Goal: Answer question/provide support: Share knowledge or assist other users

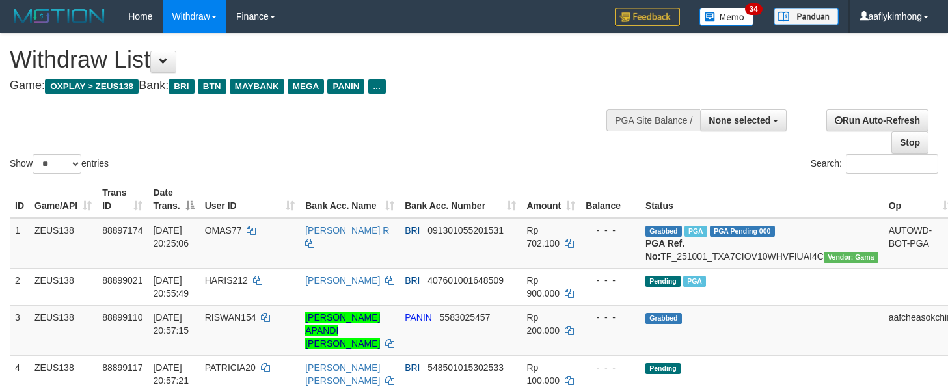
select select
select select "**"
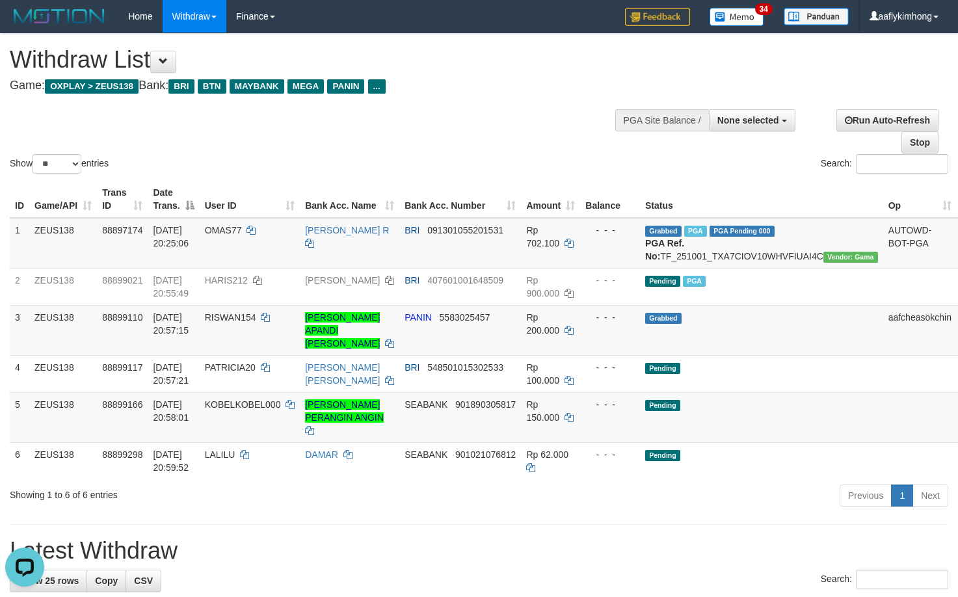
click at [306, 162] on div "Show ** ** ** *** entries" at bounding box center [240, 165] width 460 height 23
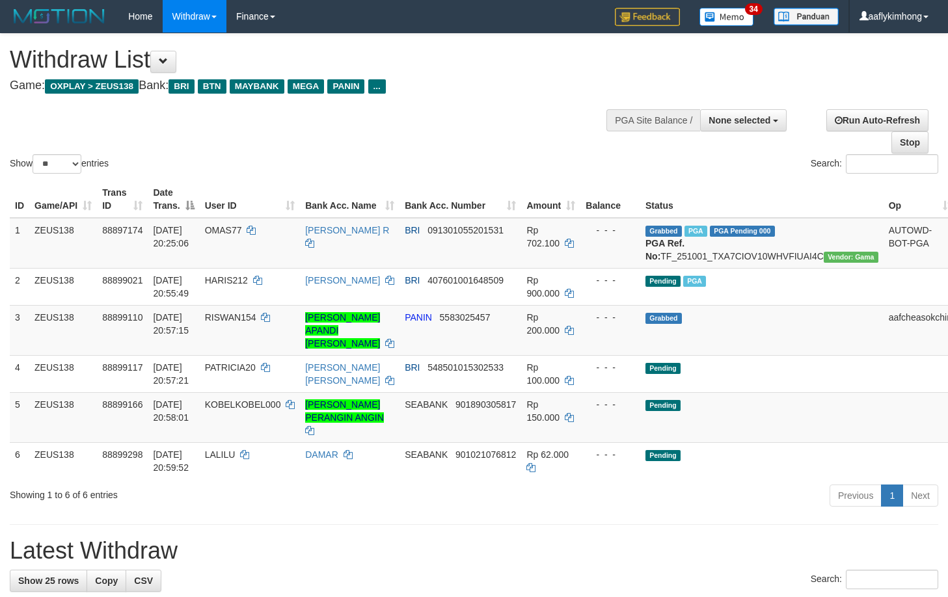
select select
select select "**"
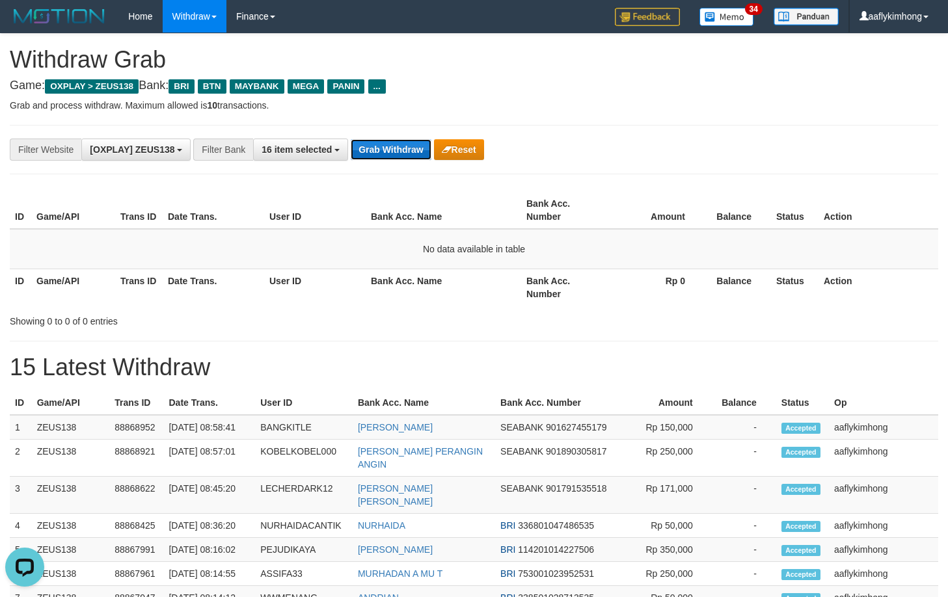
click at [393, 146] on button "Grab Withdraw" at bounding box center [391, 149] width 80 height 21
drag, startPoint x: 393, startPoint y: 146, endPoint x: 339, endPoint y: 121, distance: 59.4
click at [392, 139] on button "Grab Withdraw" at bounding box center [391, 149] width 80 height 21
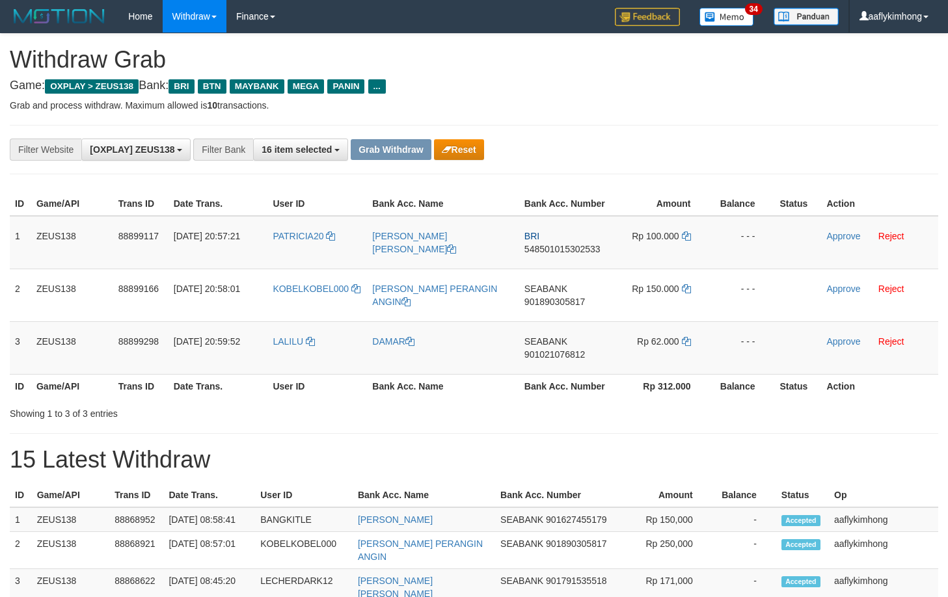
click at [599, 107] on p "Grab and process withdraw. Maximum allowed is 10 transactions." at bounding box center [474, 105] width 929 height 13
click at [726, 142] on div "**********" at bounding box center [395, 150] width 790 height 22
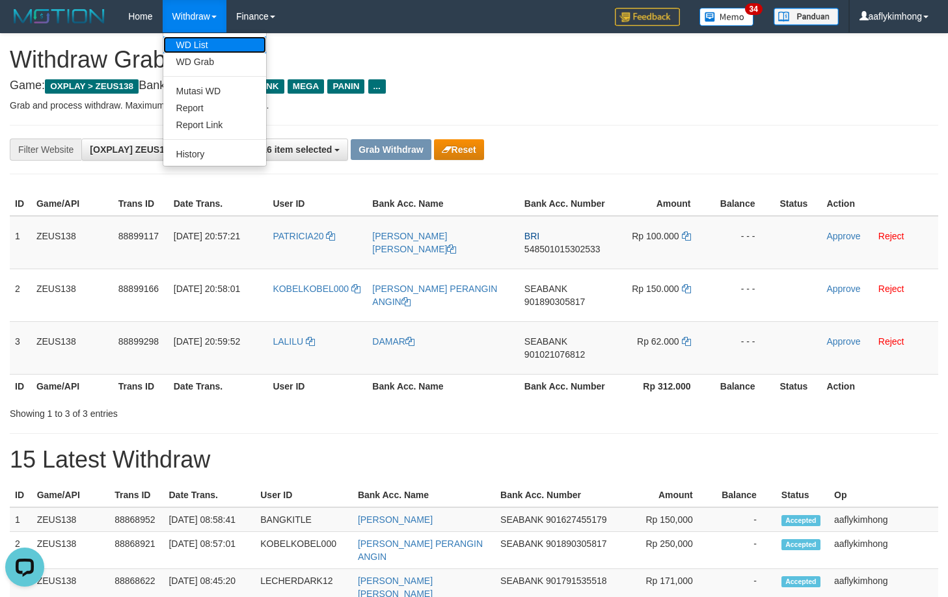
click at [211, 49] on link "WD List" at bounding box center [214, 44] width 103 height 17
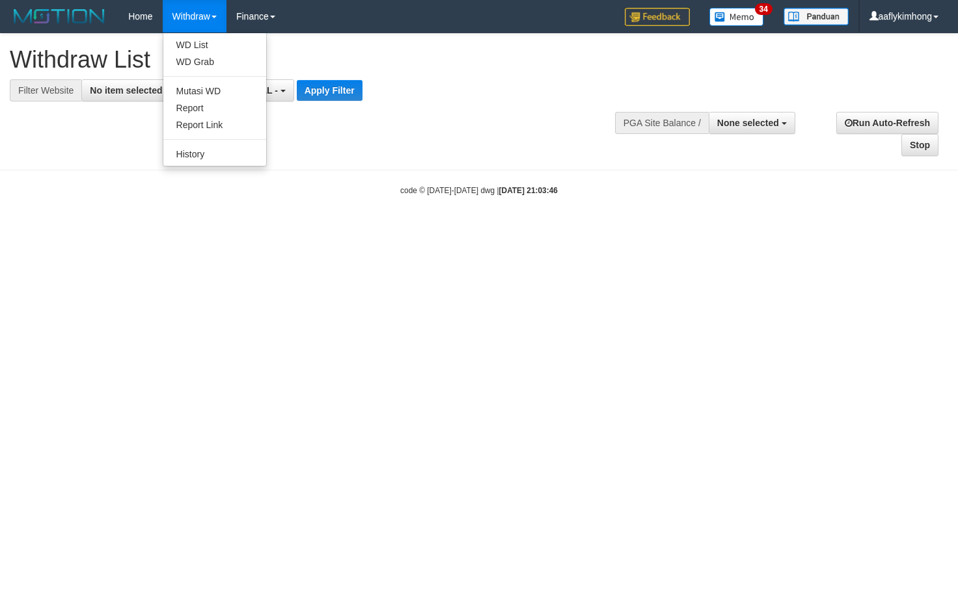
select select
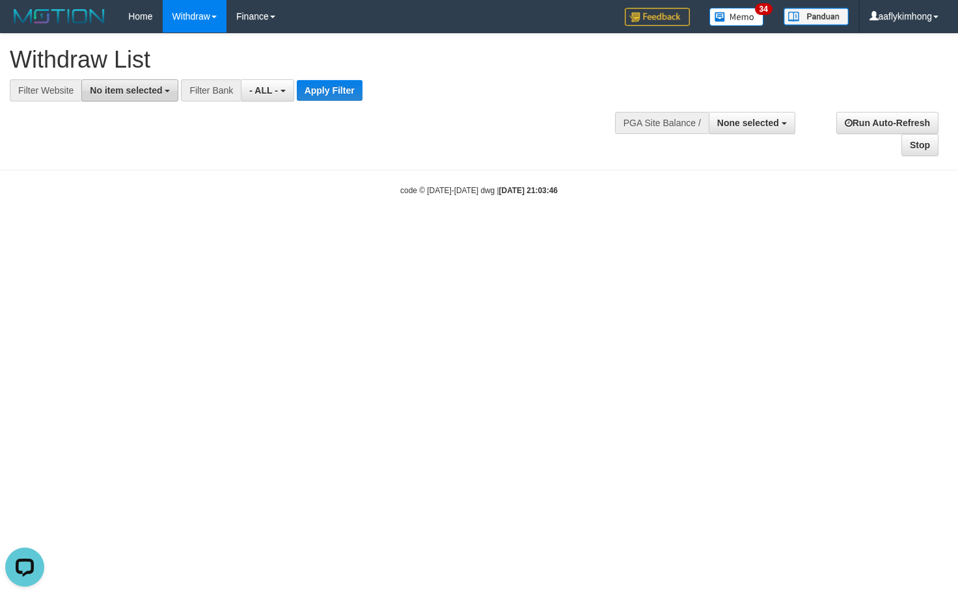
click at [136, 89] on span "No item selected" at bounding box center [126, 90] width 72 height 10
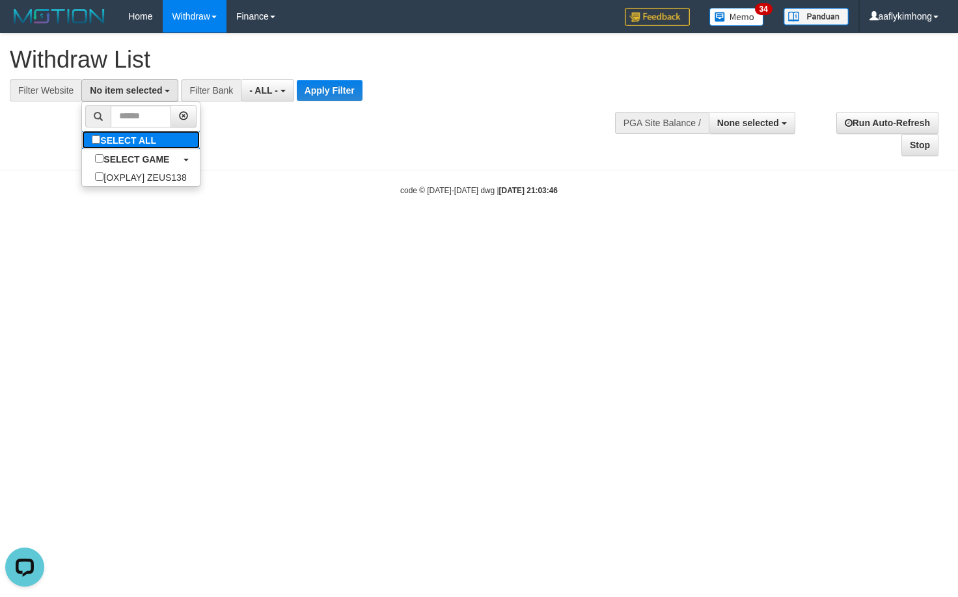
click at [157, 145] on label "SELECT ALL" at bounding box center [125, 140] width 87 height 18
select select "***"
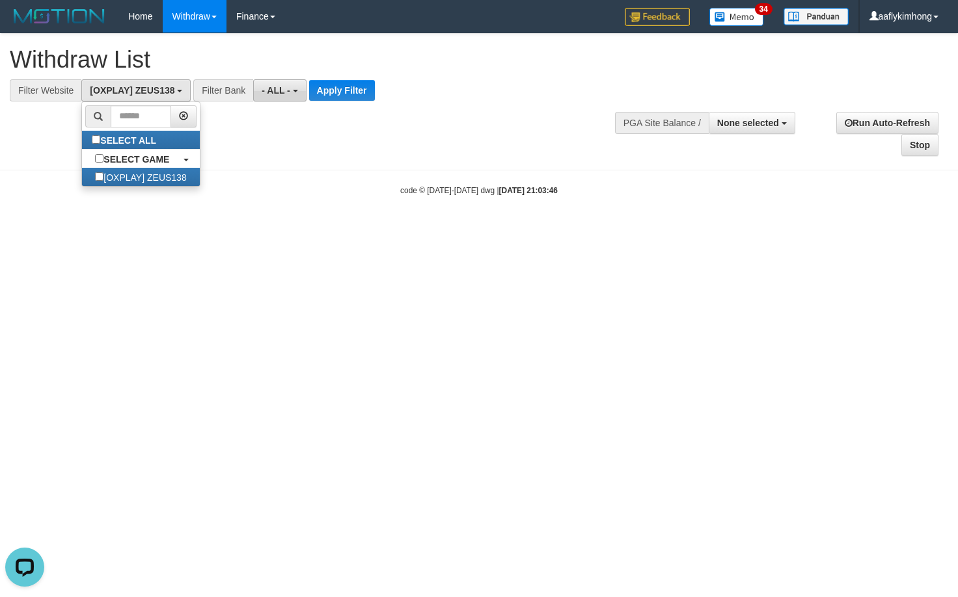
click at [271, 94] on span "- ALL -" at bounding box center [276, 90] width 29 height 10
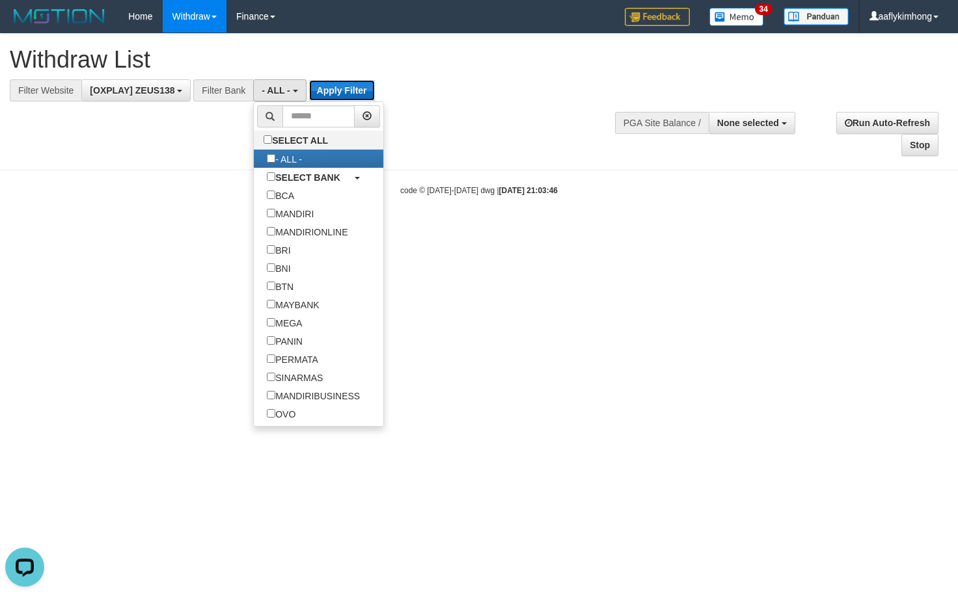
click at [347, 97] on button "Apply Filter" at bounding box center [342, 90] width 66 height 21
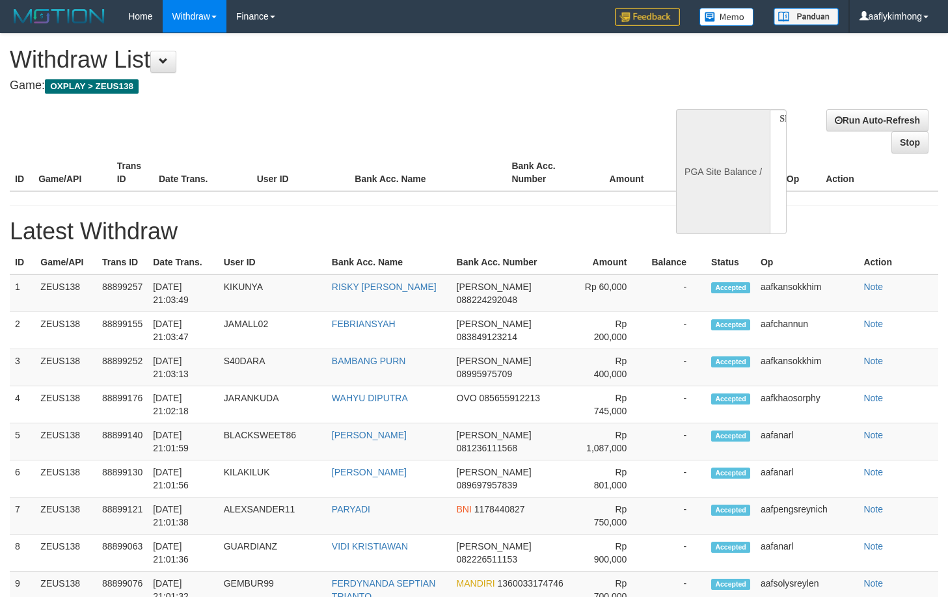
select select
select select "**"
select select
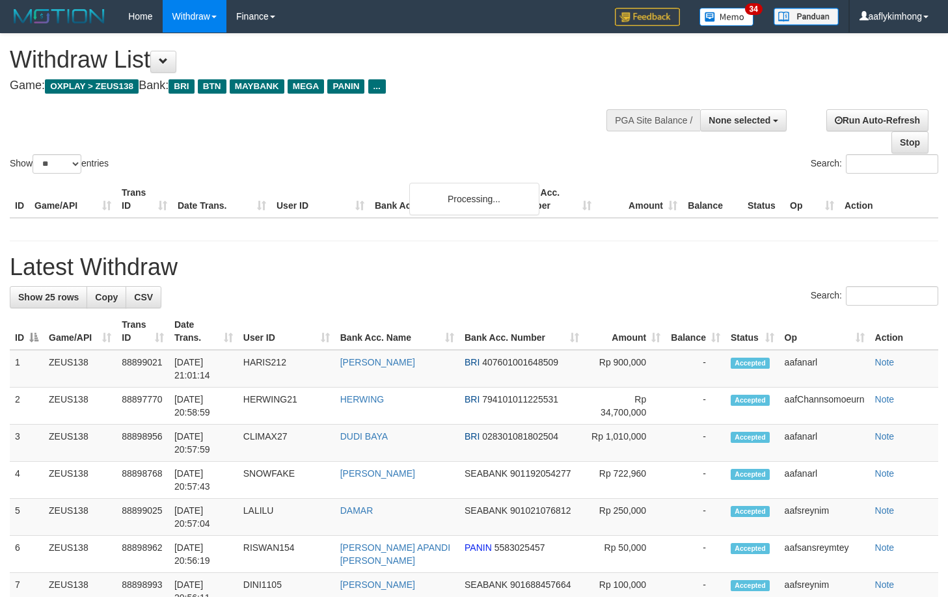
select select
select select "**"
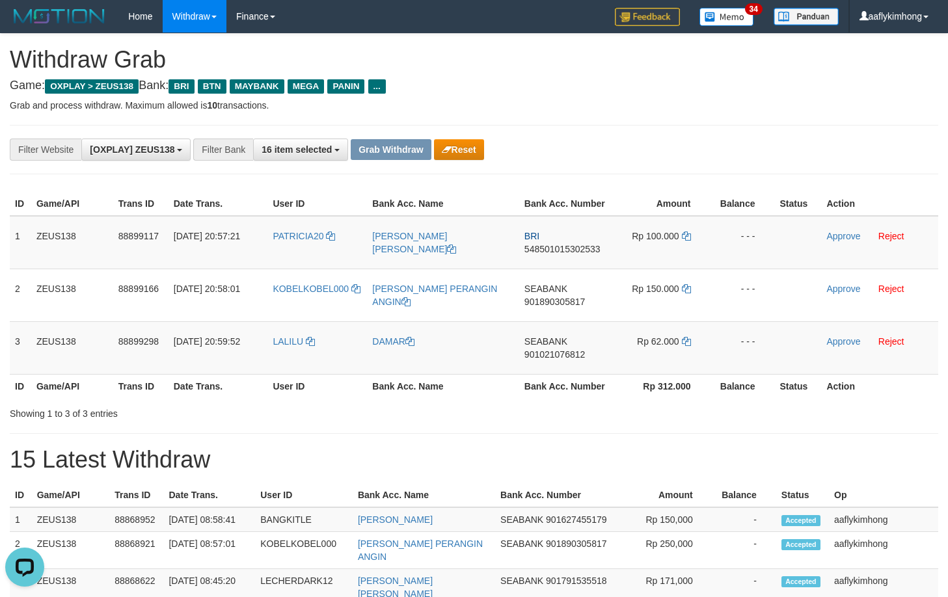
click at [604, 85] on h4 "Game: OXPLAY > ZEUS138 Bank: BRI BTN MAYBANK MEGA PANIN ..." at bounding box center [474, 85] width 929 height 13
copy link "PATRICIA20"
drag, startPoint x: 271, startPoint y: 264, endPoint x: 337, endPoint y: 243, distance: 68.7
click at [337, 243] on td "PATRICIA20" at bounding box center [317, 242] width 100 height 53
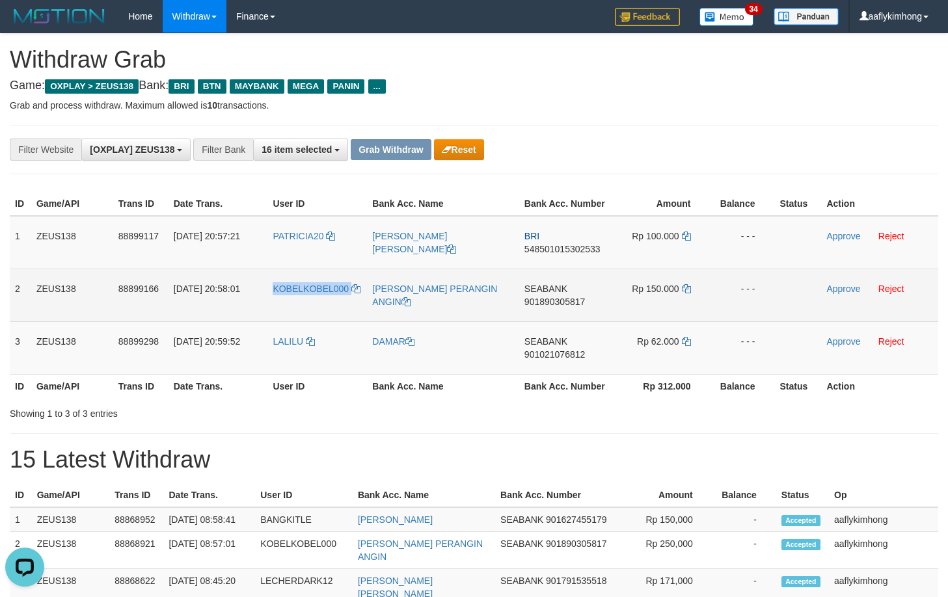
drag, startPoint x: 275, startPoint y: 305, endPoint x: 354, endPoint y: 306, distance: 79.4
click at [354, 306] on td "KOBELKOBEL000" at bounding box center [317, 295] width 100 height 53
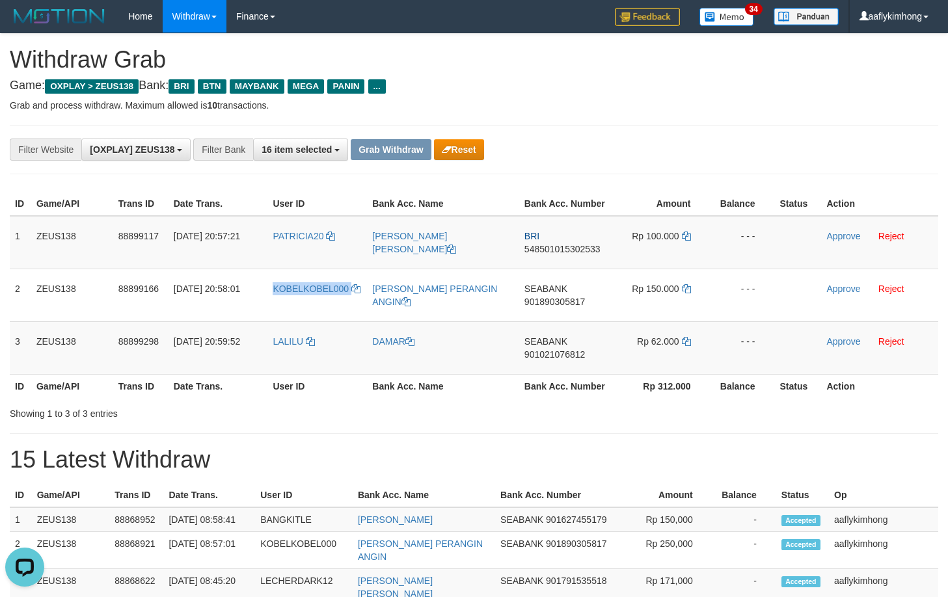
copy link "KOBELKOBEL000"
click at [278, 359] on td "LALILU" at bounding box center [317, 347] width 100 height 53
drag, startPoint x: 265, startPoint y: 352, endPoint x: 913, endPoint y: 264, distance: 653.5
click at [319, 351] on tr "3 ZEUS138 88899298 01/10/2025 20:59:52 LALILU DAMAR SEABANK 901021076812 Rp 62.…" at bounding box center [474, 347] width 929 height 53
copy tr "LALILU"
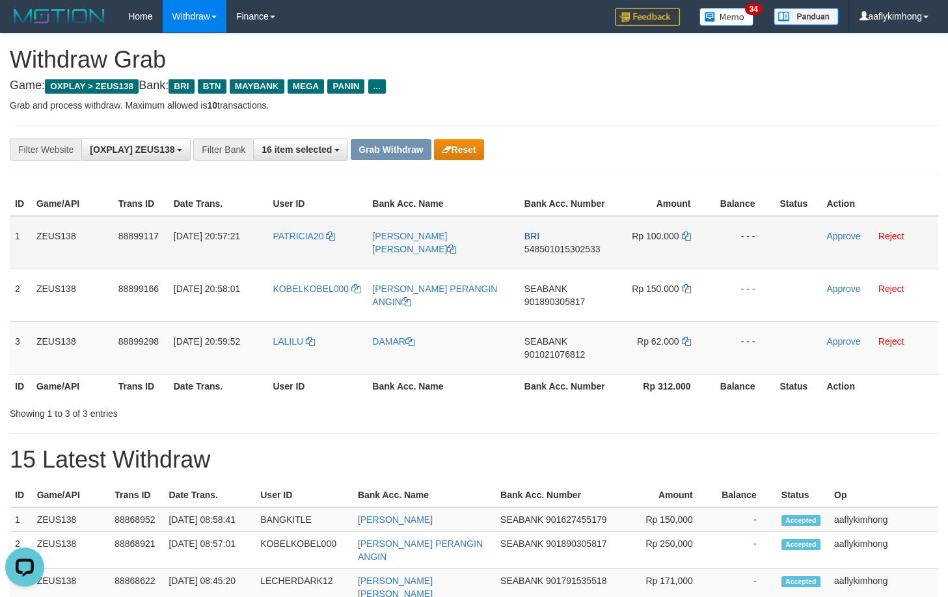
click at [19, 241] on td "1" at bounding box center [20, 242] width 21 height 53
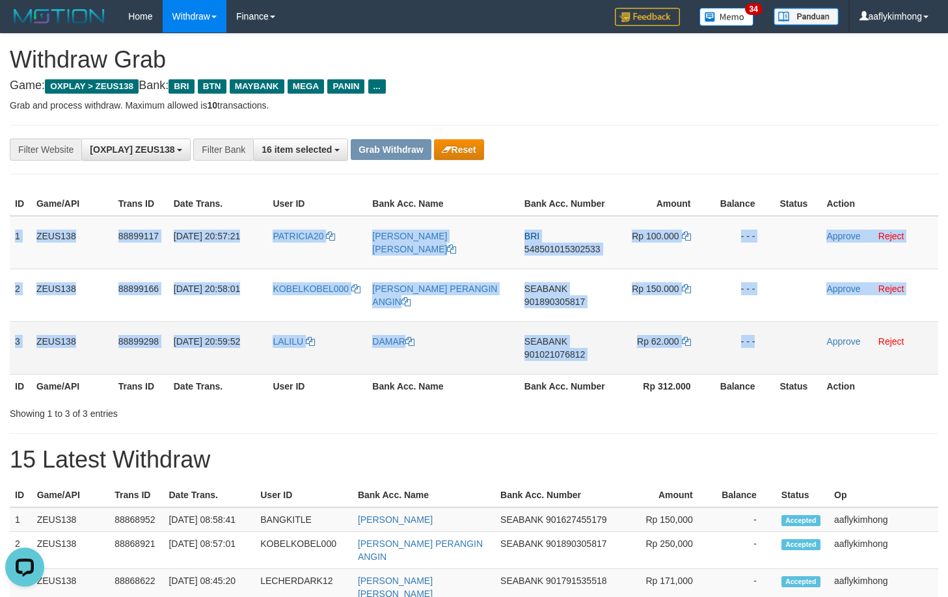
copy tbody "1 ZEUS138 88899117 01/10/2025 20:57:21 PATRICIA20 ELLA NARYA JULITA BRI 5485010…"
drag, startPoint x: 19, startPoint y: 241, endPoint x: 832, endPoint y: 351, distance: 820.9
click at [832, 351] on tbody "1 ZEUS138 88899117 01/10/2025 20:57:21 PATRICIA20 ELLA NARYA JULITA BRI 5485010…" at bounding box center [474, 295] width 929 height 159
copy table "1 ZEUS138 88899117 01/10/2025 20:57:21 PATRICIA20 ELLA NARYA JULITA BRI 5485010…"
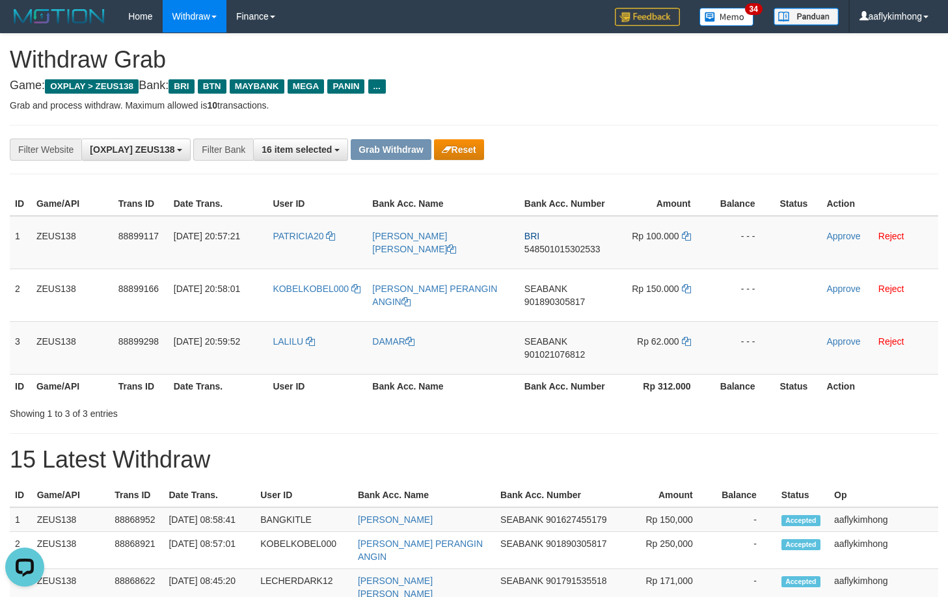
click at [832, 420] on div "Showing 1 to 3 of 3 entries" at bounding box center [474, 411] width 948 height 18
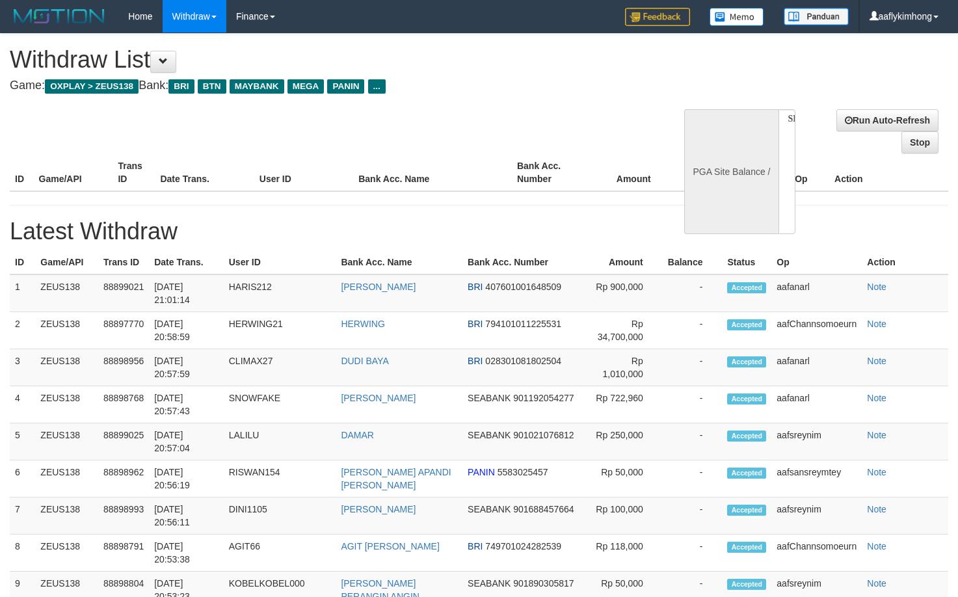
select select
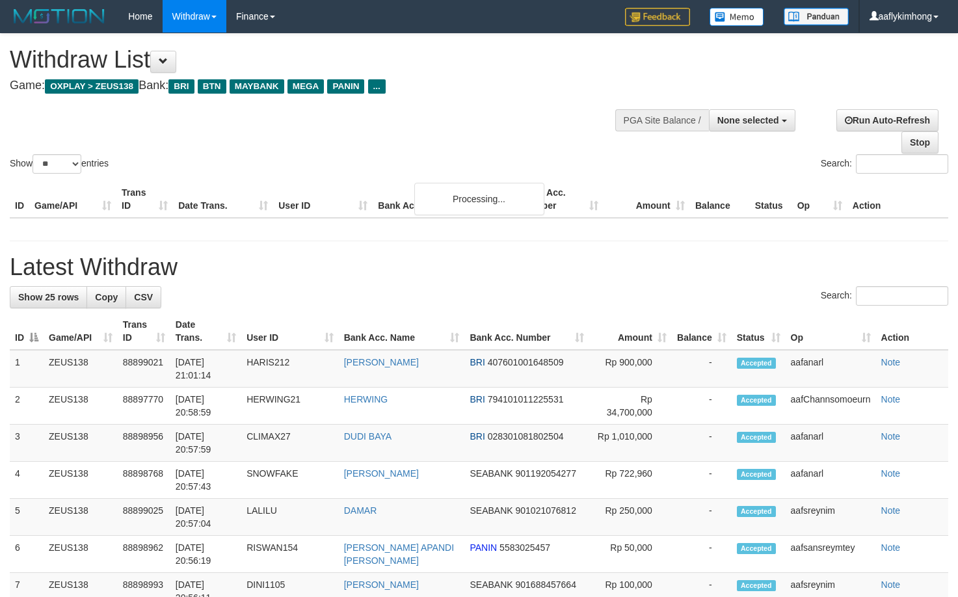
select select
select select "**"
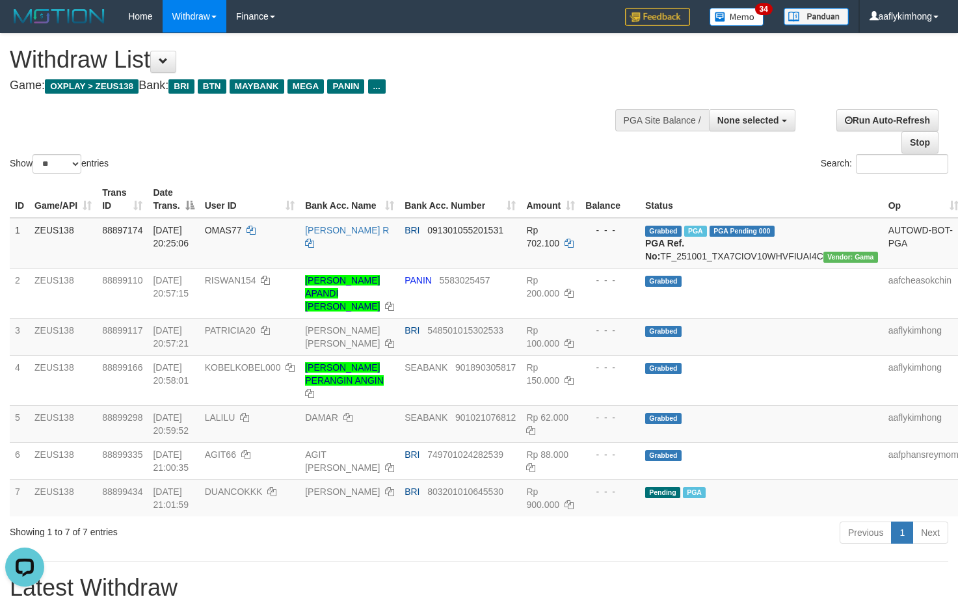
click at [234, 180] on div "ID Game/API Trans ID Date Trans. User ID Bank Acc. Name Bank Acc. Number Amount…" at bounding box center [479, 349] width 958 height 344
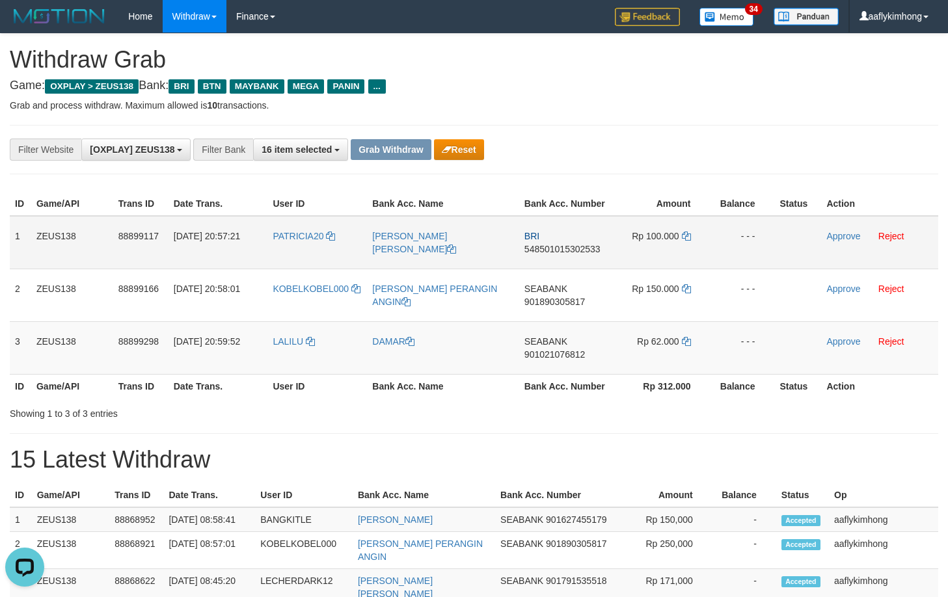
click at [576, 249] on span "548501015302533" at bounding box center [562, 249] width 76 height 10
drag, startPoint x: 695, startPoint y: 234, endPoint x: 687, endPoint y: 236, distance: 8.0
click at [692, 234] on td "Rp 100.000" at bounding box center [662, 242] width 98 height 53
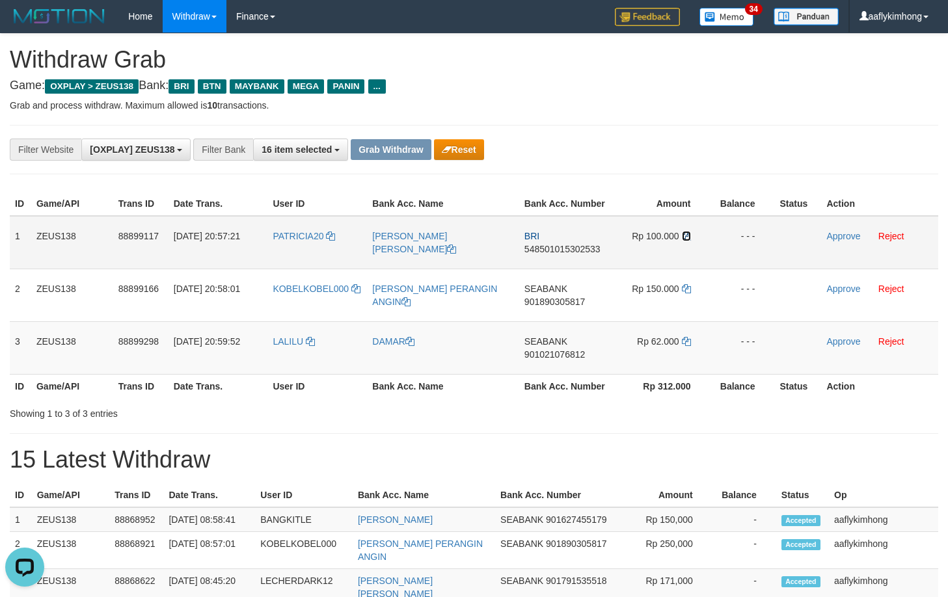
click at [685, 236] on icon at bounding box center [686, 236] width 9 height 9
drag, startPoint x: 835, startPoint y: 234, endPoint x: 522, endPoint y: 129, distance: 330.3
click at [835, 234] on link "Approve" at bounding box center [843, 236] width 34 height 10
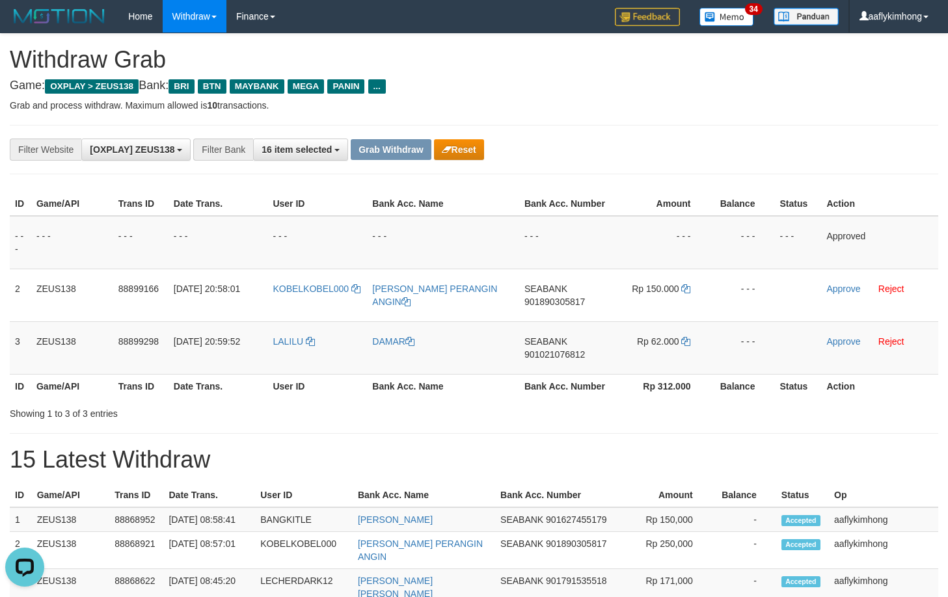
click at [756, 144] on div "**********" at bounding box center [395, 150] width 790 height 22
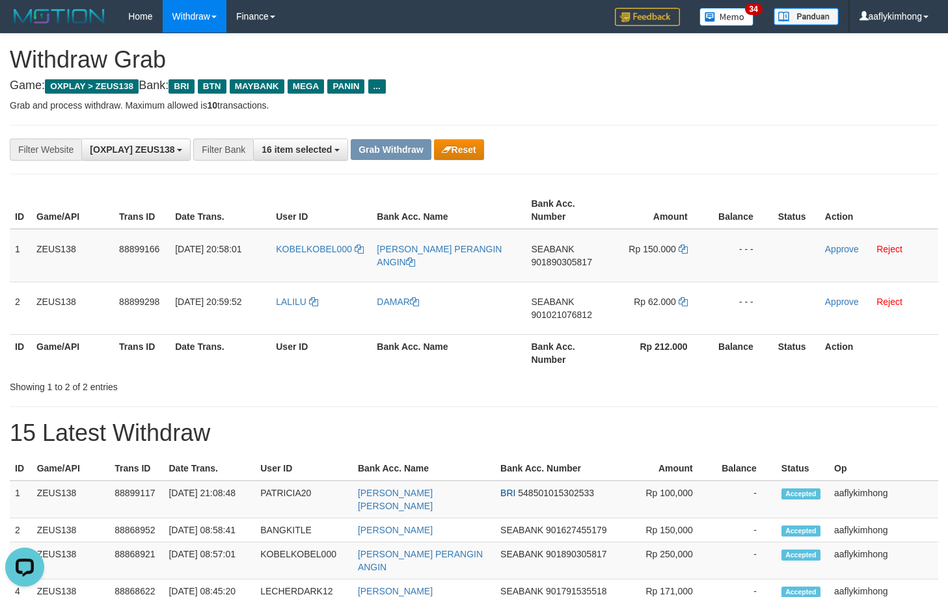
click at [559, 163] on div "**********" at bounding box center [474, 149] width 929 height 49
drag, startPoint x: 530, startPoint y: 239, endPoint x: 580, endPoint y: 243, distance: 50.3
click at [580, 243] on td "SEABANK 901890305817" at bounding box center [567, 255] width 83 height 53
copy span "SEABANK"
click at [581, 262] on span "901890305817" at bounding box center [561, 262] width 61 height 10
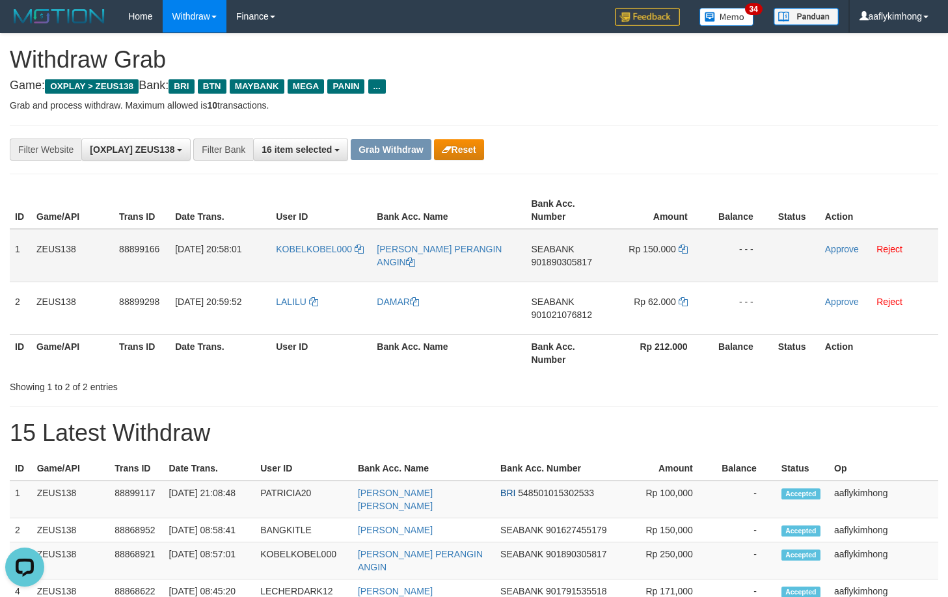
click at [581, 262] on span "901890305817" at bounding box center [561, 262] width 61 height 10
click at [683, 252] on icon at bounding box center [683, 249] width 9 height 9
click at [683, 249] on icon at bounding box center [683, 249] width 9 height 9
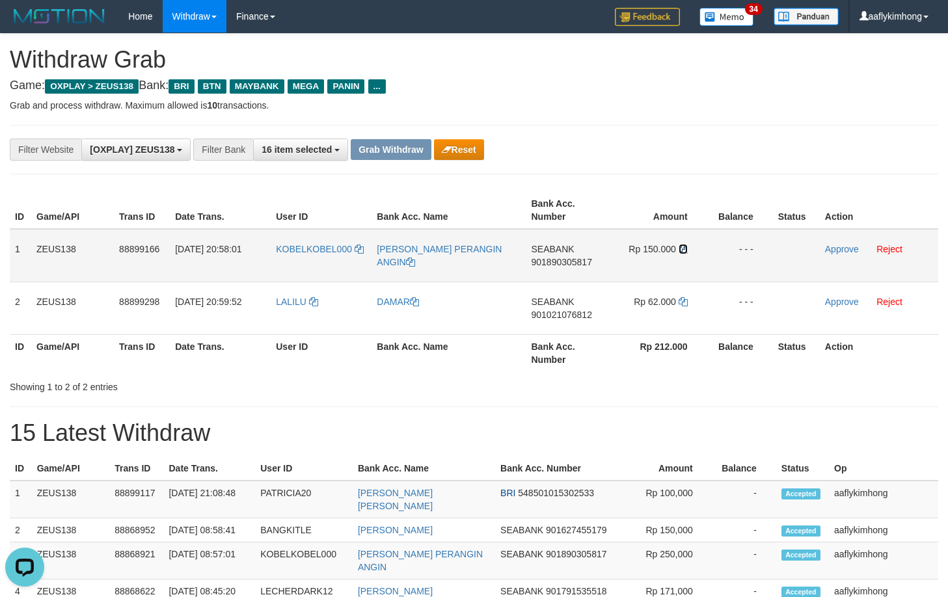
click at [683, 249] on icon at bounding box center [683, 249] width 9 height 9
click at [832, 244] on link "Approve" at bounding box center [842, 249] width 34 height 10
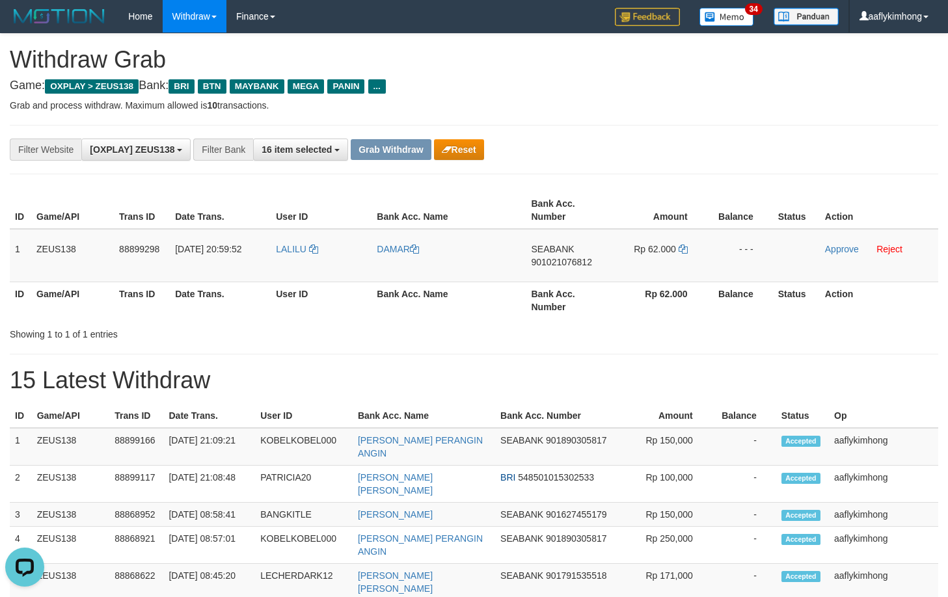
click at [565, 324] on div "Showing 1 to 1 of 1 entries" at bounding box center [474, 332] width 948 height 18
drag, startPoint x: 531, startPoint y: 243, endPoint x: 575, endPoint y: 244, distance: 44.3
click at [575, 244] on td "SEABANK 901021076812" at bounding box center [567, 255] width 83 height 53
copy span "SEABANK"
click at [578, 255] on td "SEABANK 901021076812" at bounding box center [567, 255] width 83 height 53
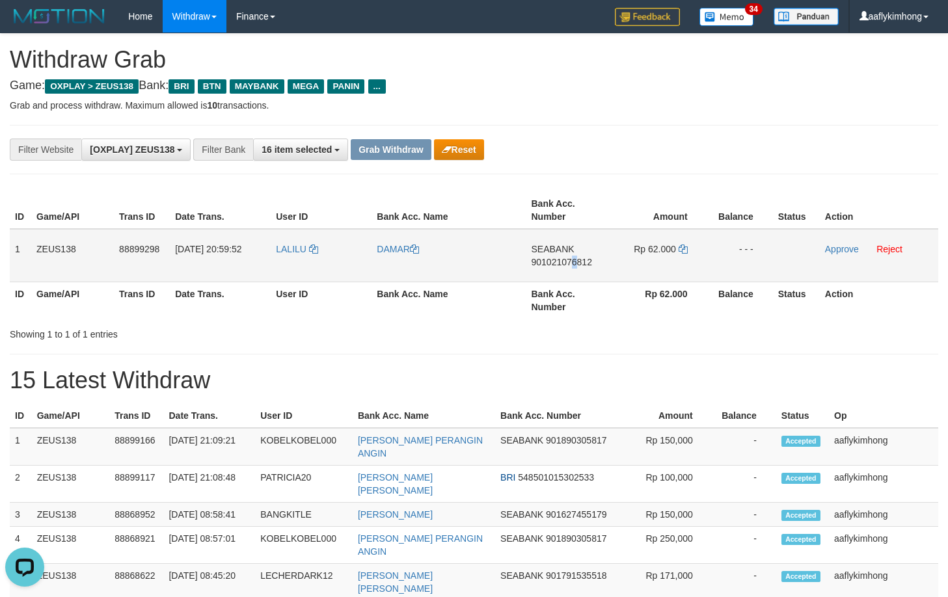
click at [574, 262] on span "901021076812" at bounding box center [561, 262] width 61 height 10
click at [574, 261] on span "901021076812" at bounding box center [561, 262] width 61 height 10
click at [681, 247] on icon at bounding box center [683, 249] width 9 height 9
click at [683, 246] on icon at bounding box center [683, 249] width 9 height 9
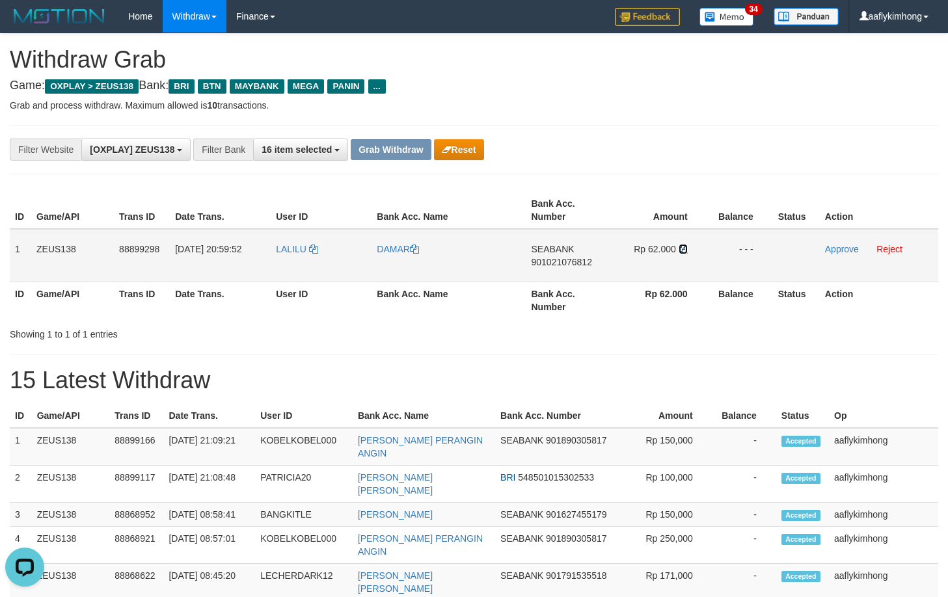
click at [683, 246] on icon at bounding box center [683, 249] width 9 height 9
drag, startPoint x: 841, startPoint y: 250, endPoint x: 542, endPoint y: 138, distance: 319.6
click at [841, 250] on link "Approve" at bounding box center [842, 249] width 34 height 10
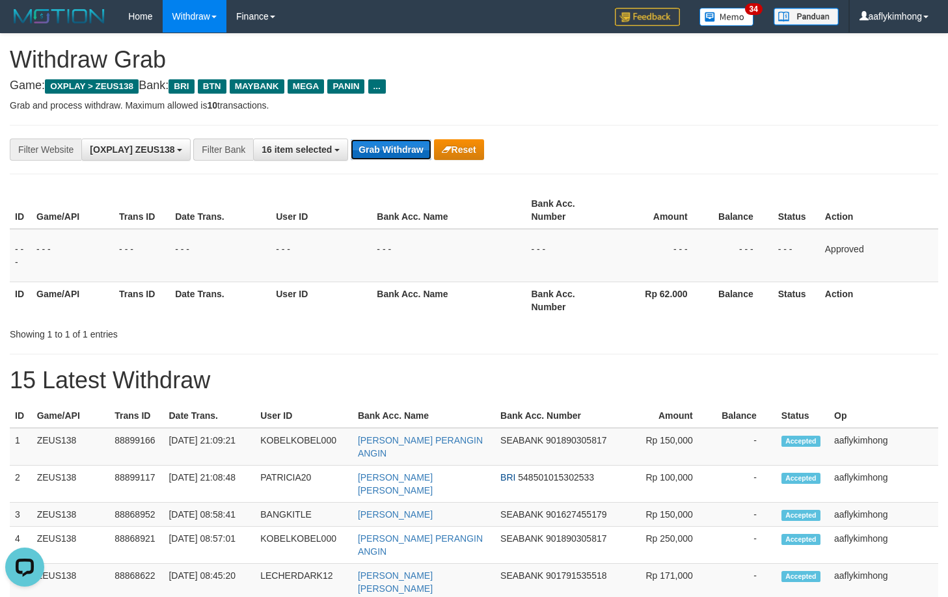
click at [414, 153] on button "Grab Withdraw" at bounding box center [391, 149] width 80 height 21
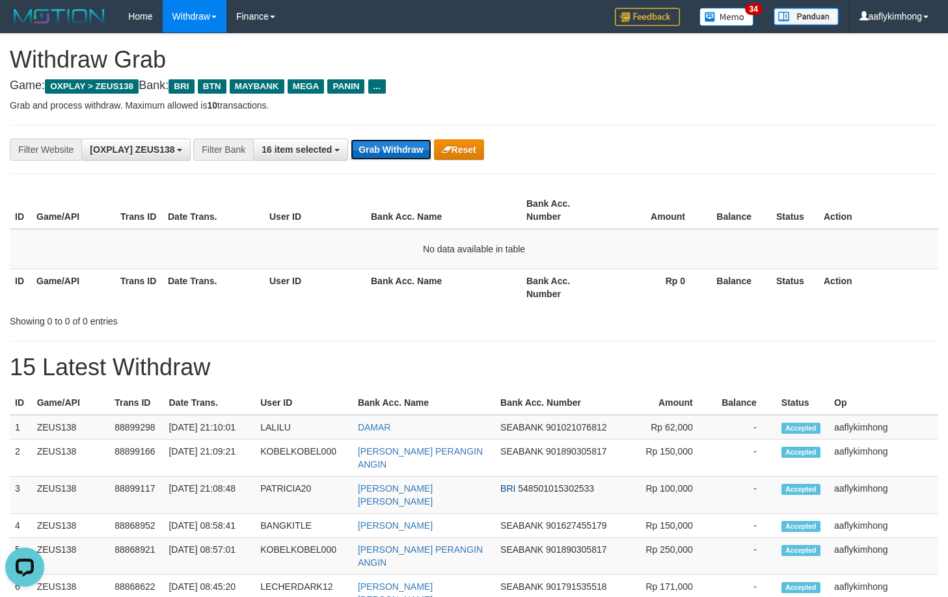
click at [414, 152] on button "Grab Withdraw" at bounding box center [391, 149] width 80 height 21
click at [401, 145] on button "Grab Withdraw" at bounding box center [391, 149] width 80 height 21
click at [400, 145] on button "Grab Withdraw" at bounding box center [391, 149] width 80 height 21
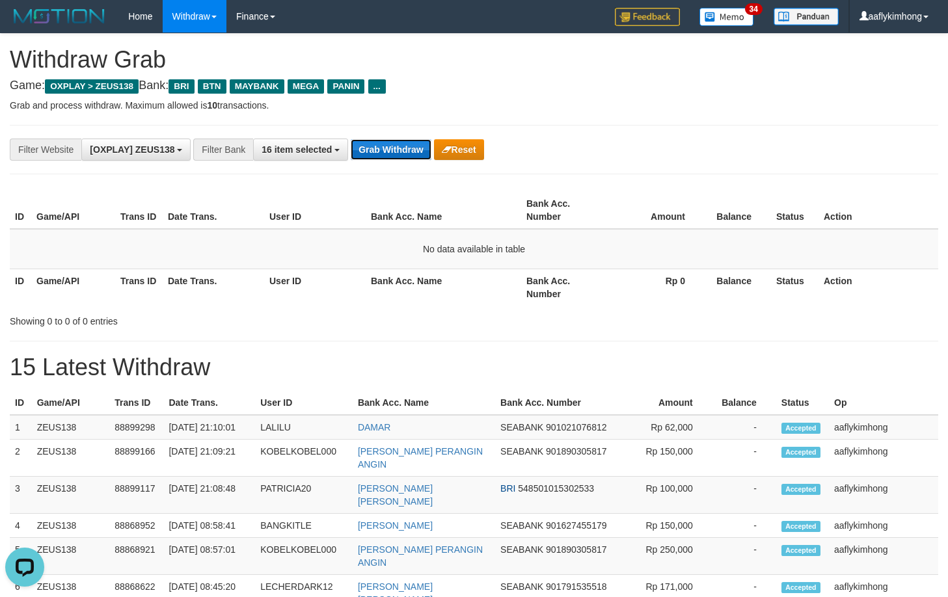
click at [400, 145] on button "Grab Withdraw" at bounding box center [391, 149] width 80 height 21
click at [398, 145] on button "Grab Withdraw" at bounding box center [391, 149] width 80 height 21
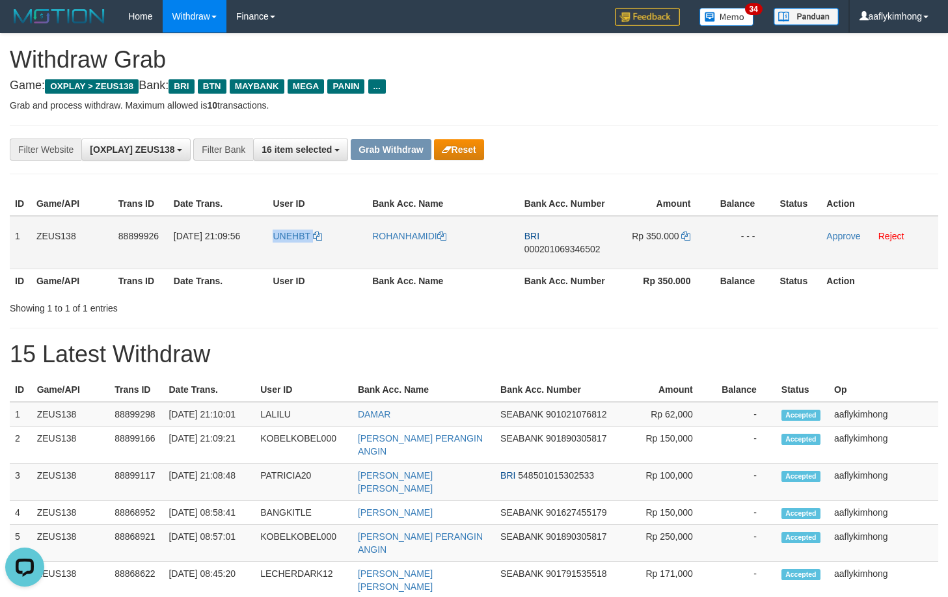
drag, startPoint x: 299, startPoint y: 262, endPoint x: 314, endPoint y: 262, distance: 15.0
click at [314, 262] on tr "1 ZEUS138 88899926 01/10/2025 21:09:56 UNEHBT ROHANHAMIDI BRI 000201069346502 R…" at bounding box center [474, 242] width 929 height 53
copy tr "1 ZEUS138 88899926 01/10/2025 21:09:56 UNEHBT ROHANHAMIDI BRI 000201069346502 R…"
drag, startPoint x: 12, startPoint y: 221, endPoint x: 841, endPoint y: 247, distance: 828.8
click at [841, 247] on tr "1 ZEUS138 88899926 01/10/2025 21:09:56 UNEHBT ROHANHAMIDI BRI 000201069346502 R…" at bounding box center [474, 242] width 929 height 53
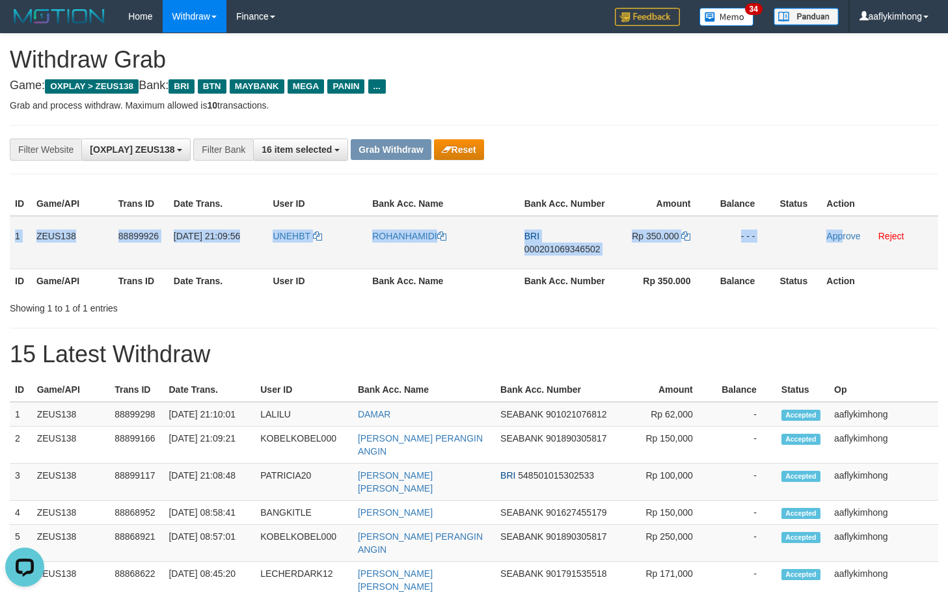
click at [564, 249] on span "000201069346502" at bounding box center [562, 249] width 76 height 10
copy tr "1 ZEUS138 88899926 01/10/2025 21:09:56 UNEHBT ROHANHAMIDI BRI 000201069346502 R…"
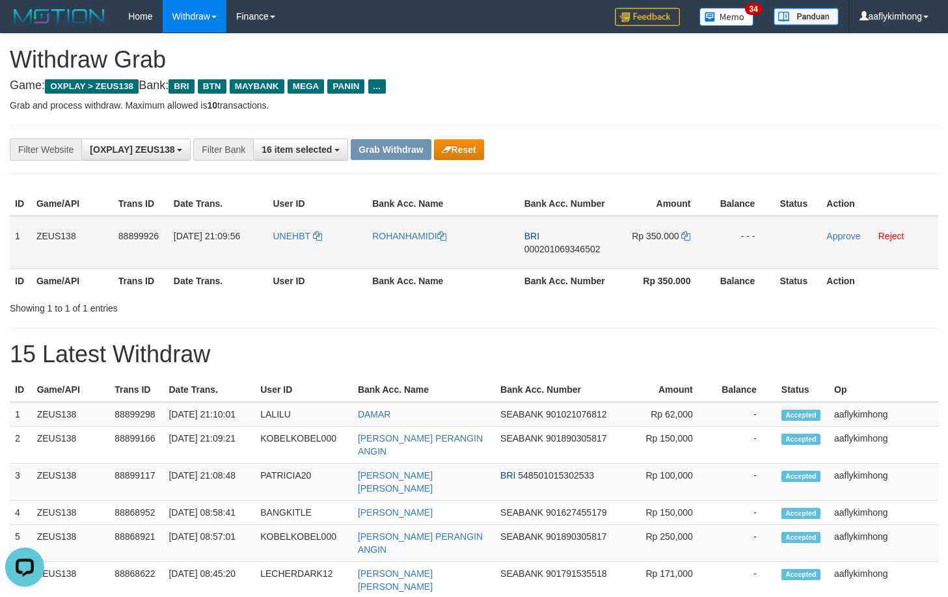
click at [564, 249] on span "000201069346502" at bounding box center [562, 249] width 76 height 10
drag, startPoint x: 686, startPoint y: 223, endPoint x: 686, endPoint y: 234, distance: 11.7
click at [686, 224] on td "Rp 350.000" at bounding box center [662, 242] width 98 height 53
click at [687, 234] on icon at bounding box center [685, 236] width 9 height 9
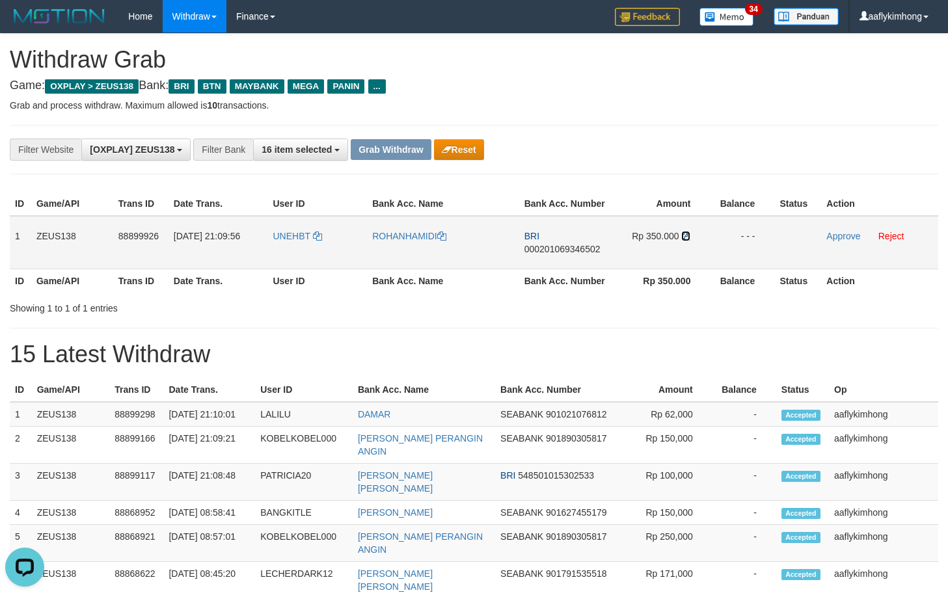
click at [687, 234] on icon at bounding box center [685, 236] width 9 height 9
click at [686, 234] on icon at bounding box center [685, 236] width 9 height 9
click at [685, 233] on icon at bounding box center [685, 236] width 9 height 9
copy link "UNEHBT"
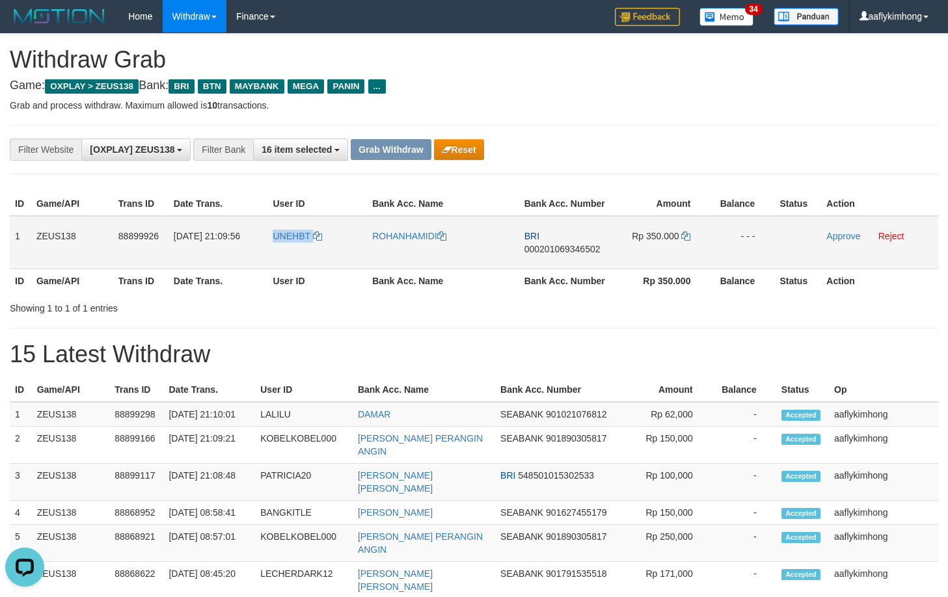
drag, startPoint x: 267, startPoint y: 255, endPoint x: 320, endPoint y: 249, distance: 53.0
click at [320, 249] on td "UNEHBT" at bounding box center [317, 242] width 100 height 53
drag, startPoint x: 828, startPoint y: 236, endPoint x: 523, endPoint y: 140, distance: 319.8
click at [828, 236] on link "Approve" at bounding box center [843, 236] width 34 height 10
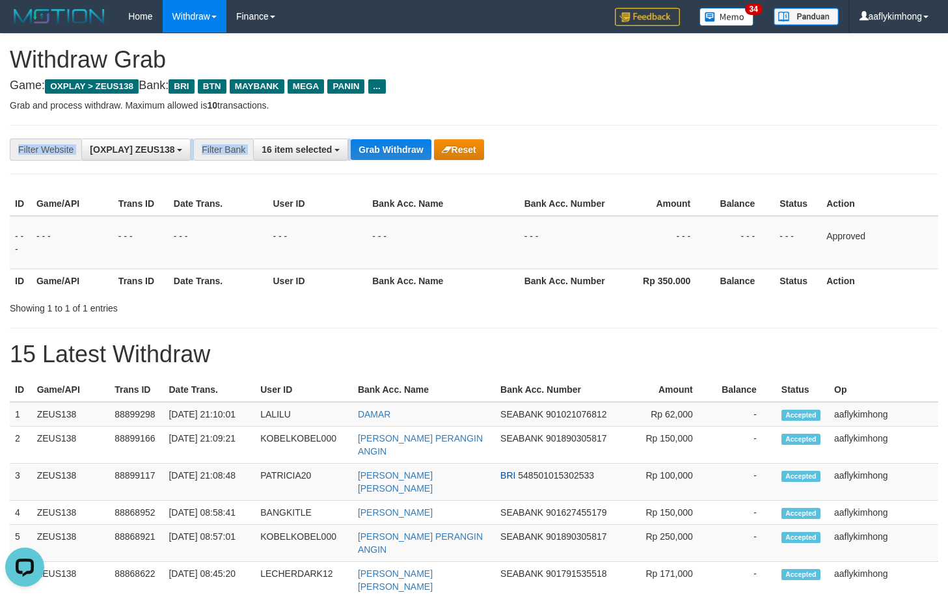
click at [377, 138] on div "**********" at bounding box center [474, 149] width 929 height 49
click at [377, 143] on button "Grab Withdraw" at bounding box center [391, 149] width 80 height 21
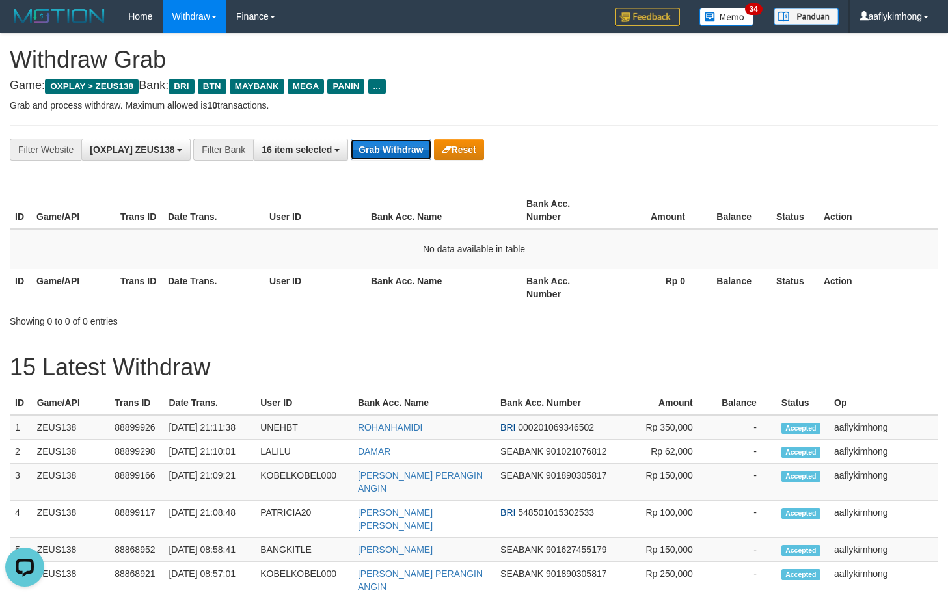
click at [387, 157] on button "Grab Withdraw" at bounding box center [391, 149] width 80 height 21
click at [398, 139] on button "Grab Withdraw" at bounding box center [391, 149] width 80 height 21
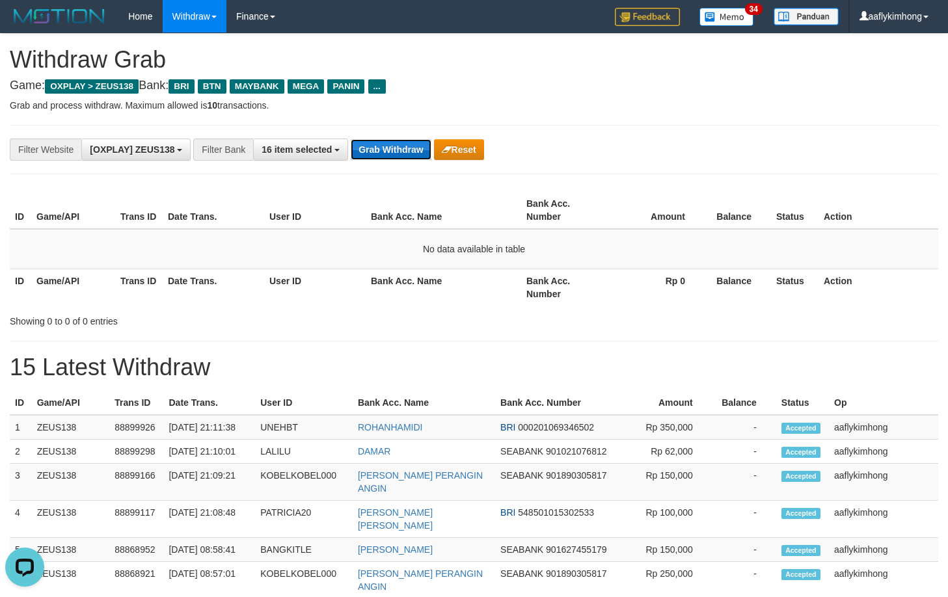
click at [399, 150] on button "Grab Withdraw" at bounding box center [391, 149] width 80 height 21
click at [398, 142] on button "Grab Withdraw" at bounding box center [391, 149] width 80 height 21
click button "Grab Withdraw"
click at [391, 141] on button "Grab Withdraw" at bounding box center [391, 149] width 80 height 21
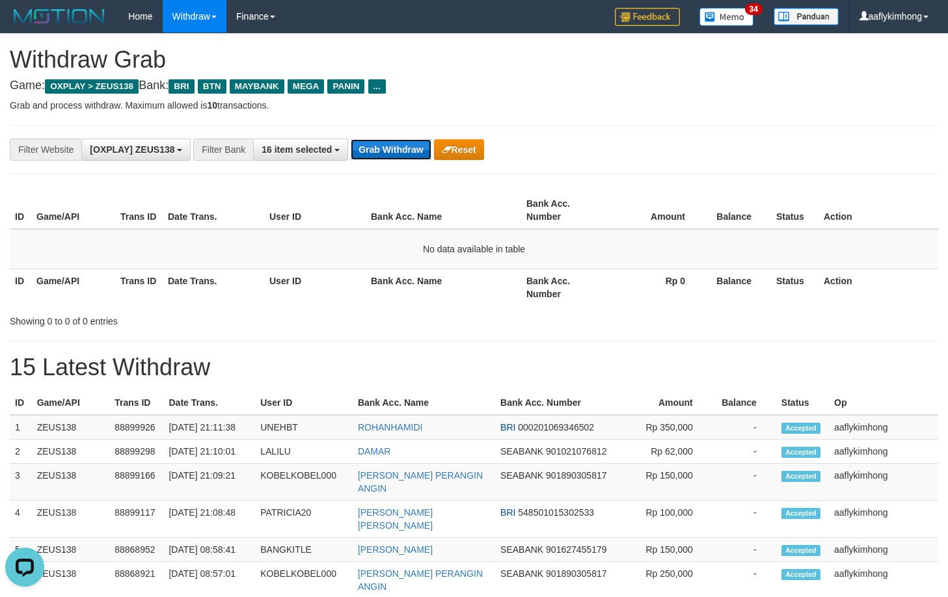
click at [391, 144] on button "Grab Withdraw" at bounding box center [391, 149] width 80 height 21
click at [392, 132] on div "**********" at bounding box center [474, 149] width 929 height 49
click at [408, 150] on button "Grab Withdraw" at bounding box center [391, 149] width 80 height 21
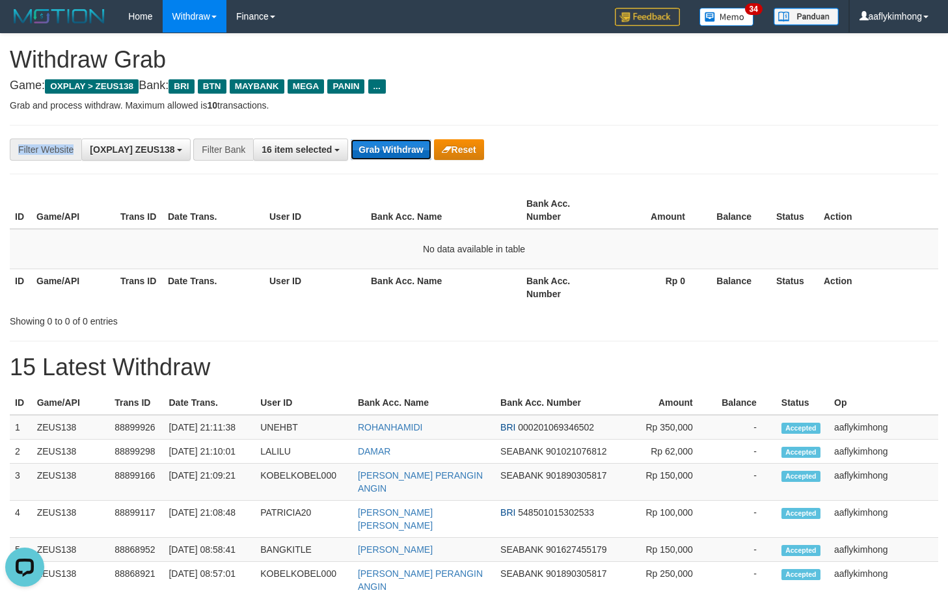
click at [408, 150] on button "Grab Withdraw" at bounding box center [391, 149] width 80 height 21
click at [398, 147] on button "Grab Withdraw" at bounding box center [391, 149] width 80 height 21
click at [391, 142] on button "Grab Withdraw" at bounding box center [391, 149] width 80 height 21
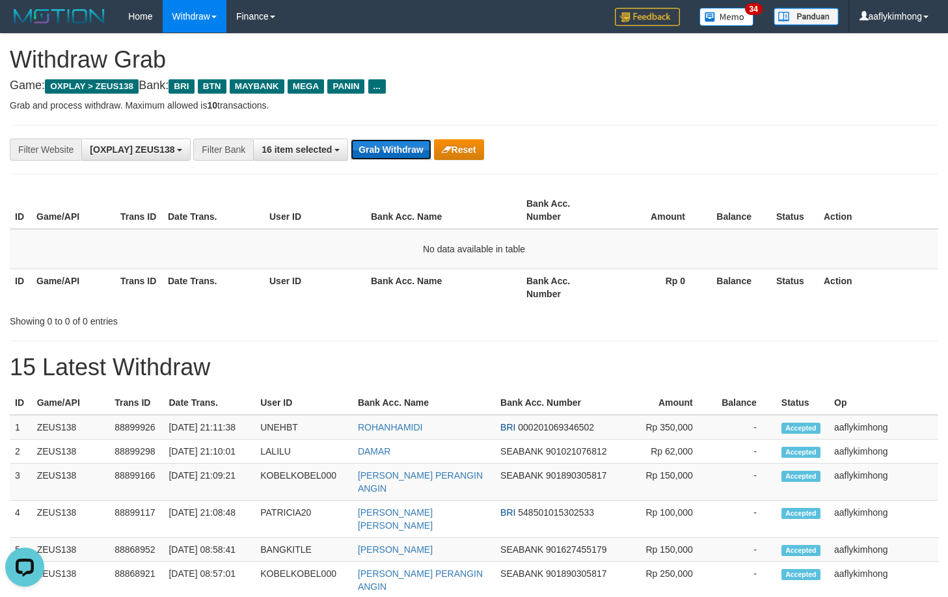
click at [413, 150] on button "Grab Withdraw" at bounding box center [391, 149] width 80 height 21
click at [368, 143] on button "Grab Withdraw" at bounding box center [391, 149] width 80 height 21
click at [368, 142] on button "Grab Withdraw" at bounding box center [391, 149] width 80 height 21
drag, startPoint x: 921, startPoint y: 222, endPoint x: 653, endPoint y: 262, distance: 271.0
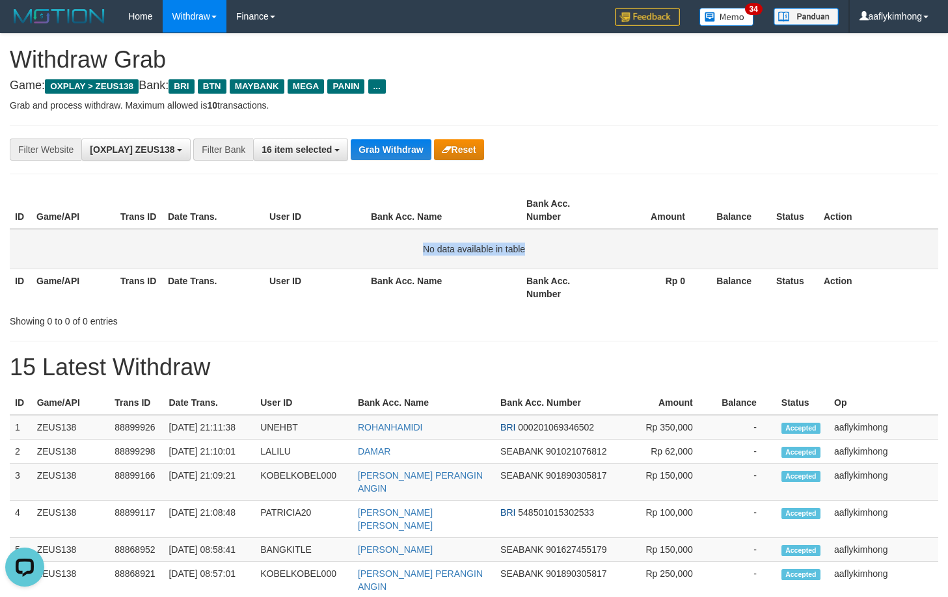
click at [742, 258] on table "ID Game/API Trans ID Date Trans. User ID Bank Acc. Name Bank Acc. Number Amount…" at bounding box center [474, 249] width 929 height 114
click at [381, 146] on button "Grab Withdraw" at bounding box center [391, 149] width 80 height 21
drag, startPoint x: 381, startPoint y: 146, endPoint x: 372, endPoint y: 168, distance: 23.7
click at [377, 148] on button "Grab Withdraw" at bounding box center [391, 149] width 80 height 21
click at [372, 169] on div "**********" at bounding box center [474, 149] width 929 height 49
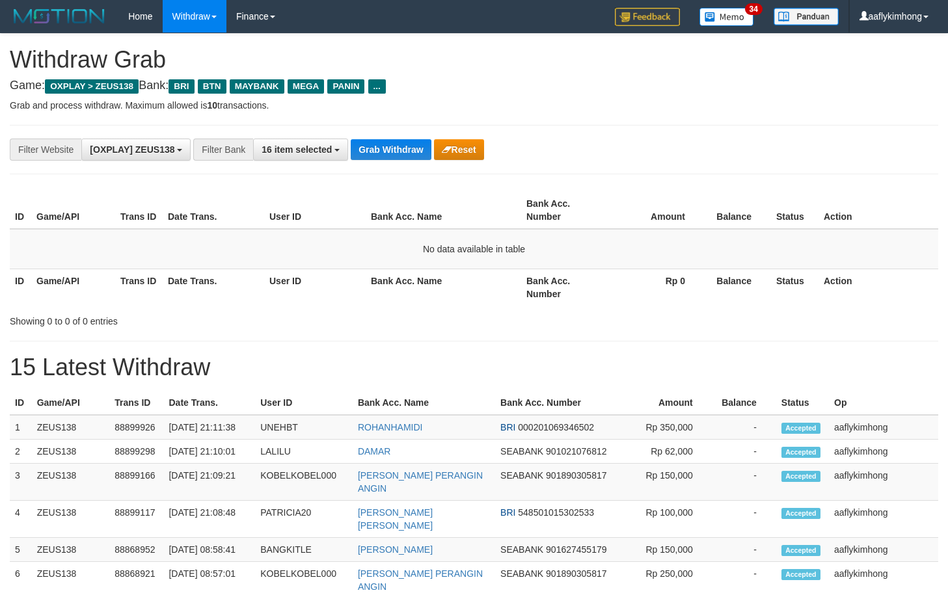
click at [373, 156] on button "Grab Withdraw" at bounding box center [391, 149] width 80 height 21
drag, startPoint x: 0, startPoint y: 0, endPoint x: 953, endPoint y: 364, distance: 1019.9
click at [395, 167] on div "**********" at bounding box center [474, 149] width 929 height 49
click at [395, 144] on button "Grab Withdraw" at bounding box center [391, 149] width 80 height 21
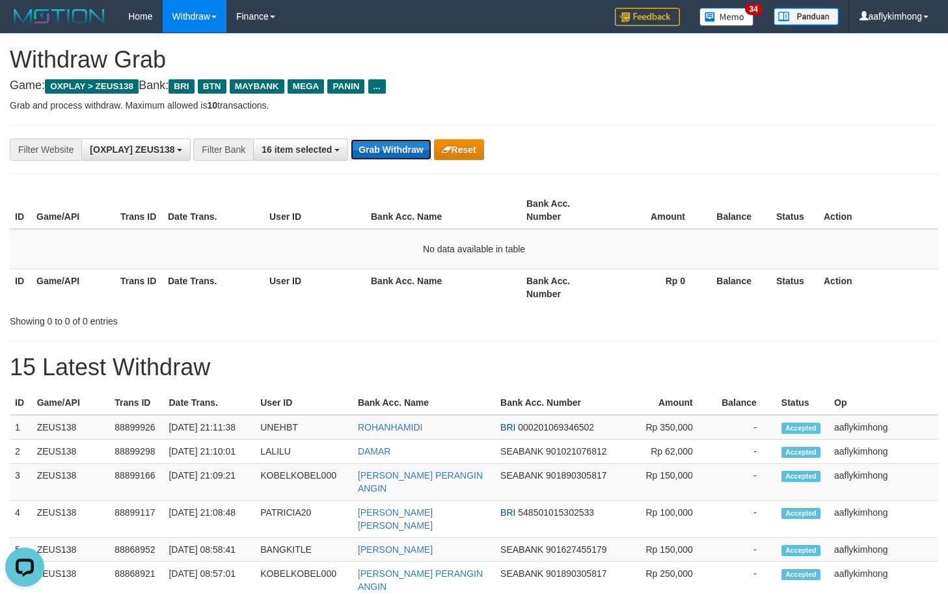
click at [395, 144] on button "Grab Withdraw" at bounding box center [391, 149] width 80 height 21
click at [406, 145] on button "Grab Withdraw" at bounding box center [391, 149] width 80 height 21
drag, startPoint x: 406, startPoint y: 145, endPoint x: 598, endPoint y: 161, distance: 192.6
click at [412, 142] on button "Grab Withdraw" at bounding box center [391, 149] width 80 height 21
click at [417, 154] on button "Grab Withdraw" at bounding box center [391, 149] width 80 height 21
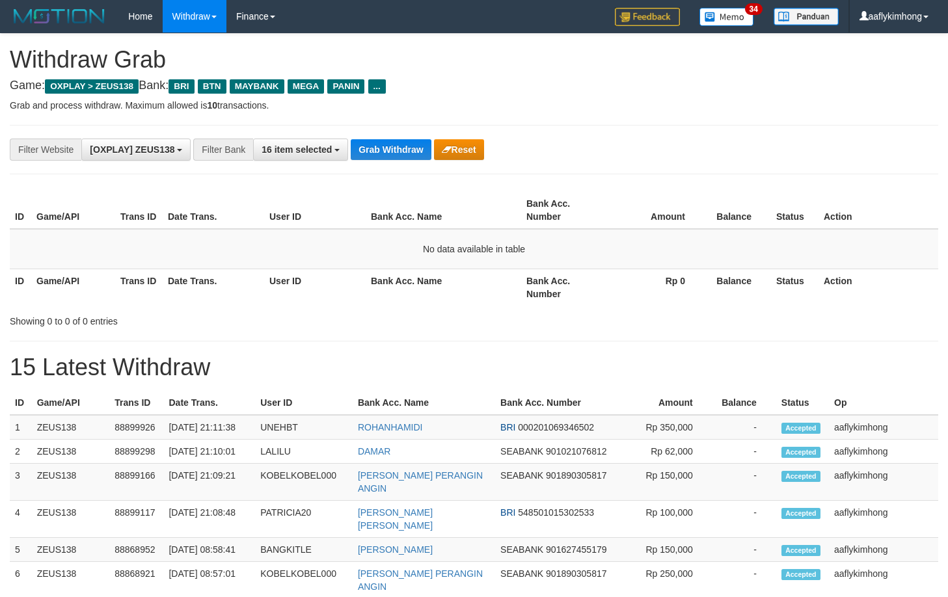
click at [417, 154] on button "Grab Withdraw" at bounding box center [391, 149] width 80 height 21
click at [402, 139] on button "Grab Withdraw" at bounding box center [391, 149] width 80 height 21
click at [399, 139] on button "Grab Withdraw" at bounding box center [391, 149] width 80 height 21
click at [396, 146] on button "Grab Withdraw" at bounding box center [391, 149] width 80 height 21
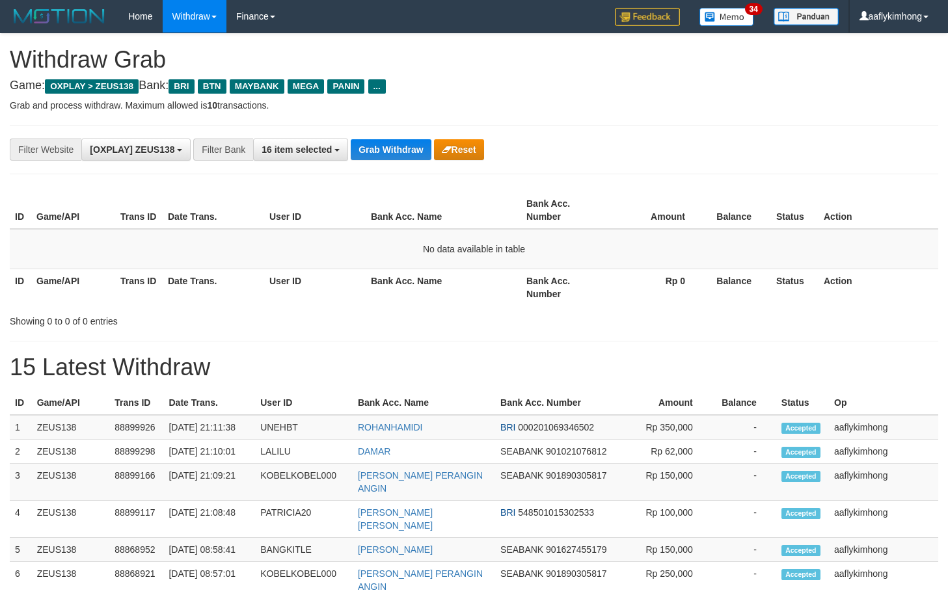
click at [378, 137] on div "**********" at bounding box center [474, 149] width 929 height 49
click at [393, 149] on button "Grab Withdraw" at bounding box center [391, 149] width 80 height 21
click at [390, 144] on button "Grab Withdraw" at bounding box center [391, 149] width 80 height 21
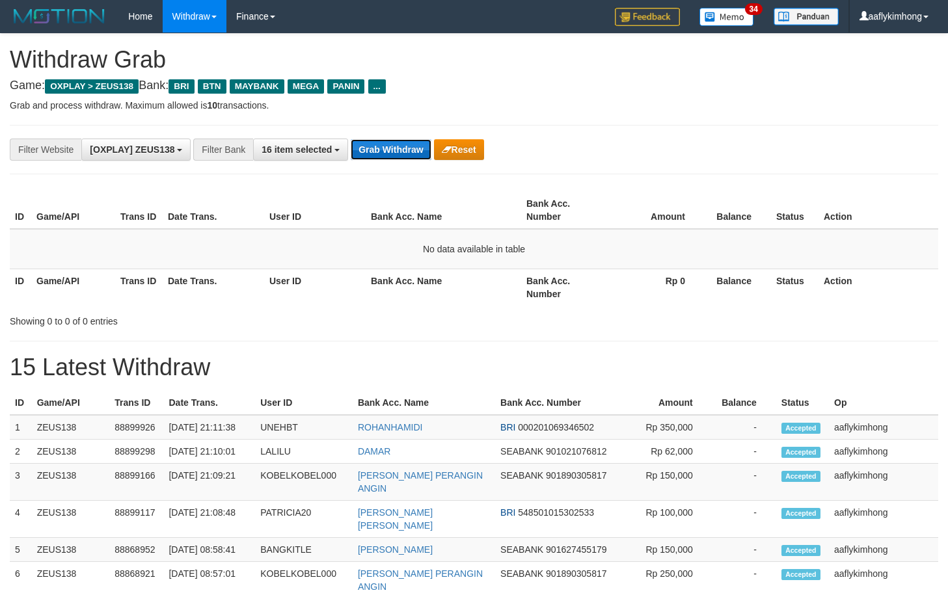
click at [390, 144] on button "Grab Withdraw" at bounding box center [391, 149] width 80 height 21
click at [382, 147] on button "Grab Withdraw" at bounding box center [391, 149] width 80 height 21
click at [385, 146] on button "Grab Withdraw" at bounding box center [391, 149] width 80 height 21
click at [411, 155] on button "Grab Withdraw" at bounding box center [391, 149] width 80 height 21
click at [406, 154] on button "Grab Withdraw" at bounding box center [391, 149] width 80 height 21
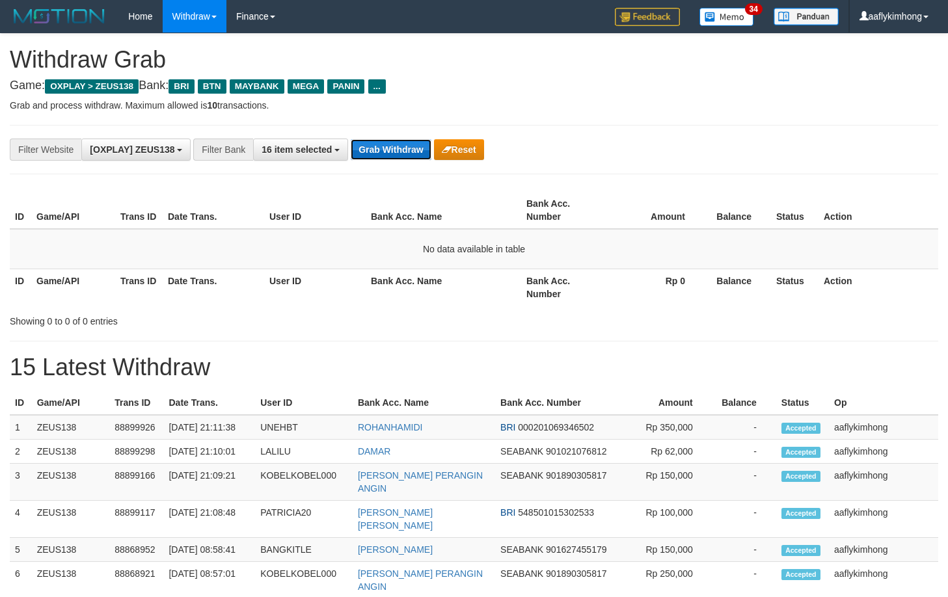
click at [395, 145] on button "Grab Withdraw" at bounding box center [391, 149] width 80 height 21
drag, startPoint x: 395, startPoint y: 145, endPoint x: 540, endPoint y: 187, distance: 151.0
click at [411, 145] on button "Grab Withdraw" at bounding box center [391, 149] width 80 height 21
click at [387, 135] on div "**********" at bounding box center [474, 149] width 929 height 49
click at [377, 141] on button "Grab Withdraw" at bounding box center [391, 149] width 80 height 21
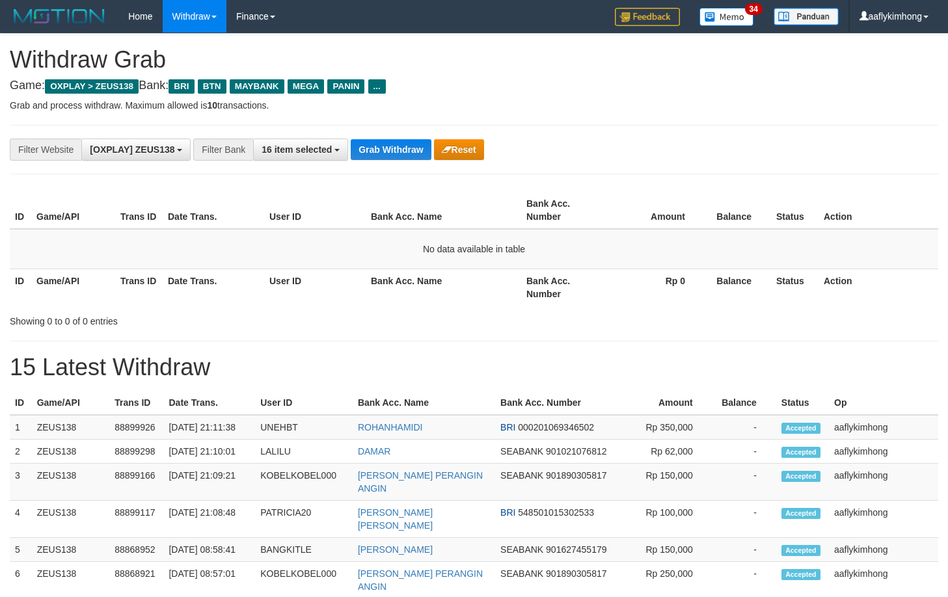
click at [379, 161] on div "**********" at bounding box center [474, 149] width 929 height 49
click at [379, 160] on div "**********" at bounding box center [395, 150] width 790 height 22
click at [369, 149] on button "Grab Withdraw" at bounding box center [391, 149] width 80 height 21
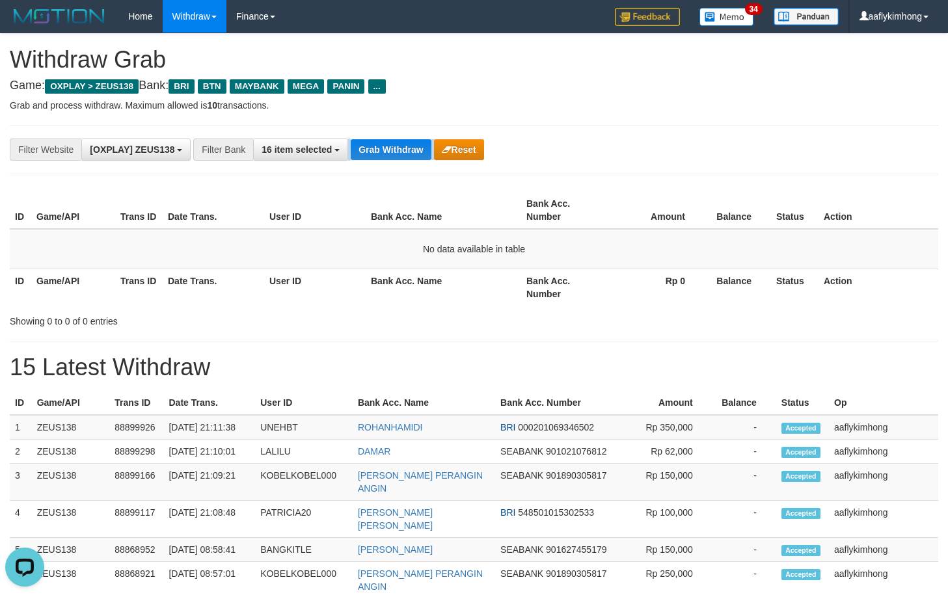
click at [367, 172] on div "**********" at bounding box center [474, 149] width 929 height 49
click at [384, 150] on button "Grab Withdraw" at bounding box center [391, 149] width 80 height 21
click at [387, 144] on button "Grab Withdraw" at bounding box center [391, 149] width 80 height 21
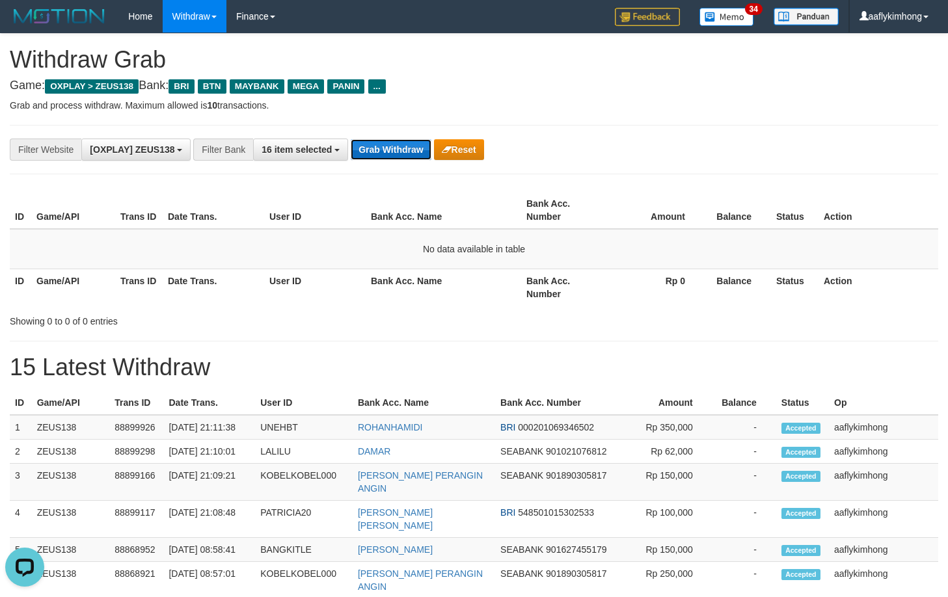
click at [387, 144] on button "Grab Withdraw" at bounding box center [391, 149] width 80 height 21
click at [393, 141] on button "Grab Withdraw" at bounding box center [391, 149] width 80 height 21
click at [371, 141] on button "Grab Withdraw" at bounding box center [391, 149] width 80 height 21
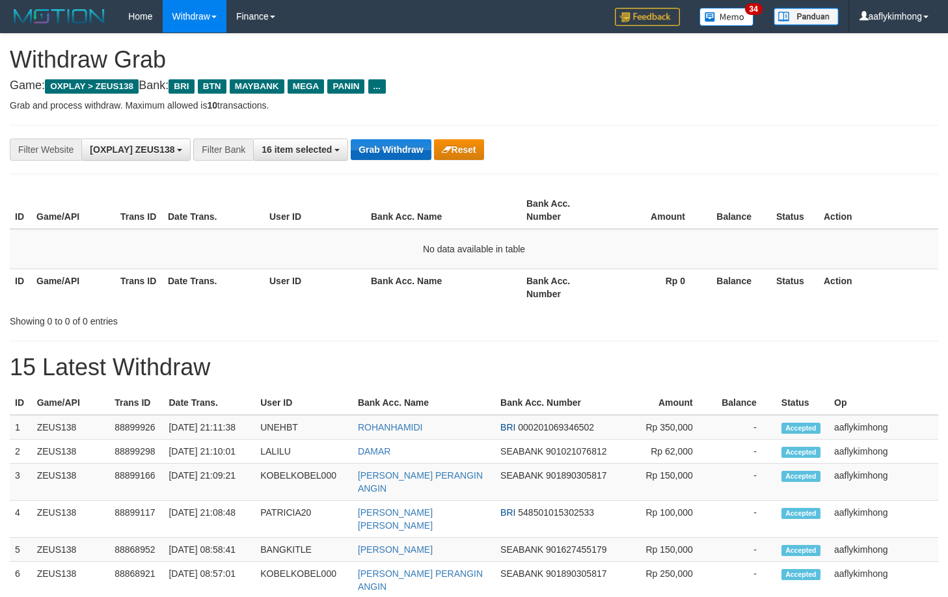
click at [371, 141] on button "Grab Withdraw" at bounding box center [391, 149] width 80 height 21
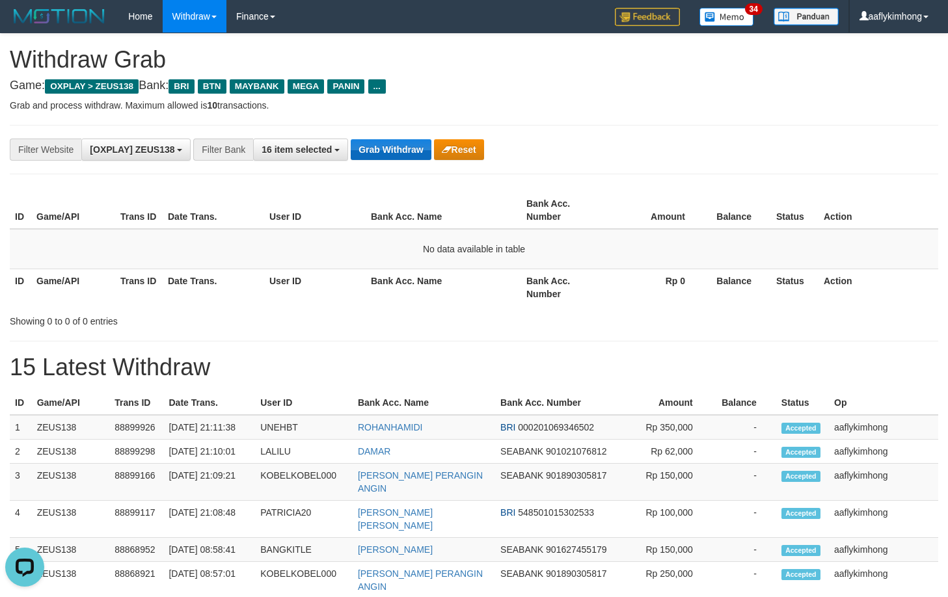
click at [371, 141] on button "Grab Withdraw" at bounding box center [391, 149] width 80 height 21
click at [371, 140] on button "Grab Withdraw" at bounding box center [391, 149] width 80 height 21
drag, startPoint x: 0, startPoint y: 0, endPoint x: 371, endPoint y: 139, distance: 396.2
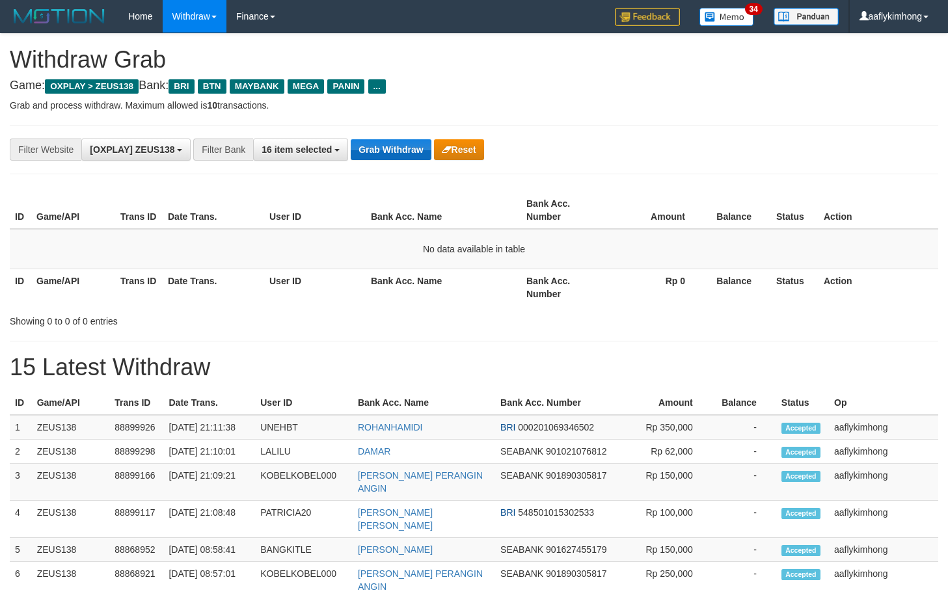
click at [371, 139] on button "Grab Withdraw" at bounding box center [391, 149] width 80 height 21
drag, startPoint x: 379, startPoint y: 140, endPoint x: 385, endPoint y: 139, distance: 6.6
click at [379, 140] on button "Grab Withdraw" at bounding box center [391, 149] width 80 height 21
click at [385, 139] on button "Grab Withdraw" at bounding box center [391, 149] width 80 height 21
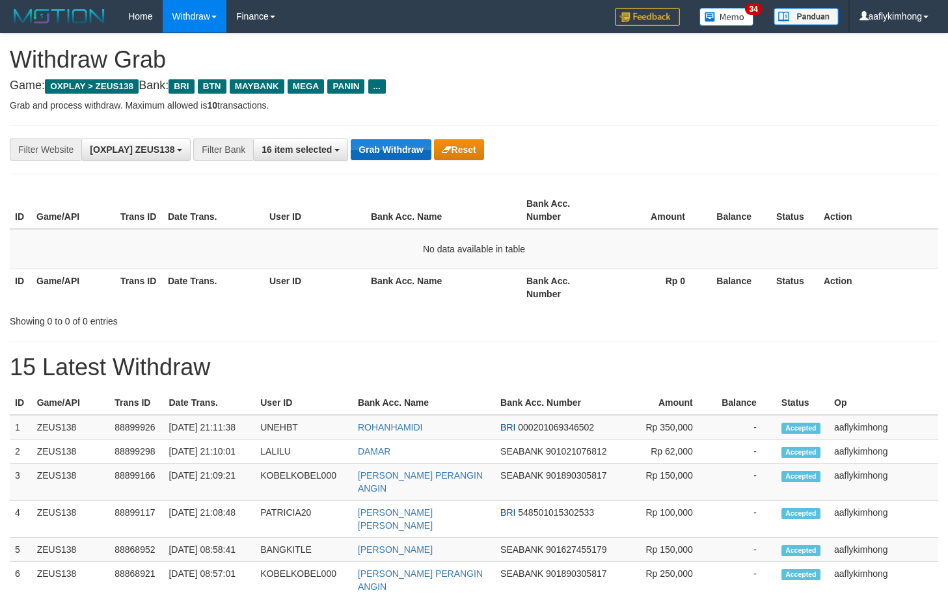
click at [385, 139] on button "Grab Withdraw" at bounding box center [391, 149] width 80 height 21
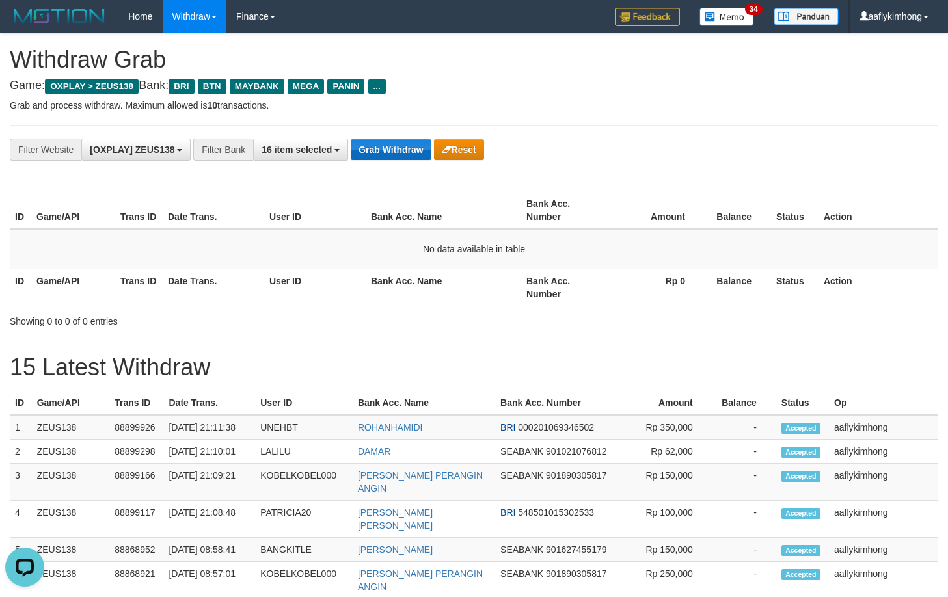
click at [385, 139] on button "Grab Withdraw" at bounding box center [391, 149] width 80 height 21
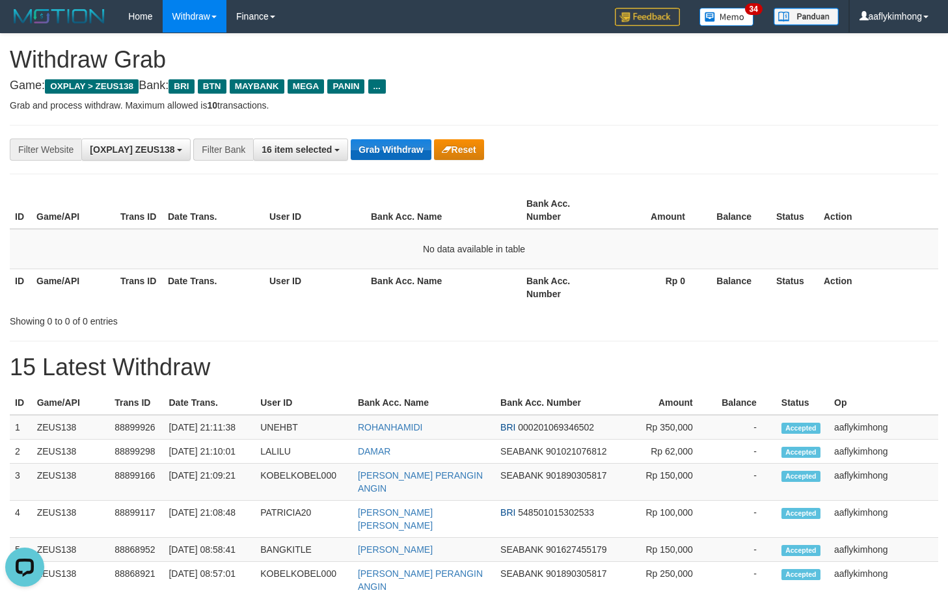
click at [385, 139] on button "Grab Withdraw" at bounding box center [391, 149] width 80 height 21
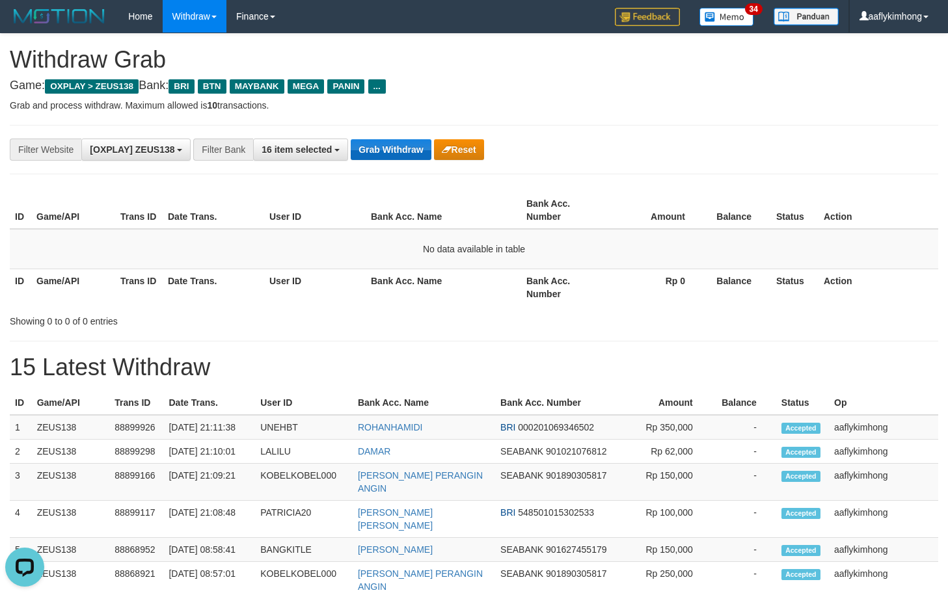
click at [385, 139] on button "Grab Withdraw" at bounding box center [391, 149] width 80 height 21
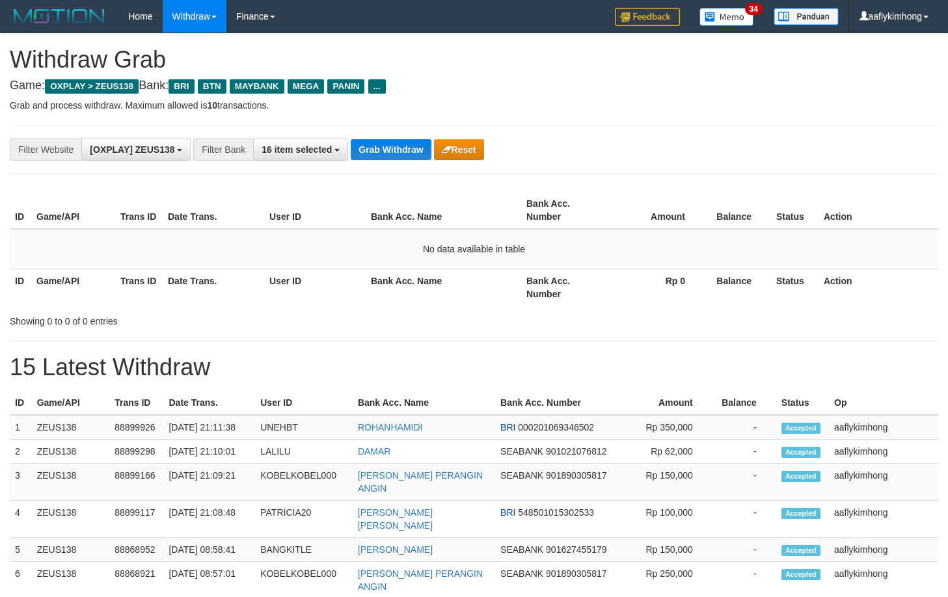
click at [385, 139] on button "Grab Withdraw" at bounding box center [391, 149] width 80 height 21
drag, startPoint x: 0, startPoint y: 0, endPoint x: 383, endPoint y: 129, distance: 403.7
click at [385, 140] on button "Grab Withdraw" at bounding box center [391, 149] width 80 height 21
click at [411, 143] on button "Grab Withdraw" at bounding box center [391, 149] width 80 height 21
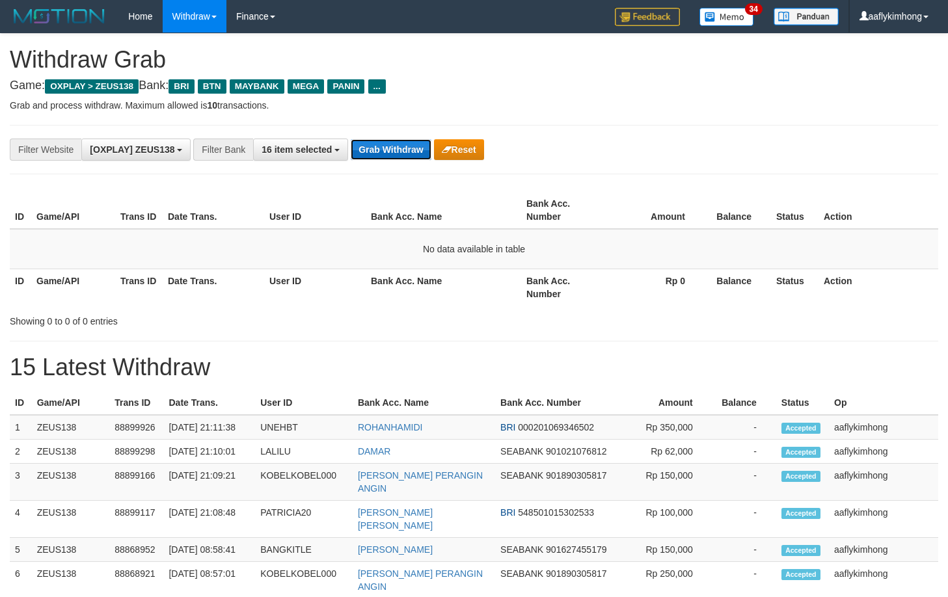
click at [390, 143] on button "Grab Withdraw" at bounding box center [391, 149] width 80 height 21
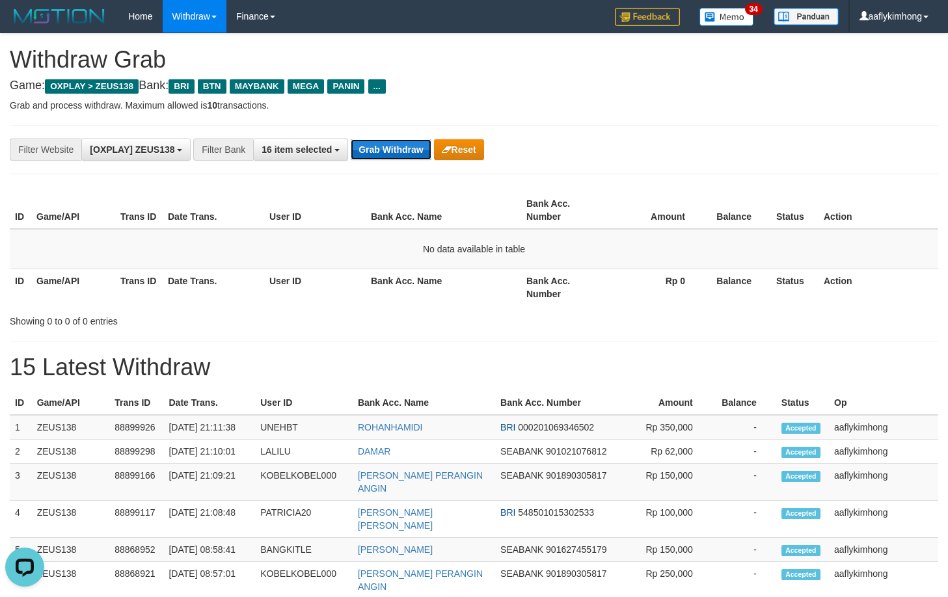
click at [390, 143] on button "Grab Withdraw" at bounding box center [391, 149] width 80 height 21
drag, startPoint x: 390, startPoint y: 143, endPoint x: 584, endPoint y: 107, distance: 197.2
click at [392, 142] on button "Grab Withdraw" at bounding box center [391, 149] width 80 height 21
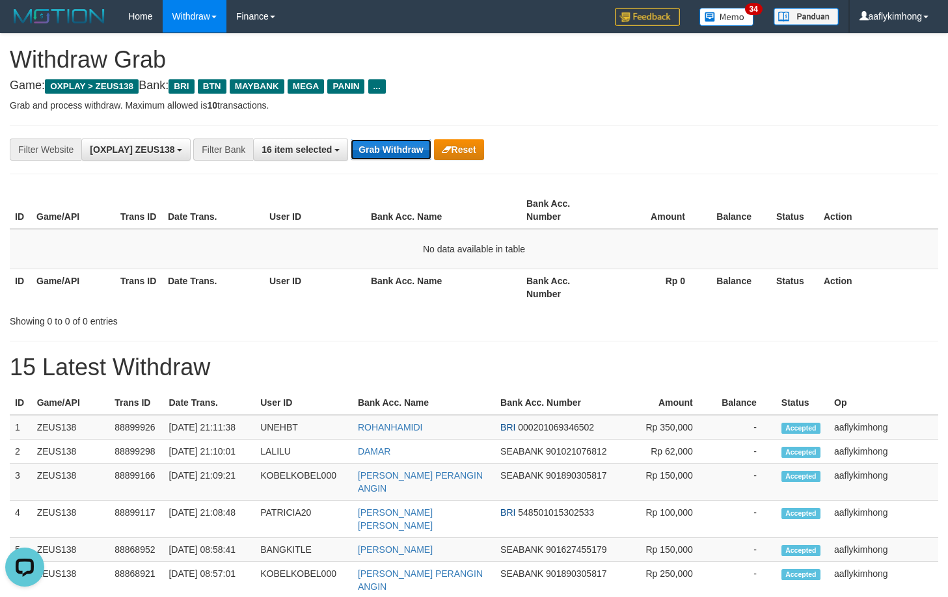
click at [396, 146] on button "Grab Withdraw" at bounding box center [391, 149] width 80 height 21
click at [379, 143] on button "Grab Withdraw" at bounding box center [391, 149] width 80 height 21
drag, startPoint x: 379, startPoint y: 143, endPoint x: 369, endPoint y: 132, distance: 15.2
click at [369, 132] on div "**********" at bounding box center [474, 149] width 929 height 49
click at [381, 148] on button "Grab Withdraw" at bounding box center [391, 149] width 80 height 21
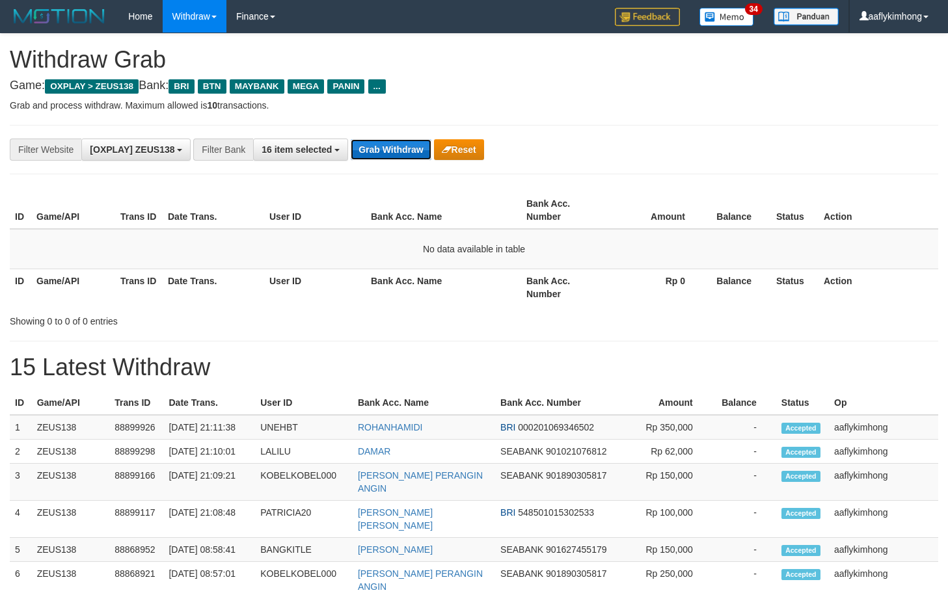
click at [381, 148] on button "Grab Withdraw" at bounding box center [391, 149] width 80 height 21
drag, startPoint x: 0, startPoint y: 0, endPoint x: 403, endPoint y: 155, distance: 431.5
click at [400, 192] on th "Bank Acc. Name" at bounding box center [444, 210] width 156 height 37
click at [401, 147] on button "Grab Withdraw" at bounding box center [391, 149] width 80 height 21
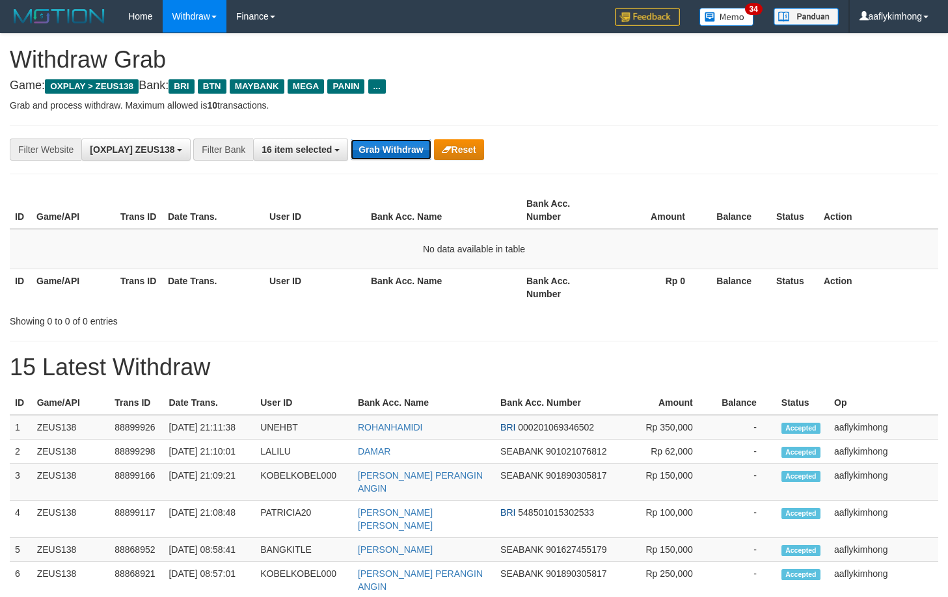
click at [401, 147] on button "Grab Withdraw" at bounding box center [391, 149] width 80 height 21
click at [377, 145] on button "Grab Withdraw" at bounding box center [391, 149] width 80 height 21
click at [393, 145] on button "Grab Withdraw" at bounding box center [391, 149] width 80 height 21
click at [396, 133] on div "**********" at bounding box center [474, 149] width 929 height 49
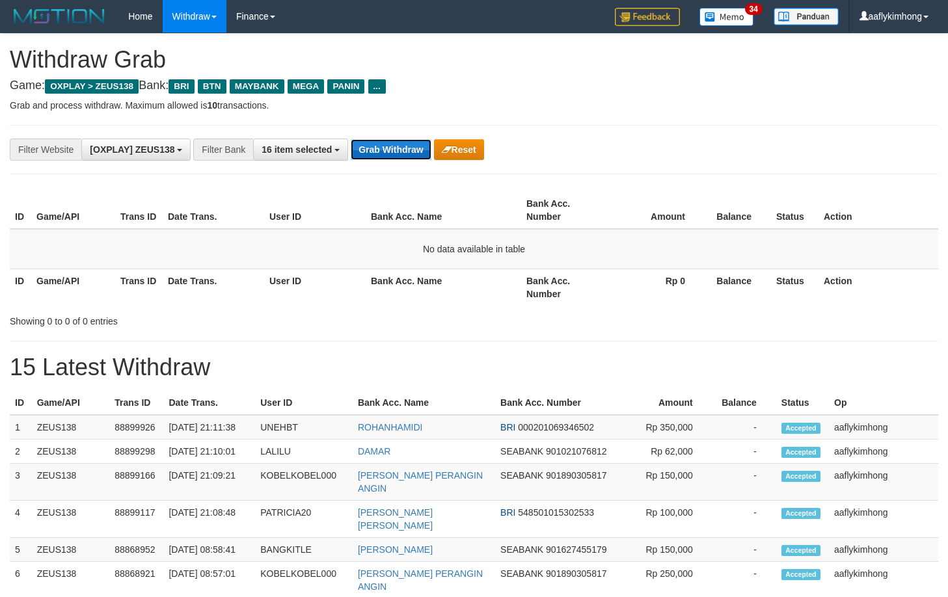
click at [377, 159] on button "Grab Withdraw" at bounding box center [391, 149] width 80 height 21
click at [379, 156] on button "Grab Withdraw" at bounding box center [391, 149] width 80 height 21
click at [397, 156] on button "Grab Withdraw" at bounding box center [391, 149] width 80 height 21
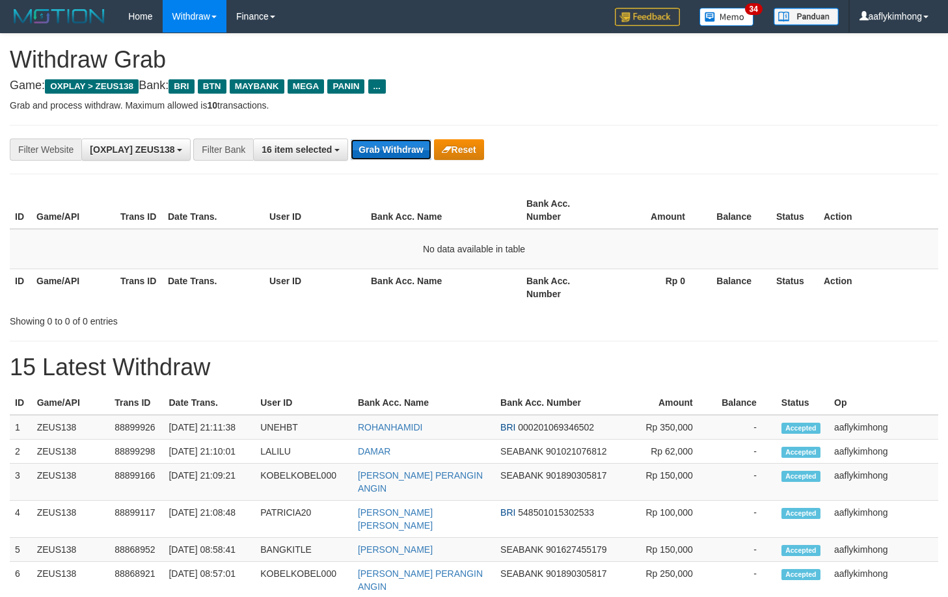
click at [397, 156] on button "Grab Withdraw" at bounding box center [391, 149] width 80 height 21
click at [396, 152] on button "Grab Withdraw" at bounding box center [391, 149] width 80 height 21
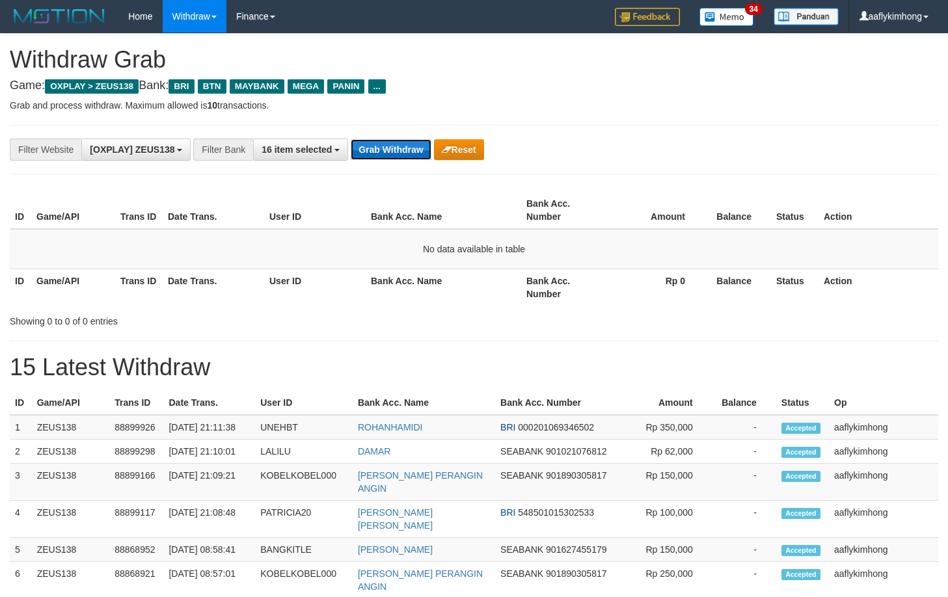
click at [395, 146] on button "Grab Withdraw" at bounding box center [391, 149] width 80 height 21
click at [395, 145] on button "Grab Withdraw" at bounding box center [391, 149] width 80 height 21
click at [374, 155] on button "Grab Withdraw" at bounding box center [391, 149] width 80 height 21
click at [394, 144] on button "Grab Withdraw" at bounding box center [391, 149] width 80 height 21
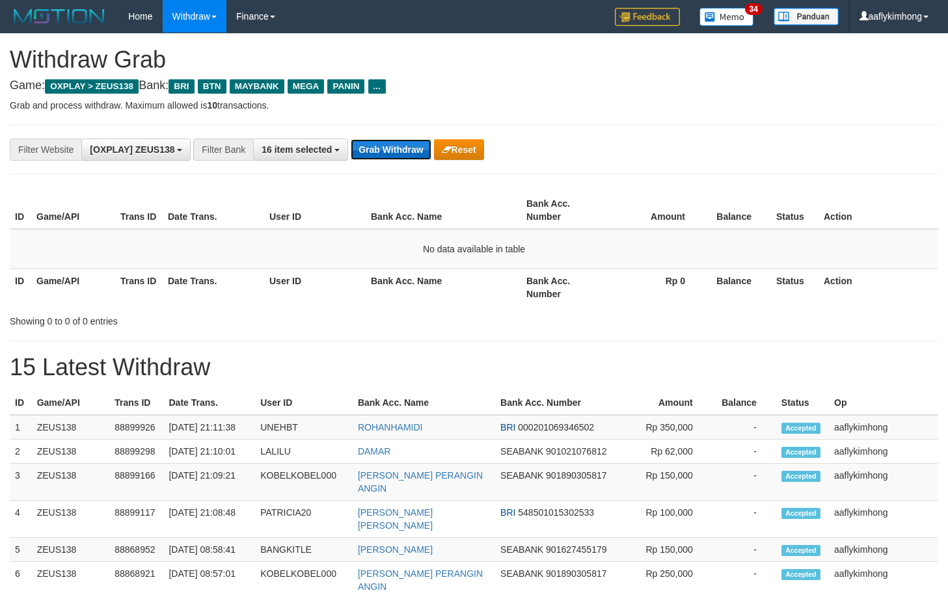
click at [379, 144] on button "Grab Withdraw" at bounding box center [391, 149] width 80 height 21
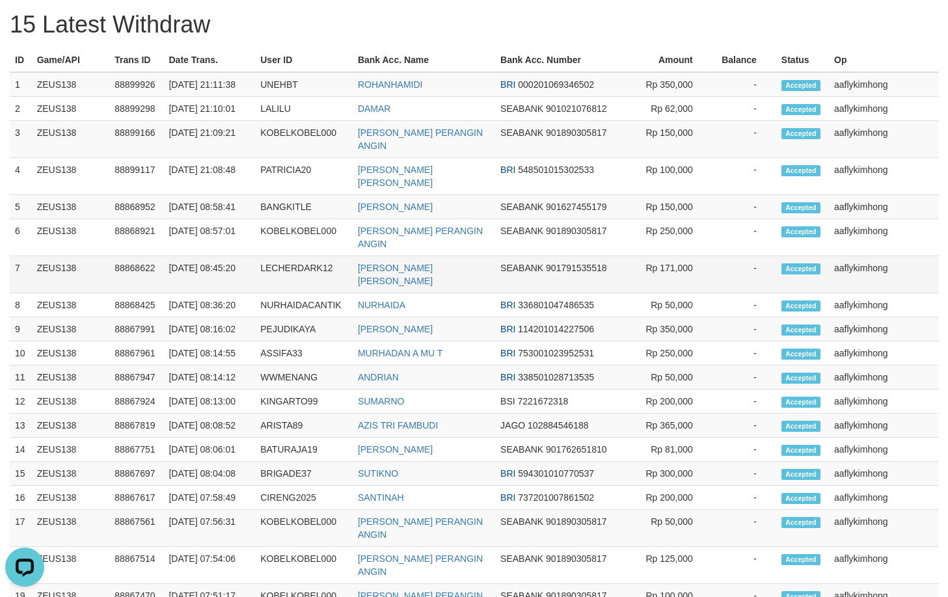
scroll to position [358, 0]
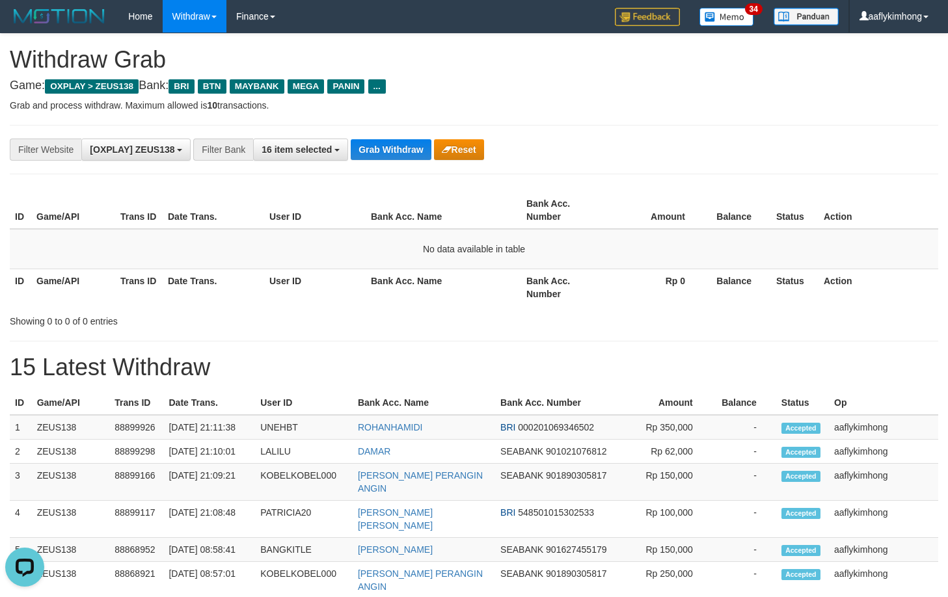
click at [421, 164] on div "**********" at bounding box center [474, 149] width 929 height 49
click at [415, 155] on button "Grab Withdraw" at bounding box center [391, 149] width 80 height 21
click at [414, 154] on button "Grab Withdraw" at bounding box center [391, 149] width 80 height 21
click at [447, 186] on div "**********" at bounding box center [474, 607] width 948 height 1147
click at [406, 151] on button "Grab Withdraw" at bounding box center [391, 149] width 80 height 21
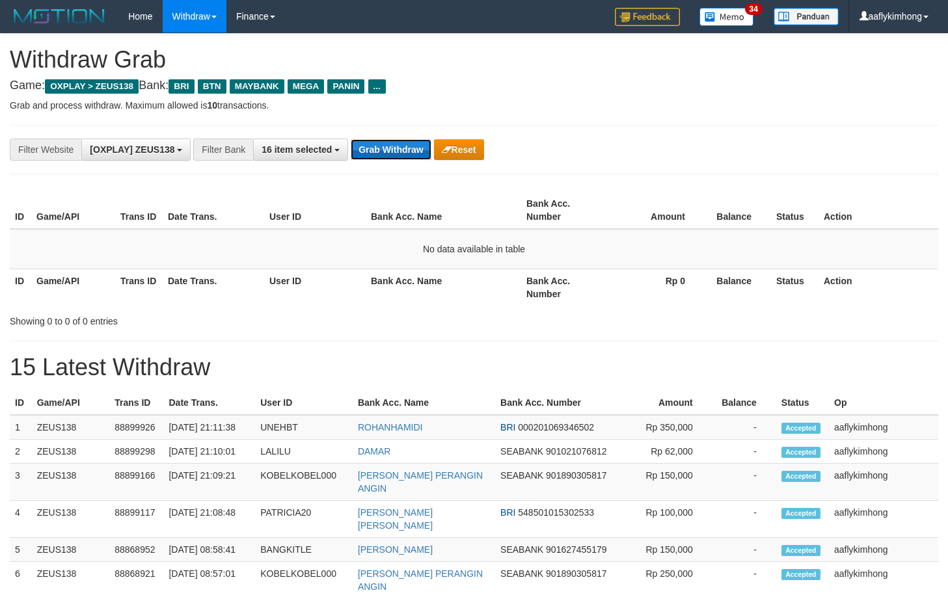
click at [406, 150] on button "Grab Withdraw" at bounding box center [391, 149] width 80 height 21
click at [395, 139] on button "Grab Withdraw" at bounding box center [391, 149] width 80 height 21
click at [418, 142] on button "Grab Withdraw" at bounding box center [391, 149] width 80 height 21
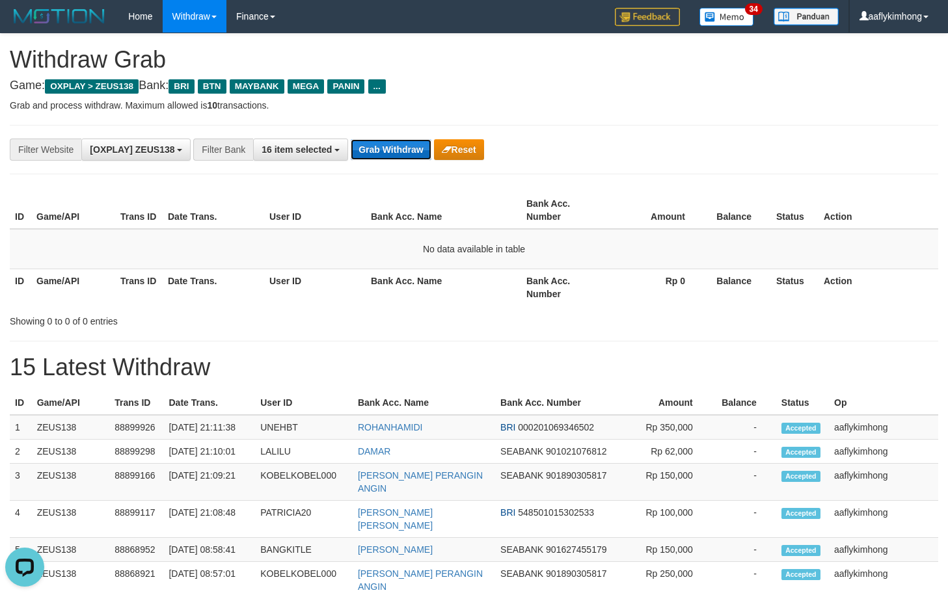
click at [418, 142] on button "Grab Withdraw" at bounding box center [391, 149] width 80 height 21
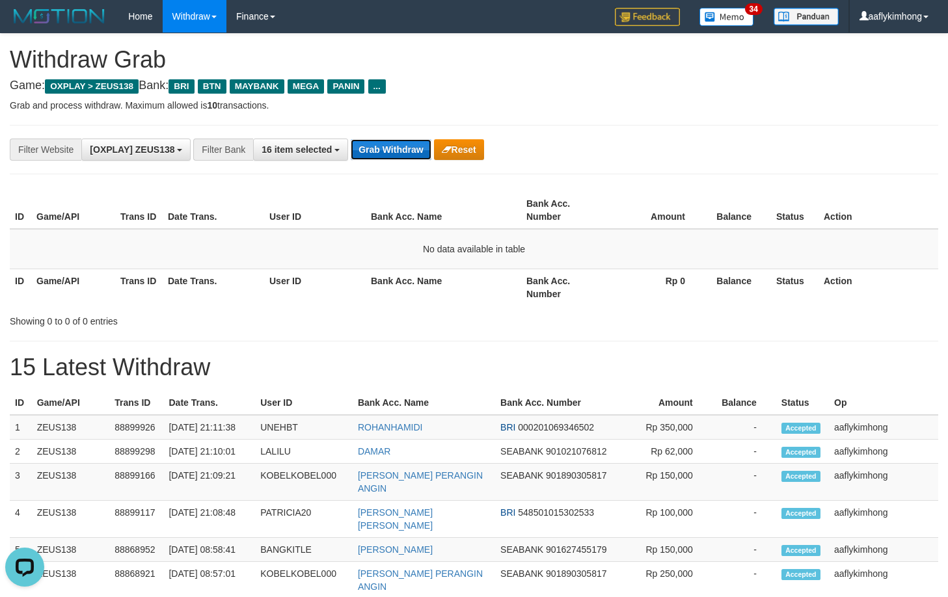
click at [418, 142] on button "Grab Withdraw" at bounding box center [391, 149] width 80 height 21
click at [381, 144] on button "Grab Withdraw" at bounding box center [391, 149] width 80 height 21
click at [376, 193] on th "Bank Acc. Name" at bounding box center [444, 210] width 156 height 37
click at [381, 146] on button "Grab Withdraw" at bounding box center [391, 149] width 80 height 21
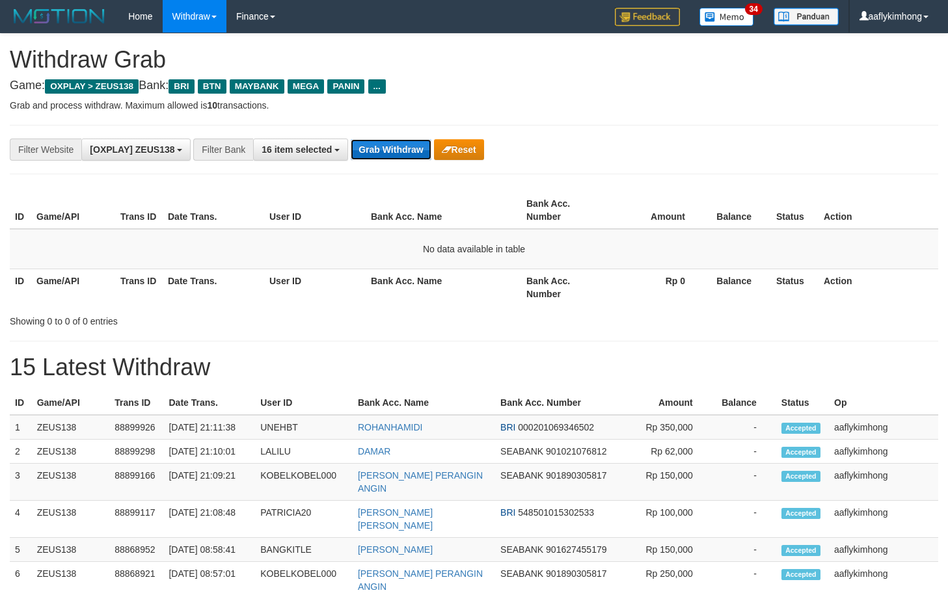
click at [381, 146] on button "Grab Withdraw" at bounding box center [391, 149] width 80 height 21
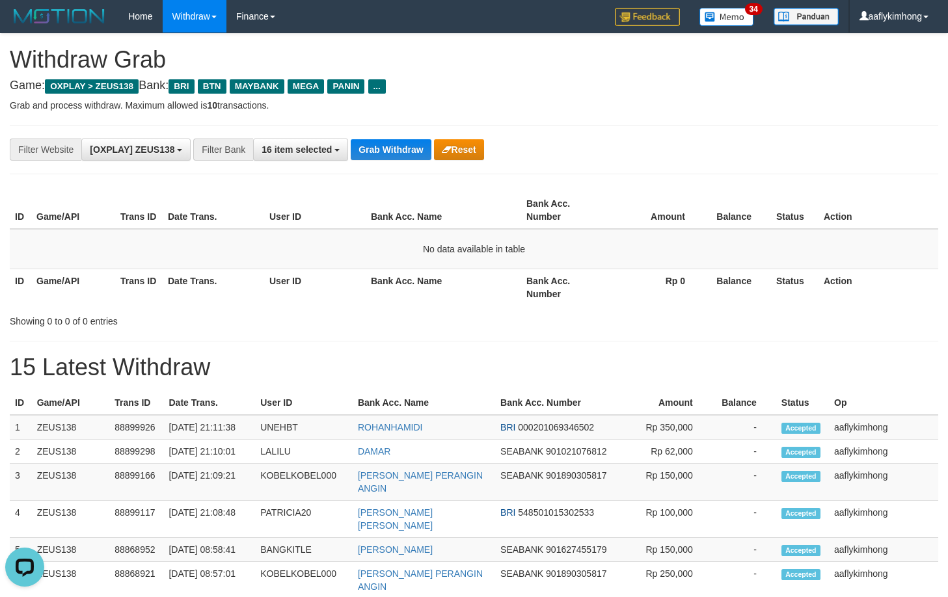
click at [381, 146] on button "Grab Withdraw" at bounding box center [391, 149] width 80 height 21
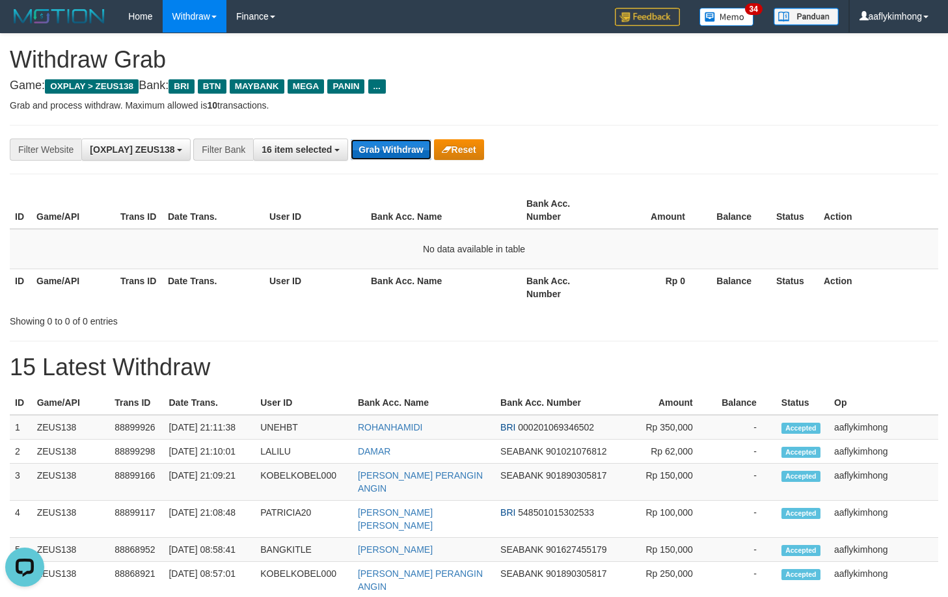
click at [425, 150] on button "Grab Withdraw" at bounding box center [391, 149] width 80 height 21
click at [424, 150] on button "Grab Withdraw" at bounding box center [391, 149] width 80 height 21
click at [375, 143] on button "Grab Withdraw" at bounding box center [391, 149] width 80 height 21
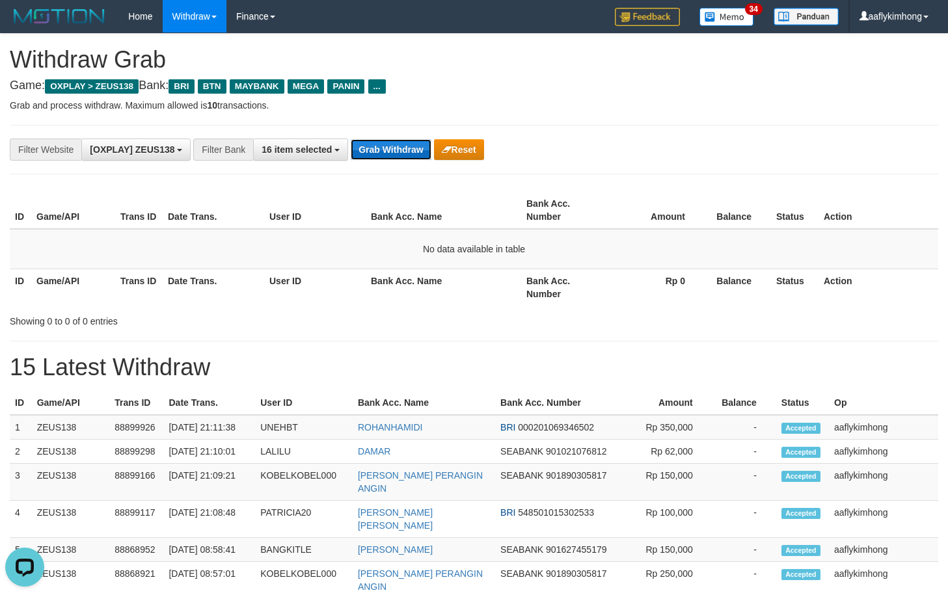
click at [375, 143] on button "Grab Withdraw" at bounding box center [391, 149] width 80 height 21
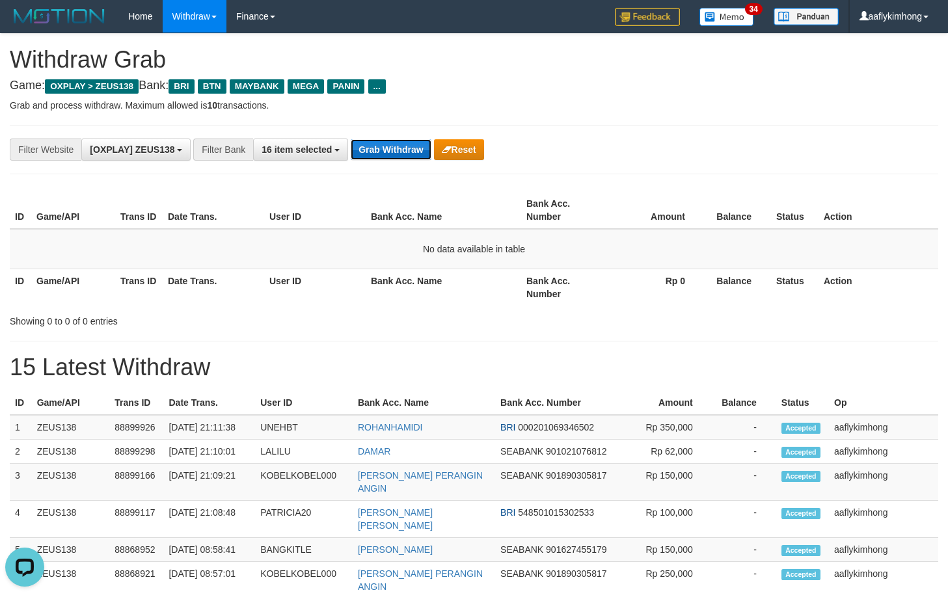
click at [375, 143] on button "Grab Withdraw" at bounding box center [391, 149] width 80 height 21
click at [390, 144] on button "Grab Withdraw" at bounding box center [391, 149] width 80 height 21
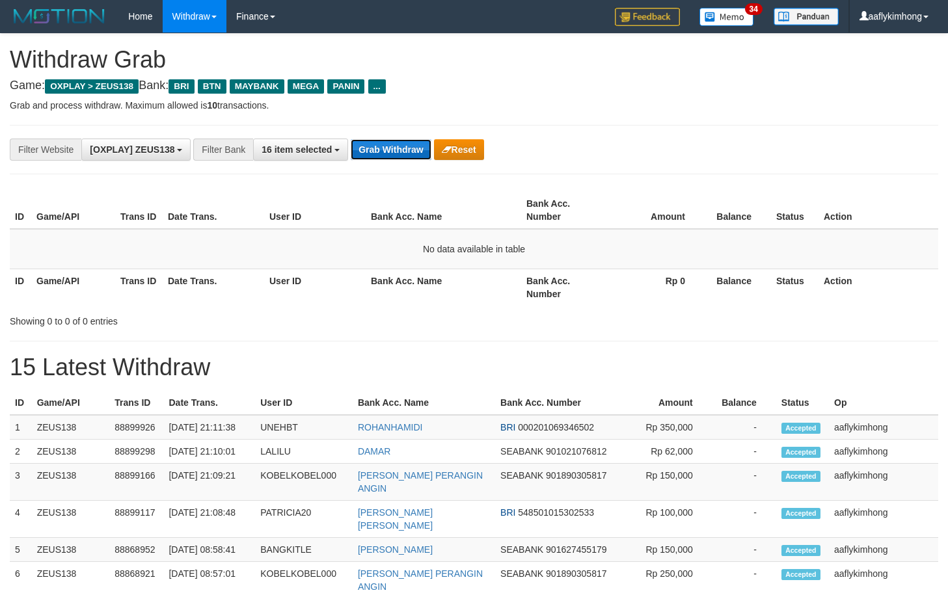
click at [390, 144] on button "Grab Withdraw" at bounding box center [391, 149] width 80 height 21
click at [383, 130] on div "**********" at bounding box center [474, 149] width 929 height 49
click at [377, 139] on button "Grab Withdraw" at bounding box center [391, 149] width 80 height 21
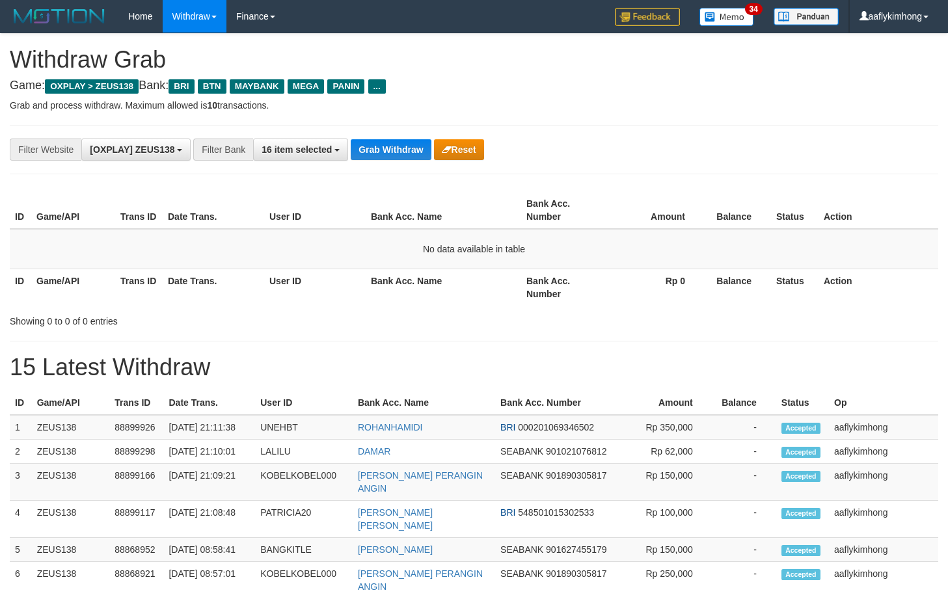
click at [381, 193] on th "Bank Acc. Name" at bounding box center [444, 210] width 156 height 37
click at [397, 157] on button "Grab Withdraw" at bounding box center [391, 149] width 80 height 21
click at [416, 141] on button "Grab Withdraw" at bounding box center [391, 149] width 80 height 21
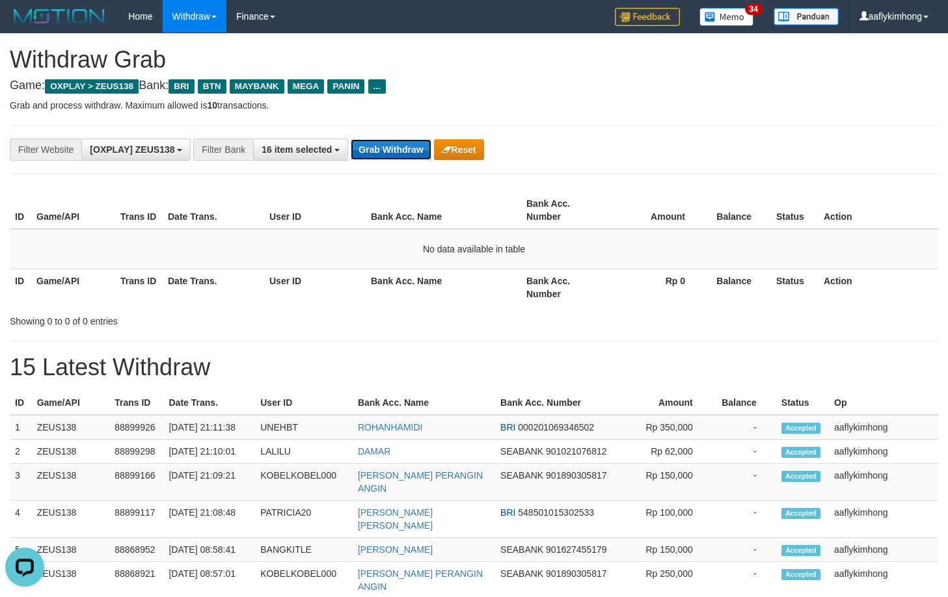
click at [416, 141] on button "Grab Withdraw" at bounding box center [391, 149] width 80 height 21
click at [367, 154] on button "Grab Withdraw" at bounding box center [391, 149] width 80 height 21
drag, startPoint x: 367, startPoint y: 154, endPoint x: 957, endPoint y: 293, distance: 605.9
click at [368, 154] on button "Grab Withdraw" at bounding box center [391, 149] width 80 height 21
click at [390, 139] on div "**********" at bounding box center [395, 150] width 790 height 22
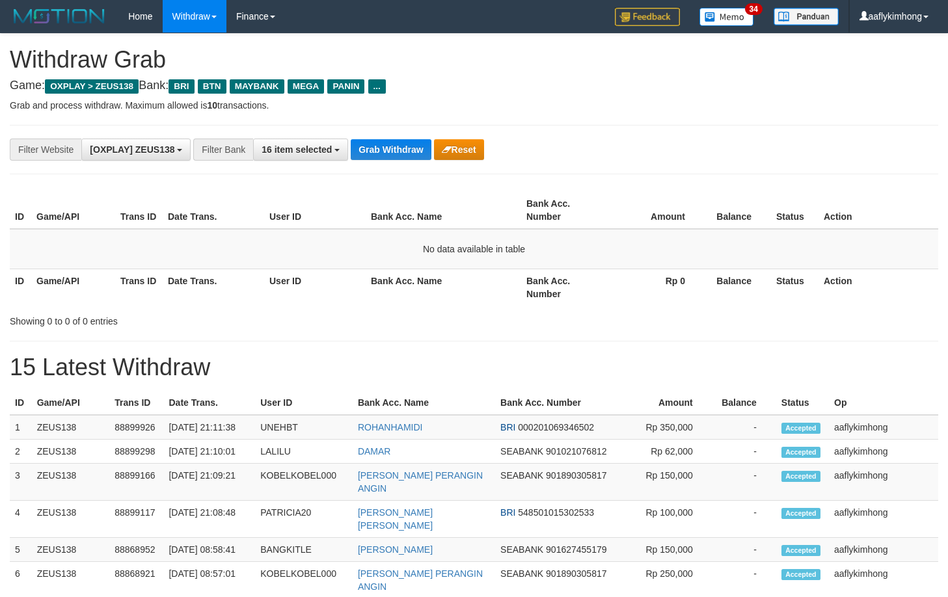
click at [390, 139] on div "**********" at bounding box center [395, 150] width 790 height 22
click at [394, 150] on button "Grab Withdraw" at bounding box center [391, 149] width 80 height 21
click at [385, 163] on div "**********" at bounding box center [474, 149] width 929 height 49
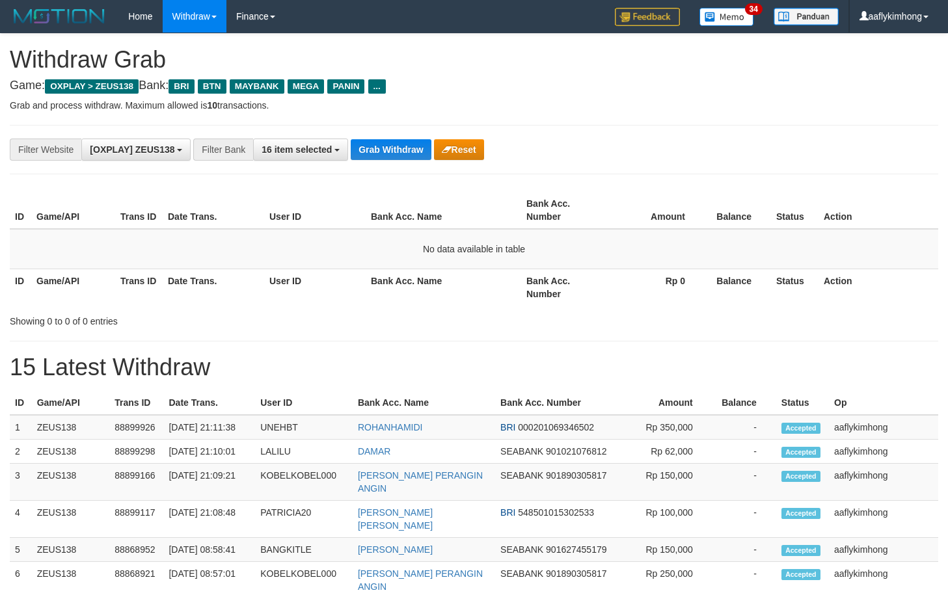
click at [384, 154] on button "Grab Withdraw" at bounding box center [391, 149] width 80 height 21
click at [386, 152] on button "Grab Withdraw" at bounding box center [391, 149] width 80 height 21
click at [383, 136] on div "**********" at bounding box center [474, 149] width 929 height 49
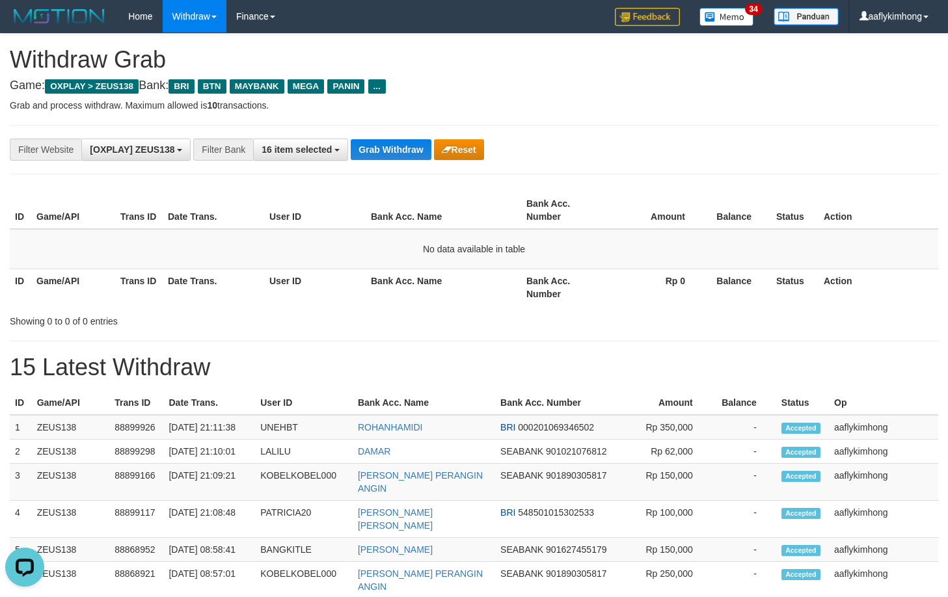
click at [327, 180] on div "**********" at bounding box center [474, 607] width 948 height 1147
click at [354, 148] on button "Grab Withdraw" at bounding box center [391, 149] width 80 height 21
click at [391, 142] on button "Grab Withdraw" at bounding box center [391, 149] width 80 height 21
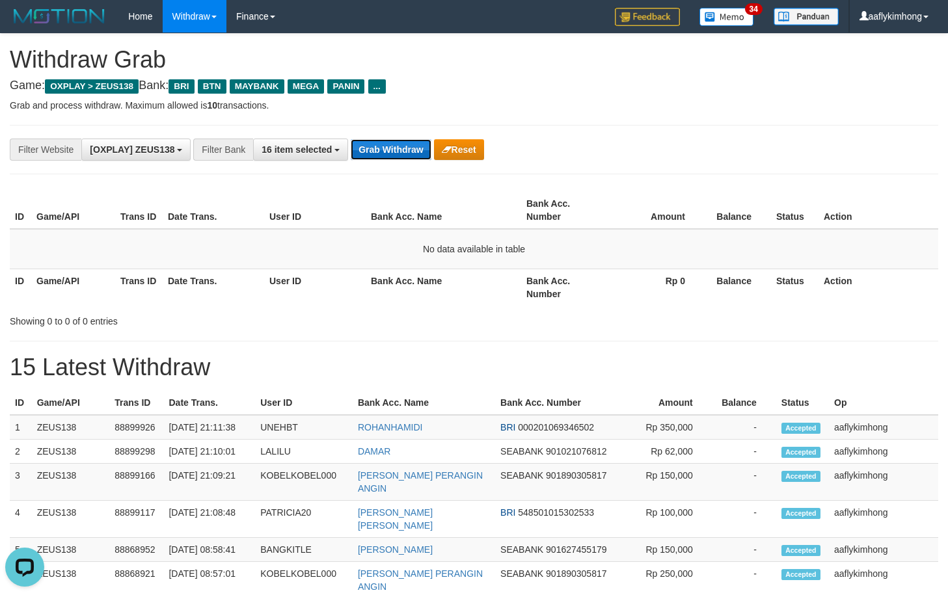
click at [391, 142] on button "Grab Withdraw" at bounding box center [391, 149] width 80 height 21
click at [374, 137] on div "**********" at bounding box center [474, 149] width 929 height 49
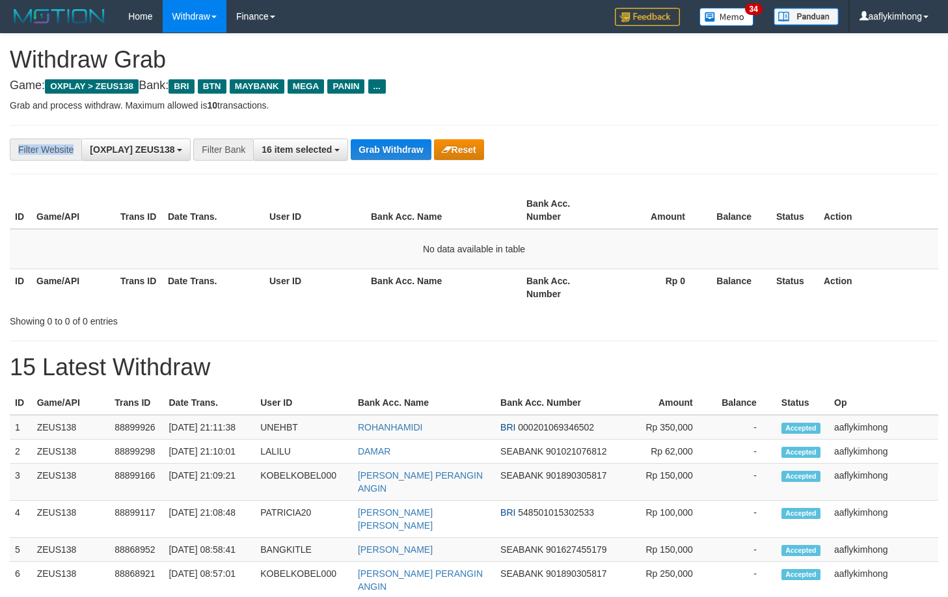
click at [374, 137] on div "**********" at bounding box center [474, 149] width 929 height 49
drag, startPoint x: 0, startPoint y: 0, endPoint x: 375, endPoint y: 137, distance: 398.9
click at [375, 137] on div "**********" at bounding box center [474, 149] width 929 height 49
click at [360, 143] on button "Grab Withdraw" at bounding box center [391, 149] width 80 height 21
click at [375, 137] on div "**********" at bounding box center [474, 149] width 929 height 49
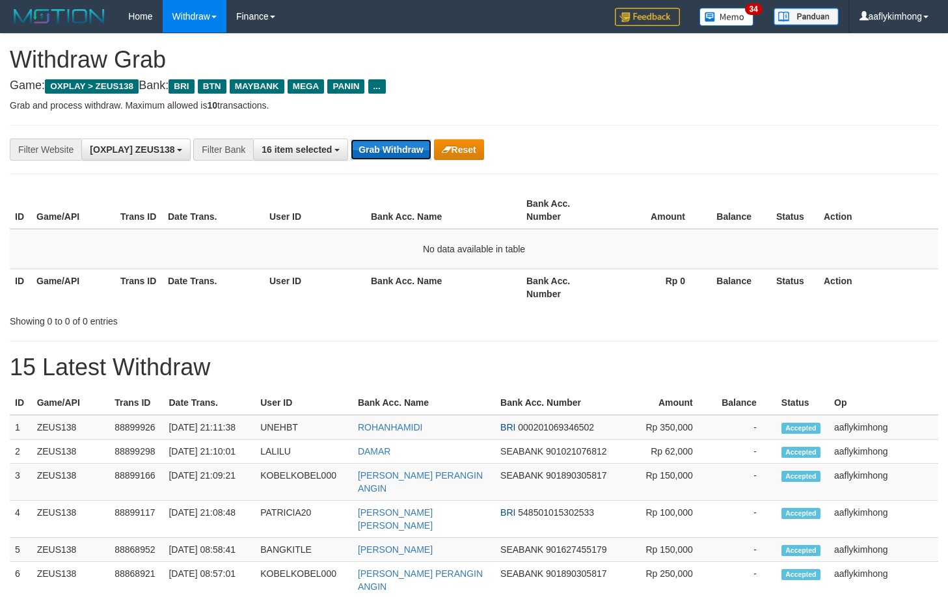
click at [367, 146] on button "Grab Withdraw" at bounding box center [391, 149] width 80 height 21
click at [392, 158] on button "Grab Withdraw" at bounding box center [391, 149] width 80 height 21
click at [392, 154] on button "Grab Withdraw" at bounding box center [391, 149] width 80 height 21
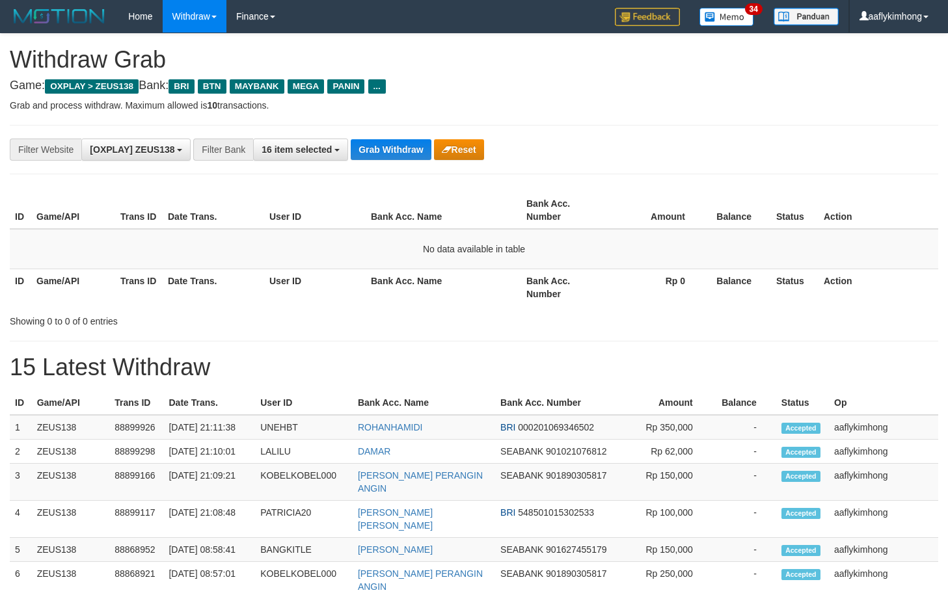
click at [416, 206] on th "Bank Acc. Name" at bounding box center [444, 210] width 156 height 37
click at [392, 146] on button "Grab Withdraw" at bounding box center [391, 149] width 80 height 21
click at [392, 144] on button "Grab Withdraw" at bounding box center [391, 149] width 80 height 21
click at [391, 144] on button "Grab Withdraw" at bounding box center [391, 149] width 80 height 21
click at [390, 130] on div "**********" at bounding box center [474, 149] width 929 height 49
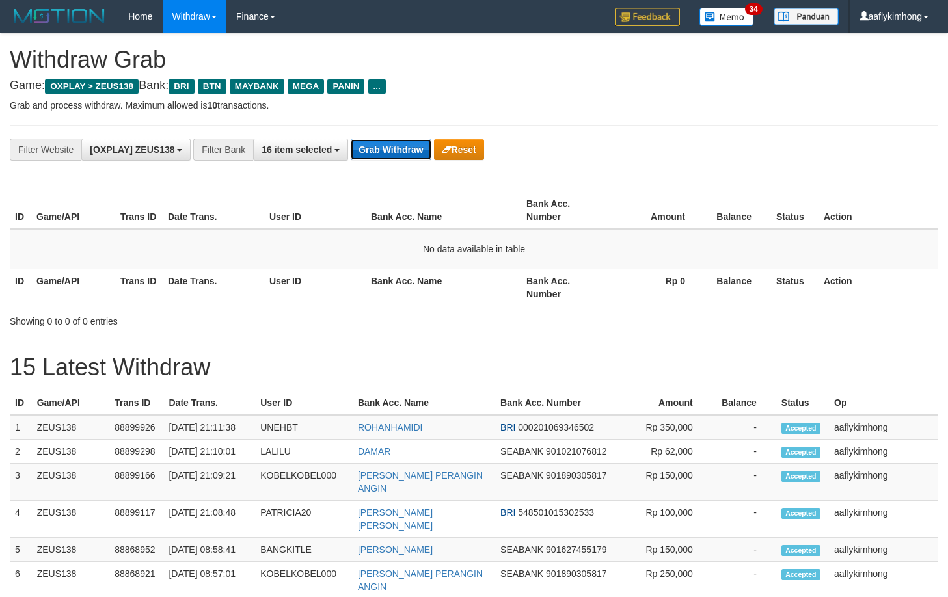
click at [385, 139] on button "Grab Withdraw" at bounding box center [391, 149] width 80 height 21
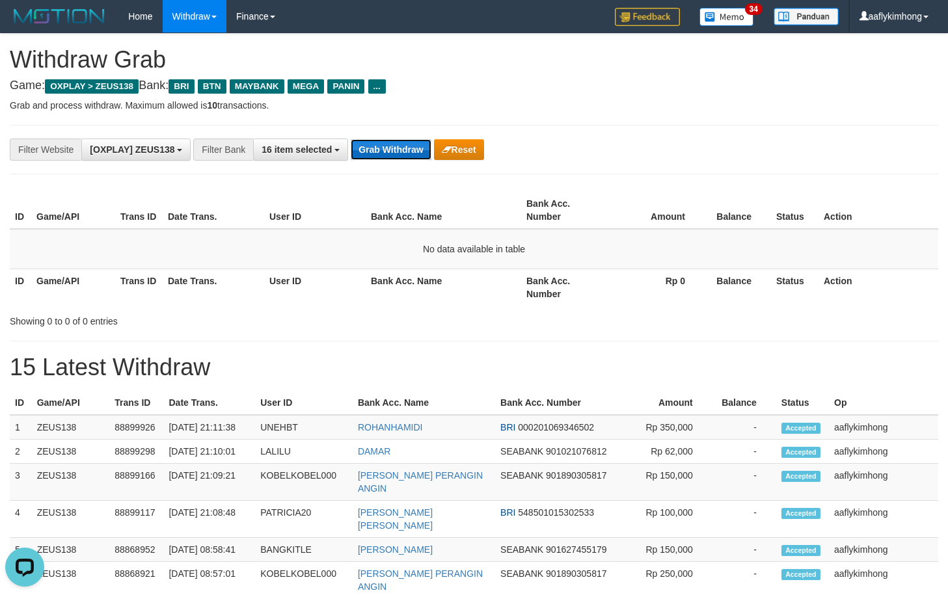
click at [385, 139] on button "Grab Withdraw" at bounding box center [391, 149] width 80 height 21
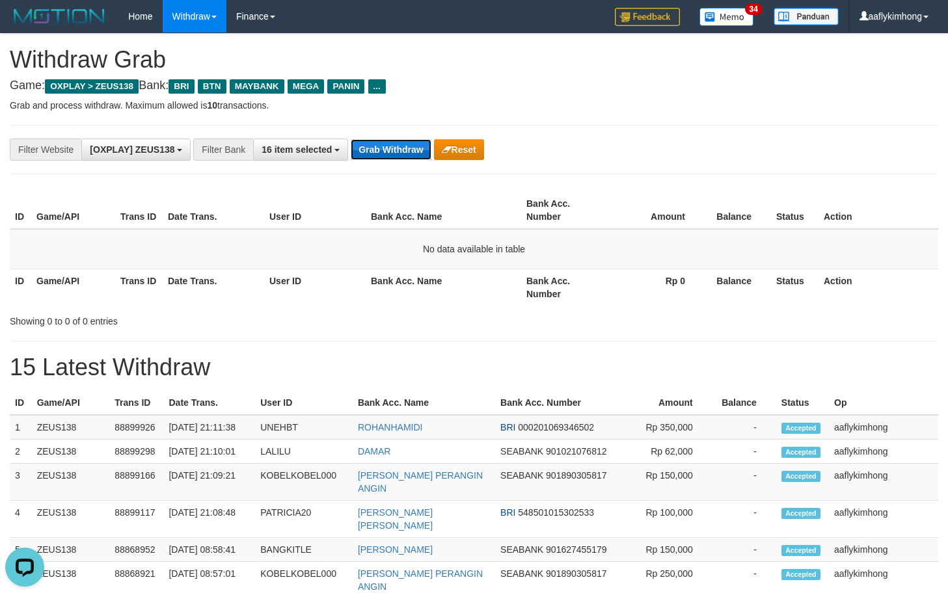
click at [385, 139] on button "Grab Withdraw" at bounding box center [391, 149] width 80 height 21
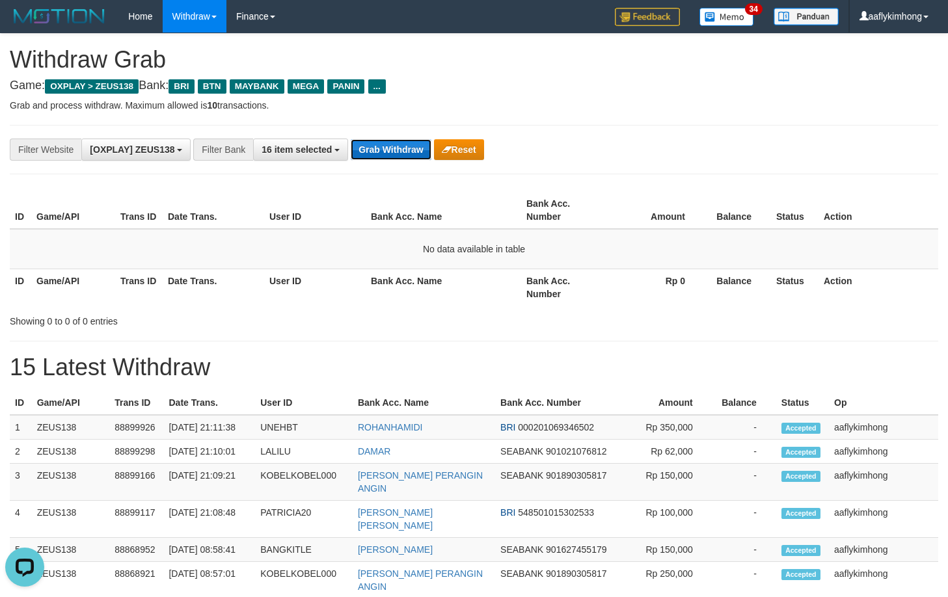
click at [385, 139] on button "Grab Withdraw" at bounding box center [391, 149] width 80 height 21
click at [386, 139] on div "**********" at bounding box center [395, 150] width 790 height 22
click at [399, 143] on button "Grab Withdraw" at bounding box center [391, 149] width 80 height 21
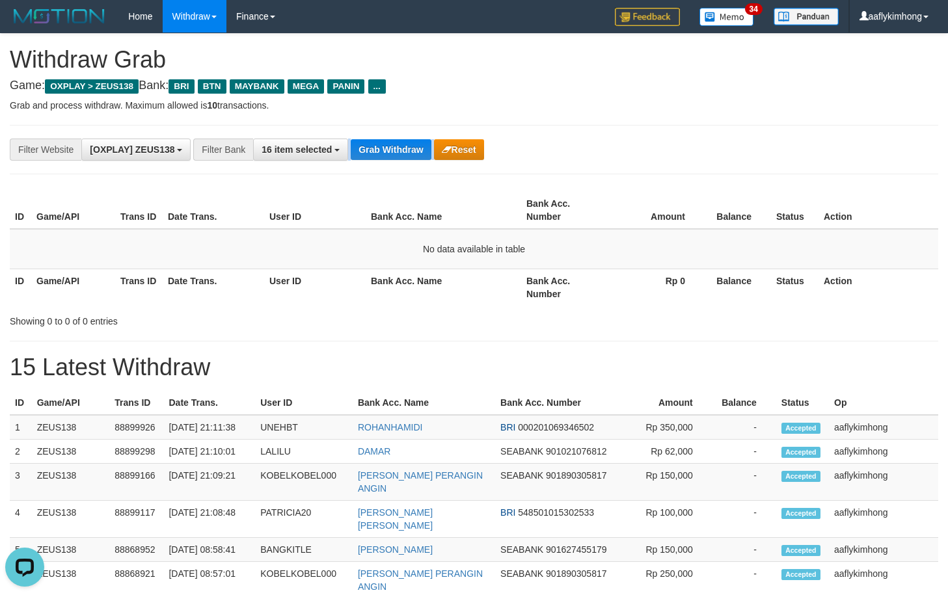
click at [394, 174] on div "**********" at bounding box center [474, 607] width 948 height 1147
click at [394, 150] on button "Grab Withdraw" at bounding box center [391, 149] width 80 height 21
click at [392, 162] on div "**********" at bounding box center [474, 149] width 929 height 49
click at [393, 148] on button "Grab Withdraw" at bounding box center [391, 149] width 80 height 21
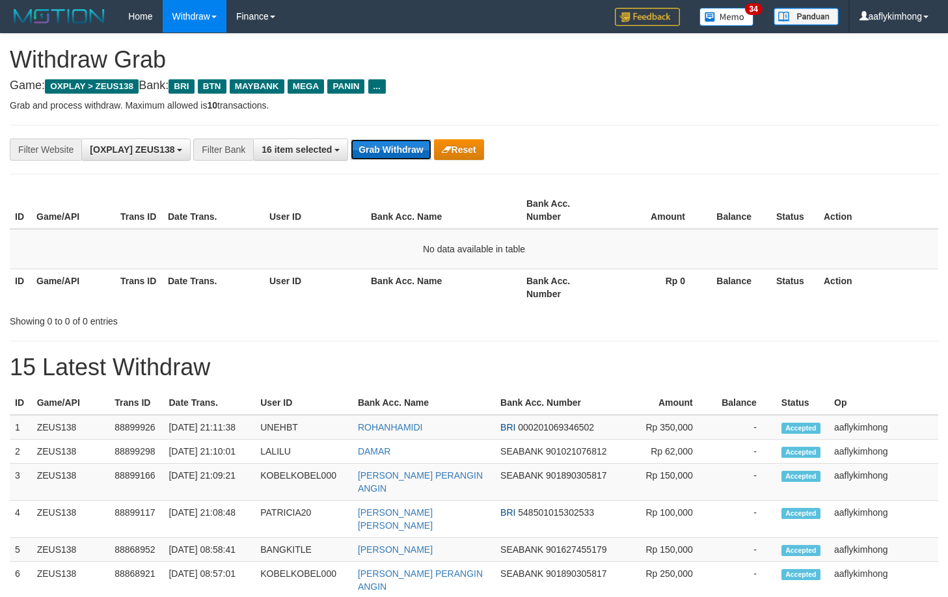
click at [393, 148] on button "Grab Withdraw" at bounding box center [391, 149] width 80 height 21
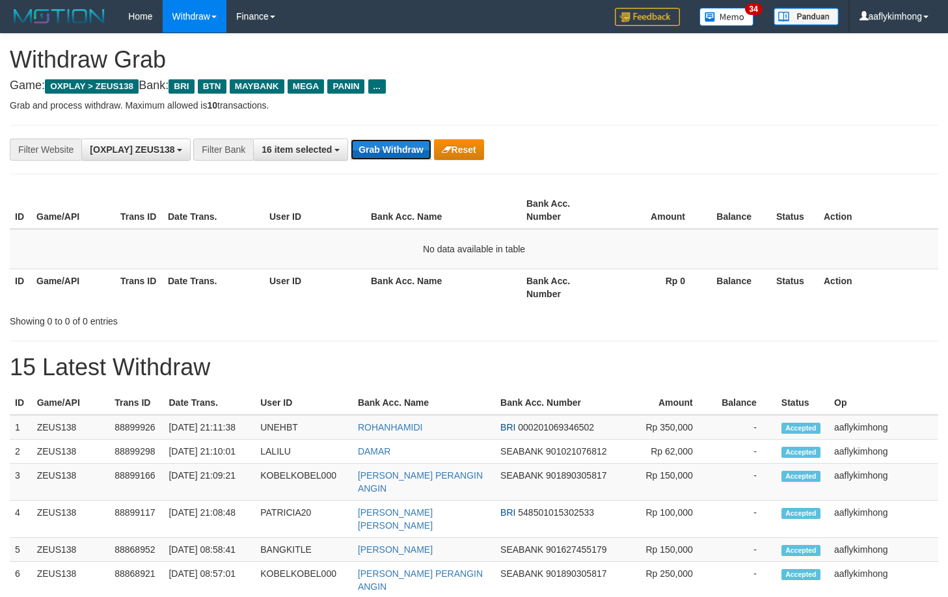
click at [379, 149] on button "Grab Withdraw" at bounding box center [391, 149] width 80 height 21
click at [377, 149] on button "Grab Withdraw" at bounding box center [391, 149] width 80 height 21
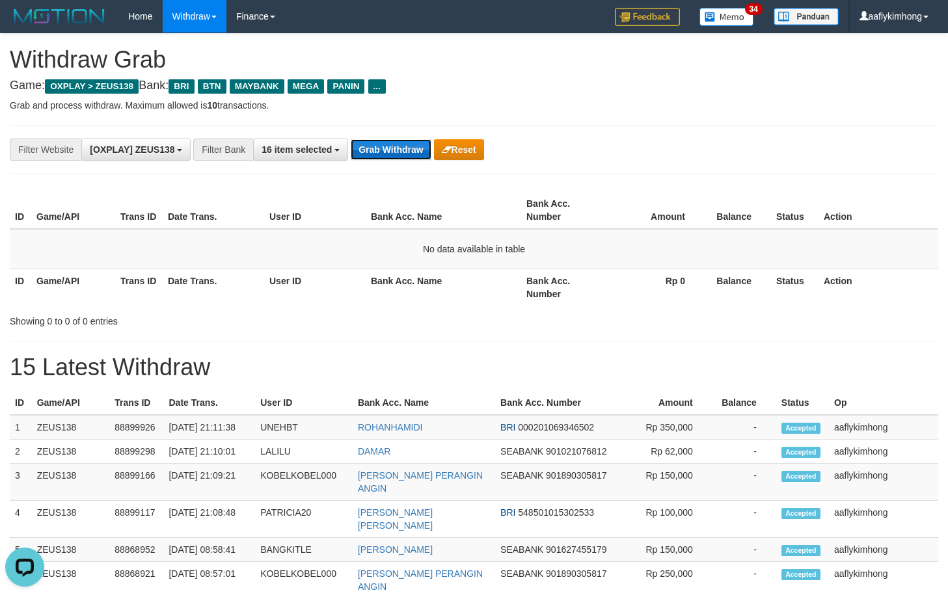
click at [377, 147] on button "Grab Withdraw" at bounding box center [391, 149] width 80 height 21
click at [377, 144] on button "Grab Withdraw" at bounding box center [391, 149] width 80 height 21
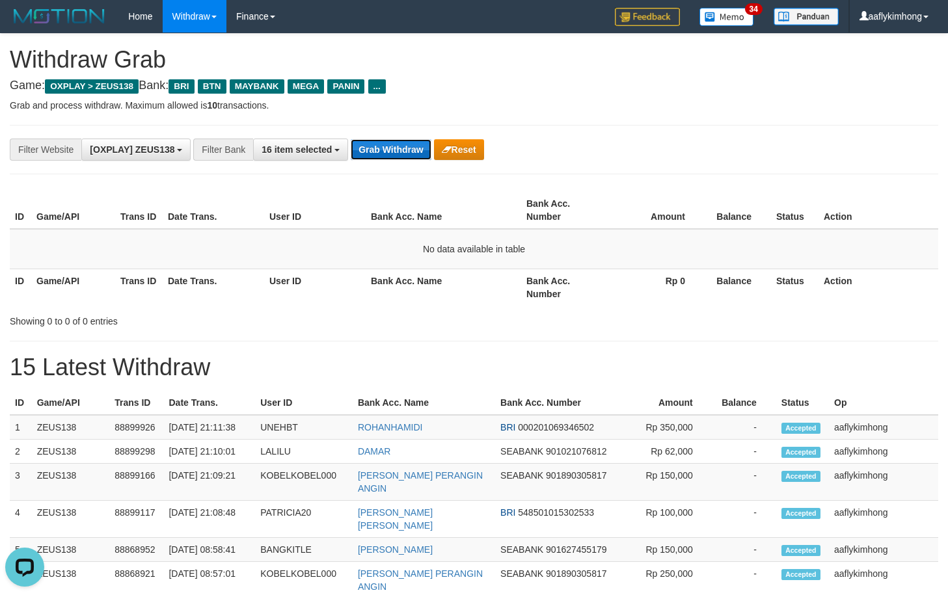
click at [403, 157] on button "Grab Withdraw" at bounding box center [391, 149] width 80 height 21
click at [398, 139] on button "Grab Withdraw" at bounding box center [391, 149] width 80 height 21
click at [370, 158] on button "Grab Withdraw" at bounding box center [391, 149] width 80 height 21
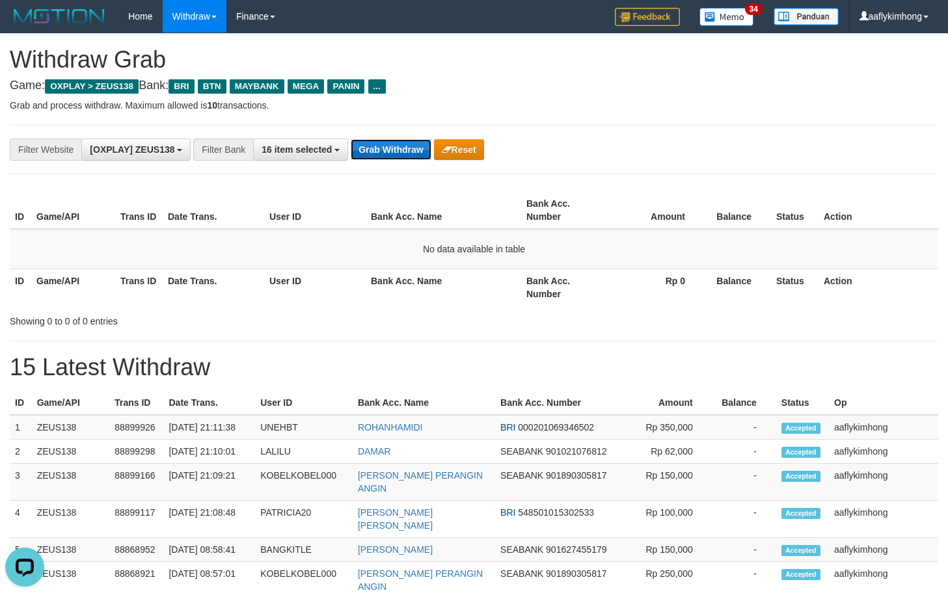
click at [370, 158] on button "Grab Withdraw" at bounding box center [391, 149] width 80 height 21
drag, startPoint x: 370, startPoint y: 158, endPoint x: 373, endPoint y: 148, distance: 10.3
click at [370, 157] on button "Grab Withdraw" at bounding box center [391, 149] width 80 height 21
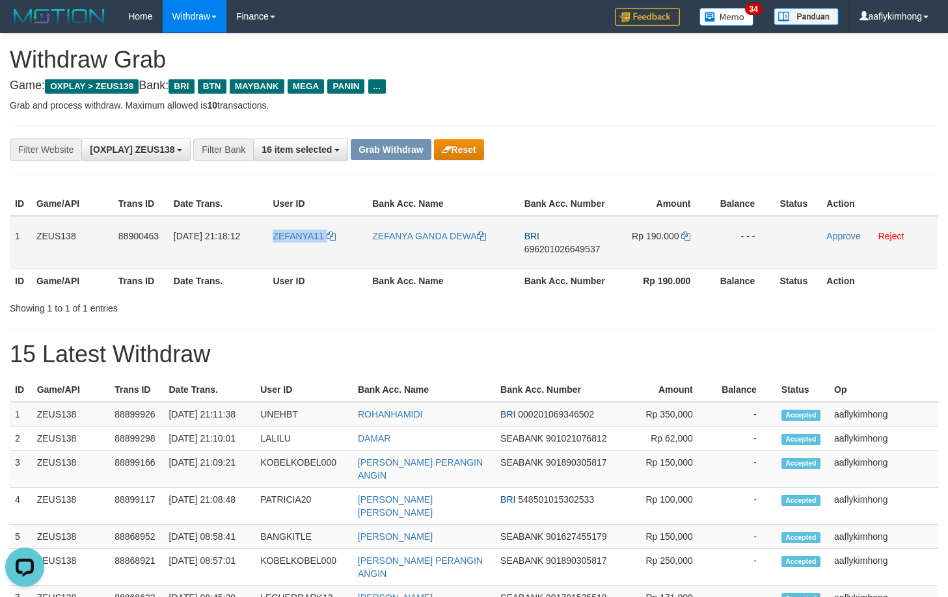
drag, startPoint x: 268, startPoint y: 246, endPoint x: 348, endPoint y: 244, distance: 80.1
click at [348, 244] on td "ZEFANYA11" at bounding box center [317, 242] width 100 height 53
copy link "ZEFANYA11"
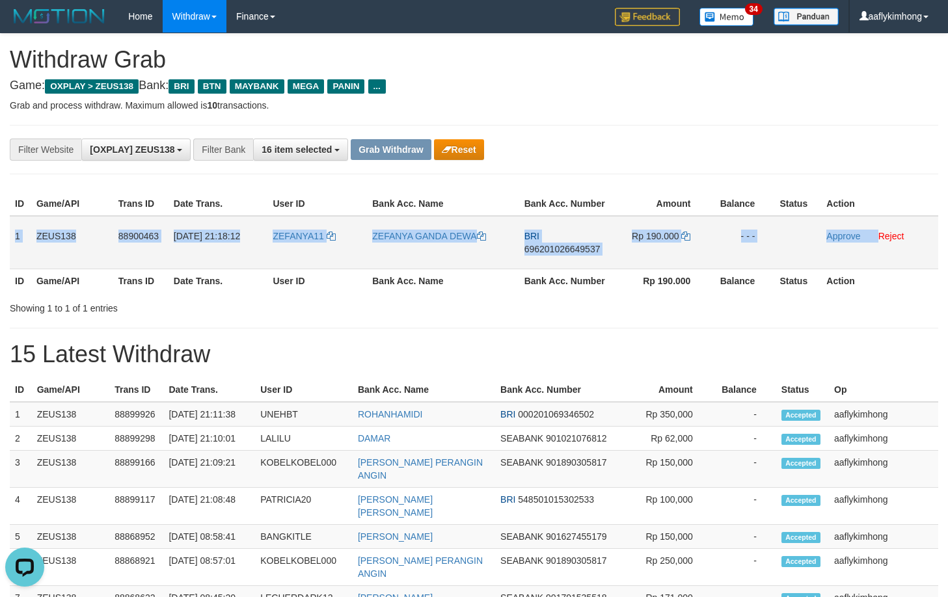
copy tr "1 ZEUS138 88900463 01/10/2025 21:18:12 ZEFANYA11 ZEFANYA GANDA DEWA BRI 6962010…"
drag, startPoint x: 14, startPoint y: 224, endPoint x: 882, endPoint y: 252, distance: 869.1
click at [882, 252] on tr "1 ZEUS138 88900463 01/10/2025 21:18:12 ZEFANYA11 ZEFANYA GANDA DEWA BRI 6962010…" at bounding box center [474, 242] width 929 height 53
copy tr "1 ZEUS138 88900463 01/10/2025 21:18:12 ZEFANYA11 ZEFANYA GANDA DEWA BRI 6962010…"
click at [578, 254] on span "696201026649537" at bounding box center [562, 249] width 76 height 10
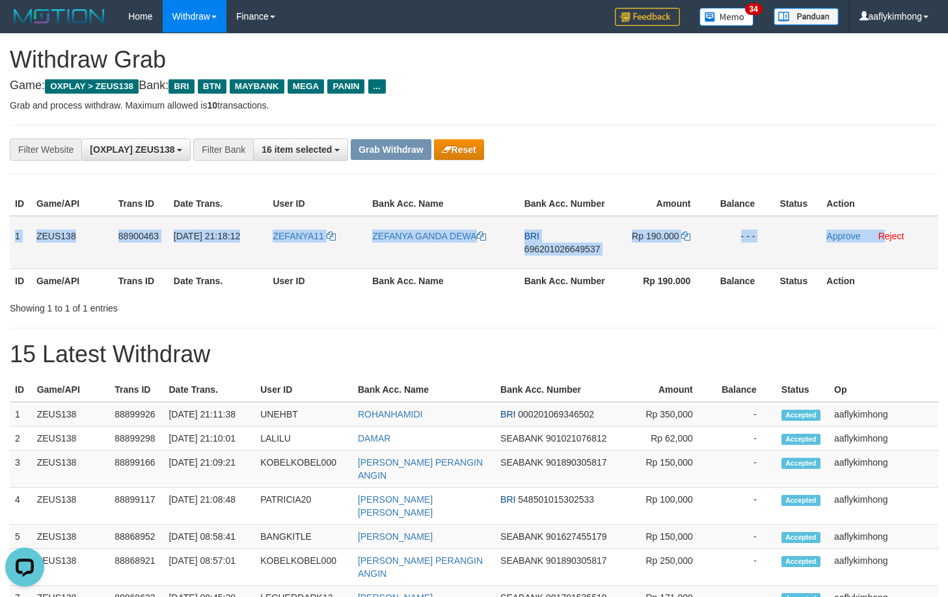
copy tr "1 ZEUS138 88900463 01/10/2025 21:18:12 ZEFANYA11 ZEFANYA GANDA DEWA BRI 6962010…"
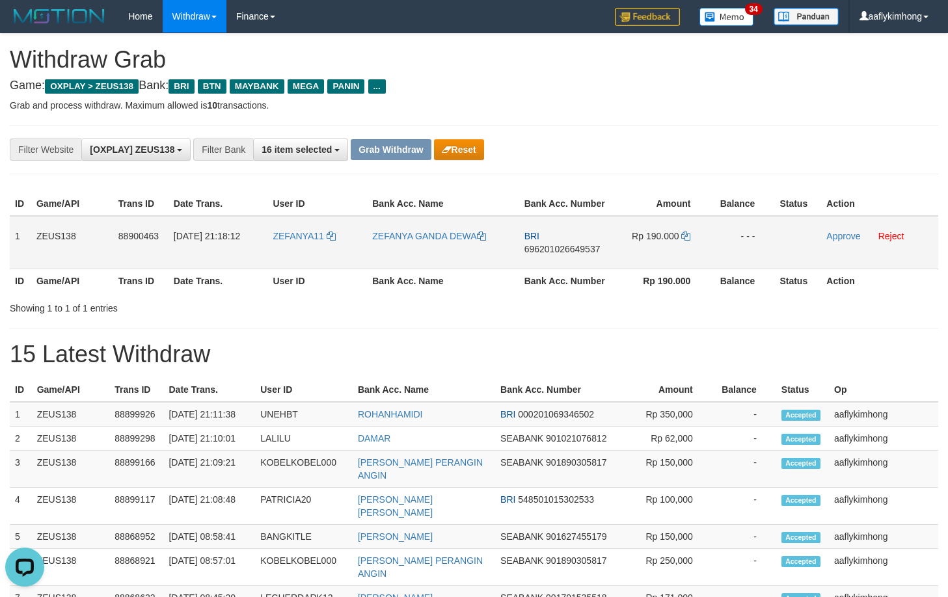
click at [576, 250] on span "696201026649537" at bounding box center [562, 249] width 76 height 10
click at [684, 231] on td "Rp 190.000" at bounding box center [662, 242] width 98 height 53
click at [683, 234] on icon at bounding box center [685, 236] width 9 height 9
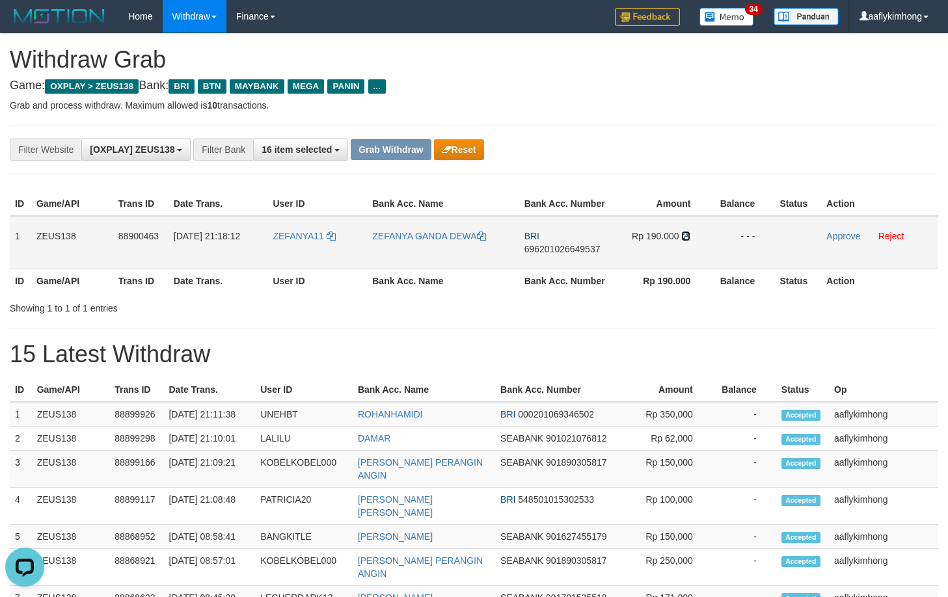
click at [687, 236] on icon at bounding box center [685, 236] width 9 height 9
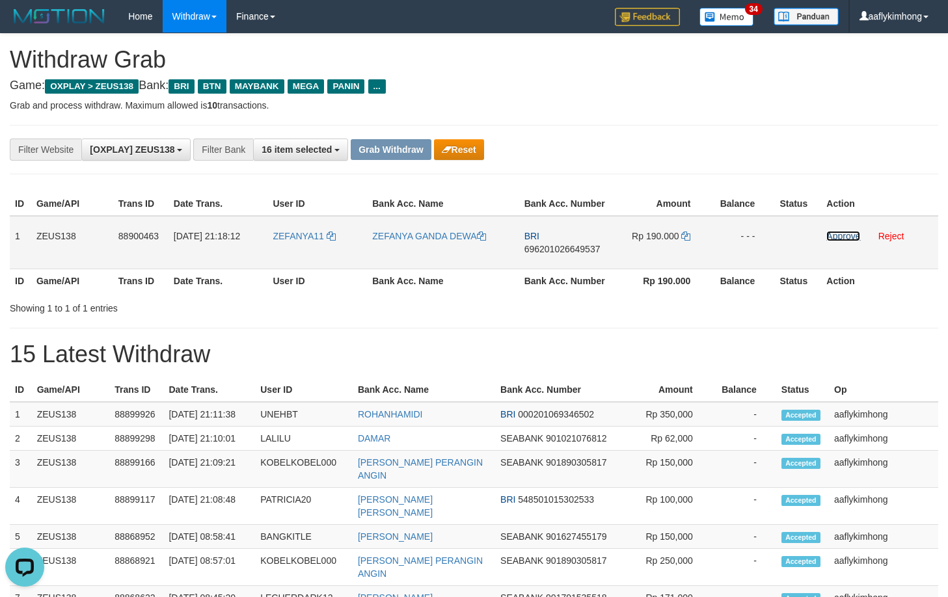
click at [842, 233] on link "Approve" at bounding box center [843, 236] width 34 height 10
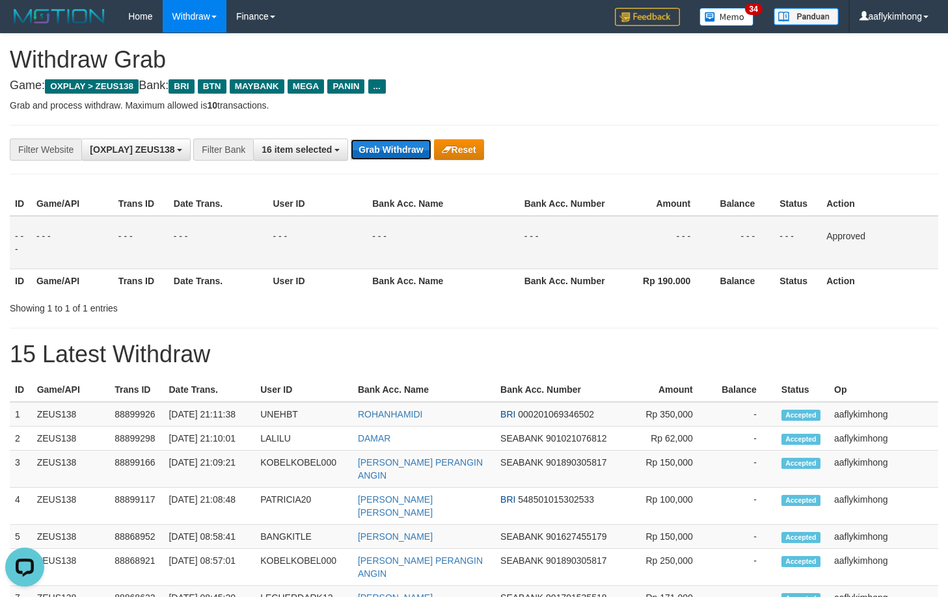
click at [394, 147] on button "Grab Withdraw" at bounding box center [391, 149] width 80 height 21
click at [393, 146] on button "Grab Withdraw" at bounding box center [391, 149] width 80 height 21
click at [391, 146] on button "Grab Withdraw" at bounding box center [391, 149] width 80 height 21
click at [390, 146] on button "Grab Withdraw" at bounding box center [391, 149] width 80 height 21
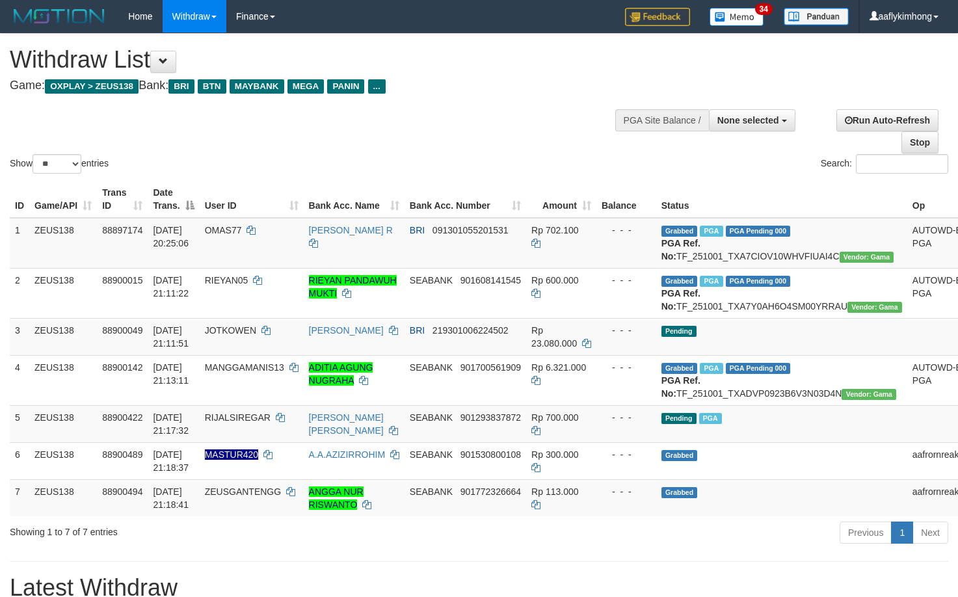
select select
select select "**"
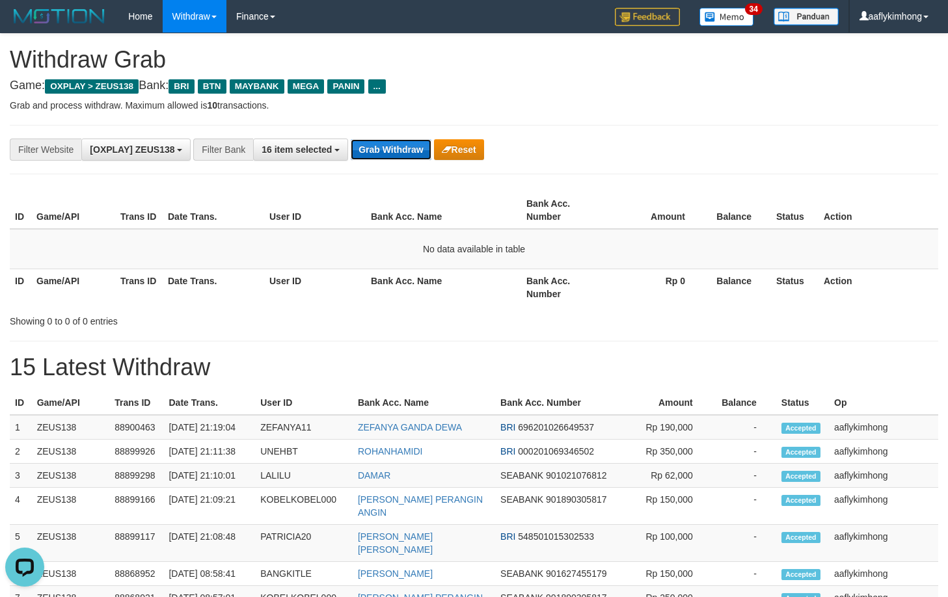
click at [379, 155] on button "Grab Withdraw" at bounding box center [391, 149] width 80 height 21
click at [379, 154] on button "Grab Withdraw" at bounding box center [391, 149] width 80 height 21
drag, startPoint x: 379, startPoint y: 154, endPoint x: 407, endPoint y: 154, distance: 28.0
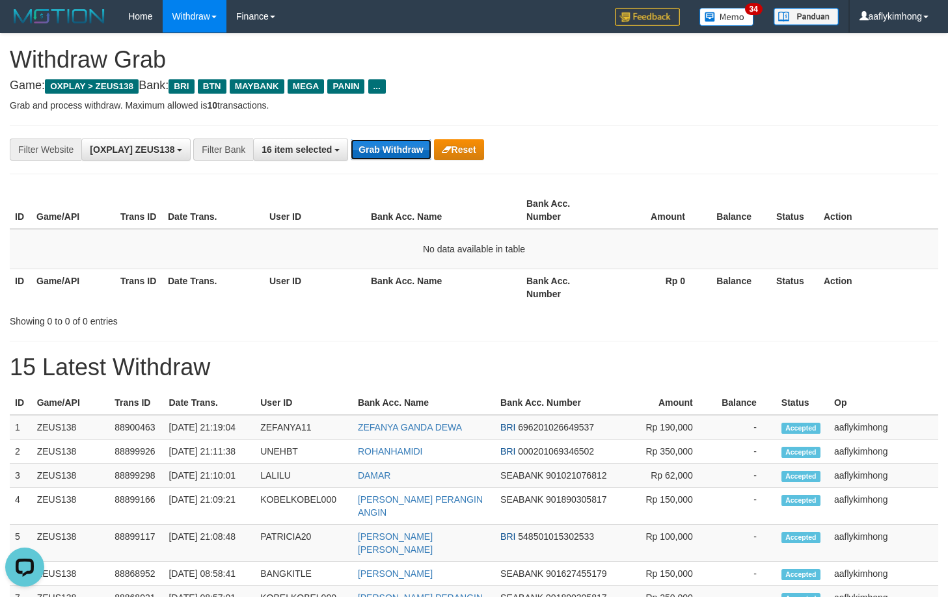
click at [380, 153] on button "Grab Withdraw" at bounding box center [391, 149] width 80 height 21
click at [398, 156] on button "Grab Withdraw" at bounding box center [391, 149] width 80 height 21
click at [398, 154] on button "Grab Withdraw" at bounding box center [391, 149] width 80 height 21
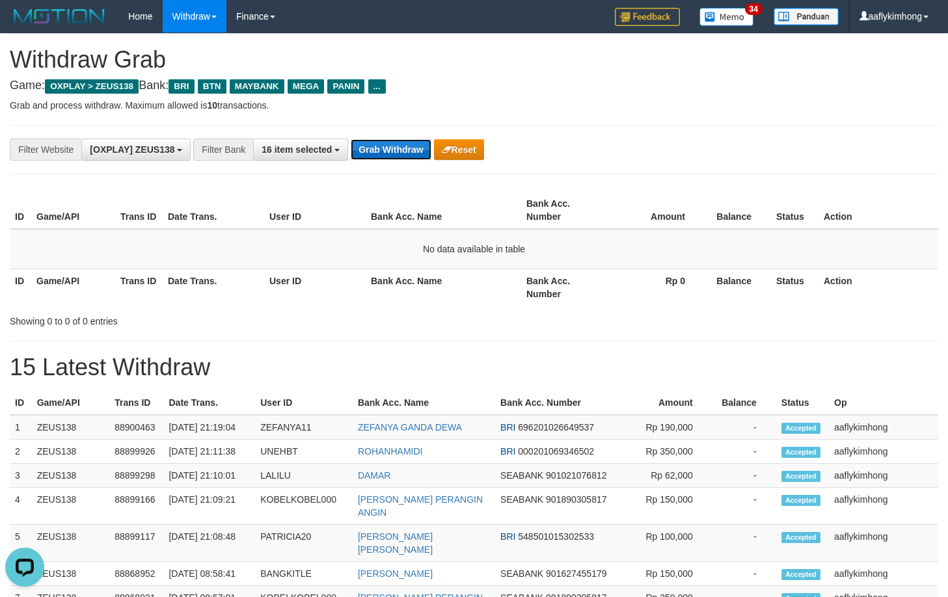
click at [398, 154] on button "Grab Withdraw" at bounding box center [391, 149] width 80 height 21
click at [401, 146] on button "Grab Withdraw" at bounding box center [391, 149] width 80 height 21
click at [368, 195] on th "Bank Acc. Name" at bounding box center [444, 210] width 156 height 37
click at [375, 154] on button "Grab Withdraw" at bounding box center [391, 149] width 80 height 21
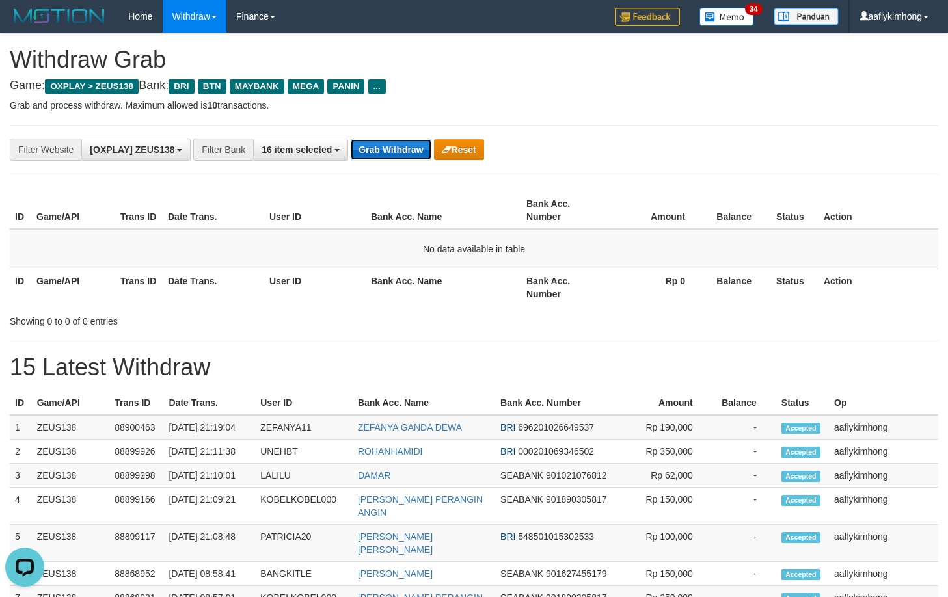
click at [375, 154] on button "Grab Withdraw" at bounding box center [391, 149] width 80 height 21
click at [413, 139] on button "Grab Withdraw" at bounding box center [391, 149] width 80 height 21
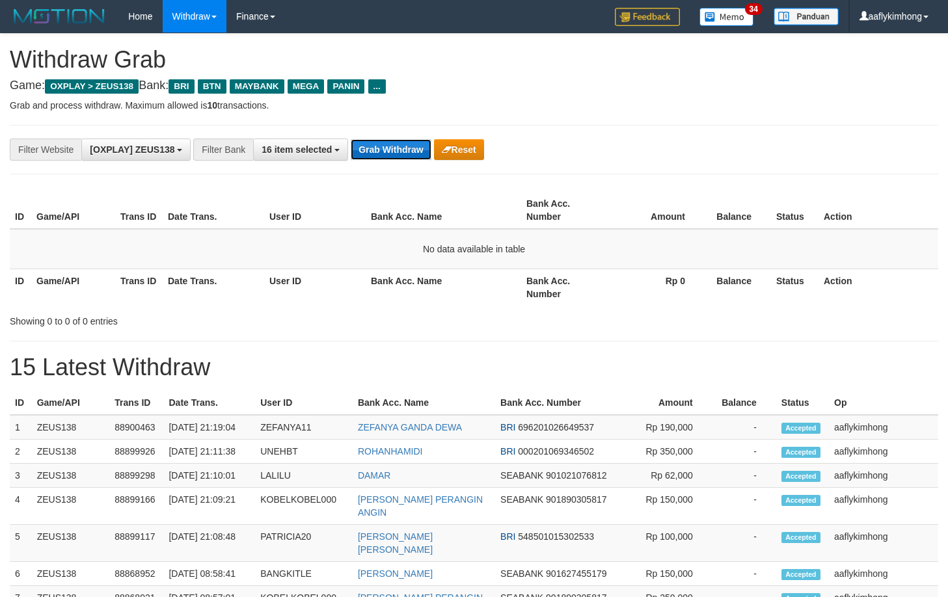
click at [413, 139] on button "Grab Withdraw" at bounding box center [391, 149] width 80 height 21
click at [369, 149] on button "Grab Withdraw" at bounding box center [391, 149] width 80 height 21
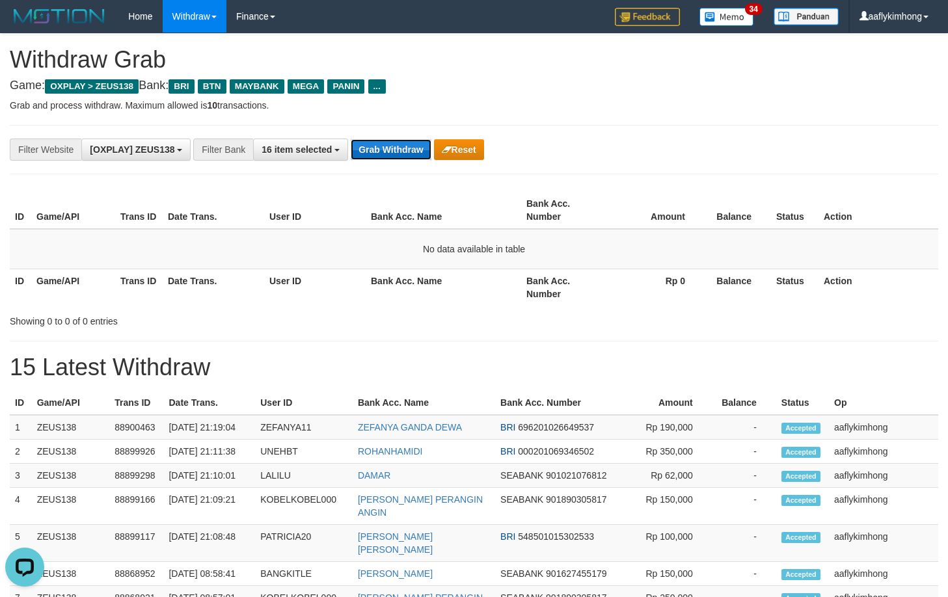
click at [369, 149] on button "Grab Withdraw" at bounding box center [391, 149] width 80 height 21
click at [383, 149] on button "Grab Withdraw" at bounding box center [391, 149] width 80 height 21
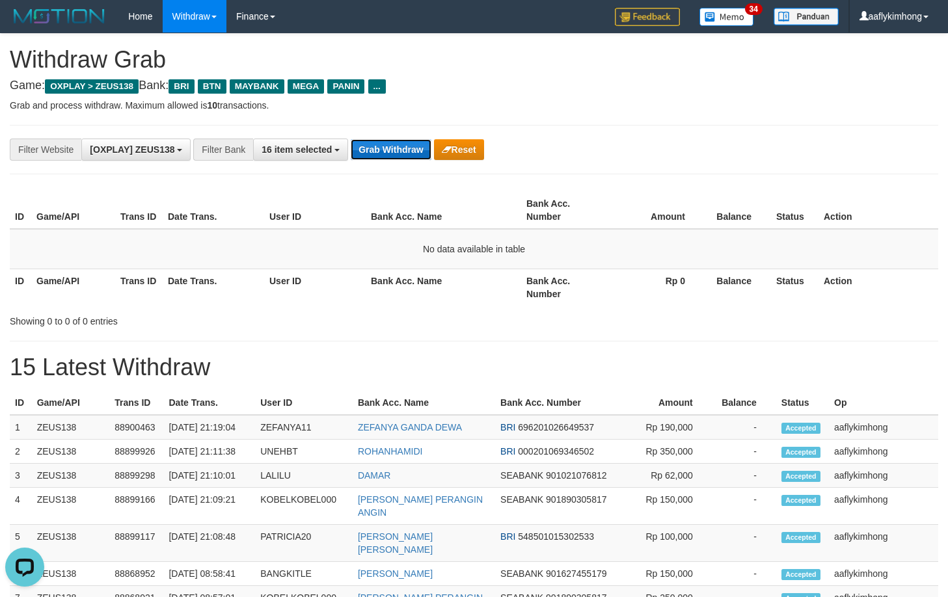
click at [383, 149] on button "Grab Withdraw" at bounding box center [391, 149] width 80 height 21
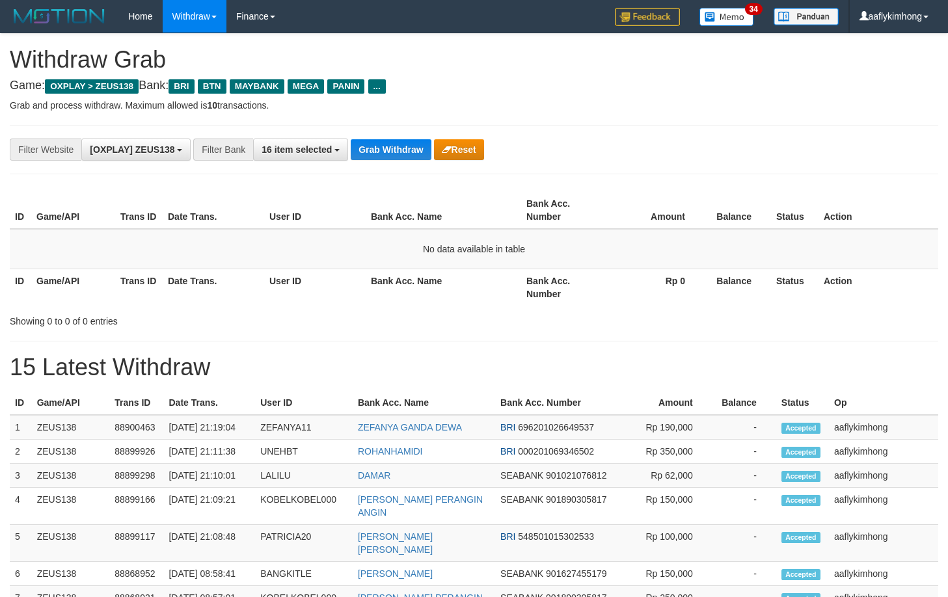
click at [383, 149] on button "Grab Withdraw" at bounding box center [391, 149] width 80 height 21
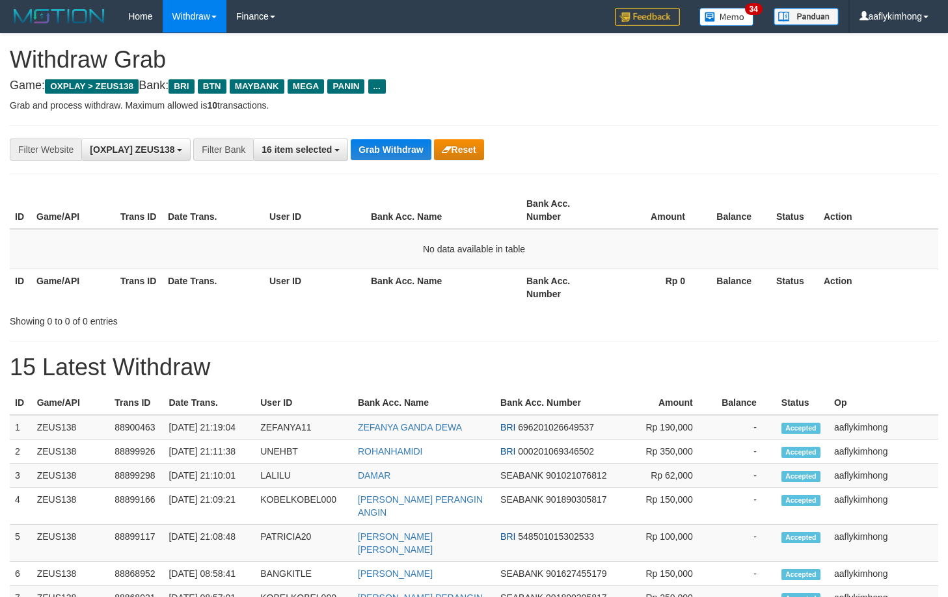
click at [383, 149] on button "Grab Withdraw" at bounding box center [391, 149] width 80 height 21
click at [386, 136] on div "**********" at bounding box center [474, 149] width 929 height 49
click at [385, 139] on div "**********" at bounding box center [395, 150] width 790 height 22
click at [375, 150] on button "Grab Withdraw" at bounding box center [391, 149] width 80 height 21
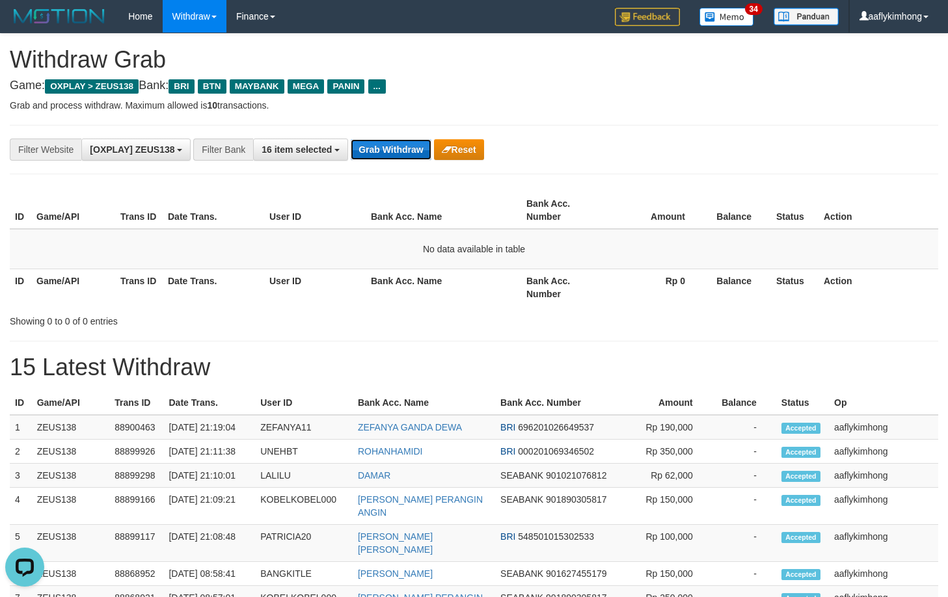
click at [375, 150] on button "Grab Withdraw" at bounding box center [391, 149] width 80 height 21
click at [370, 150] on button "Grab Withdraw" at bounding box center [391, 149] width 80 height 21
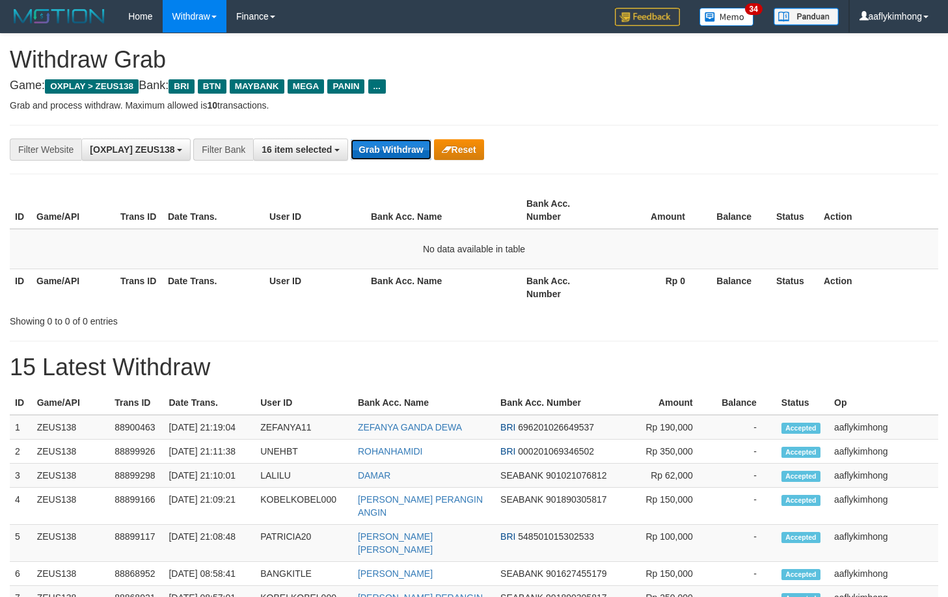
click at [370, 150] on button "Grab Withdraw" at bounding box center [391, 149] width 80 height 21
click at [406, 155] on button "Grab Withdraw" at bounding box center [391, 149] width 80 height 21
click at [406, 147] on button "Grab Withdraw" at bounding box center [391, 149] width 80 height 21
click at [405, 147] on button "Grab Withdraw" at bounding box center [391, 149] width 80 height 21
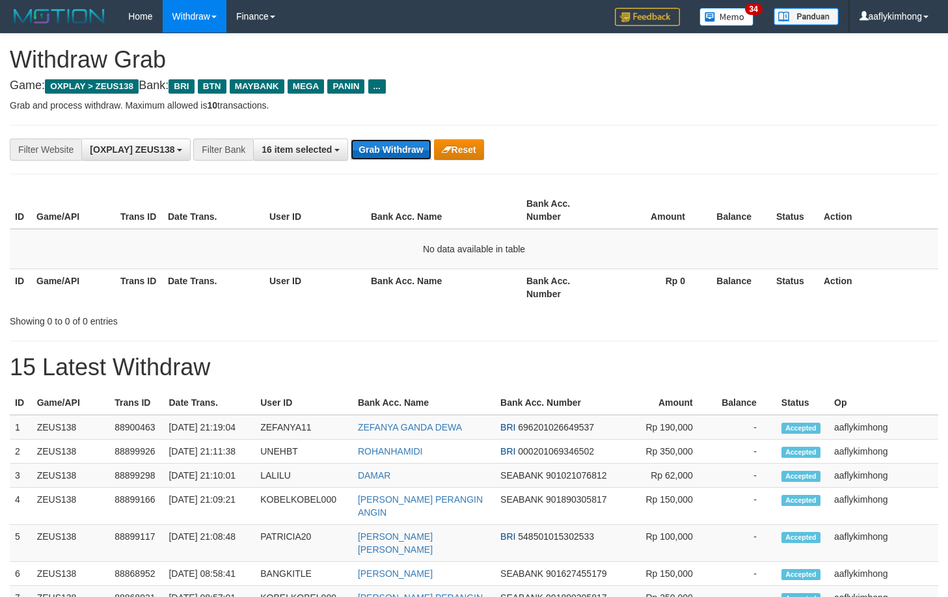
click at [385, 156] on button "Grab Withdraw" at bounding box center [391, 149] width 80 height 21
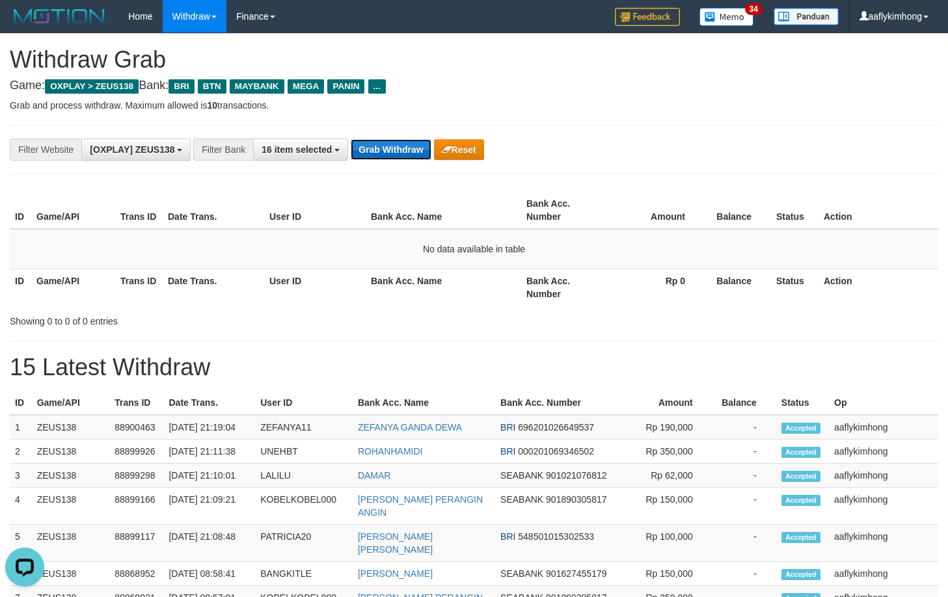
click at [384, 156] on button "Grab Withdraw" at bounding box center [391, 149] width 80 height 21
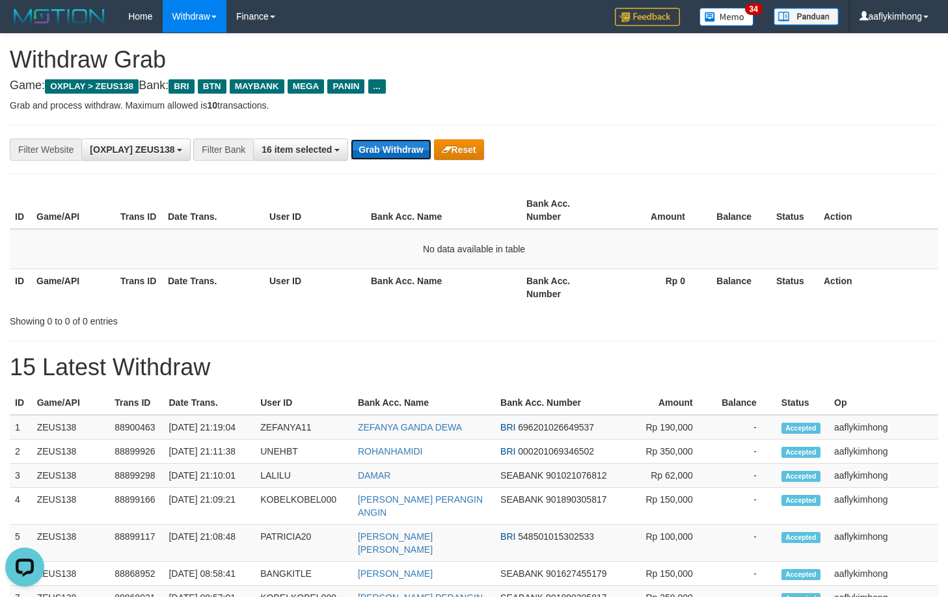
click at [384, 156] on button "Grab Withdraw" at bounding box center [391, 149] width 80 height 21
click at [366, 137] on div "**********" at bounding box center [474, 149] width 929 height 49
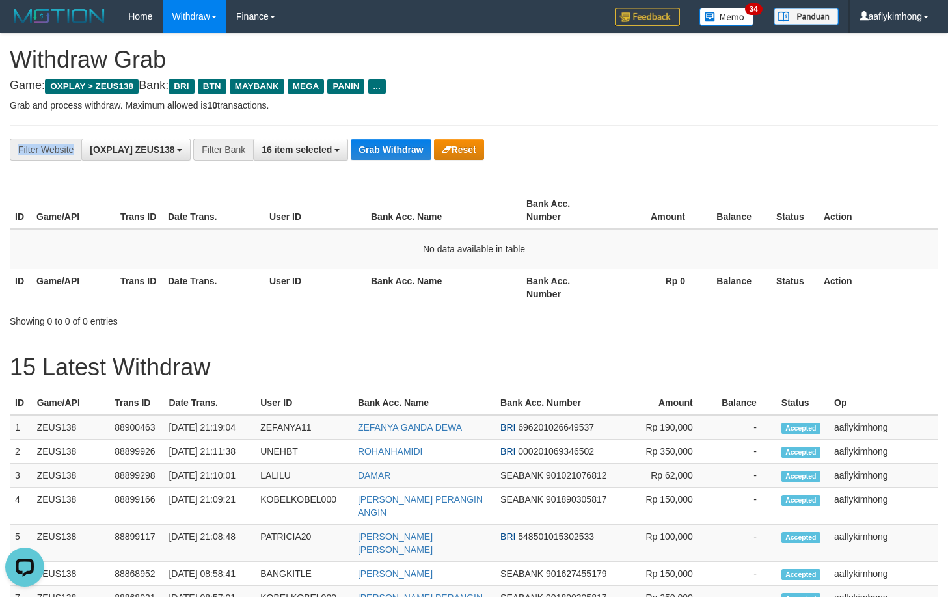
click at [366, 137] on div "**********" at bounding box center [474, 149] width 929 height 49
click at [387, 157] on button "Grab Withdraw" at bounding box center [391, 149] width 80 height 21
click at [389, 156] on div "**********" at bounding box center [474, 149] width 929 height 49
click at [398, 152] on button "Grab Withdraw" at bounding box center [391, 149] width 80 height 21
click at [396, 149] on button "Grab Withdraw" at bounding box center [391, 149] width 80 height 21
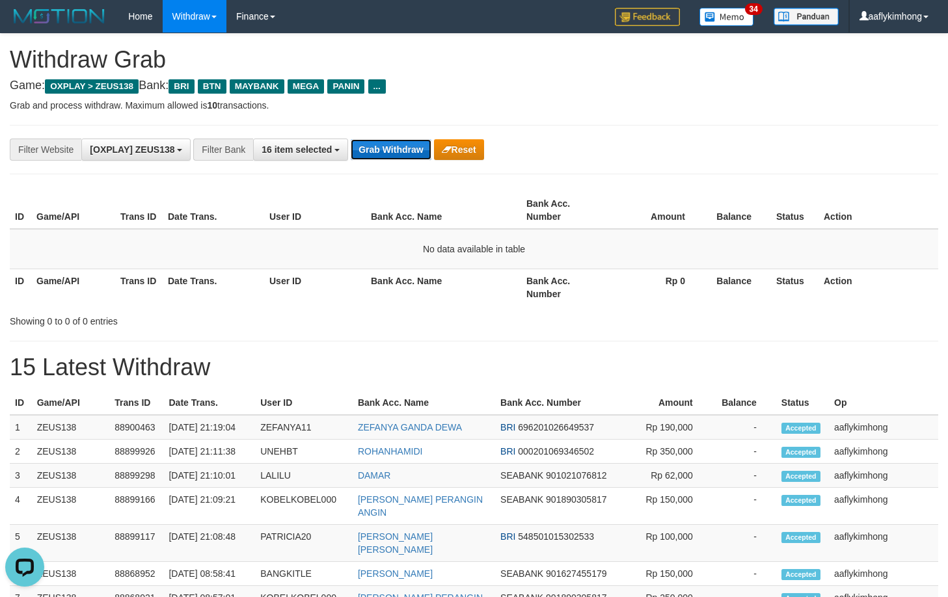
click at [396, 149] on button "Grab Withdraw" at bounding box center [391, 149] width 80 height 21
drag, startPoint x: 396, startPoint y: 149, endPoint x: 410, endPoint y: 150, distance: 14.3
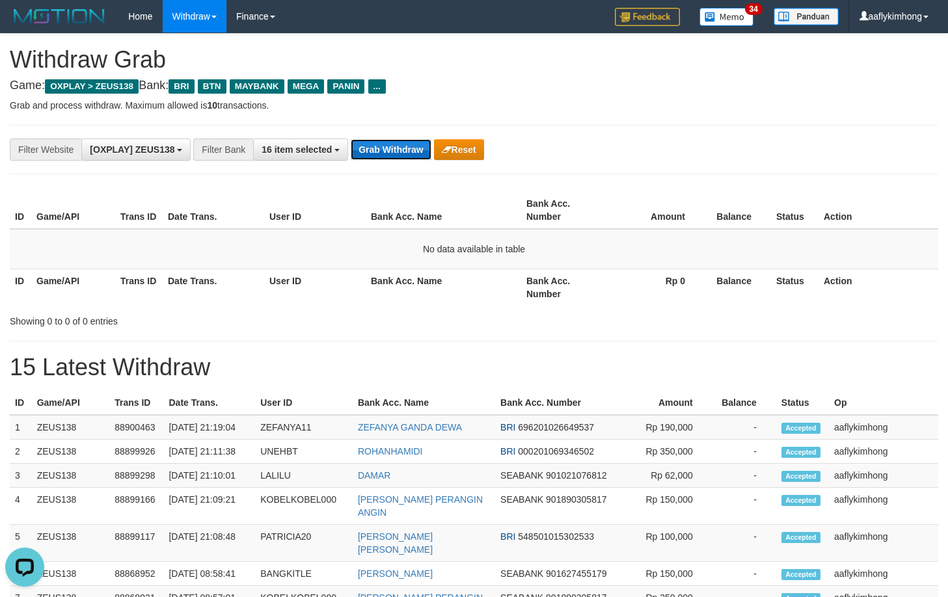
click at [396, 149] on button "Grab Withdraw" at bounding box center [391, 149] width 80 height 21
drag, startPoint x: 400, startPoint y: 128, endPoint x: 388, endPoint y: 143, distance: 19.1
click at [396, 128] on div "**********" at bounding box center [474, 149] width 929 height 49
click at [388, 144] on button "Grab Withdraw" at bounding box center [391, 149] width 80 height 21
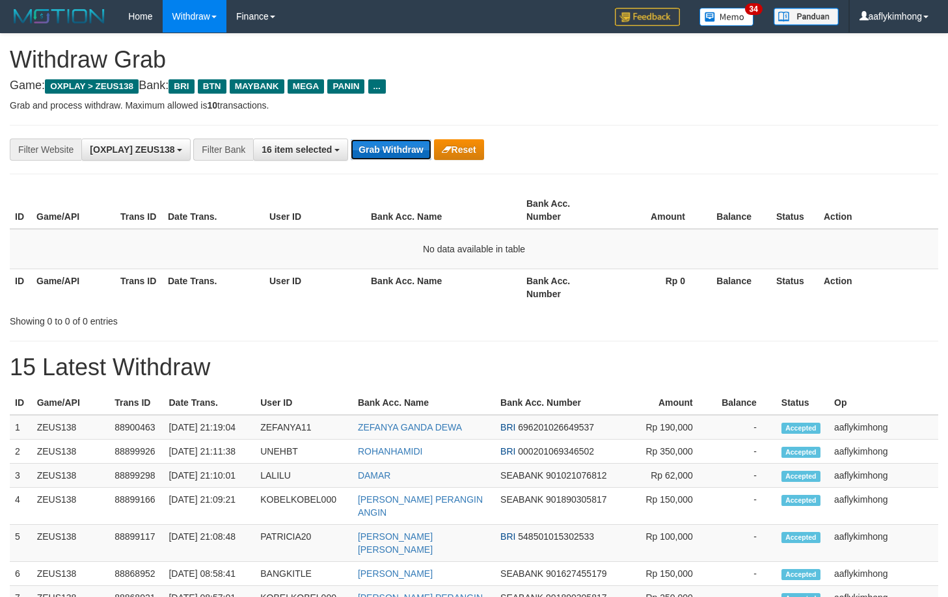
click at [405, 153] on button "Grab Withdraw" at bounding box center [391, 149] width 80 height 21
click at [400, 133] on div "**********" at bounding box center [474, 149] width 929 height 49
click at [392, 140] on button "Grab Withdraw" at bounding box center [391, 149] width 80 height 21
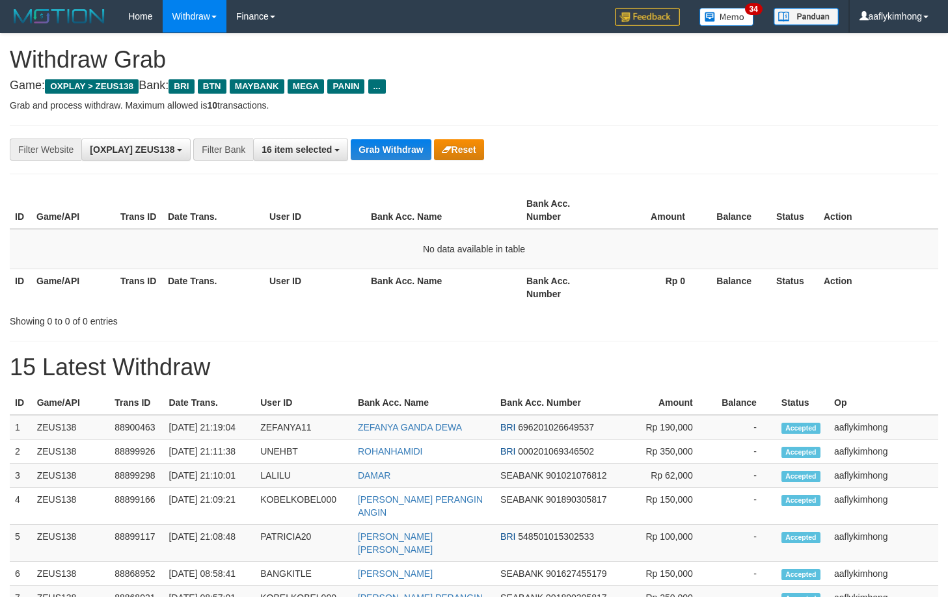
click at [392, 140] on button "Grab Withdraw" at bounding box center [391, 149] width 80 height 21
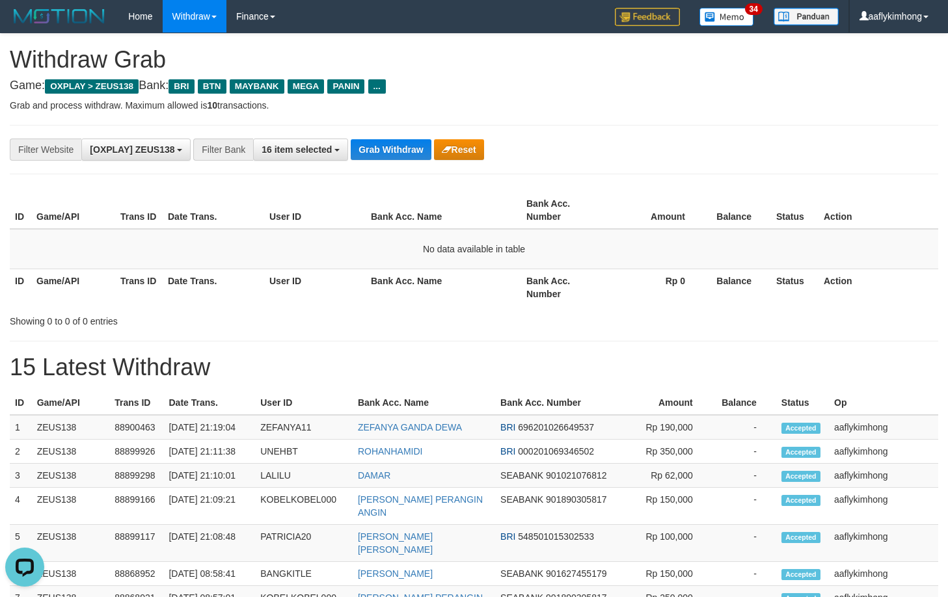
click at [392, 140] on button "Grab Withdraw" at bounding box center [391, 149] width 80 height 21
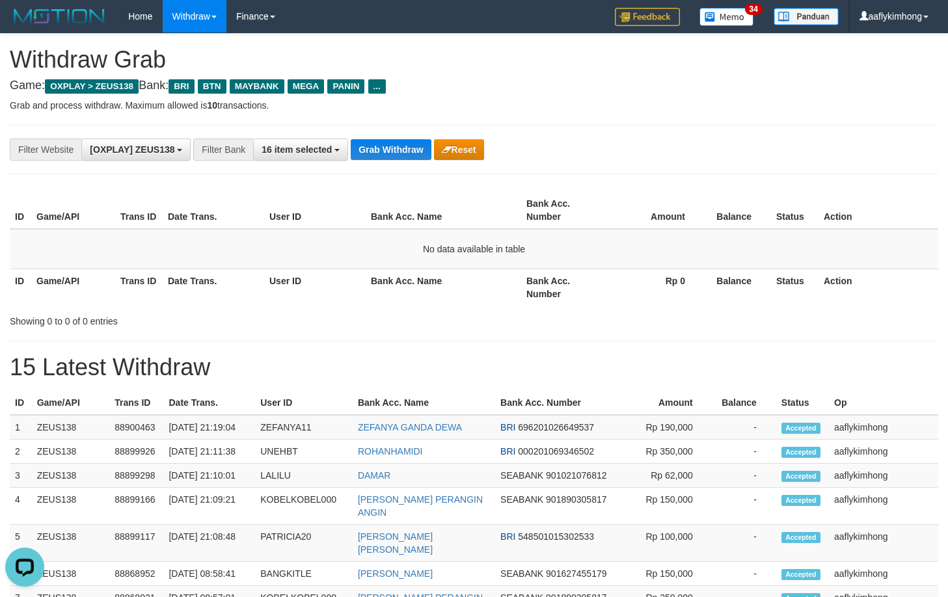
click at [392, 140] on button "Grab Withdraw" at bounding box center [391, 149] width 80 height 21
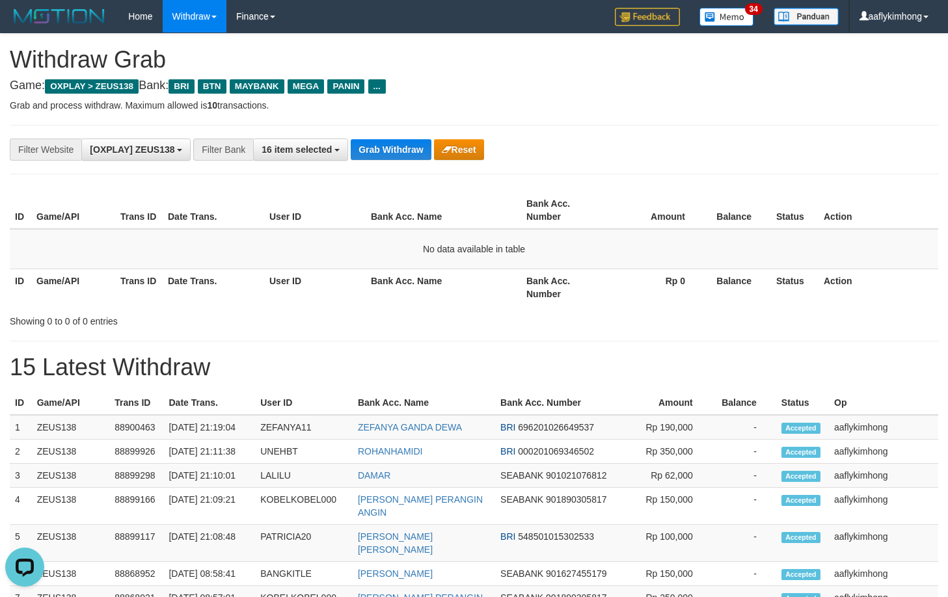
click at [392, 140] on button "Grab Withdraw" at bounding box center [391, 149] width 80 height 21
click at [388, 144] on button "Grab Withdraw" at bounding box center [391, 149] width 80 height 21
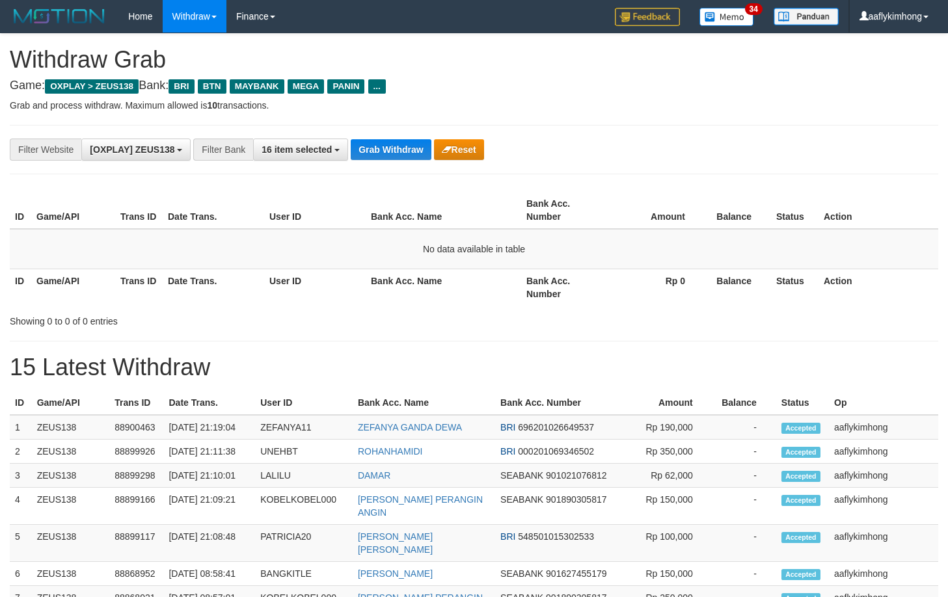
click at [388, 144] on button "Grab Withdraw" at bounding box center [391, 149] width 80 height 21
click at [392, 145] on button "Grab Withdraw" at bounding box center [391, 149] width 80 height 21
click at [372, 200] on th "Bank Acc. Name" at bounding box center [444, 210] width 156 height 37
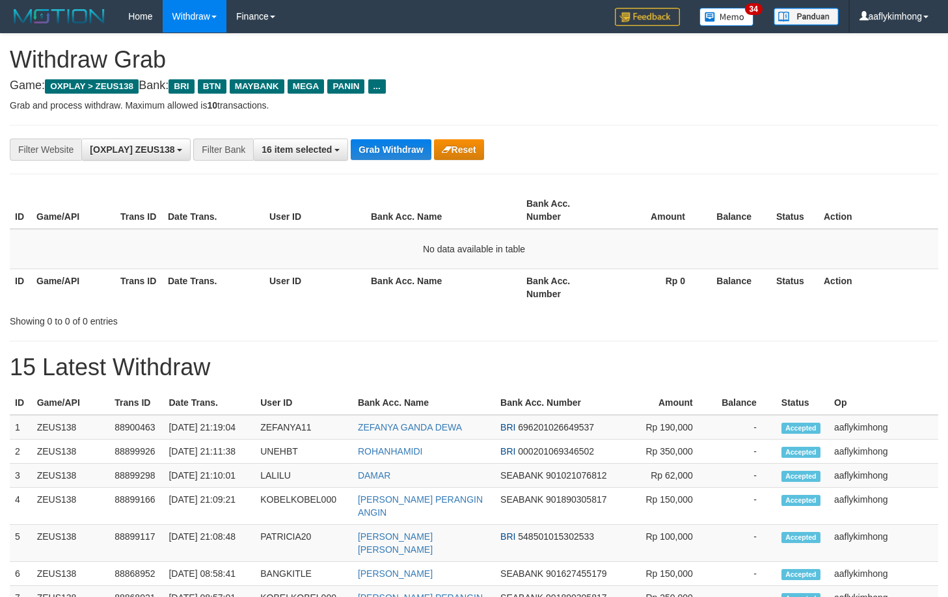
click at [380, 149] on button "Grab Withdraw" at bounding box center [391, 149] width 80 height 21
click at [399, 145] on button "Grab Withdraw" at bounding box center [391, 149] width 80 height 21
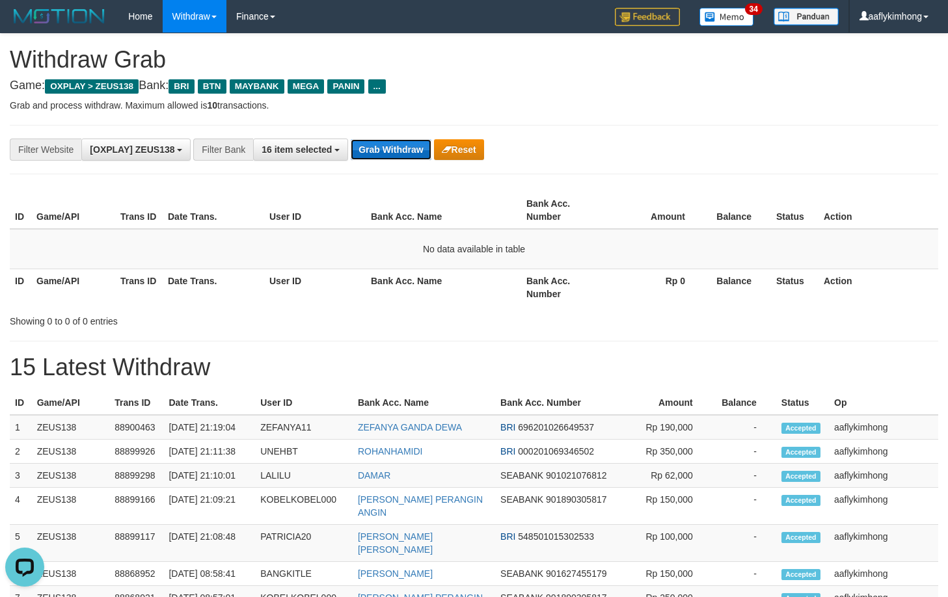
click at [399, 145] on button "Grab Withdraw" at bounding box center [391, 149] width 80 height 21
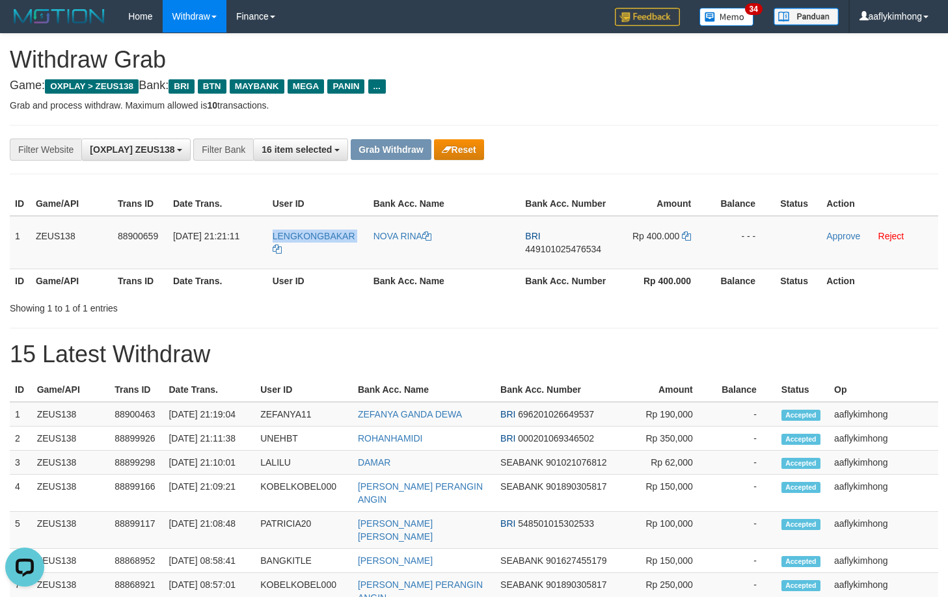
drag, startPoint x: 266, startPoint y: 227, endPoint x: 954, endPoint y: 319, distance: 693.9
click at [313, 252] on tr "1 ZEUS138 88900659 [DATE] 21:21:11 LENGKONGBAKAR [GEOGRAPHIC_DATA] BRI 44910102…" at bounding box center [474, 242] width 929 height 53
copy tr "LENGKONGBAKAR"
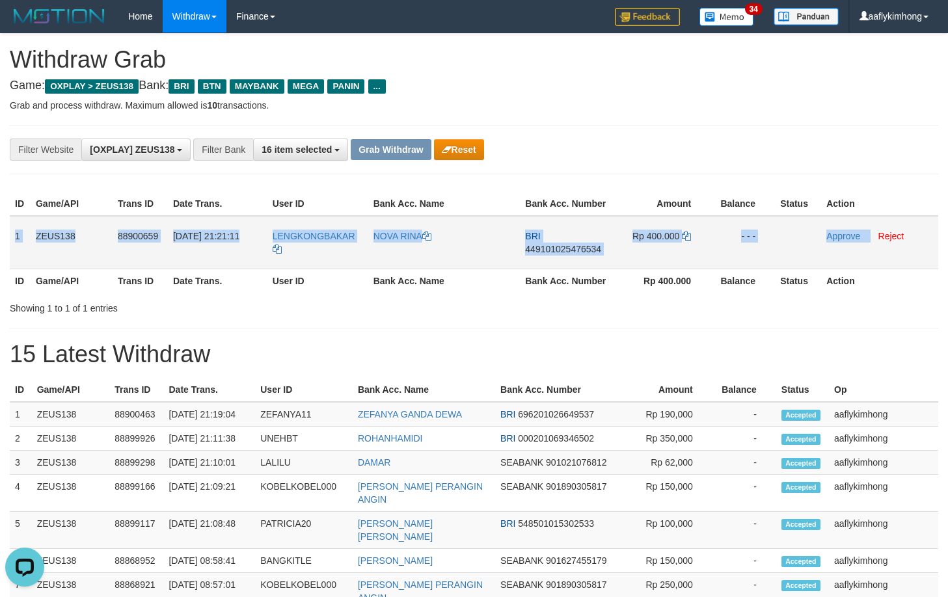
copy tr "1 ZEUS138 88900659 [DATE] 21:21:11 LENGKONGBAKAR NOVA RINA BRI 449101025476534 …"
drag, startPoint x: 12, startPoint y: 227, endPoint x: 880, endPoint y: 260, distance: 869.3
click at [880, 260] on tr "1 ZEUS138 88900659 [DATE] 21:21:11 LENGKONGBAKAR [GEOGRAPHIC_DATA] BRI 44910102…" at bounding box center [474, 242] width 929 height 53
copy tr "1 ZEUS138 88900659 [DATE] 21:21:11 LENGKONGBAKAR NOVA RINA BRI 449101025476534 …"
click at [565, 251] on span "449101025476534" at bounding box center [563, 249] width 76 height 10
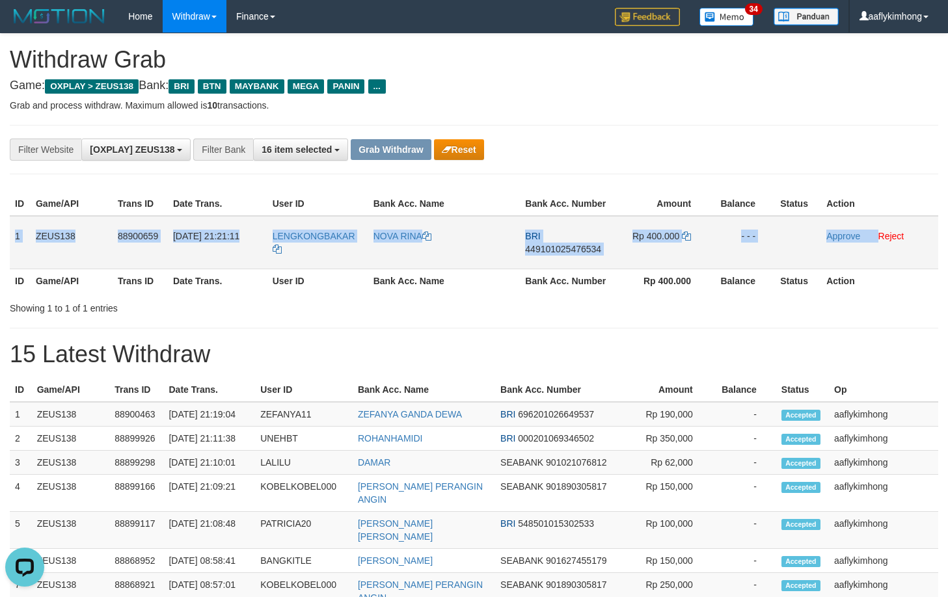
copy tr "1 ZEUS138 88900659 [DATE] 21:21:11 LENGKONGBAKAR NOVA RINA BRI 449101025476534 …"
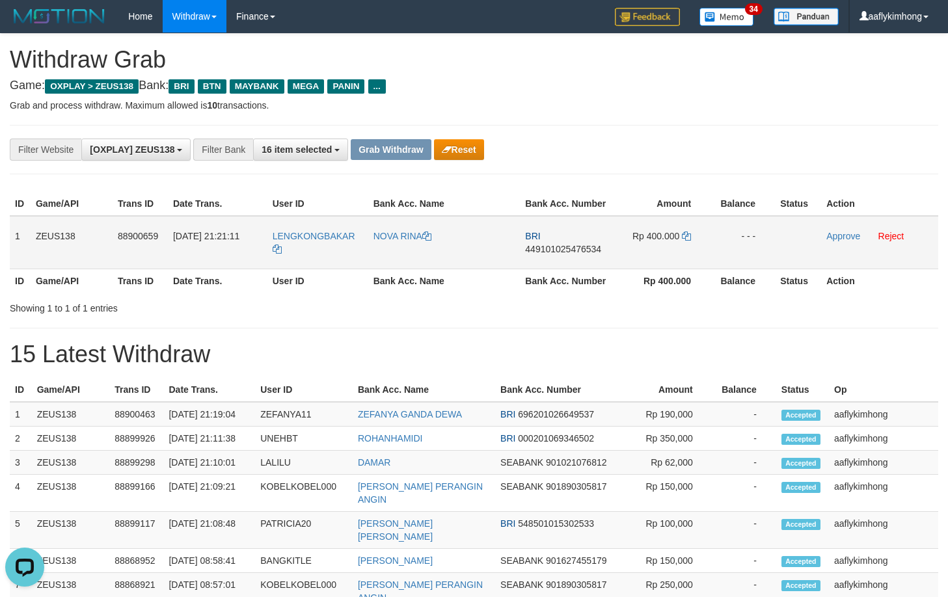
click at [565, 251] on span "449101025476534" at bounding box center [563, 249] width 76 height 10
click at [688, 231] on td "Rp 400.000" at bounding box center [662, 242] width 97 height 53
click at [686, 235] on icon at bounding box center [686, 236] width 9 height 9
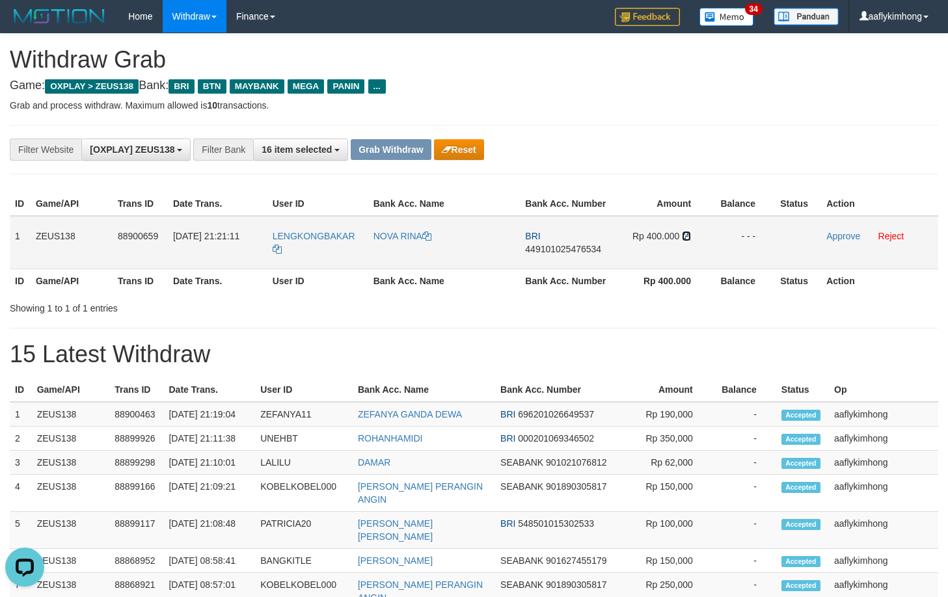
click at [686, 235] on icon at bounding box center [686, 236] width 9 height 9
drag, startPoint x: 837, startPoint y: 239, endPoint x: 528, endPoint y: 139, distance: 324.3
click at [836, 239] on link "Approve" at bounding box center [843, 236] width 34 height 10
click at [393, 145] on button "Grab Withdraw" at bounding box center [391, 149] width 80 height 21
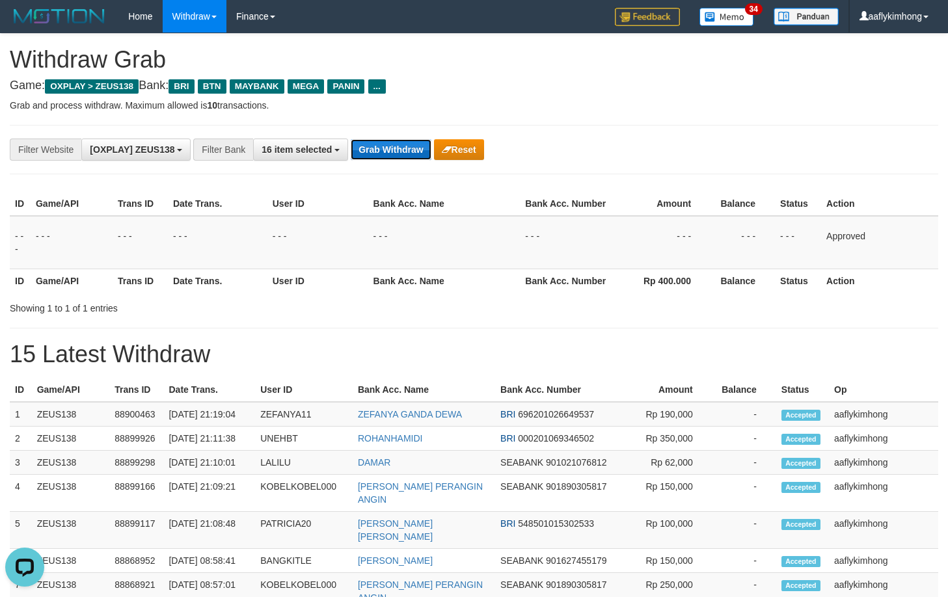
click at [390, 146] on button "Grab Withdraw" at bounding box center [391, 149] width 80 height 21
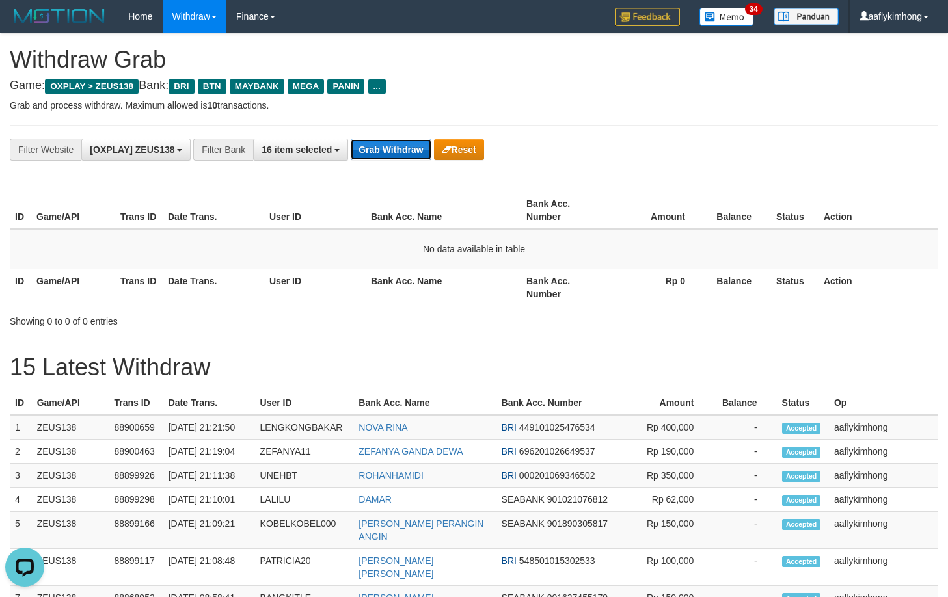
click at [392, 143] on button "Grab Withdraw" at bounding box center [391, 149] width 80 height 21
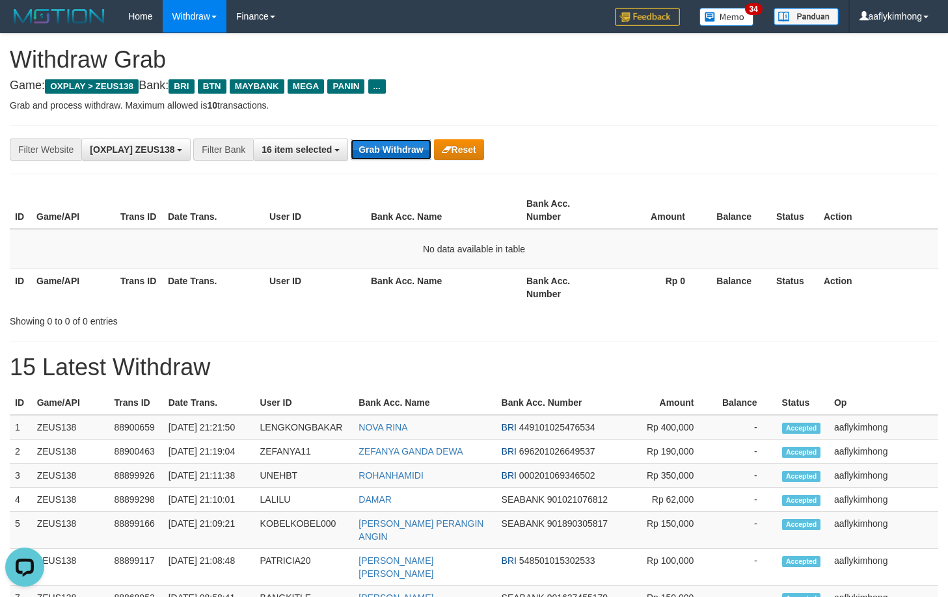
click at [392, 143] on button "Grab Withdraw" at bounding box center [391, 149] width 80 height 21
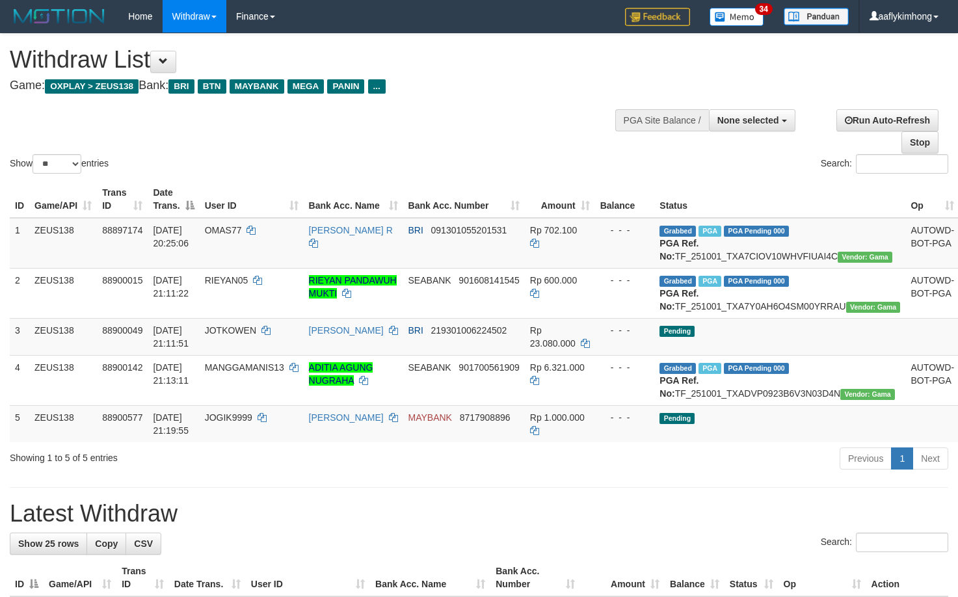
select select
select select "**"
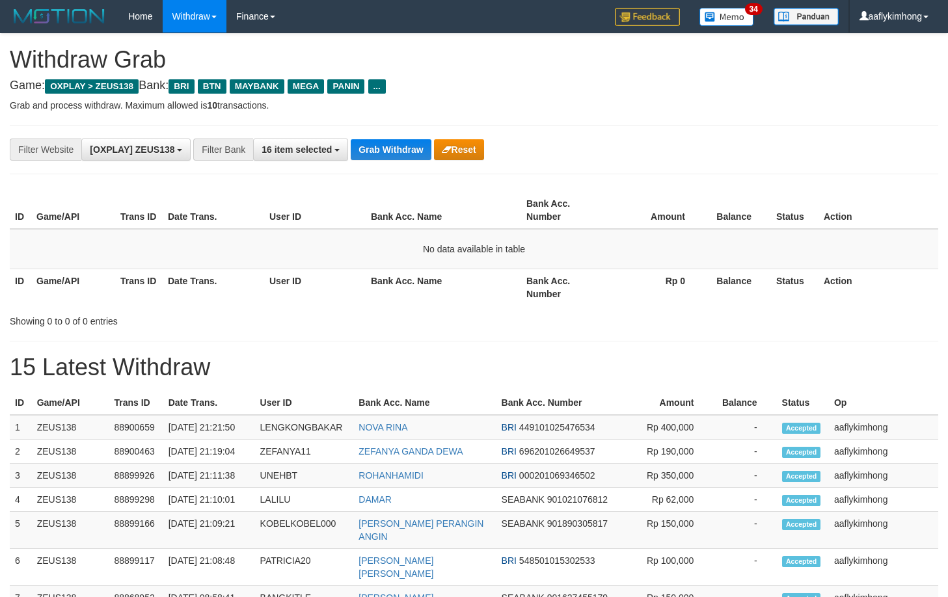
click at [390, 155] on button "Grab Withdraw" at bounding box center [391, 149] width 80 height 21
click at [392, 150] on button "Grab Withdraw" at bounding box center [391, 149] width 80 height 21
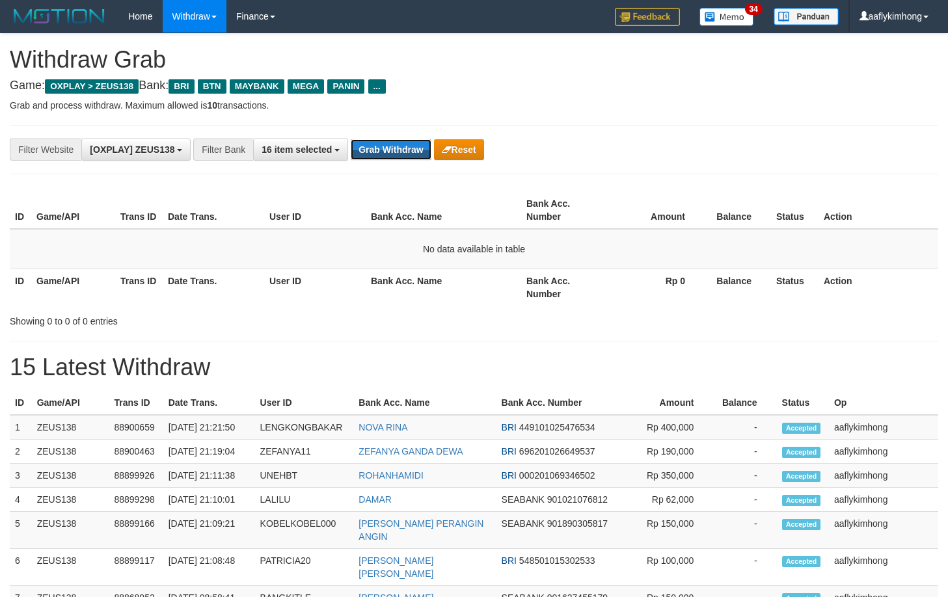
click at [392, 150] on button "Grab Withdraw" at bounding box center [391, 149] width 80 height 21
drag, startPoint x: 403, startPoint y: 169, endPoint x: 409, endPoint y: 161, distance: 10.3
click at [407, 169] on div "**********" at bounding box center [474, 149] width 929 height 49
click at [409, 154] on button "Grab Withdraw" at bounding box center [391, 149] width 80 height 21
click at [410, 145] on button "Grab Withdraw" at bounding box center [391, 149] width 80 height 21
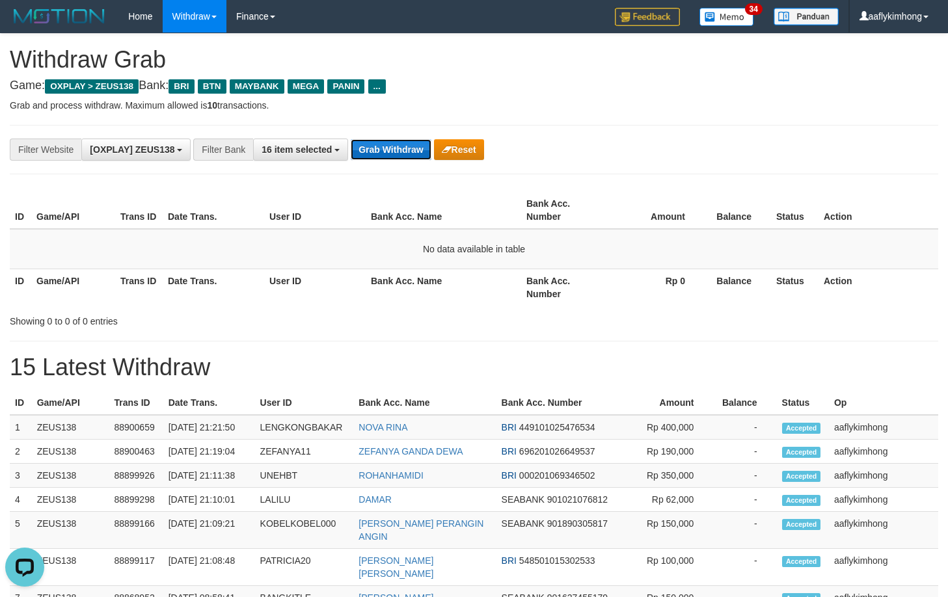
click at [410, 147] on button "Grab Withdraw" at bounding box center [391, 149] width 80 height 21
click at [408, 157] on button "Grab Withdraw" at bounding box center [391, 149] width 80 height 21
click at [409, 152] on button "Grab Withdraw" at bounding box center [391, 149] width 80 height 21
drag, startPoint x: 348, startPoint y: 143, endPoint x: 359, endPoint y: 143, distance: 10.4
click at [348, 143] on button "16 item selected" at bounding box center [300, 150] width 95 height 22
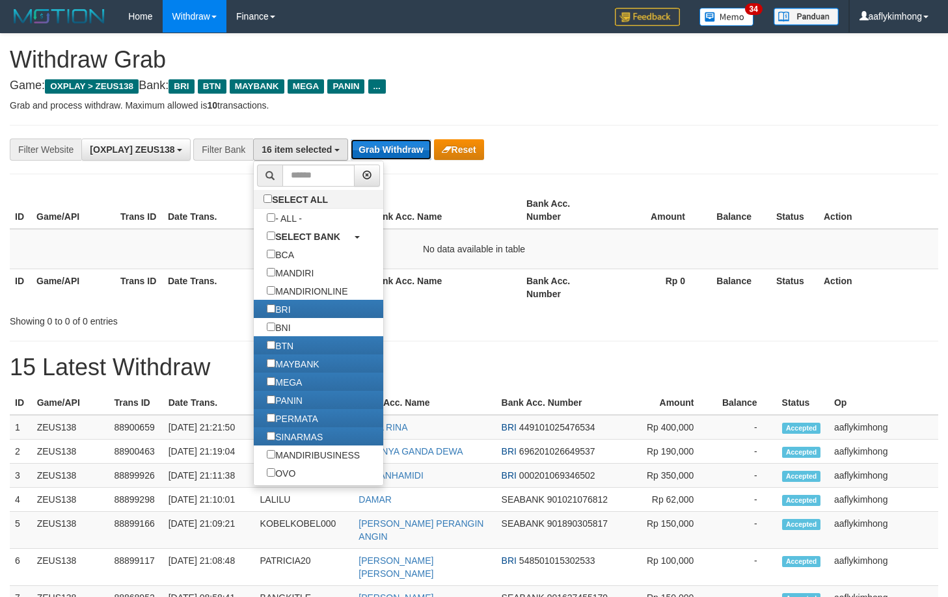
click at [399, 145] on button "Grab Withdraw" at bounding box center [391, 149] width 80 height 21
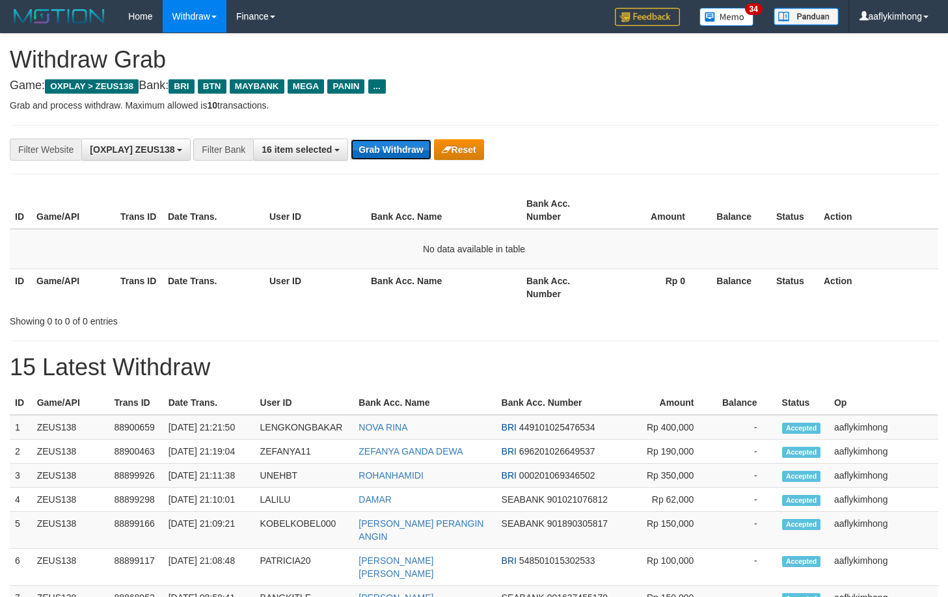
click at [392, 149] on button "Grab Withdraw" at bounding box center [391, 149] width 80 height 21
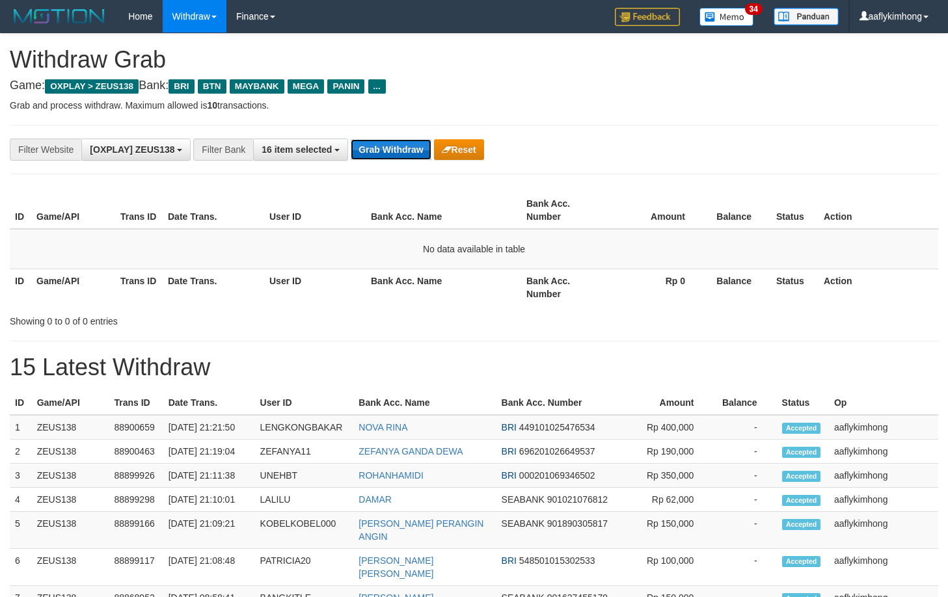
drag, startPoint x: 392, startPoint y: 149, endPoint x: 688, endPoint y: 210, distance: 302.2
click at [393, 149] on button "Grab Withdraw" at bounding box center [391, 149] width 80 height 21
click at [374, 151] on button "Grab Withdraw" at bounding box center [391, 149] width 80 height 21
click at [391, 169] on div "**********" at bounding box center [474, 149] width 929 height 49
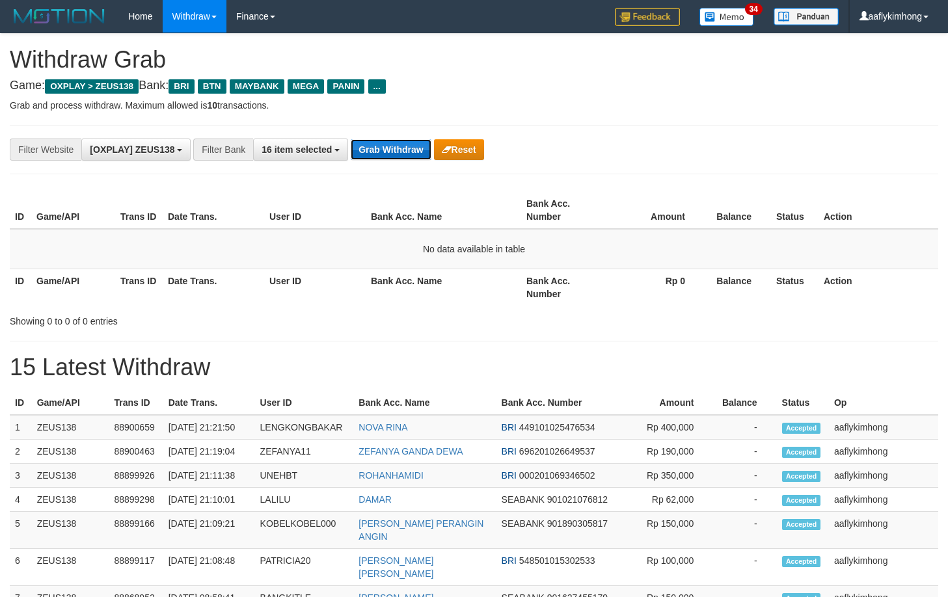
click at [396, 145] on button "Grab Withdraw" at bounding box center [391, 149] width 80 height 21
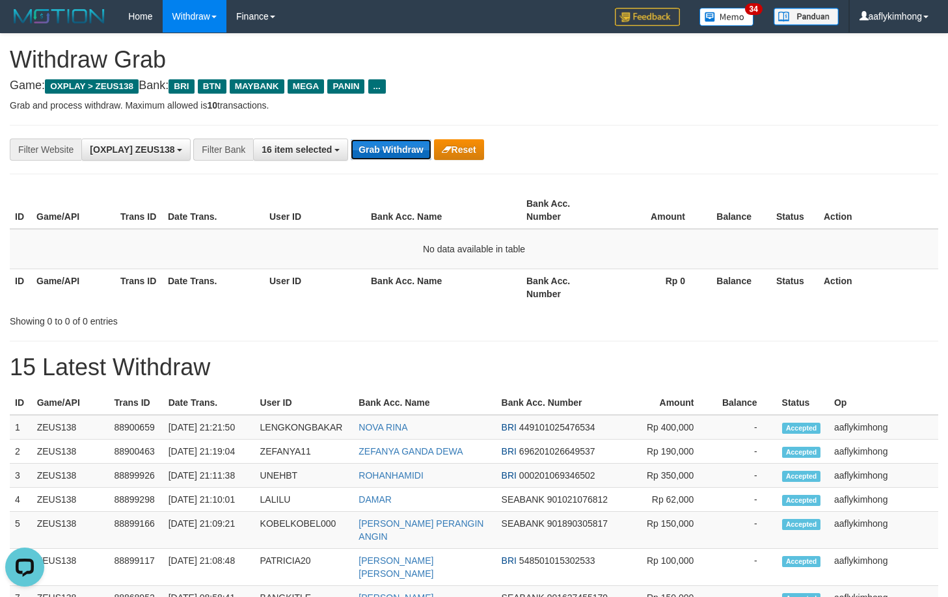
click at [396, 145] on button "Grab Withdraw" at bounding box center [391, 149] width 80 height 21
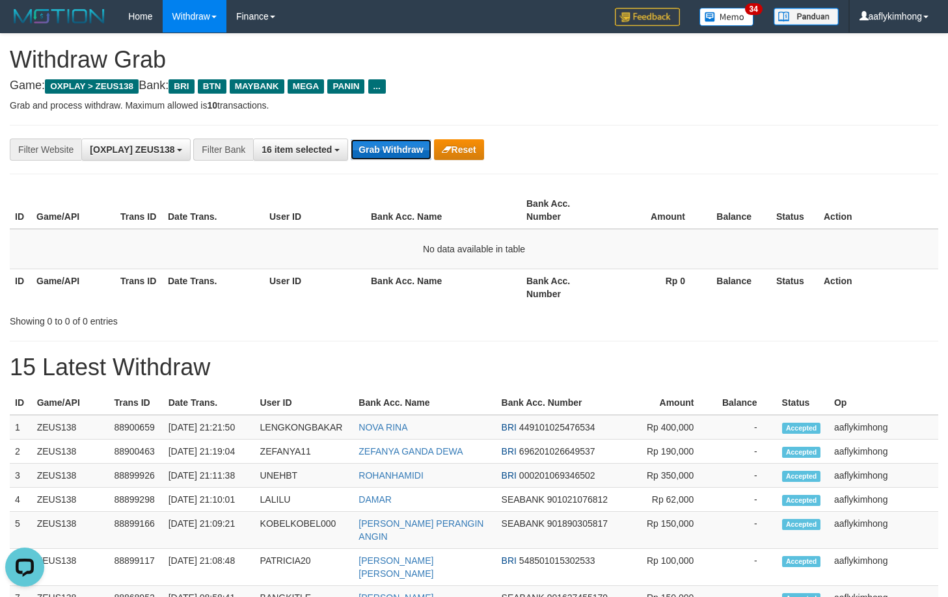
click at [396, 145] on button "Grab Withdraw" at bounding box center [391, 149] width 80 height 21
click at [396, 144] on button "Grab Withdraw" at bounding box center [391, 149] width 80 height 21
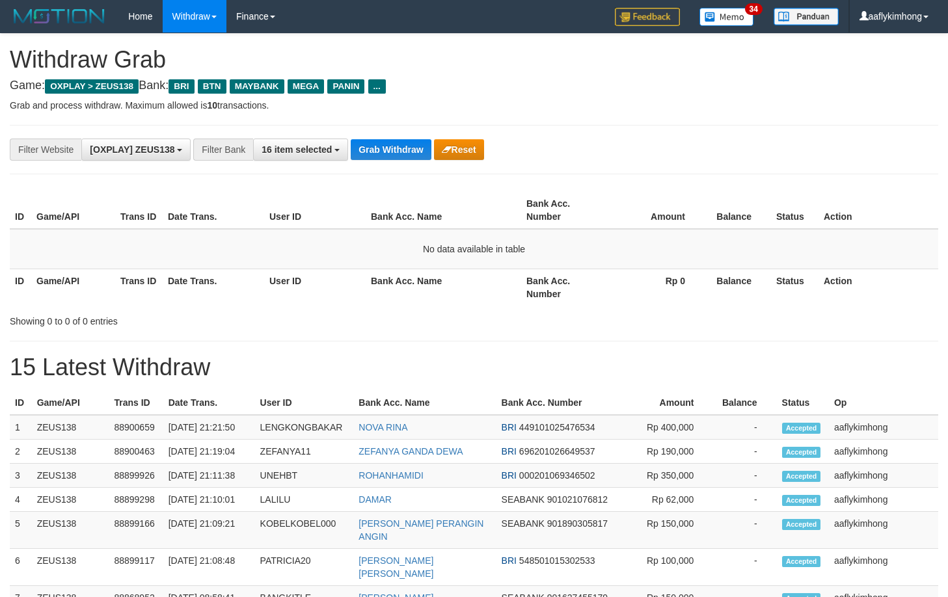
click at [396, 144] on button "Grab Withdraw" at bounding box center [391, 149] width 80 height 21
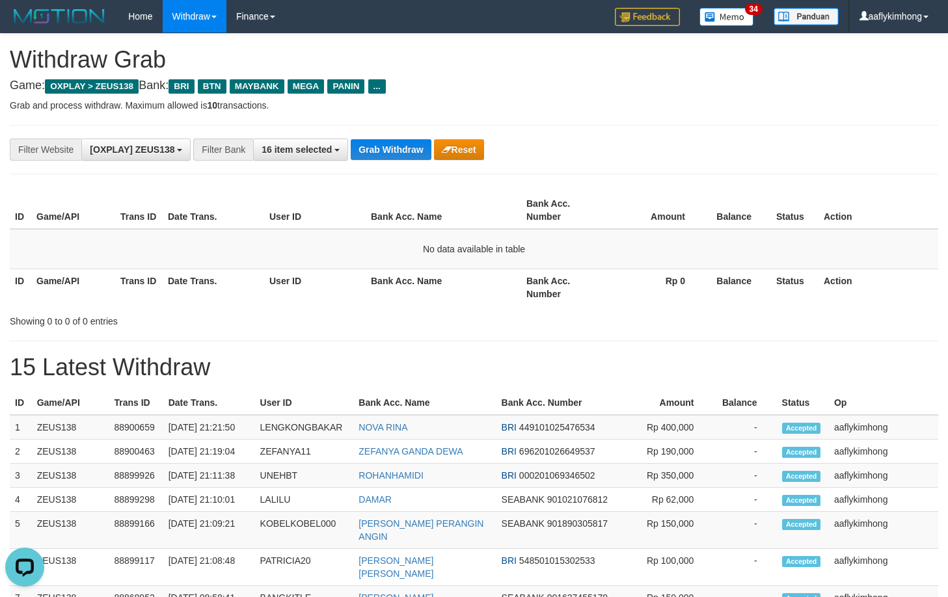
click at [396, 144] on button "Grab Withdraw" at bounding box center [391, 149] width 80 height 21
click at [400, 129] on div "**********" at bounding box center [474, 149] width 929 height 49
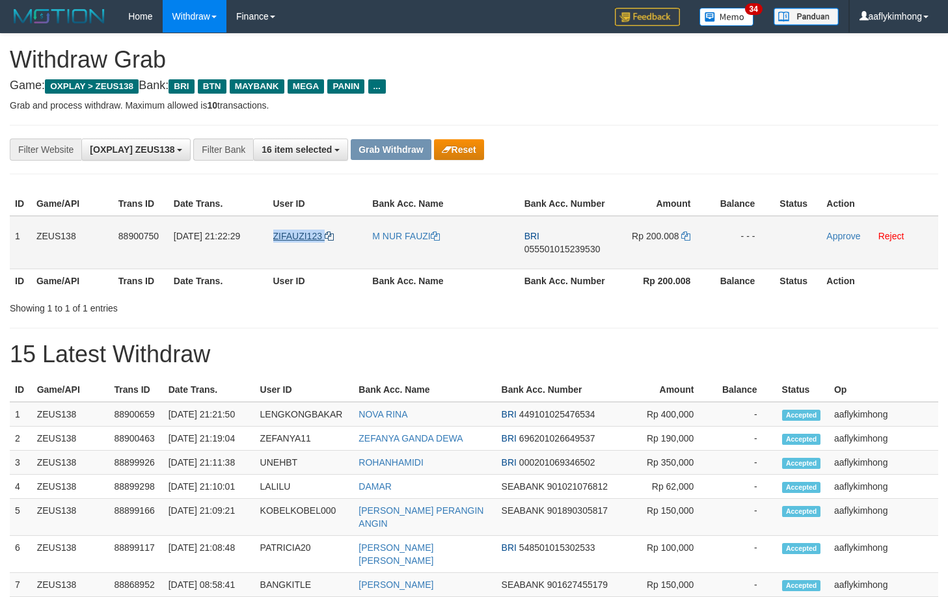
drag, startPoint x: 263, startPoint y: 248, endPoint x: 333, endPoint y: 239, distance: 70.9
click at [333, 239] on tr "1 ZEUS138 88900750 01/10/2025 21:22:29 ZIFAUZI123 M NUR FAUZI BRI 0555010152395…" at bounding box center [474, 242] width 929 height 53
copy tr "ZIFAUZI123"
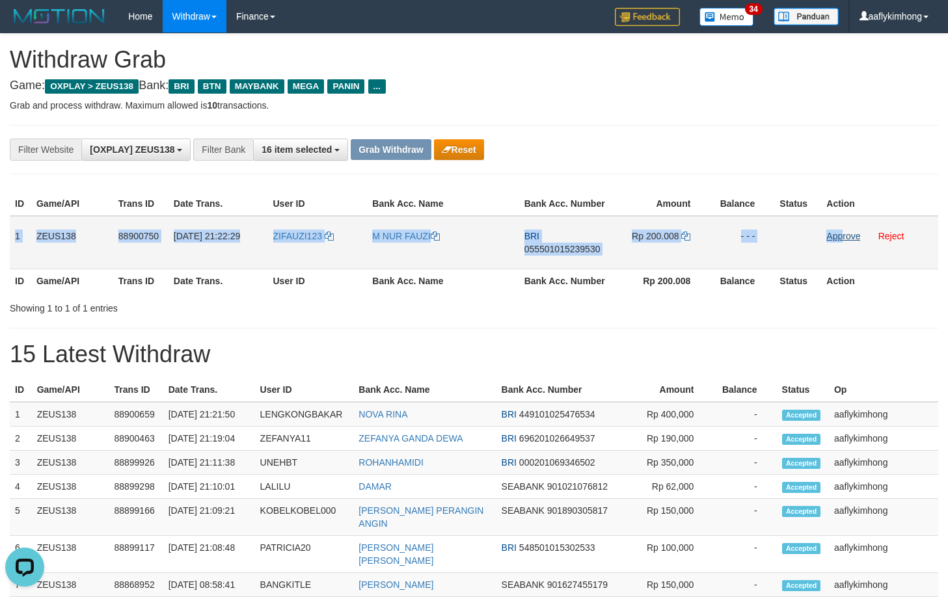
copy tr "1 ZEUS138 88900750 01/10/2025 21:22:29 ZIFAUZI123 M NUR FAUZI BRI 0555010152395…"
drag, startPoint x: 15, startPoint y: 232, endPoint x: 847, endPoint y: 232, distance: 831.6
click at [847, 232] on tr "1 ZEUS138 88900750 01/10/2025 21:22:29 ZIFAUZI123 M NUR FAUZI BRI 0555010152395…" at bounding box center [474, 242] width 929 height 53
copy tr "1 ZEUS138 88900750 01/10/2025 21:22:29 ZIFAUZI123 M NUR FAUZI BRI 0555010152395…"
click at [557, 247] on span "055501015239530" at bounding box center [562, 249] width 76 height 10
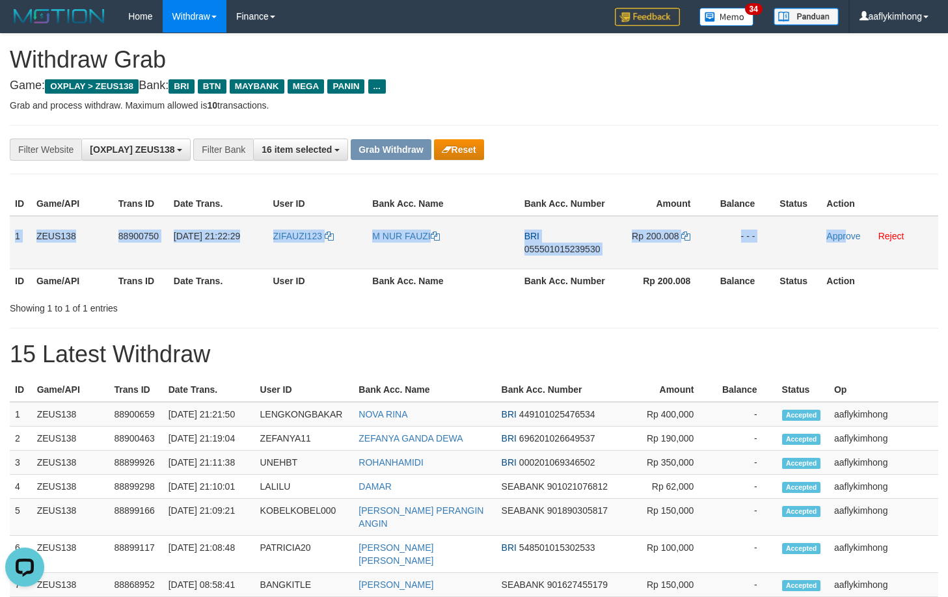
copy tr "1 ZEUS138 88900750 01/10/2025 21:22:29 ZIFAUZI123 M NUR FAUZI BRI 0555010152395…"
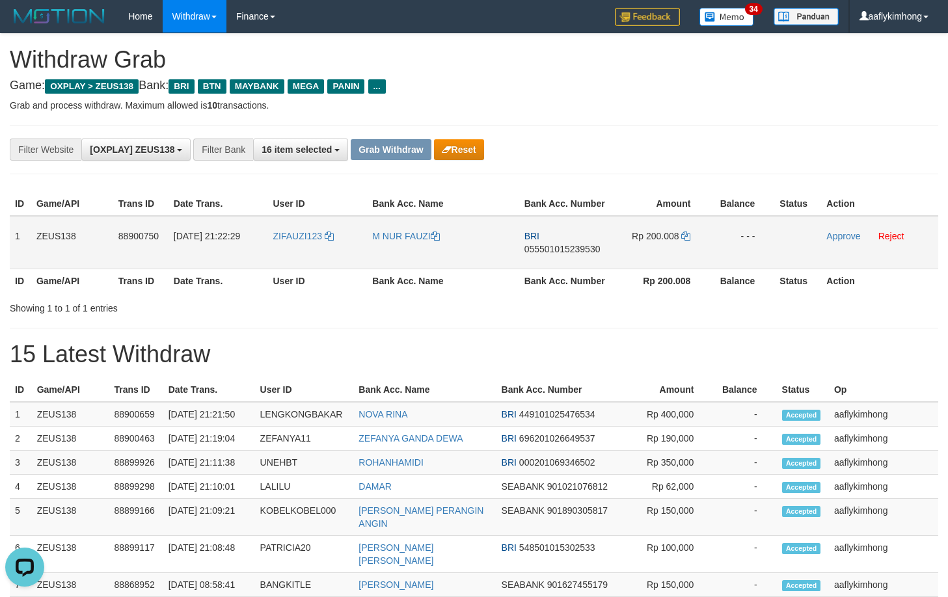
click at [557, 247] on span "055501015239530" at bounding box center [562, 249] width 76 height 10
click at [686, 228] on td "Rp 200.008" at bounding box center [662, 242] width 98 height 53
click at [686, 229] on td "Rp 200.008" at bounding box center [662, 242] width 98 height 53
click at [685, 233] on td "Rp 200.008" at bounding box center [662, 242] width 98 height 53
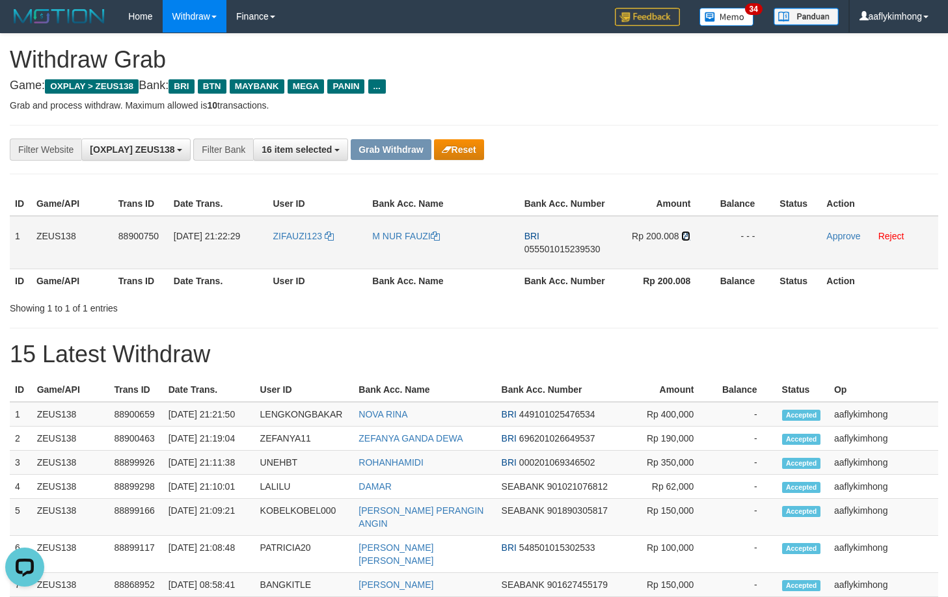
click at [683, 238] on icon at bounding box center [685, 236] width 9 height 9
click at [687, 232] on icon at bounding box center [685, 236] width 9 height 9
click at [835, 234] on link "Approve" at bounding box center [843, 236] width 34 height 10
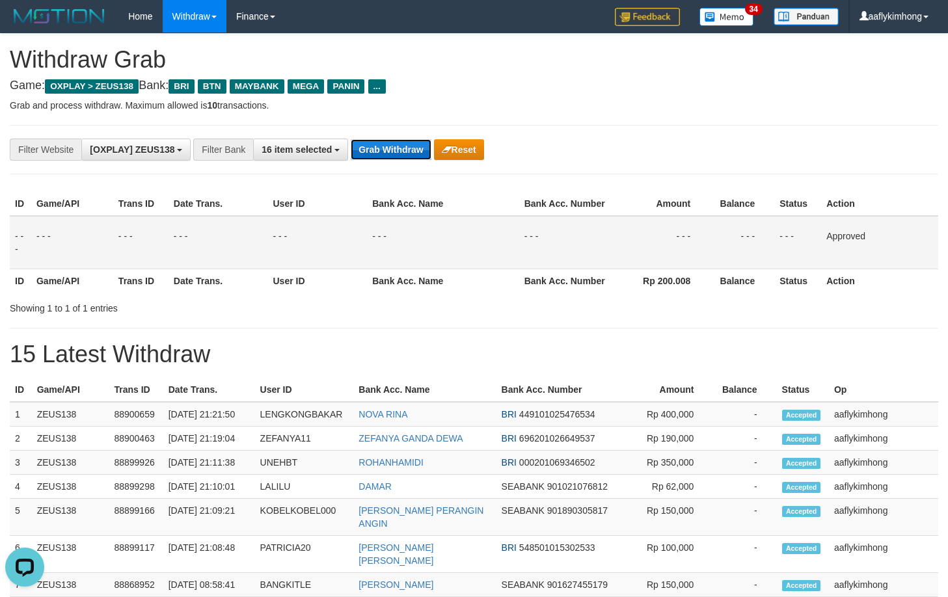
click at [417, 152] on button "Grab Withdraw" at bounding box center [391, 149] width 80 height 21
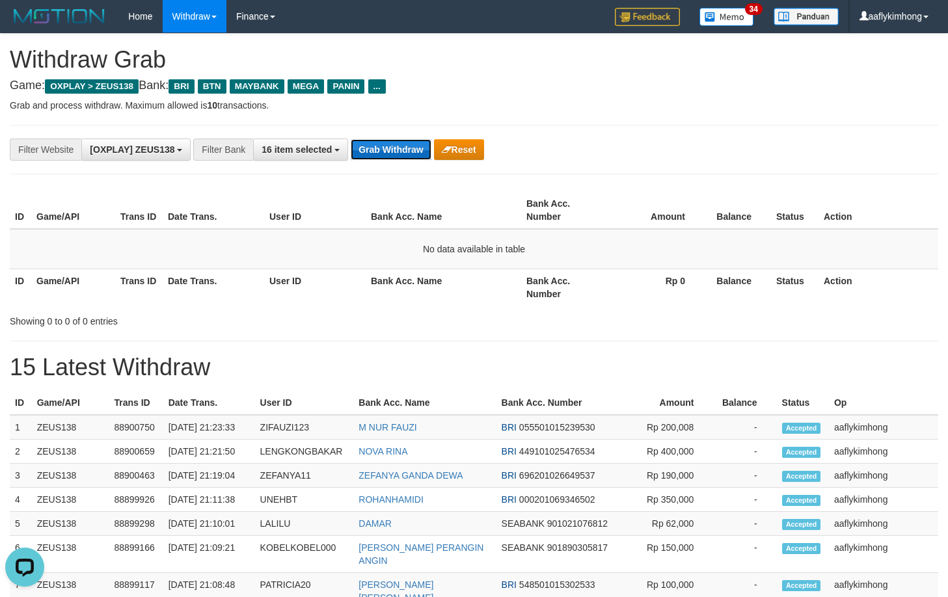
click at [387, 151] on button "Grab Withdraw" at bounding box center [391, 149] width 80 height 21
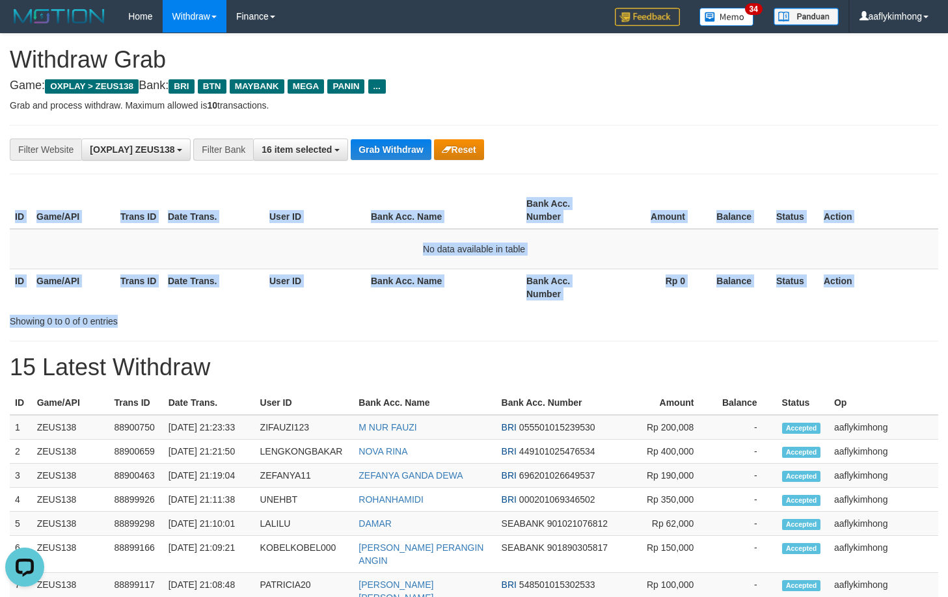
drag, startPoint x: 904, startPoint y: 184, endPoint x: 831, endPoint y: 351, distance: 182.1
click at [848, 329] on div "**********" at bounding box center [474, 601] width 948 height 1134
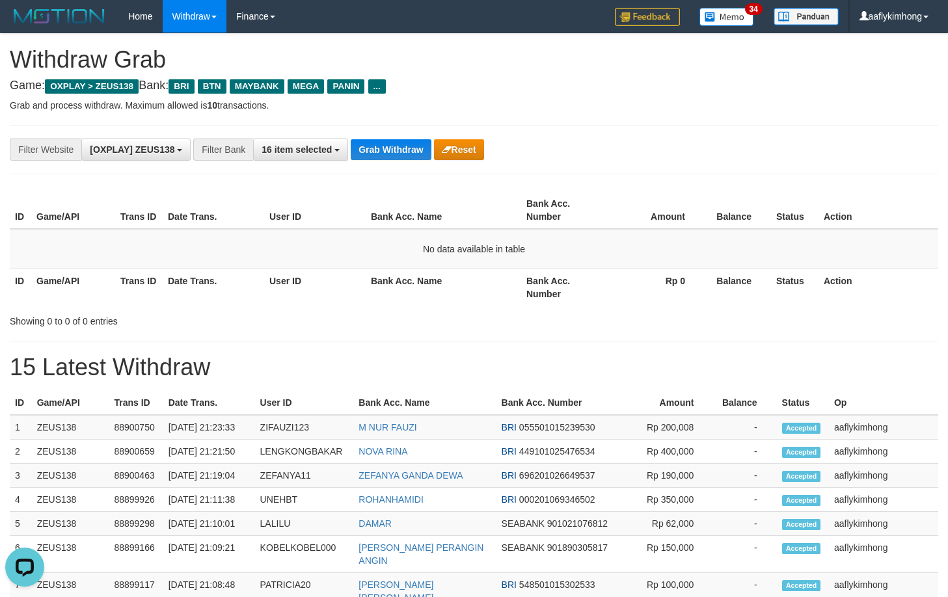
click at [558, 111] on p "Grab and process withdraw. Maximum allowed is 10 transactions." at bounding box center [474, 105] width 929 height 13
click at [424, 142] on button "Grab Withdraw" at bounding box center [391, 149] width 80 height 21
click at [409, 146] on button "Grab Withdraw" at bounding box center [391, 149] width 80 height 21
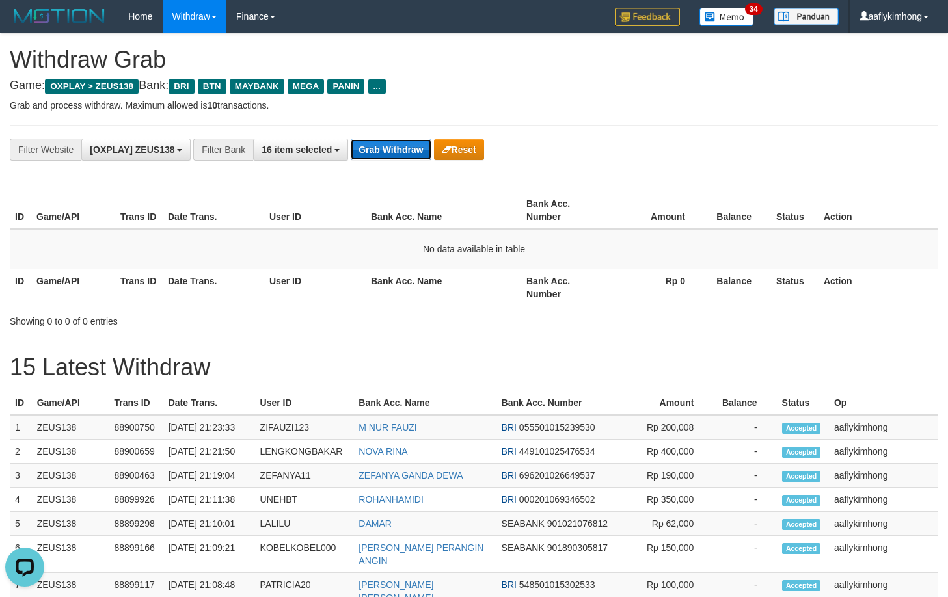
click at [409, 146] on button "Grab Withdraw" at bounding box center [391, 149] width 80 height 21
click at [443, 164] on div "**********" at bounding box center [474, 149] width 929 height 49
click at [374, 164] on div "**********" at bounding box center [474, 149] width 929 height 49
click at [377, 149] on button "Grab Withdraw" at bounding box center [391, 149] width 80 height 21
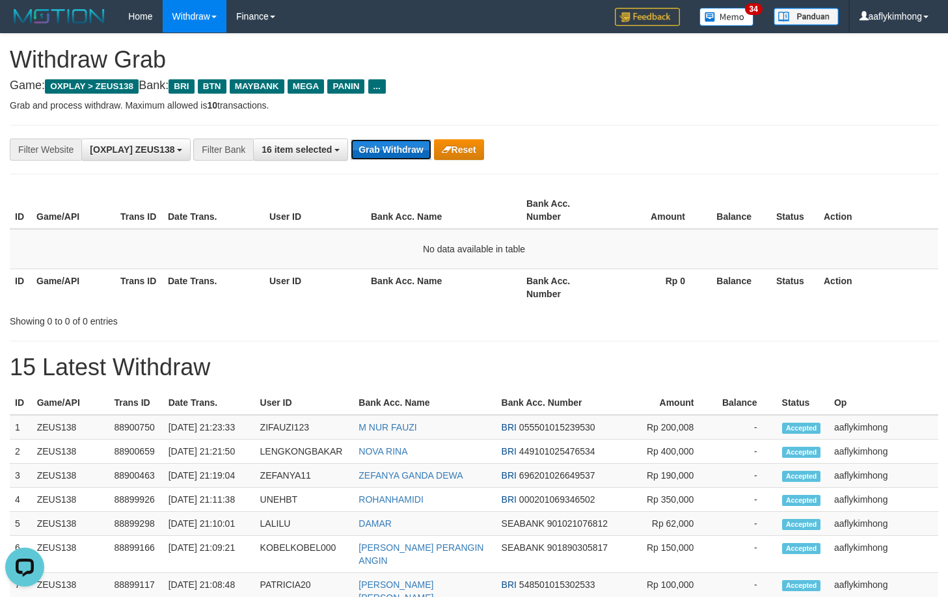
click at [377, 148] on button "Grab Withdraw" at bounding box center [391, 149] width 80 height 21
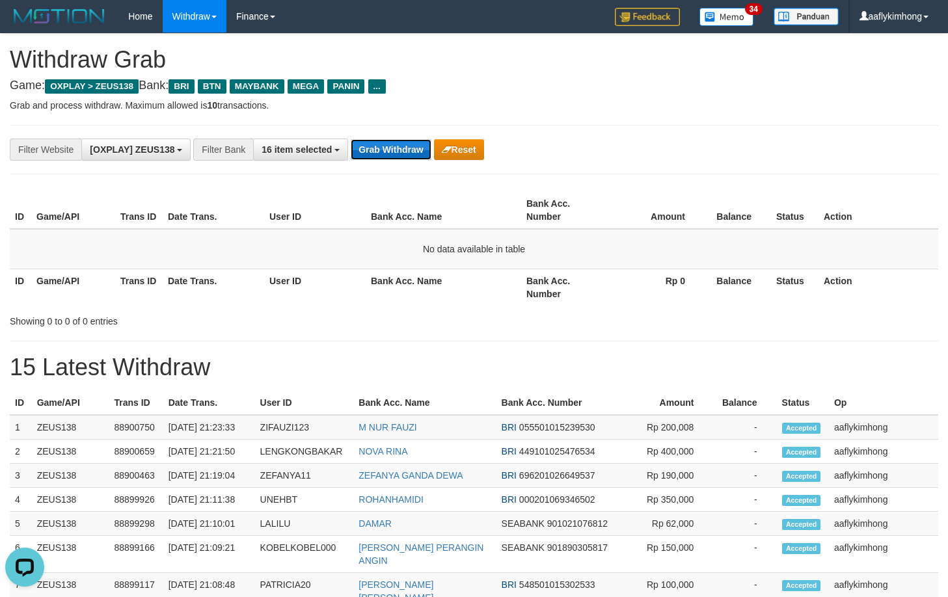
click at [377, 148] on button "Grab Withdraw" at bounding box center [391, 149] width 80 height 21
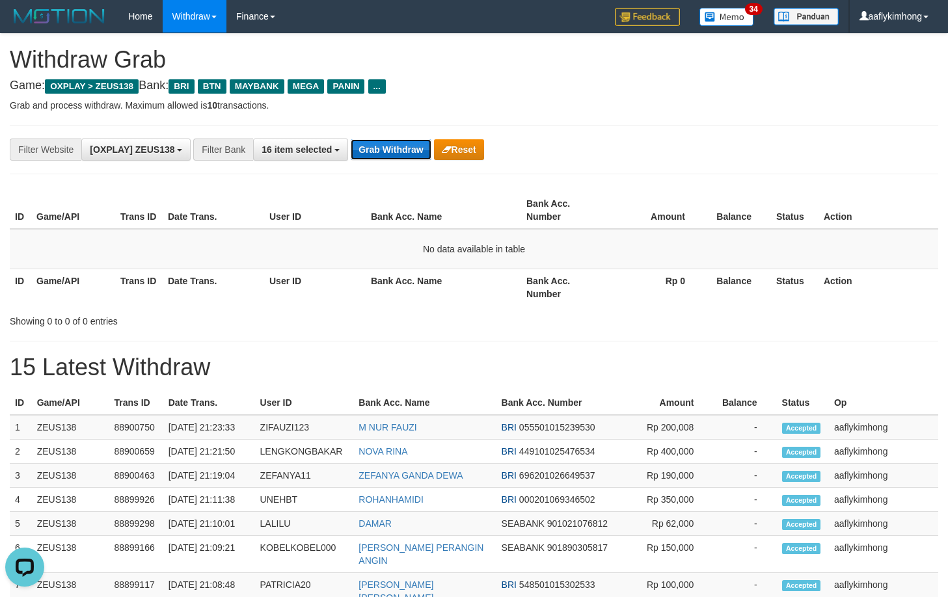
click at [377, 148] on button "Grab Withdraw" at bounding box center [391, 149] width 80 height 21
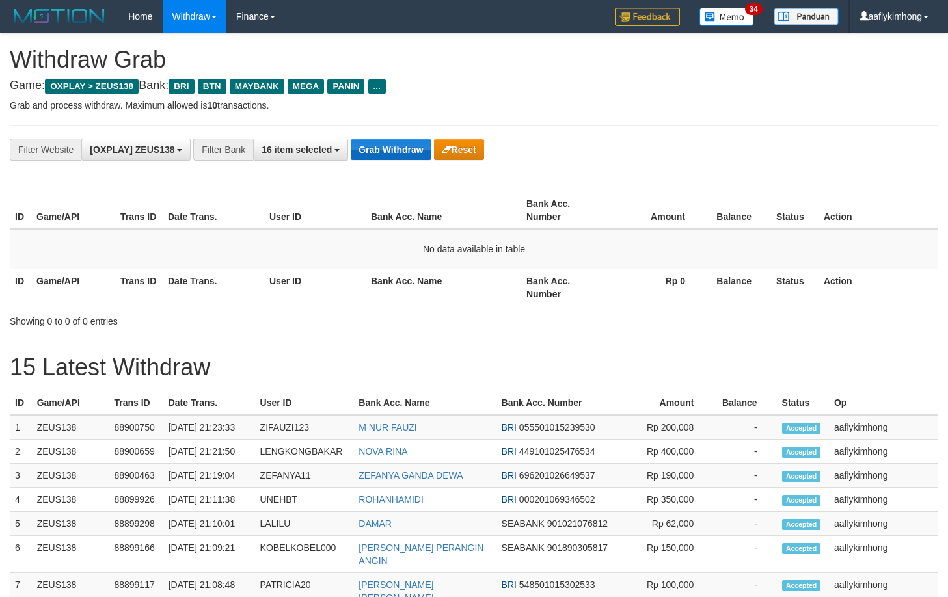
click at [377, 147] on button "Grab Withdraw" at bounding box center [391, 149] width 80 height 21
click at [377, 146] on button "Grab Withdraw" at bounding box center [391, 149] width 80 height 21
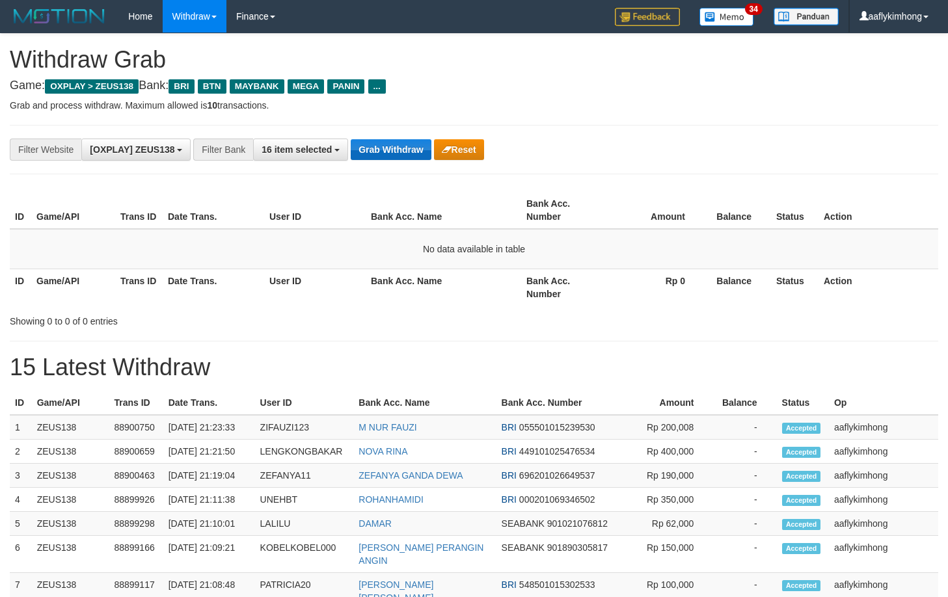
click at [377, 146] on button "Grab Withdraw" at bounding box center [391, 149] width 80 height 21
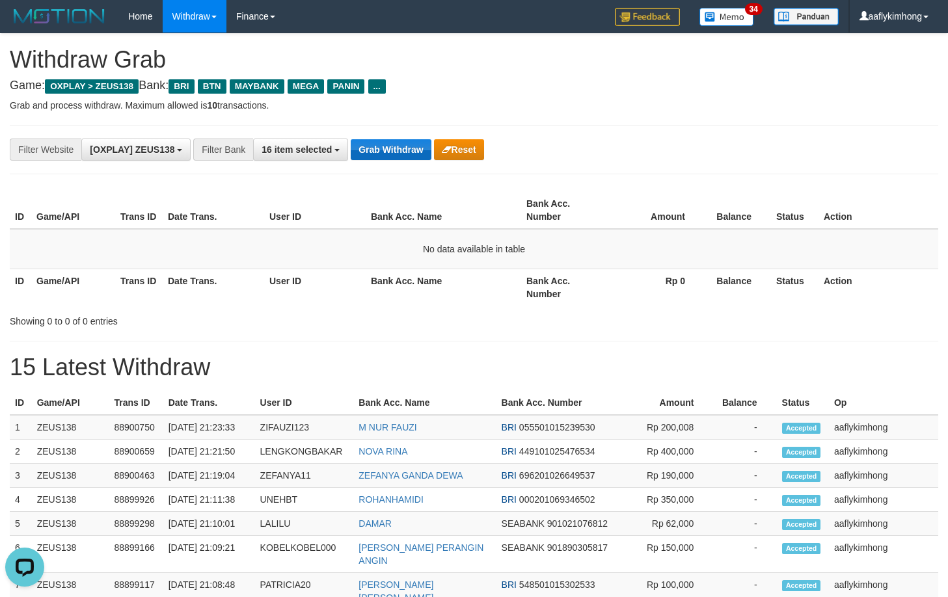
click at [377, 146] on button "Grab Withdraw" at bounding box center [391, 149] width 80 height 21
click at [376, 145] on button "Grab Withdraw" at bounding box center [391, 149] width 80 height 21
click at [375, 144] on button "Grab Withdraw" at bounding box center [391, 149] width 80 height 21
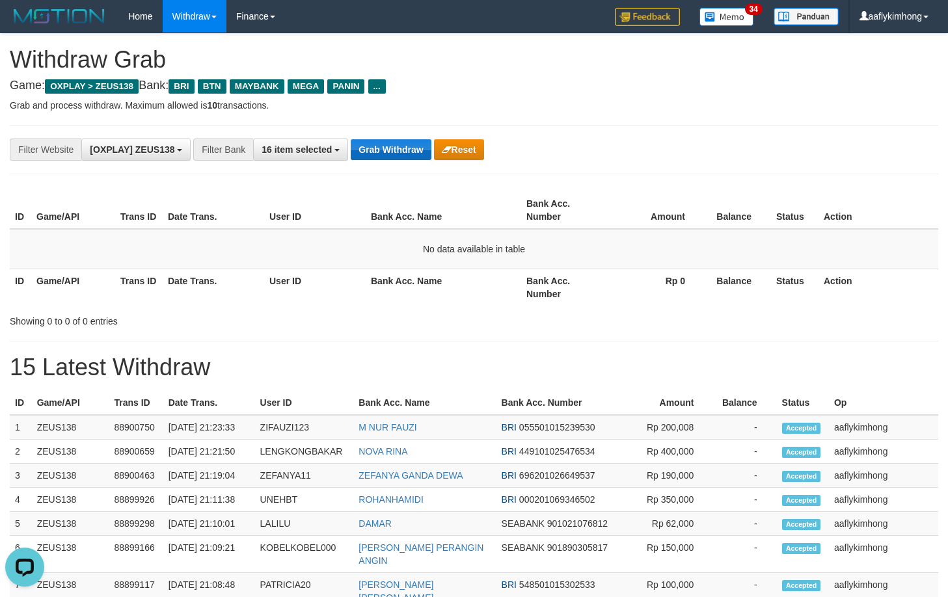
click at [375, 144] on button "Grab Withdraw" at bounding box center [391, 149] width 80 height 21
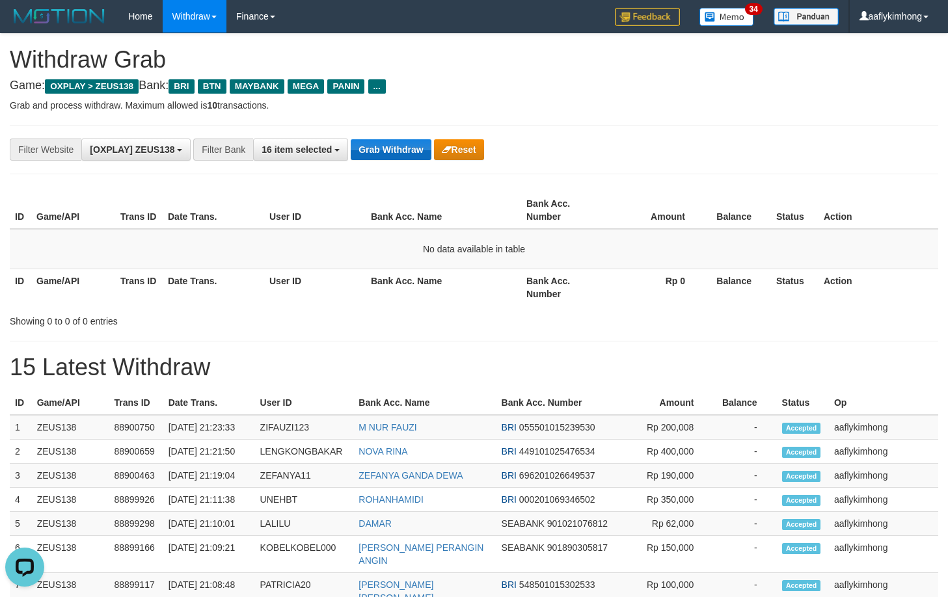
click at [375, 144] on button "Grab Withdraw" at bounding box center [391, 149] width 80 height 21
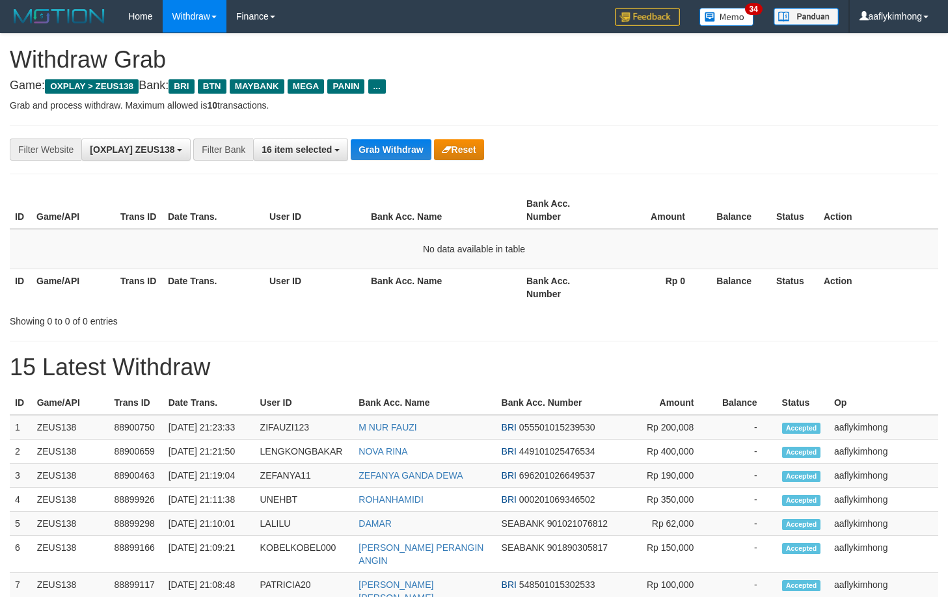
click at [375, 144] on button "Grab Withdraw" at bounding box center [391, 149] width 80 height 21
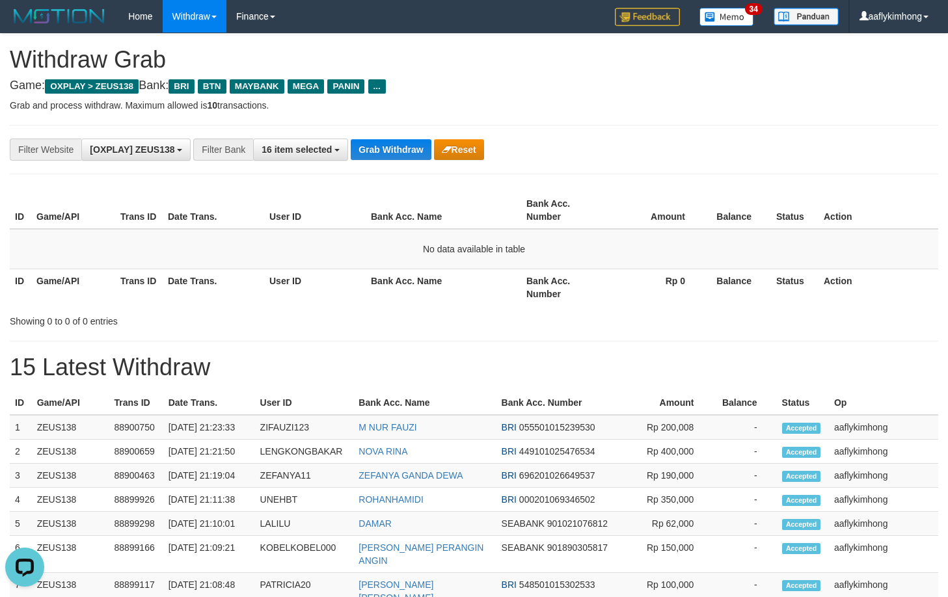
click at [375, 144] on button "Grab Withdraw" at bounding box center [391, 149] width 80 height 21
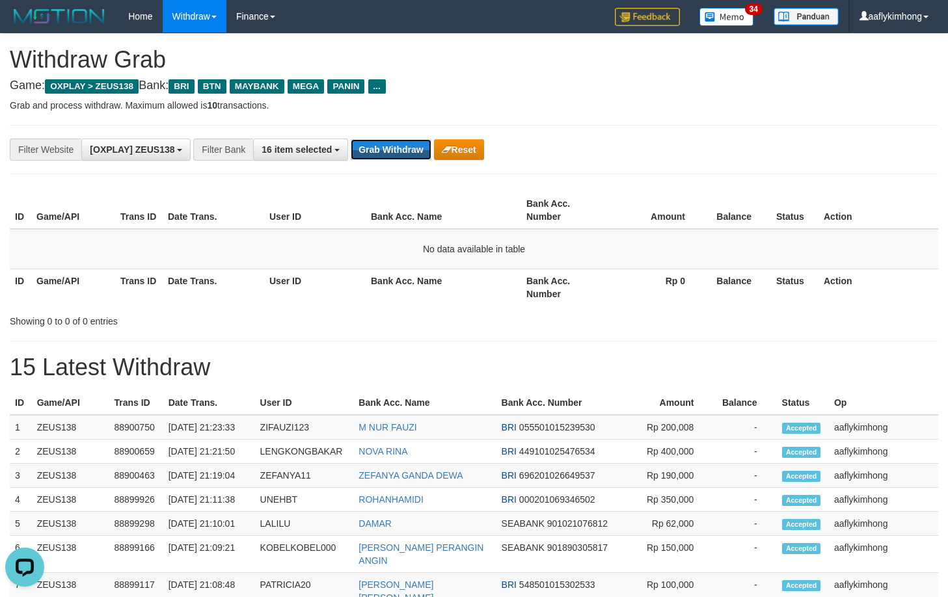
click at [375, 144] on button "Grab Withdraw" at bounding box center [391, 149] width 80 height 21
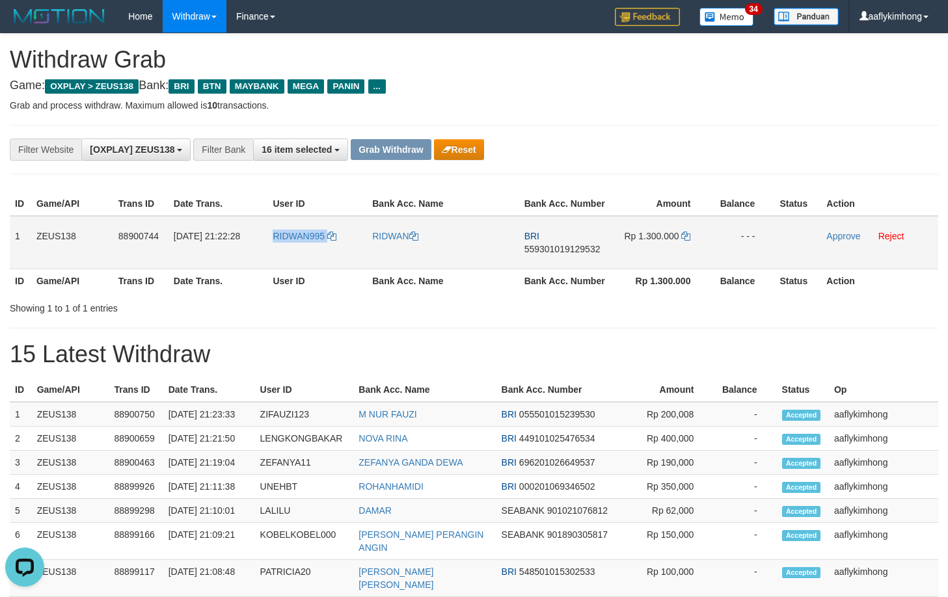
drag, startPoint x: 267, startPoint y: 239, endPoint x: 335, endPoint y: 247, distance: 68.1
click at [335, 247] on td "RIDWAN995" at bounding box center [317, 242] width 100 height 53
copy link "RIDWAN995"
drag, startPoint x: 12, startPoint y: 234, endPoint x: 843, endPoint y: 240, distance: 830.3
click at [843, 240] on tr "1 ZEUS138 88900744 [DATE] 21:22:28 RIDWAN995 [GEOGRAPHIC_DATA] BRI 559301019129…" at bounding box center [474, 242] width 929 height 53
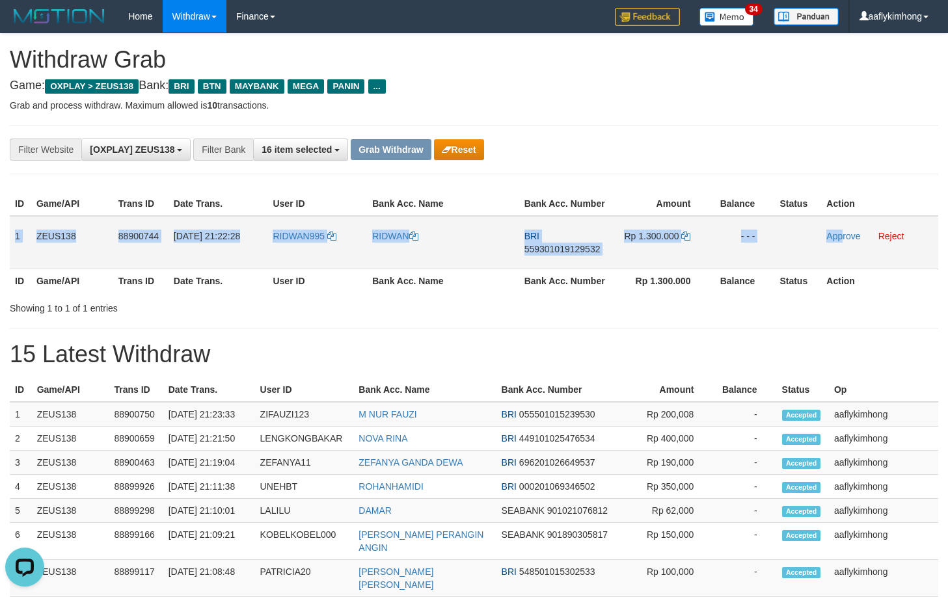
copy tr "1 ZEUS138 88900744 [DATE] 21:22:28 RIDWAN995 RIDWAN BRI 559301019129532 Rp 1.30…"
click at [555, 246] on span "559301019129532" at bounding box center [562, 249] width 76 height 10
copy tr "1 ZEUS138 88900744 [DATE] 21:22:28 RIDWAN995 RIDWAN BRI 559301019129532 Rp 1.30…"
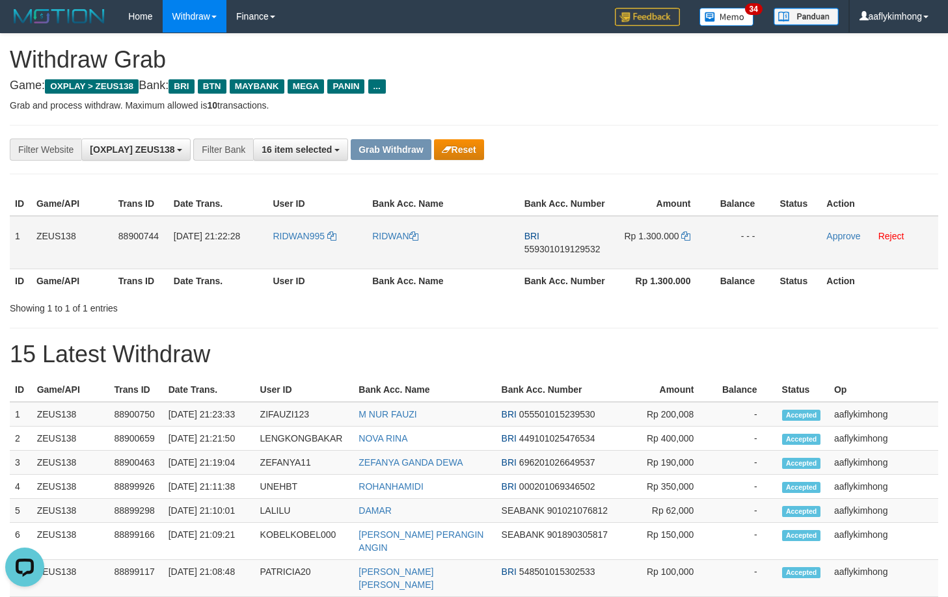
click at [555, 246] on span "559301019129532" at bounding box center [562, 249] width 76 height 10
click at [685, 228] on td "Rp 1.300.000" at bounding box center [662, 242] width 98 height 53
drag, startPoint x: 685, startPoint y: 228, endPoint x: 685, endPoint y: 236, distance: 7.2
click at [685, 230] on td "Rp 1.300.000" at bounding box center [662, 242] width 98 height 53
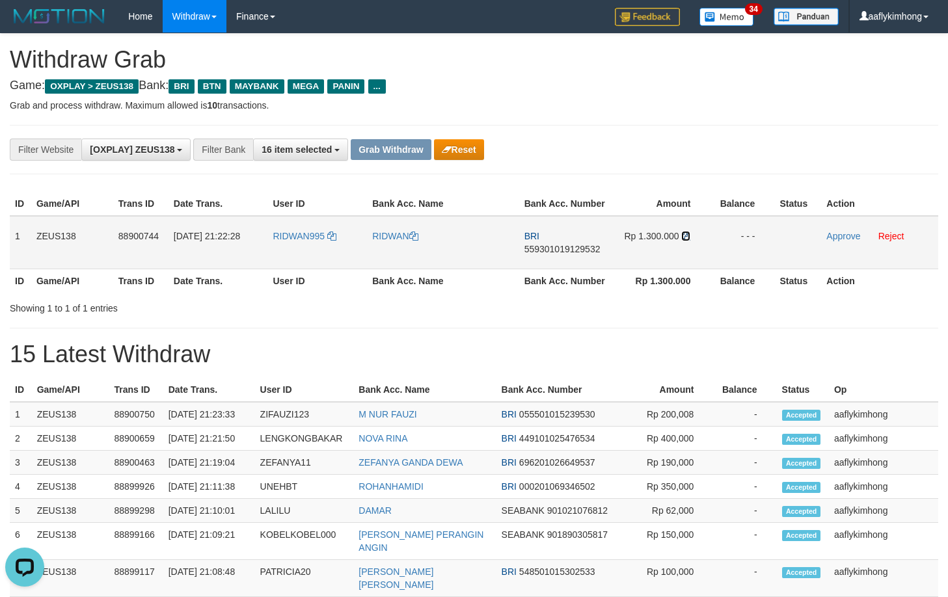
click at [684, 236] on icon at bounding box center [685, 236] width 9 height 9
click at [685, 233] on icon at bounding box center [685, 236] width 9 height 9
drag, startPoint x: 831, startPoint y: 235, endPoint x: 536, endPoint y: 137, distance: 310.7
click at [831, 235] on link "Approve" at bounding box center [843, 236] width 34 height 10
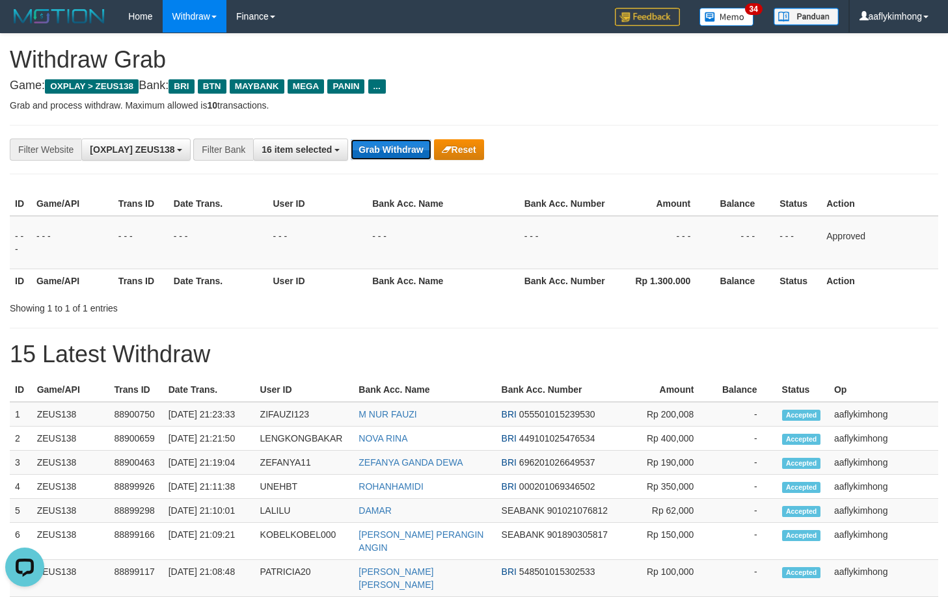
click at [394, 154] on button "Grab Withdraw" at bounding box center [391, 149] width 80 height 21
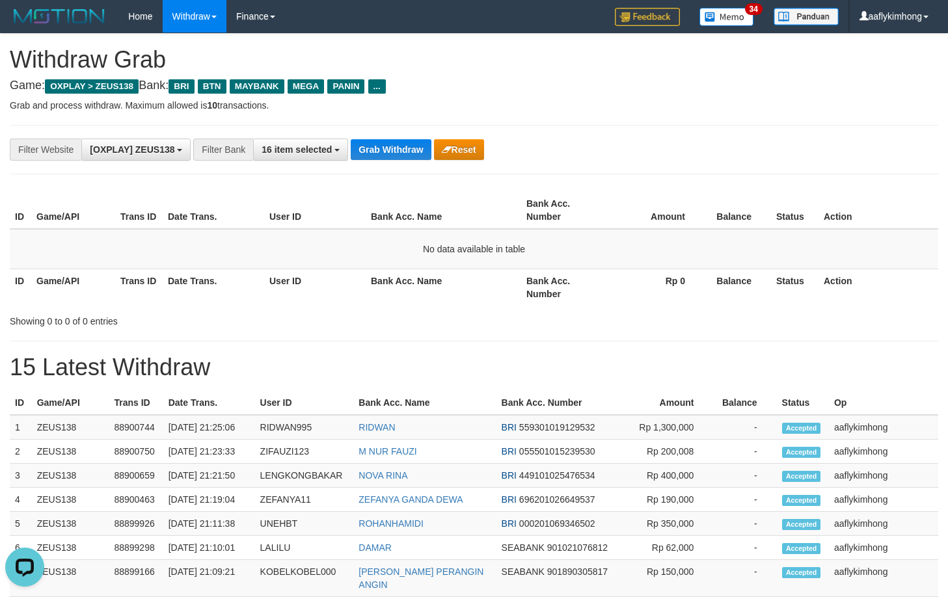
click at [390, 160] on div "**********" at bounding box center [474, 149] width 929 height 49
click at [390, 159] on button "Grab Withdraw" at bounding box center [391, 149] width 80 height 21
click at [387, 153] on button "Grab Withdraw" at bounding box center [391, 149] width 80 height 21
click at [387, 150] on button "Grab Withdraw" at bounding box center [391, 149] width 80 height 21
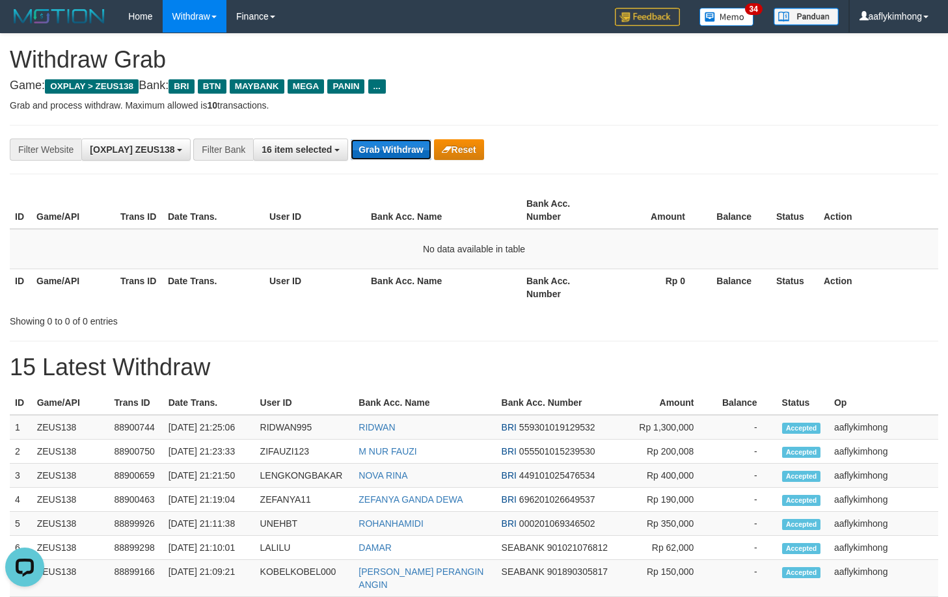
click at [387, 150] on button "Grab Withdraw" at bounding box center [391, 149] width 80 height 21
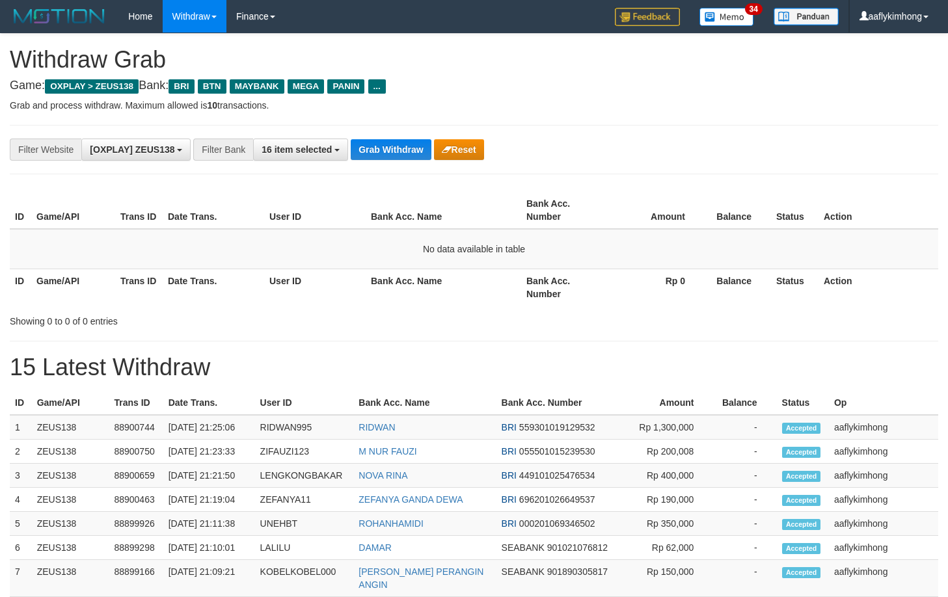
click at [387, 150] on button "Grab Withdraw" at bounding box center [391, 149] width 80 height 21
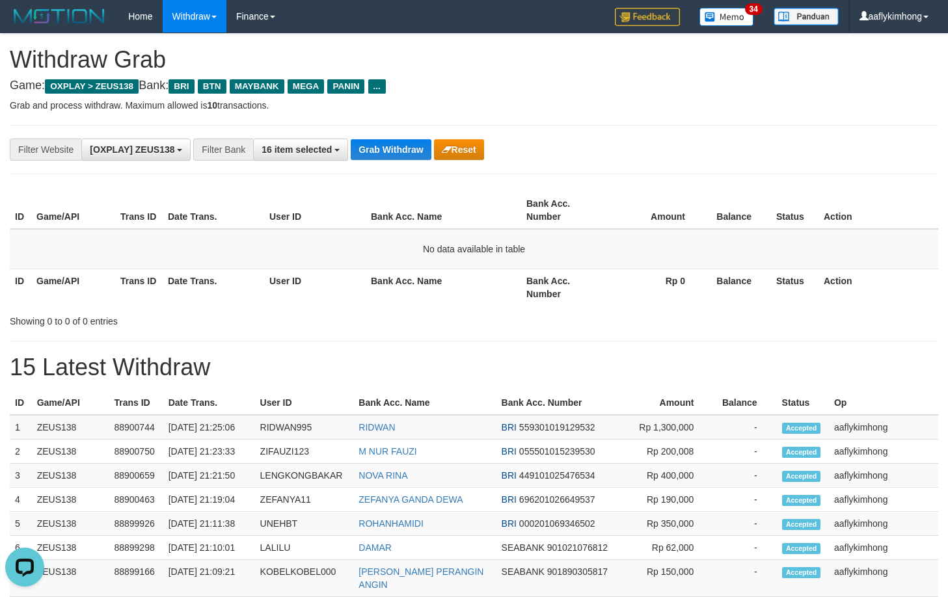
click at [387, 150] on button "Grab Withdraw" at bounding box center [391, 149] width 80 height 21
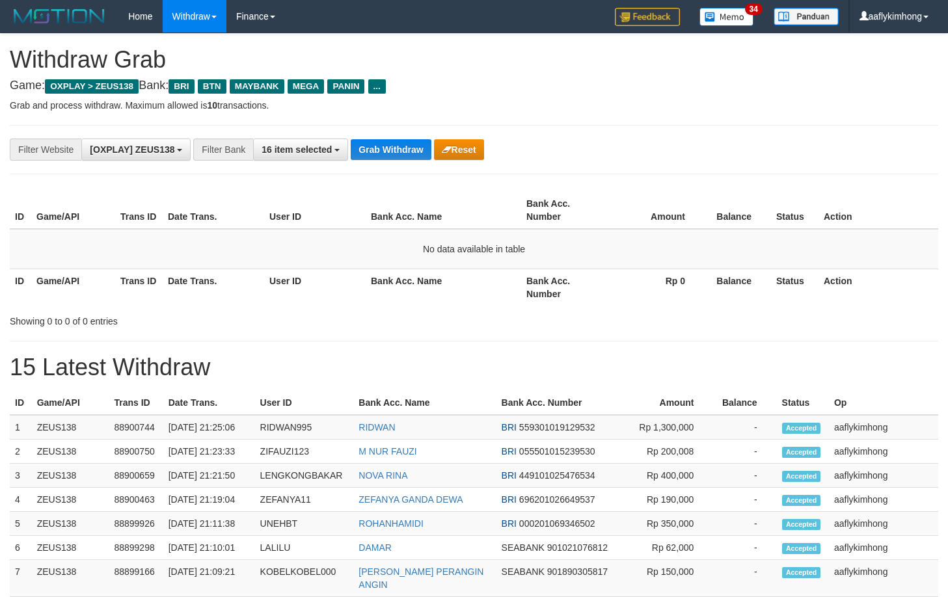
click at [387, 150] on button "Grab Withdraw" at bounding box center [391, 149] width 80 height 21
click at [388, 149] on button "Grab Withdraw" at bounding box center [391, 149] width 80 height 21
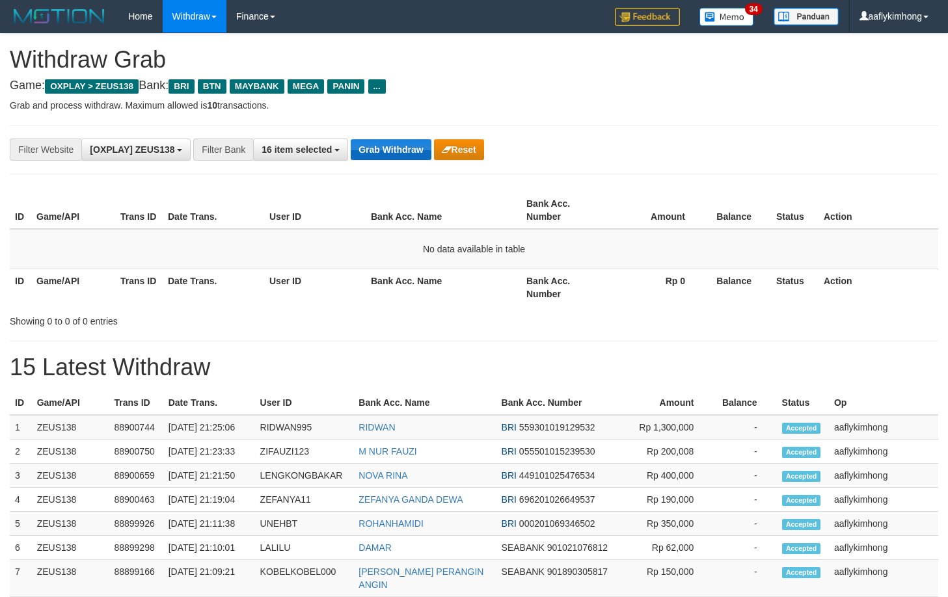
click at [388, 149] on button "Grab Withdraw" at bounding box center [391, 149] width 80 height 21
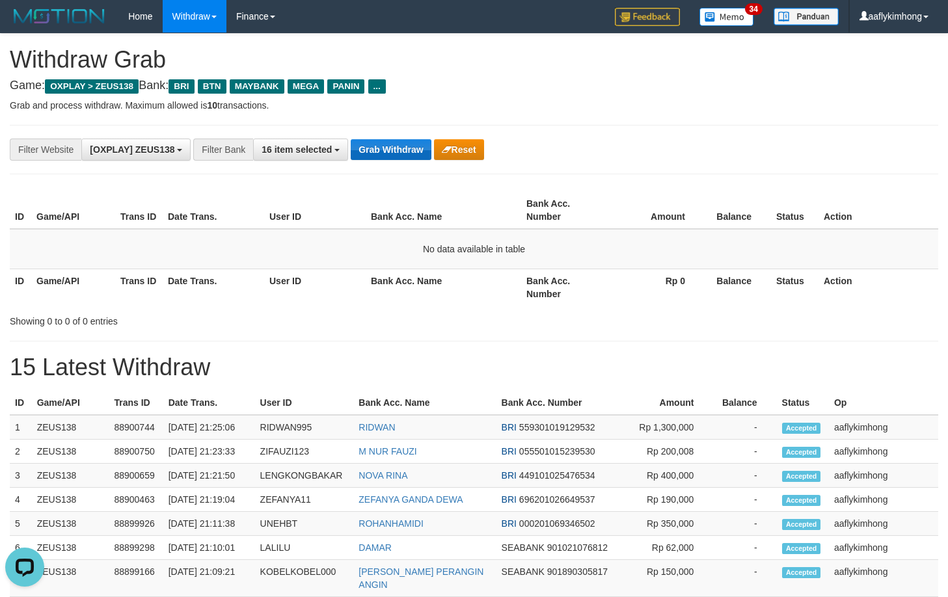
click at [388, 149] on button "Grab Withdraw" at bounding box center [391, 149] width 80 height 21
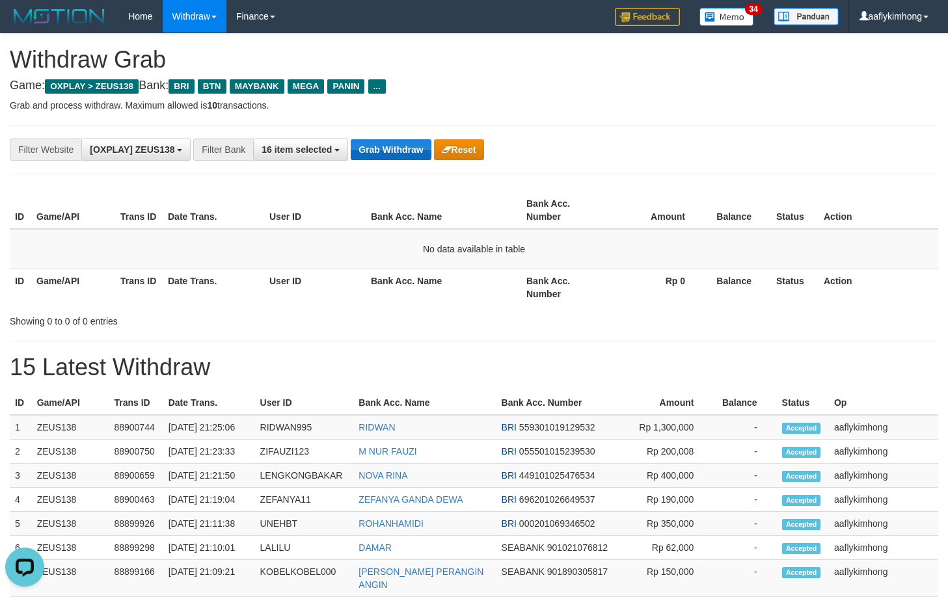
click at [388, 149] on button "Grab Withdraw" at bounding box center [391, 149] width 80 height 21
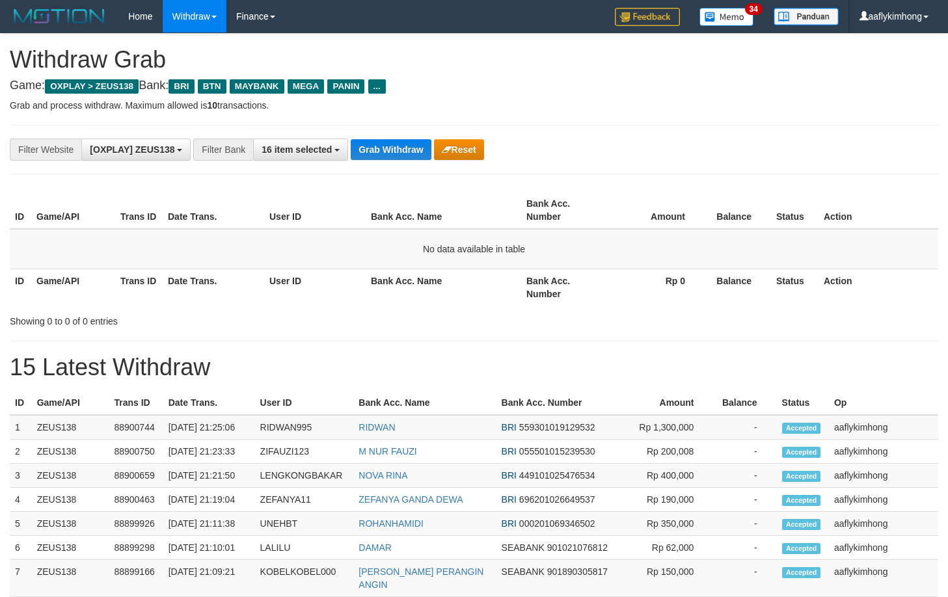
click at [388, 149] on button "Grab Withdraw" at bounding box center [391, 149] width 80 height 21
click at [424, 142] on button "Grab Withdraw" at bounding box center [391, 149] width 80 height 21
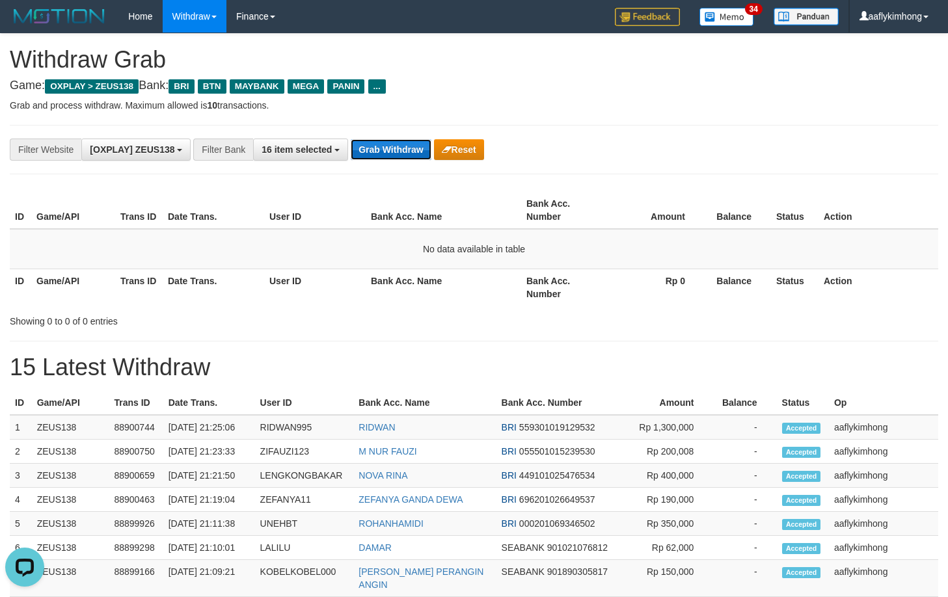
click at [424, 142] on button "Grab Withdraw" at bounding box center [391, 149] width 80 height 21
click at [411, 144] on button "Grab Withdraw" at bounding box center [391, 149] width 80 height 21
click at [387, 135] on div "**********" at bounding box center [474, 149] width 929 height 49
click at [387, 146] on button "Grab Withdraw" at bounding box center [391, 149] width 80 height 21
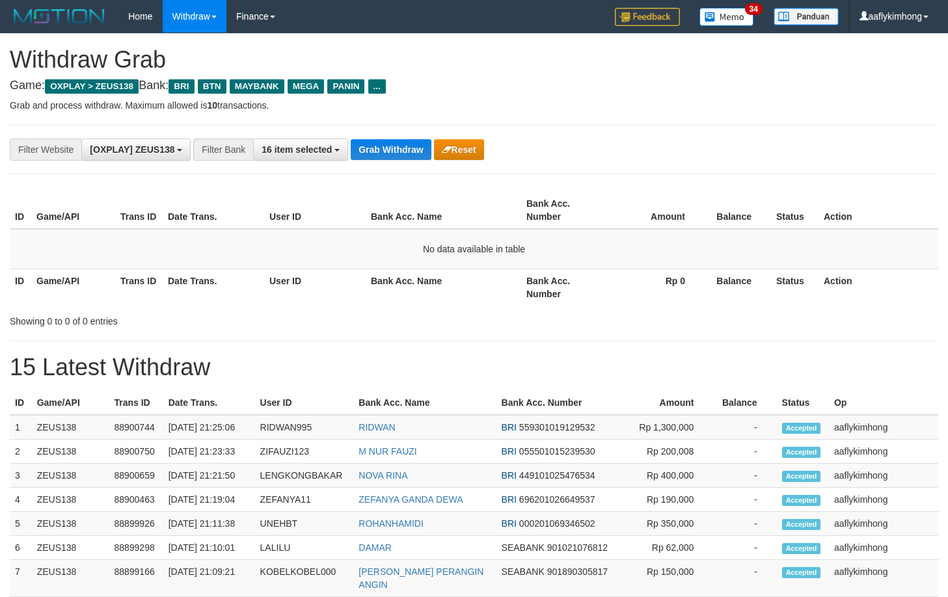
click at [387, 146] on button "Grab Withdraw" at bounding box center [391, 149] width 80 height 21
click at [403, 150] on button "Grab Withdraw" at bounding box center [391, 149] width 80 height 21
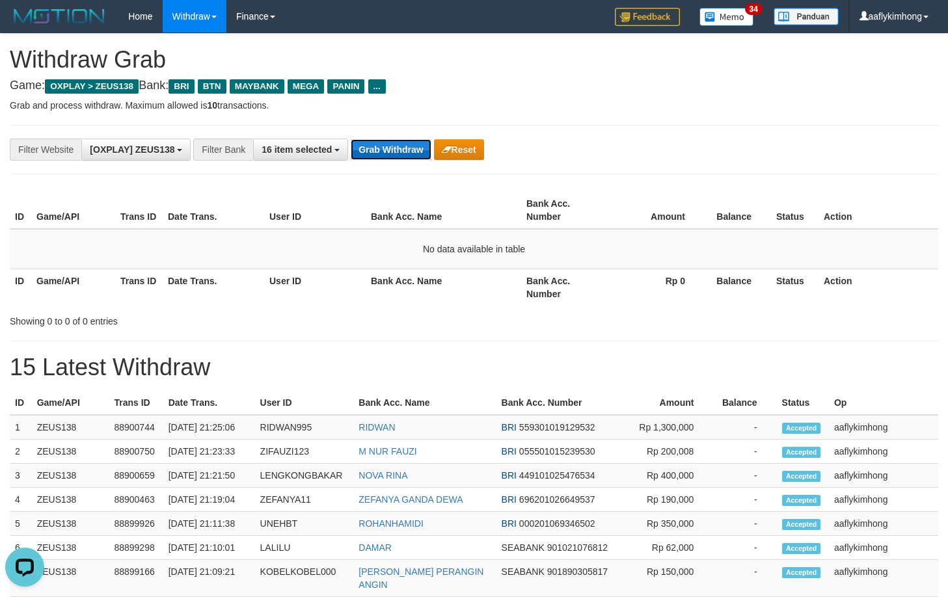
click at [403, 150] on button "Grab Withdraw" at bounding box center [391, 149] width 80 height 21
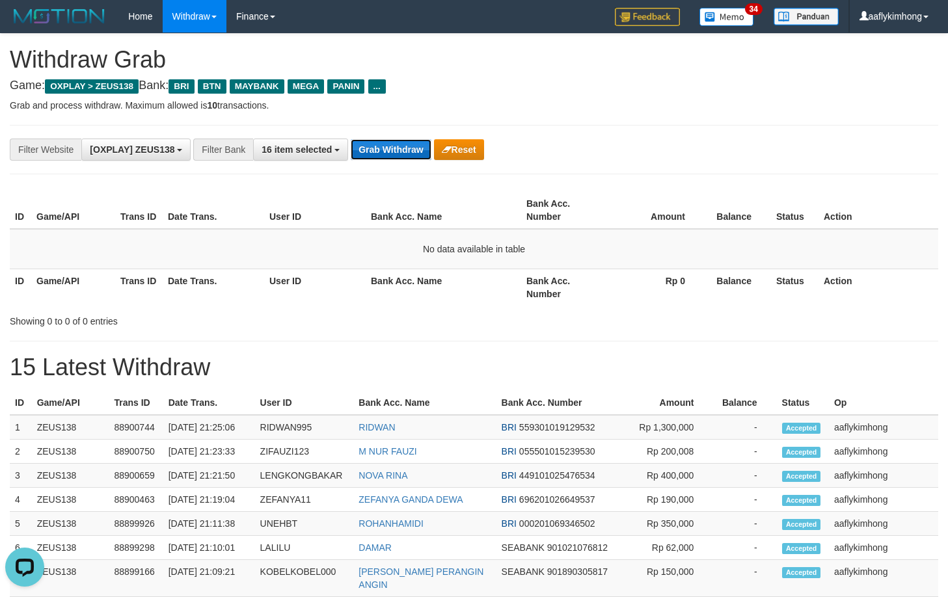
click at [403, 150] on button "Grab Withdraw" at bounding box center [391, 149] width 80 height 21
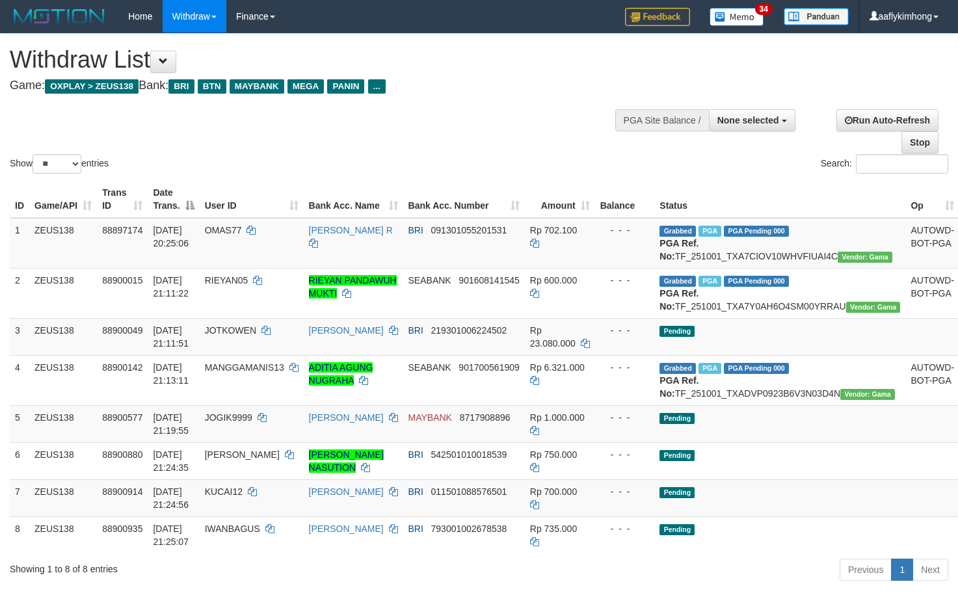
select select
select select "**"
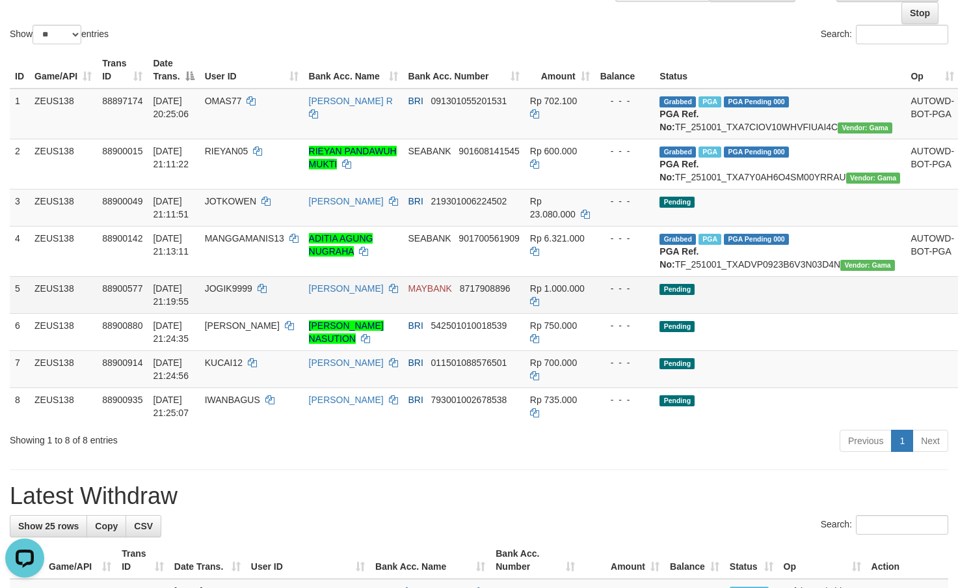
scroll to position [130, 0]
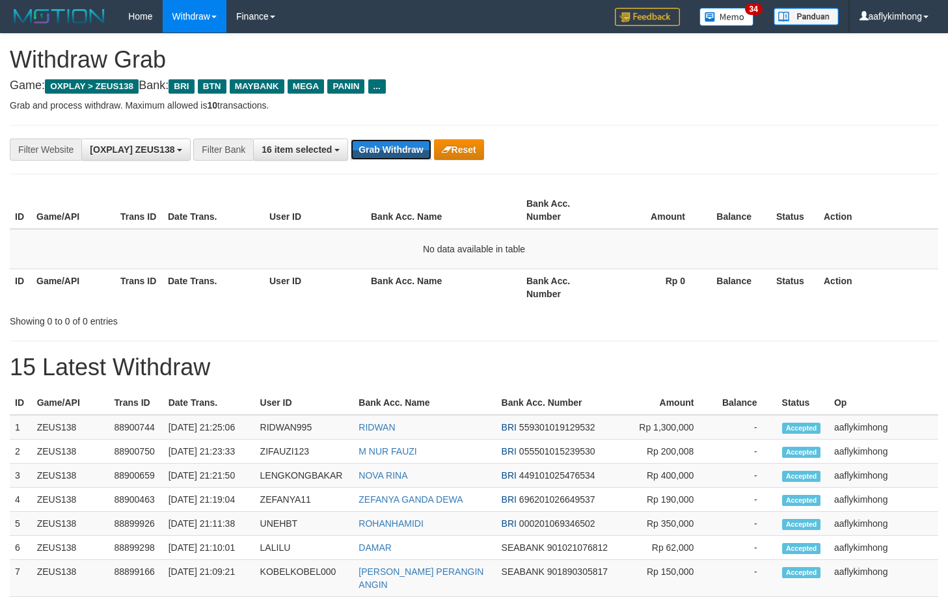
click at [403, 150] on button "Grab Withdraw" at bounding box center [391, 149] width 80 height 21
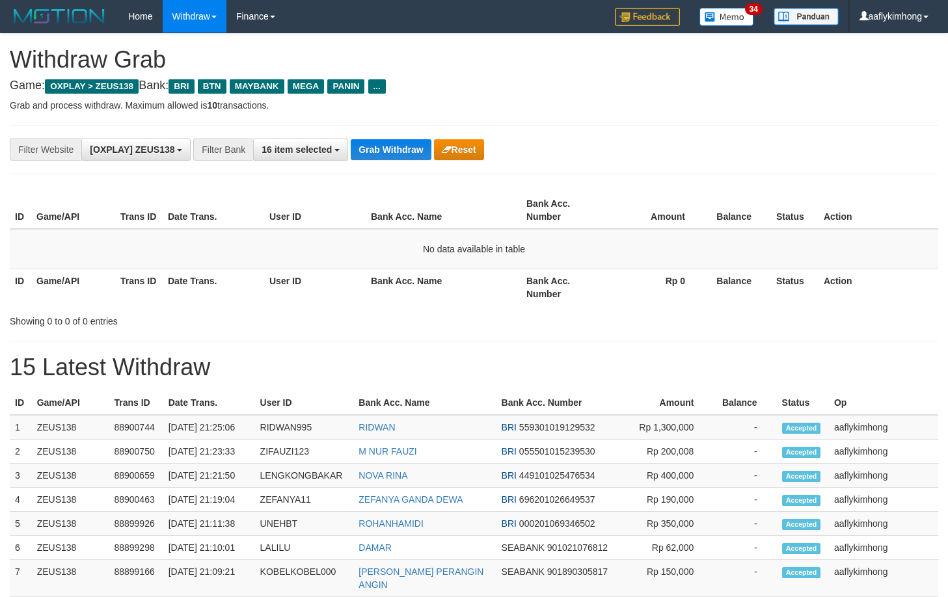
click at [403, 150] on button "Grab Withdraw" at bounding box center [391, 149] width 80 height 21
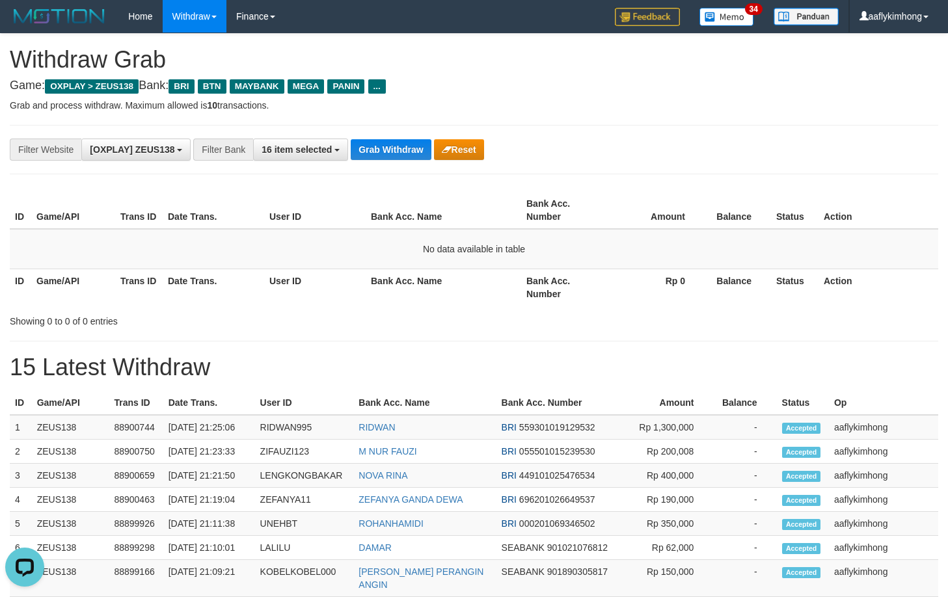
click at [403, 150] on button "Grab Withdraw" at bounding box center [391, 149] width 80 height 21
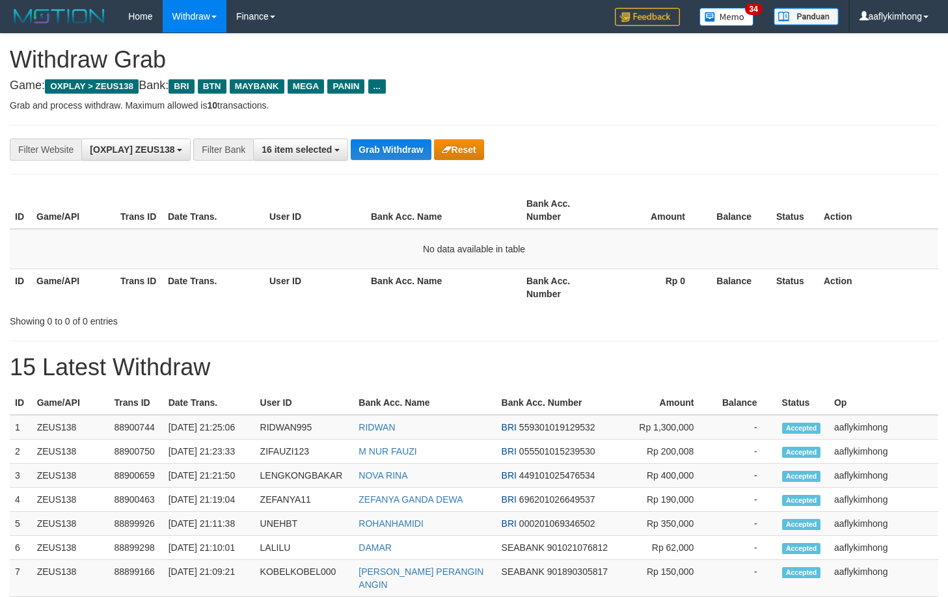
click at [403, 150] on button "Grab Withdraw" at bounding box center [391, 149] width 80 height 21
click at [400, 145] on button "Grab Withdraw" at bounding box center [391, 149] width 80 height 21
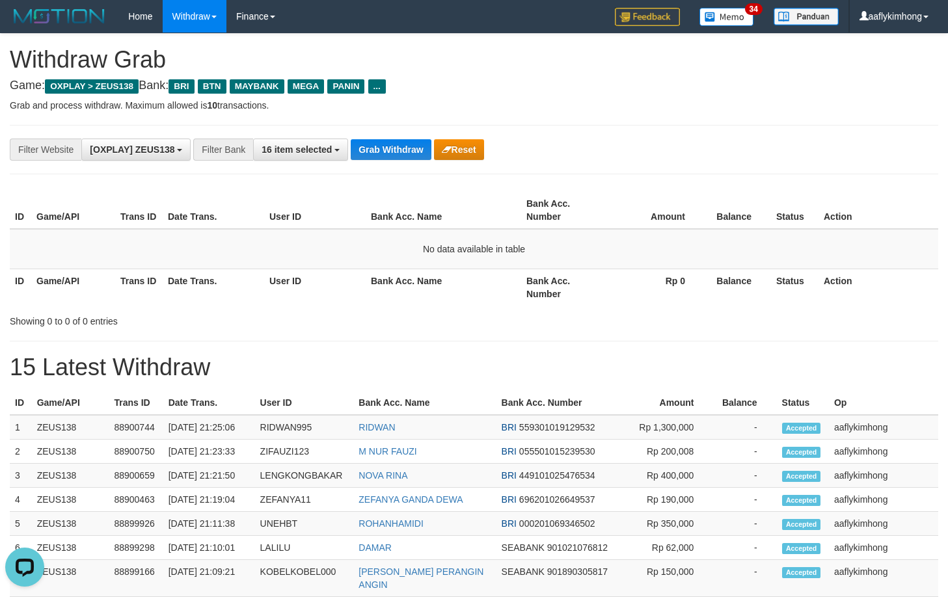
click at [420, 162] on div "**********" at bounding box center [474, 149] width 929 height 49
click at [418, 146] on button "Grab Withdraw" at bounding box center [391, 149] width 80 height 21
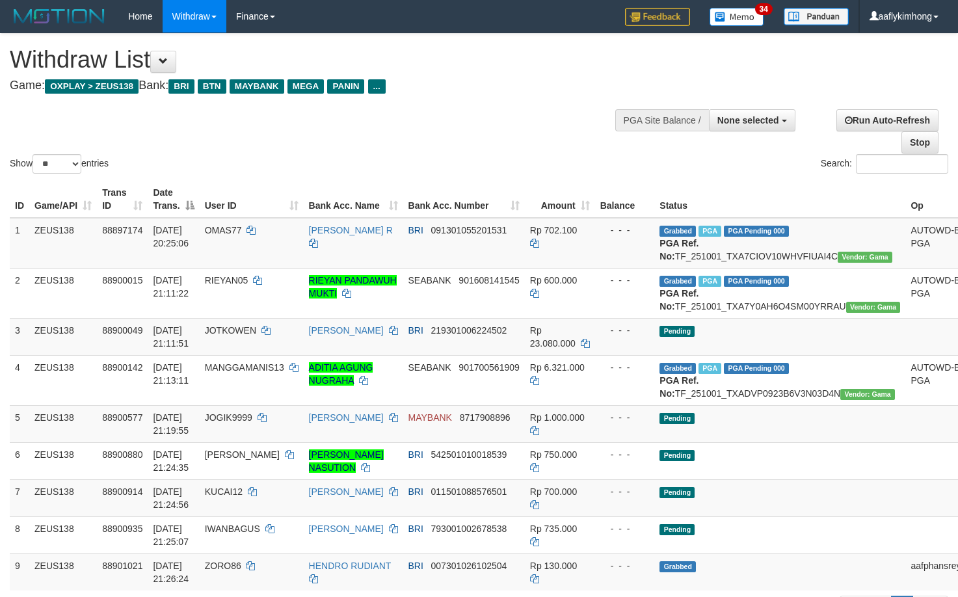
select select
select select "**"
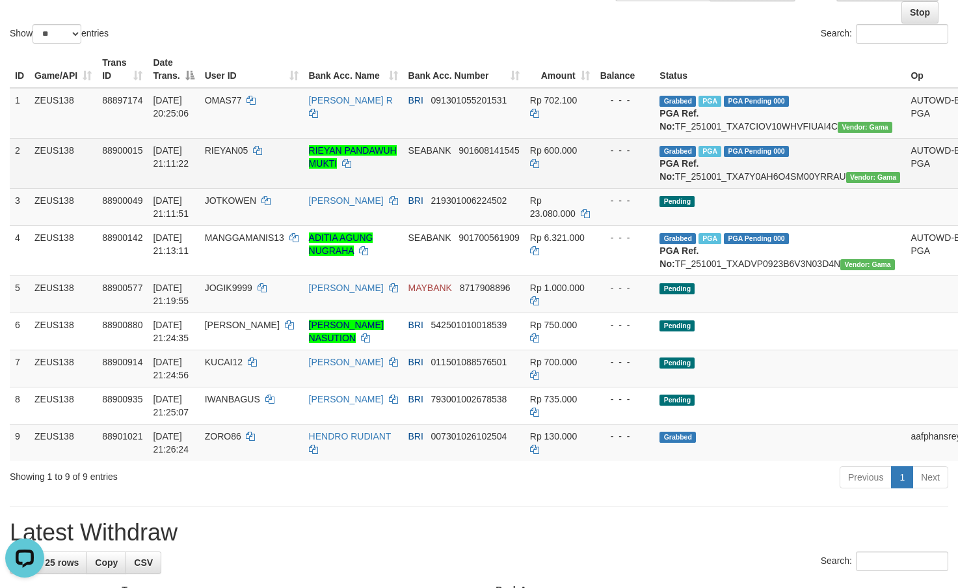
click at [268, 176] on td "RIEYAN05" at bounding box center [252, 163] width 104 height 50
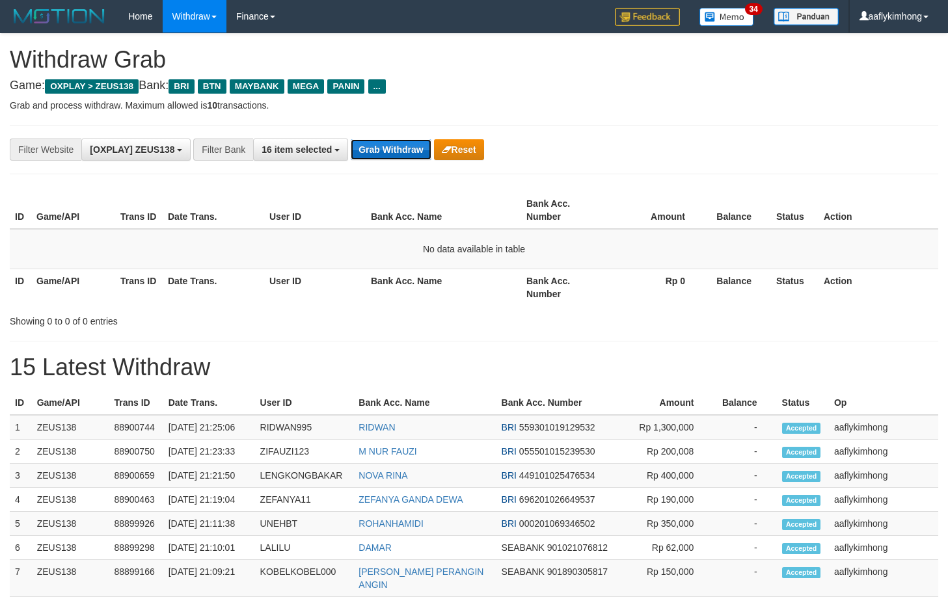
click at [384, 150] on button "Grab Withdraw" at bounding box center [391, 149] width 80 height 21
click at [383, 144] on button "Grab Withdraw" at bounding box center [391, 149] width 80 height 21
click at [367, 144] on button "Grab Withdraw" at bounding box center [391, 149] width 80 height 21
click at [369, 146] on button "Grab Withdraw" at bounding box center [391, 149] width 80 height 21
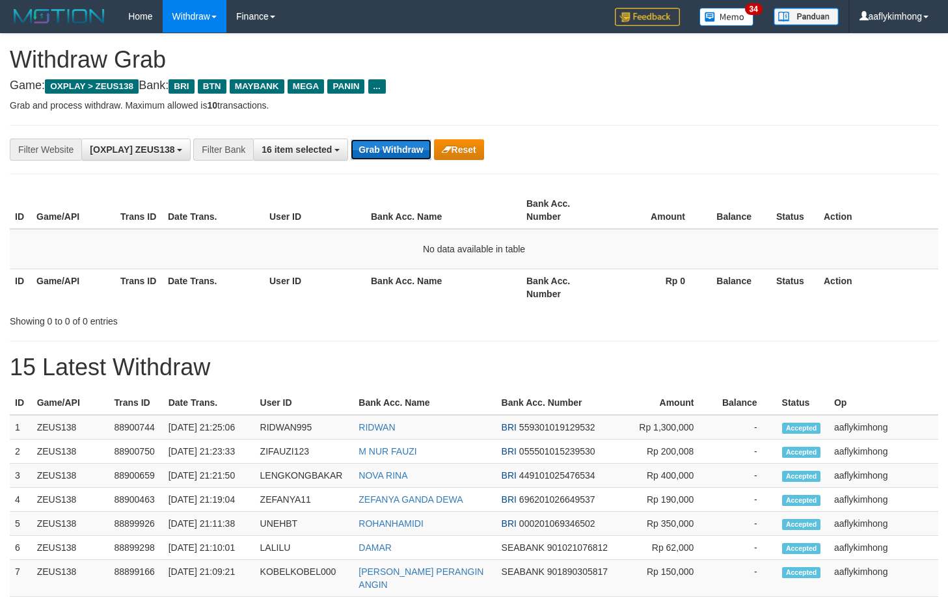
click at [369, 146] on button "Grab Withdraw" at bounding box center [391, 149] width 80 height 21
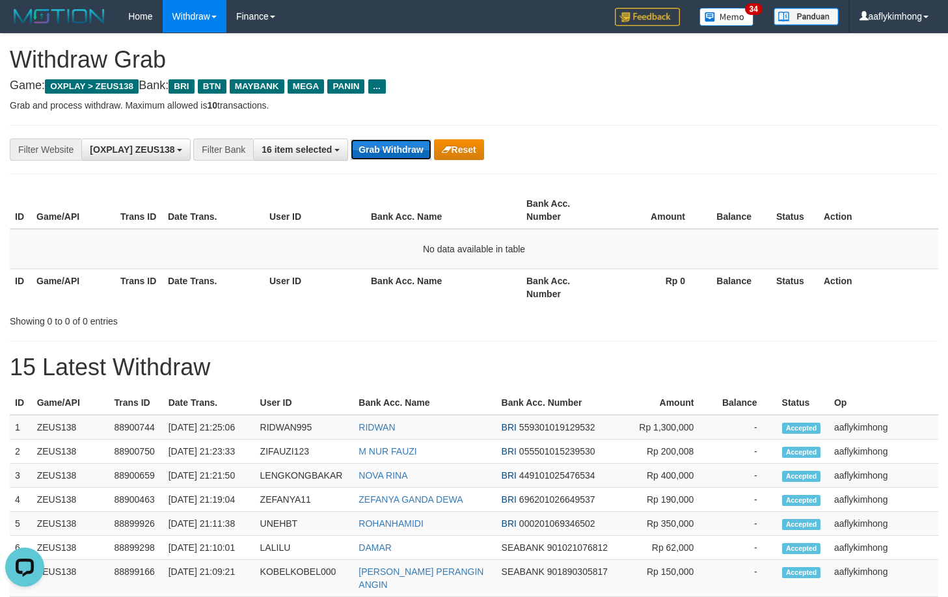
click at [369, 146] on button "Grab Withdraw" at bounding box center [391, 149] width 80 height 21
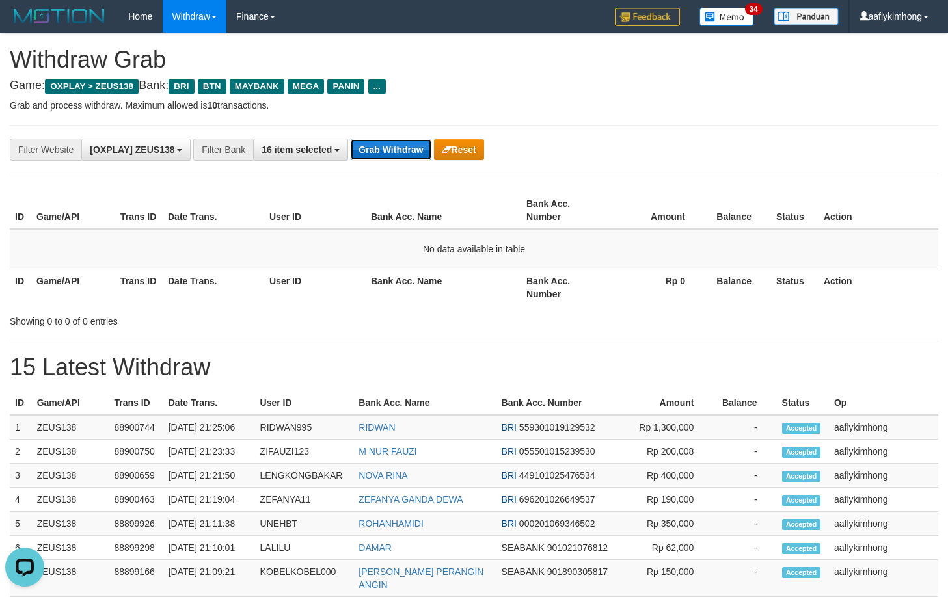
click at [369, 146] on button "Grab Withdraw" at bounding box center [391, 149] width 80 height 21
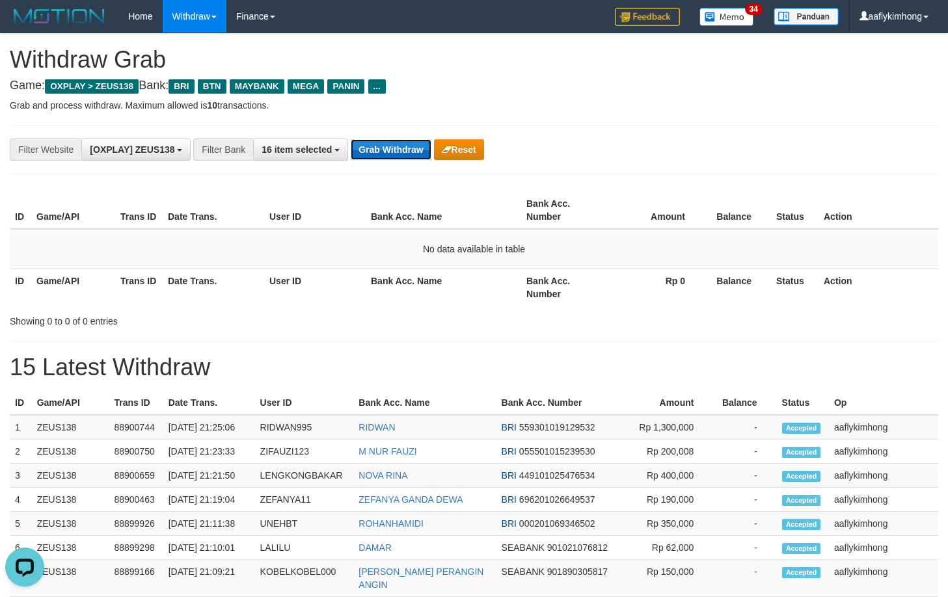
click at [369, 146] on button "Grab Withdraw" at bounding box center [391, 149] width 80 height 21
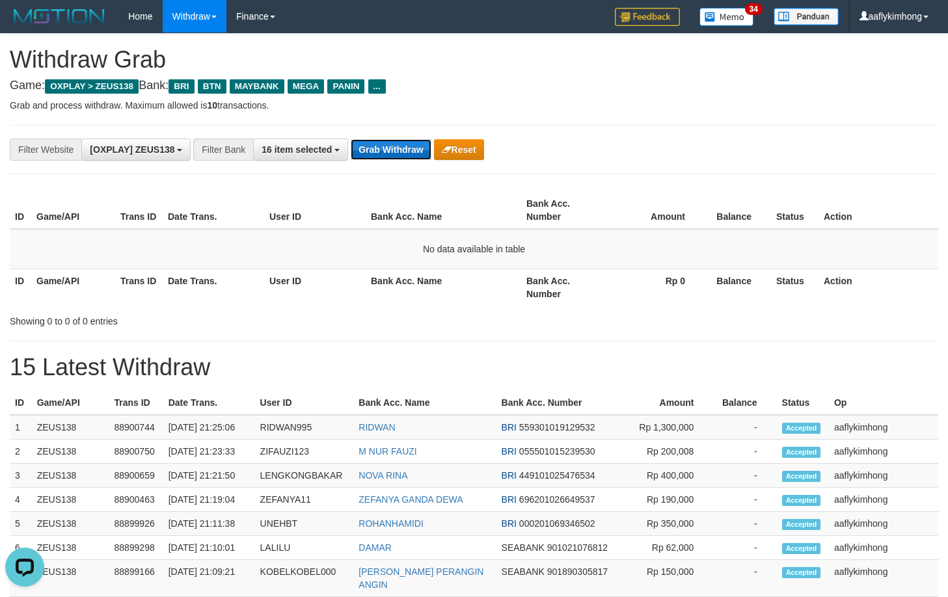
click at [369, 146] on button "Grab Withdraw" at bounding box center [391, 149] width 80 height 21
click at [368, 145] on button "Grab Withdraw" at bounding box center [391, 149] width 80 height 21
click at [368, 144] on button "Grab Withdraw" at bounding box center [391, 149] width 80 height 21
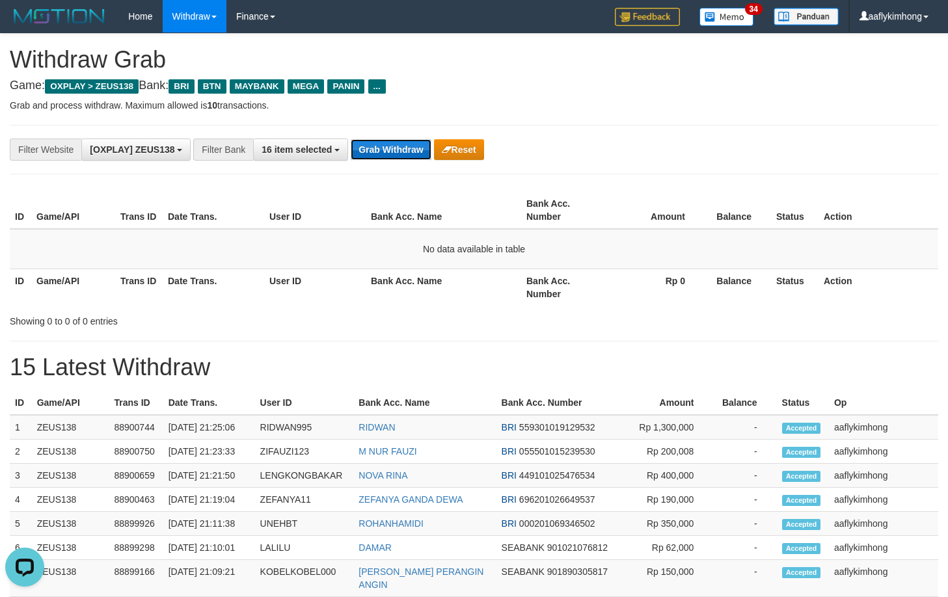
click at [371, 144] on button "Grab Withdraw" at bounding box center [391, 149] width 80 height 21
click at [372, 144] on button "Grab Withdraw" at bounding box center [391, 149] width 80 height 21
click at [371, 144] on button "Grab Withdraw" at bounding box center [391, 149] width 80 height 21
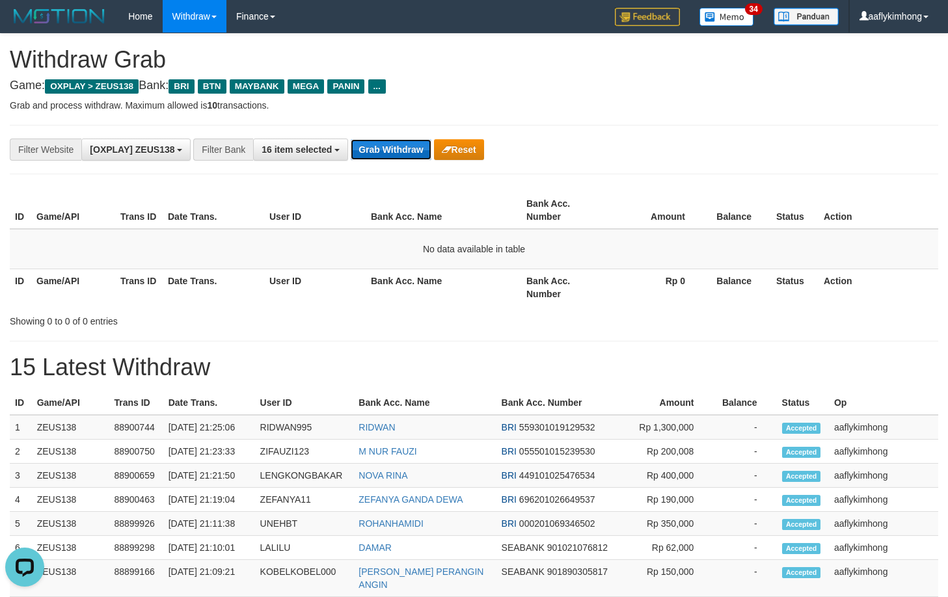
click at [371, 144] on button "Grab Withdraw" at bounding box center [391, 149] width 80 height 21
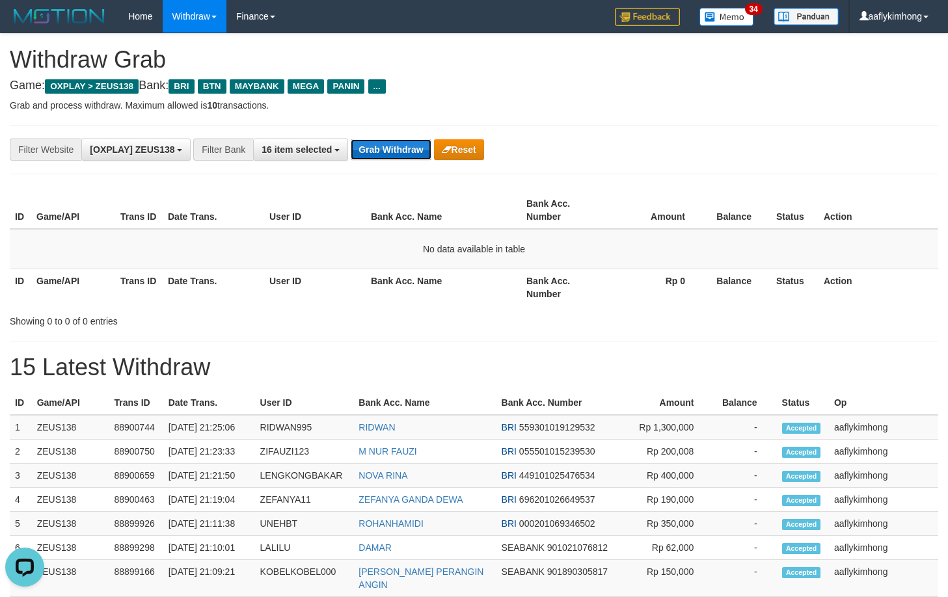
click at [371, 144] on button "Grab Withdraw" at bounding box center [391, 149] width 80 height 21
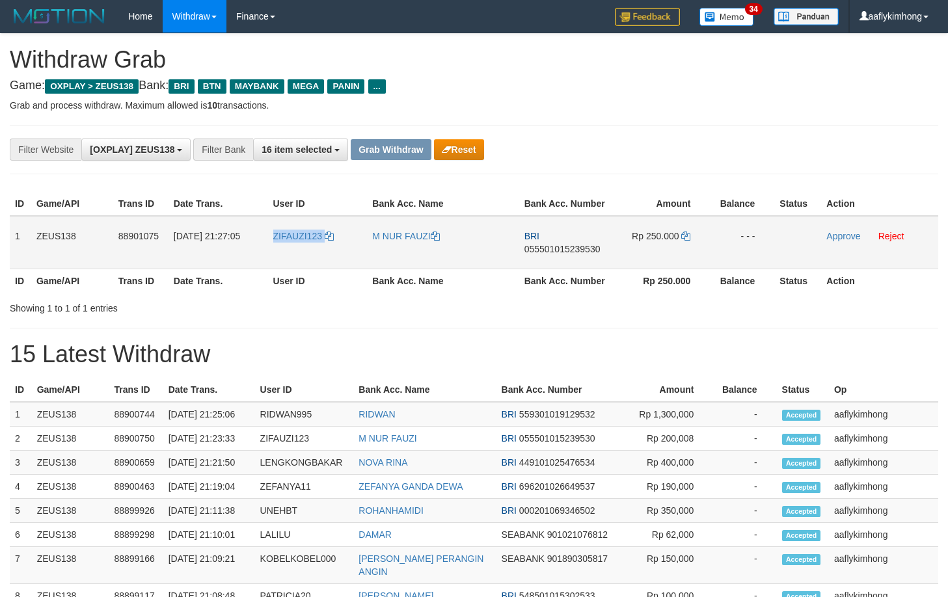
drag, startPoint x: 268, startPoint y: 245, endPoint x: 351, endPoint y: 259, distance: 84.4
click at [351, 259] on td "ZIFAUZI123" at bounding box center [318, 242] width 100 height 53
copy link "ZIFAUZI123"
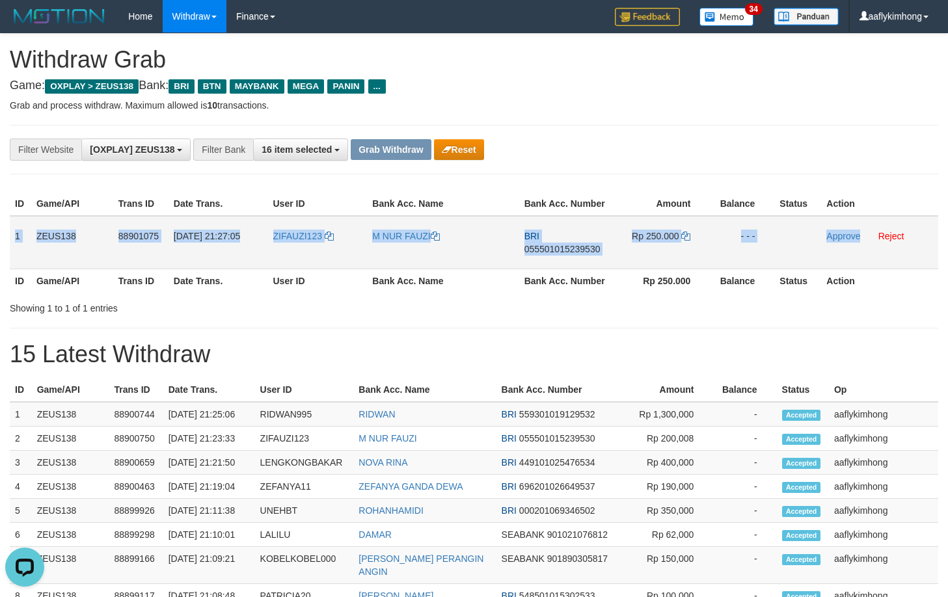
copy tr "1 ZEUS138 88901075 [DATE] 21:27:05 ZIFAUZI123 M NUR FAUZI BRI 055501015239530 R…"
drag, startPoint x: 14, startPoint y: 224, endPoint x: 858, endPoint y: 245, distance: 844.2
click at [858, 245] on tr "1 ZEUS138 88901075 [DATE] 21:27:05 ZIFAUZI123 M NUR FAUZI BRI 055501015239530 R…" at bounding box center [474, 242] width 929 height 53
click at [562, 249] on span "055501015239530" at bounding box center [562, 249] width 76 height 10
copy tr "1 ZEUS138 88901075 01/10/2025 21:27:05 ZIFAUZI123 M NUR FAUZI BRI 0555010152395…"
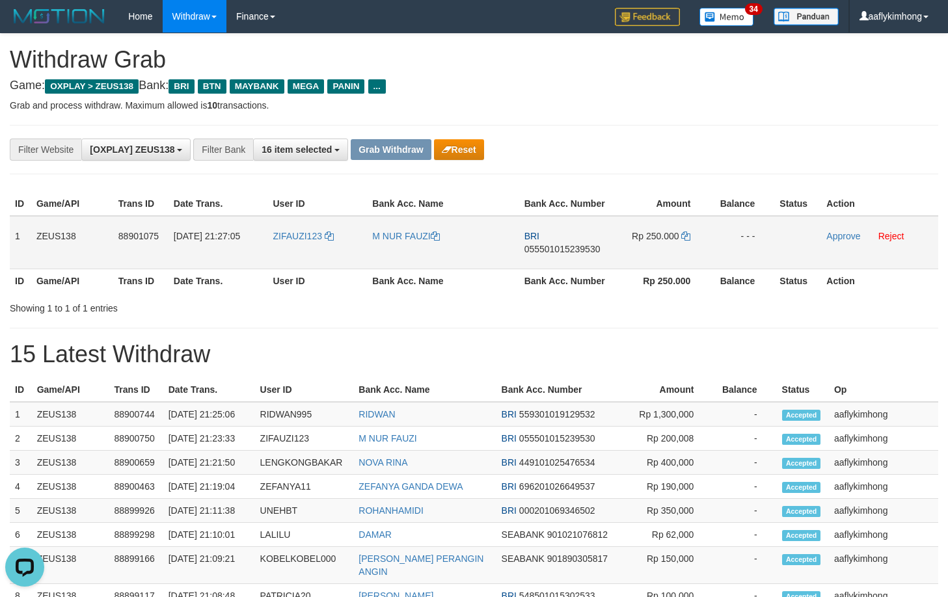
click at [562, 248] on span "055501015239530" at bounding box center [562, 249] width 76 height 10
click at [691, 221] on td "Rp 250.000" at bounding box center [662, 242] width 98 height 53
click at [686, 232] on icon at bounding box center [685, 236] width 9 height 9
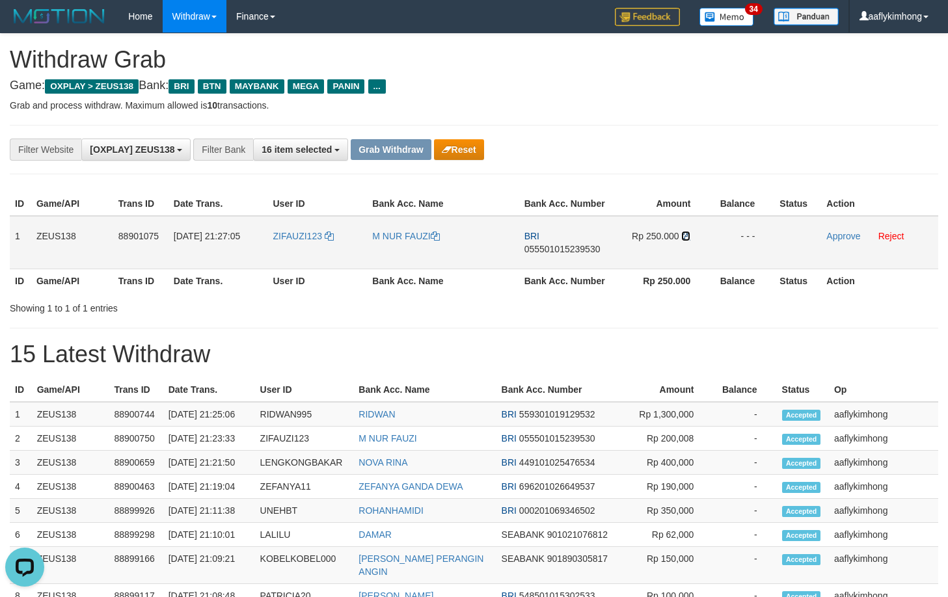
click at [686, 232] on icon at bounding box center [685, 236] width 9 height 9
click at [828, 234] on link "Approve" at bounding box center [843, 236] width 34 height 10
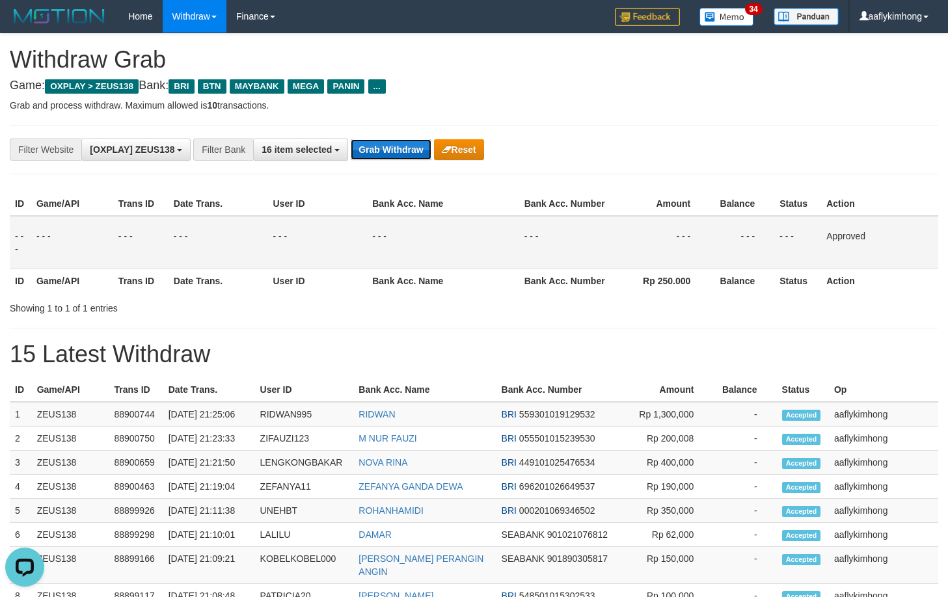
click at [418, 145] on button "Grab Withdraw" at bounding box center [391, 149] width 80 height 21
click at [418, 144] on button "Grab Withdraw" at bounding box center [391, 149] width 80 height 21
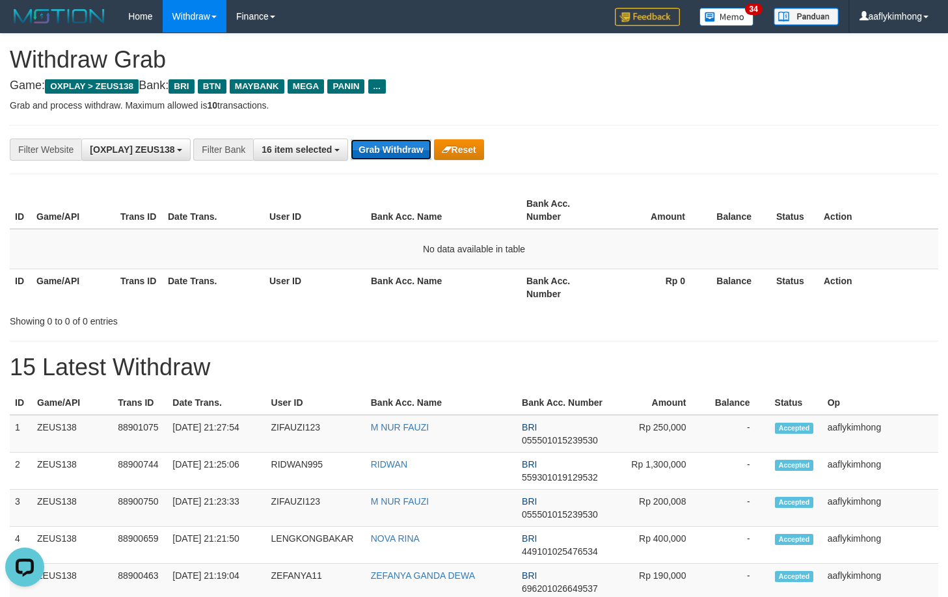
click at [383, 150] on button "Grab Withdraw" at bounding box center [391, 149] width 80 height 21
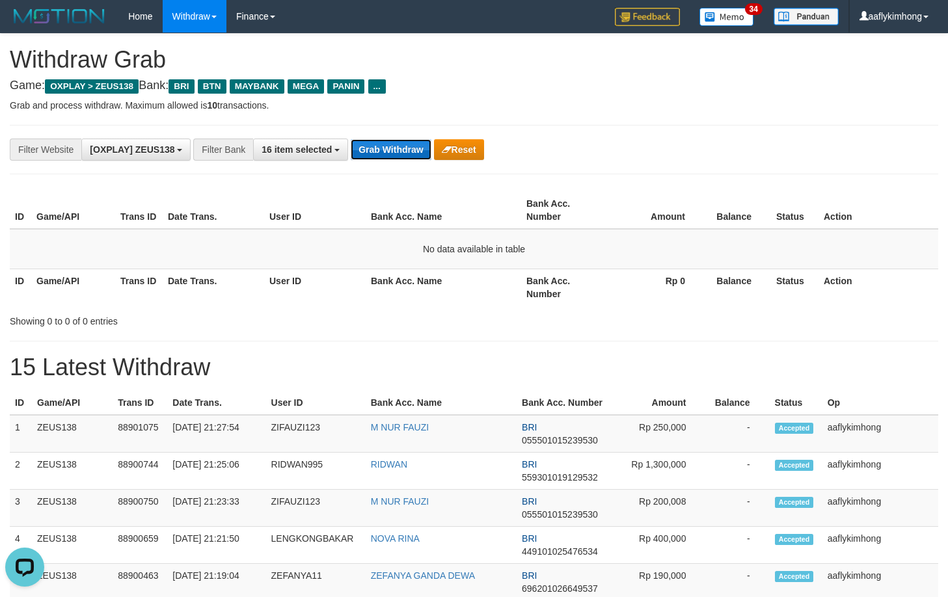
click at [383, 150] on button "Grab Withdraw" at bounding box center [391, 149] width 80 height 21
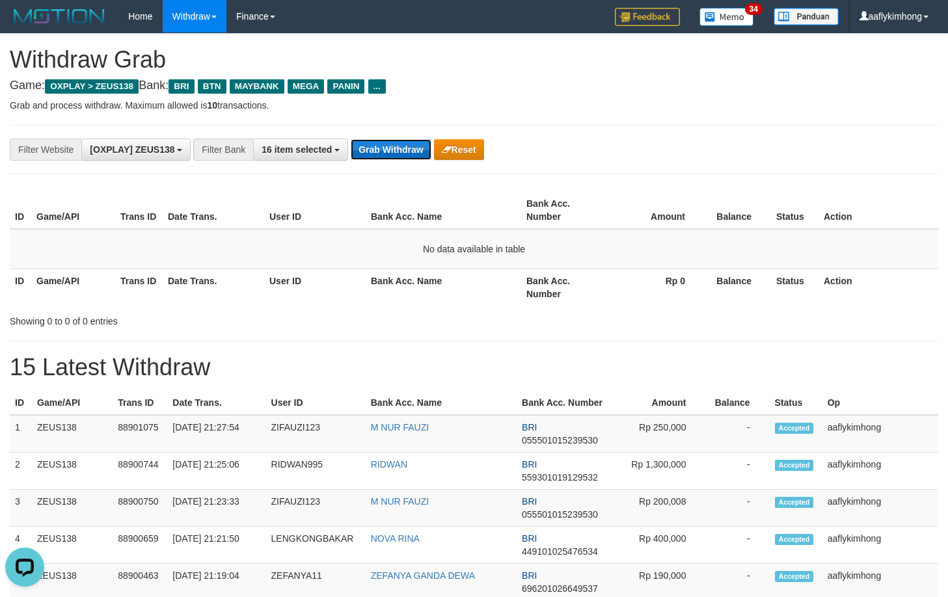
click at [383, 150] on button "Grab Withdraw" at bounding box center [391, 149] width 80 height 21
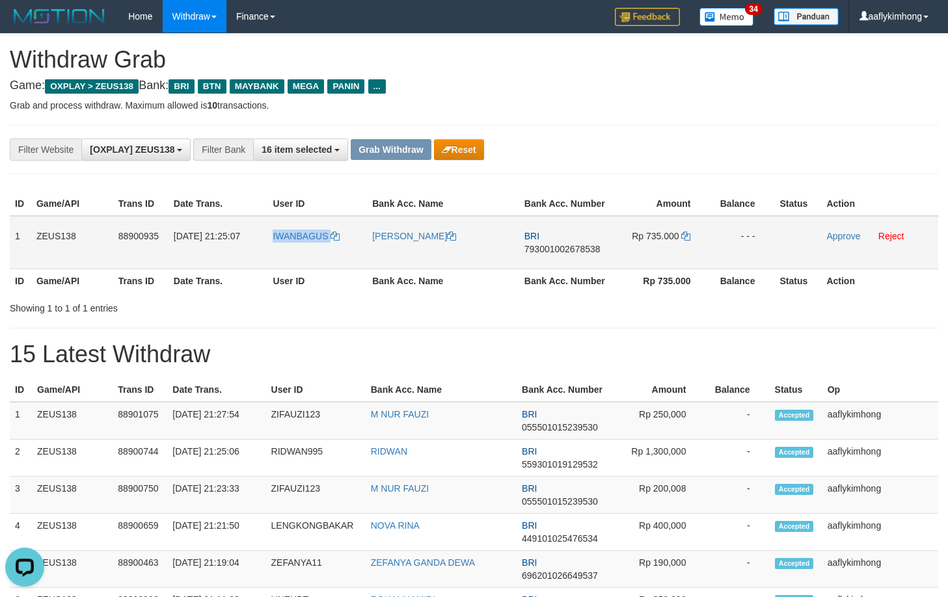
copy link "IWANBAGUS"
drag, startPoint x: 271, startPoint y: 244, endPoint x: 336, endPoint y: 254, distance: 65.8
click at [336, 254] on td "IWANBAGUS" at bounding box center [317, 242] width 100 height 53
click at [426, 384] on th "Bank Acc. Name" at bounding box center [441, 390] width 151 height 24
copy span "IWANBAGUS"
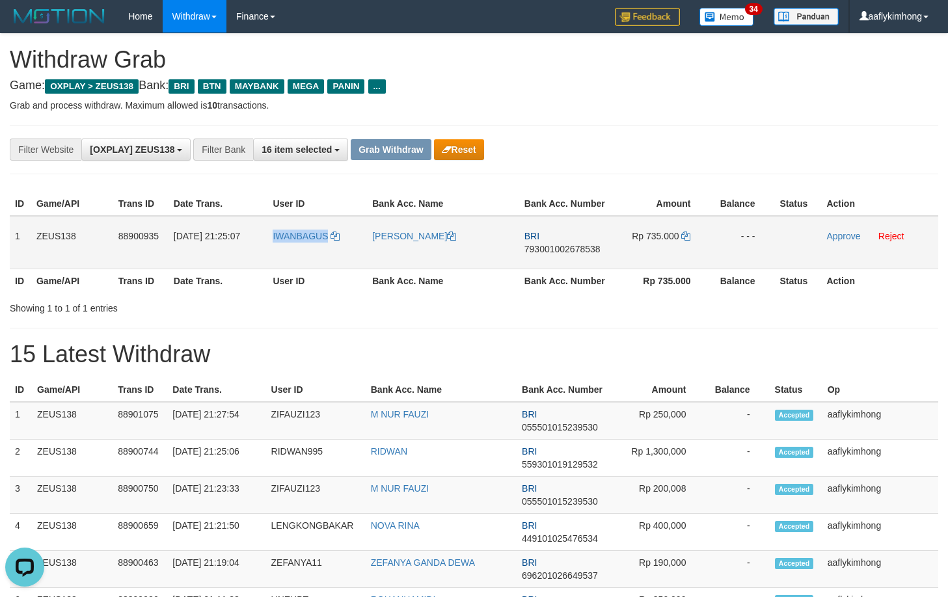
drag, startPoint x: 267, startPoint y: 242, endPoint x: 325, endPoint y: 249, distance: 58.4
click at [325, 249] on td "IWANBAGUS" at bounding box center [317, 242] width 100 height 53
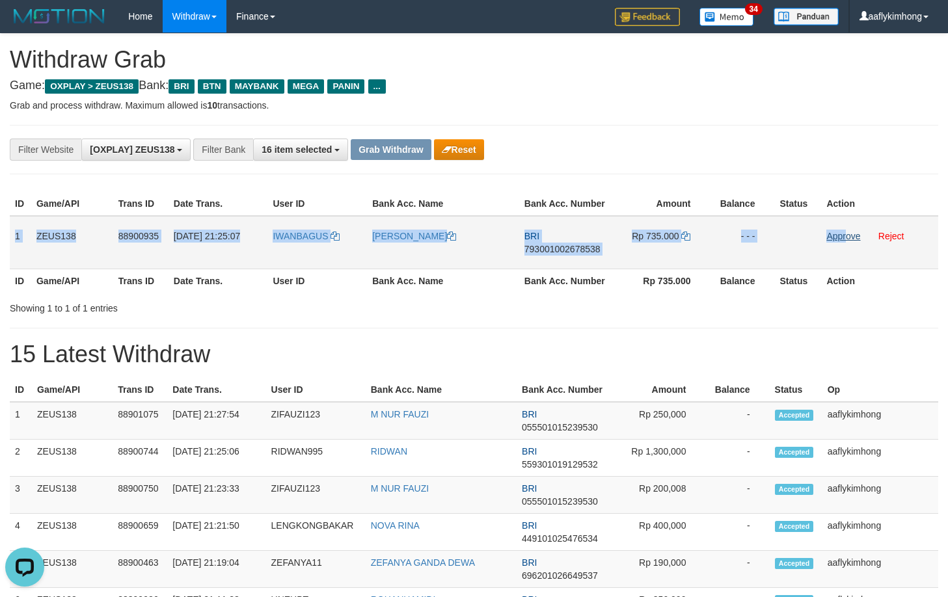
copy tr "1 ZEUS138 88900935 01/10/2025 21:25:07 IWANBAGUS IWAN EKO WAHYUDI BRI 793001002…"
drag, startPoint x: 14, startPoint y: 230, endPoint x: 847, endPoint y: 239, distance: 833.6
click at [847, 239] on tr "1 ZEUS138 88900935 01/10/2025 21:25:07 IWANBAGUS IWAN EKO WAHYUDI BRI 793001002…" at bounding box center [474, 242] width 929 height 53
click at [556, 246] on span "793001002678538" at bounding box center [562, 249] width 76 height 10
copy tr "1 ZEUS138 88900935 01/10/2025 21:25:07 IWANBAGUS IWAN EKO WAHYUDI BRI 793001002…"
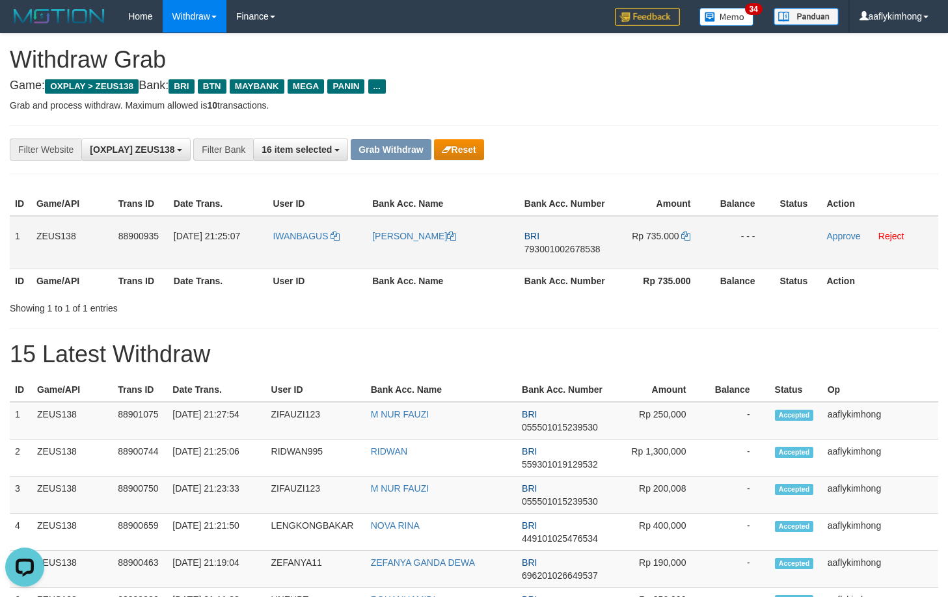
click at [556, 246] on span "793001002678538" at bounding box center [562, 249] width 76 height 10
click at [689, 236] on icon at bounding box center [685, 236] width 9 height 9
click at [686, 233] on icon at bounding box center [685, 236] width 9 height 9
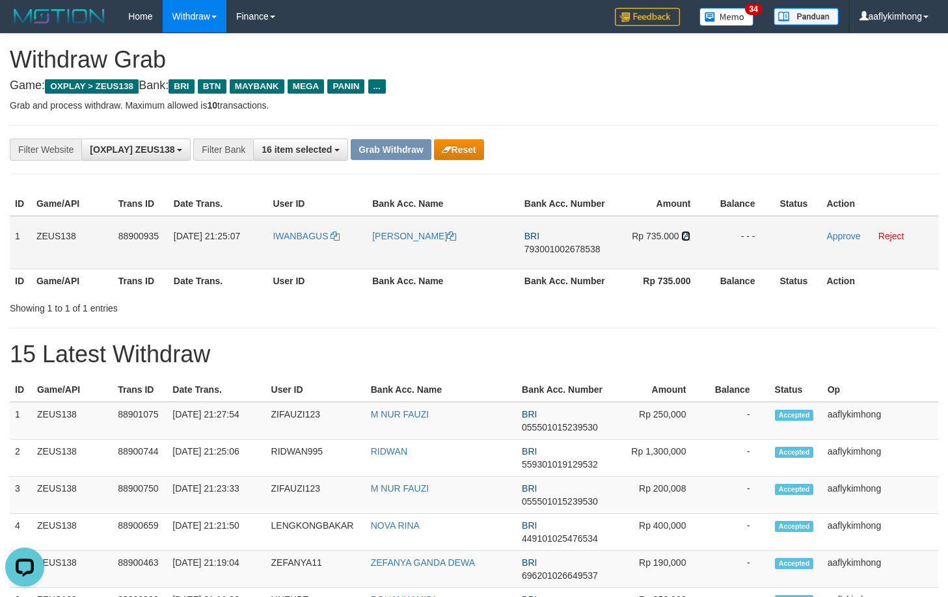
click at [686, 233] on icon at bounding box center [685, 236] width 9 height 9
click at [830, 240] on link "Approve" at bounding box center [843, 236] width 34 height 10
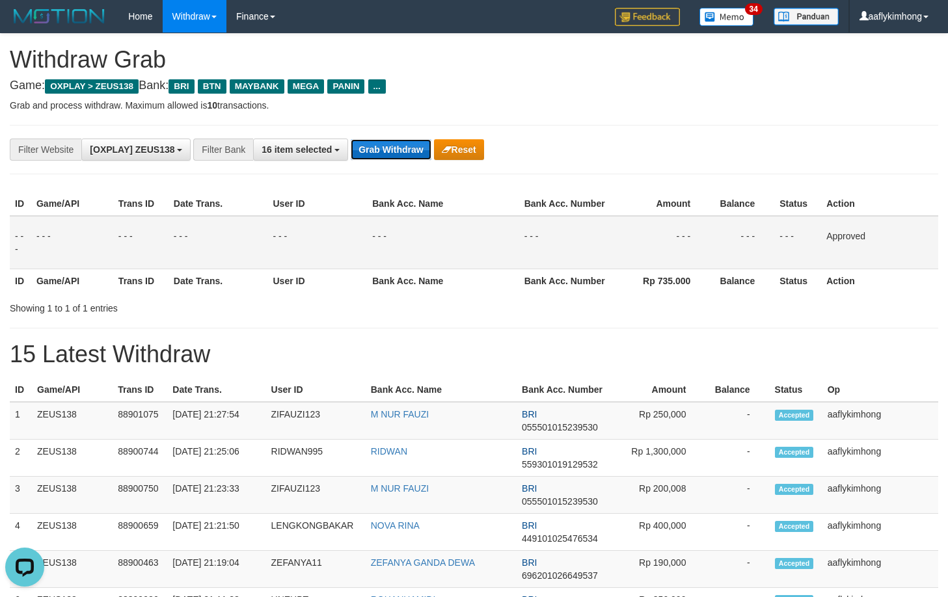
click at [416, 144] on button "Grab Withdraw" at bounding box center [391, 149] width 80 height 21
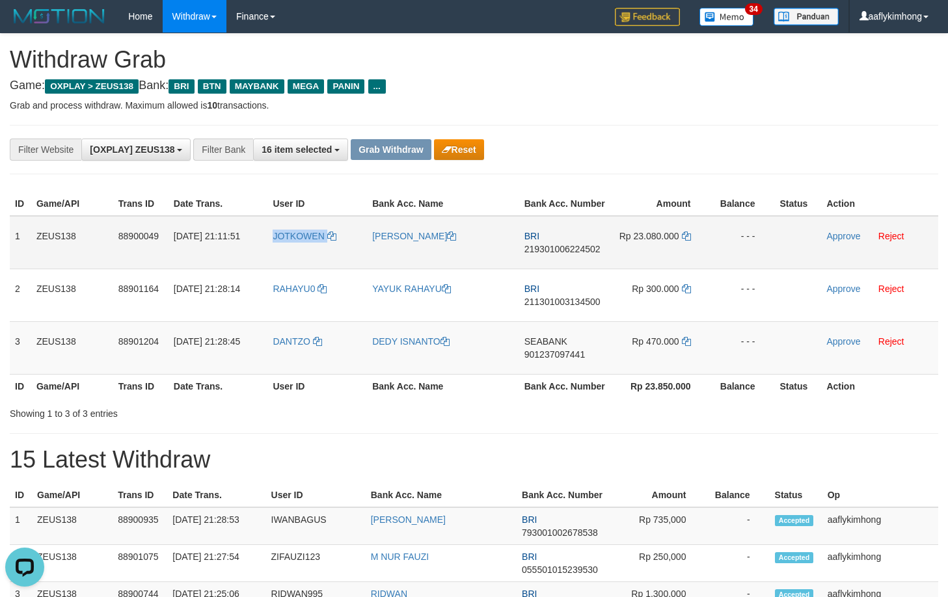
drag, startPoint x: 258, startPoint y: 254, endPoint x: 348, endPoint y: 253, distance: 90.5
click at [348, 253] on tr "1 ZEUS138 88900049 01/10/2025 21:11:51 JOTKOWEN FIZZA ARYANTO BRI 2193010062245…" at bounding box center [474, 242] width 929 height 53
copy tr "JOTKOWEN"
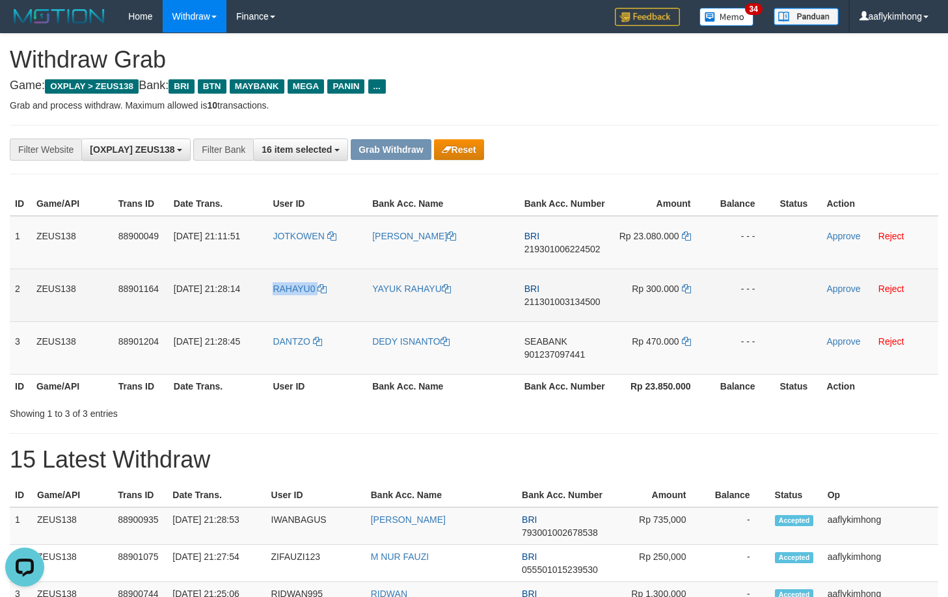
drag, startPoint x: 260, startPoint y: 287, endPoint x: 321, endPoint y: 305, distance: 63.6
click at [321, 305] on tr "2 ZEUS138 88901164 [DATE] 21:28:14 RAHAYU0 YAYUK RAHAYU BRI 211301003134500 Rp …" at bounding box center [474, 295] width 929 height 53
copy tr "RAHAYU0"
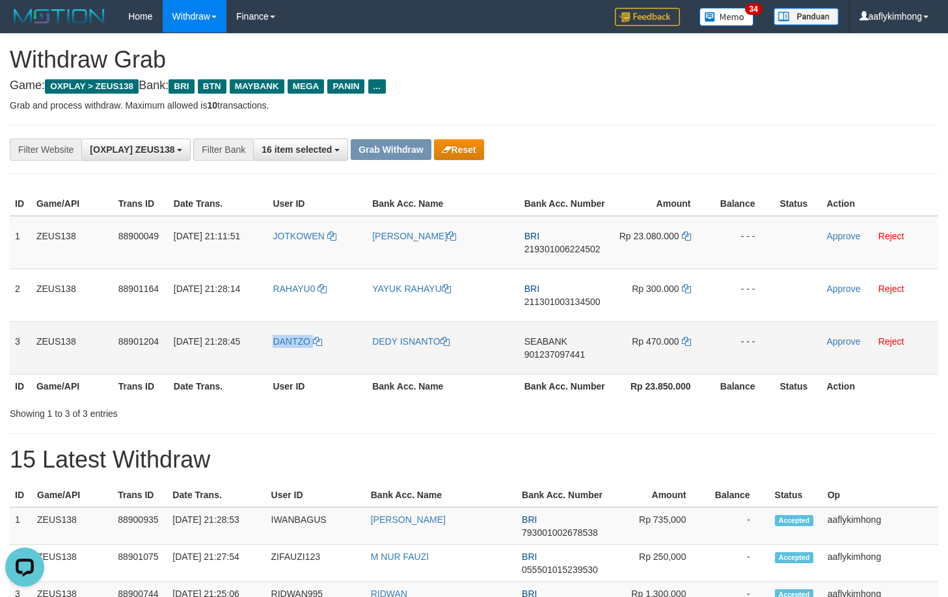
drag, startPoint x: 266, startPoint y: 349, endPoint x: 740, endPoint y: 339, distance: 474.5
click at [330, 351] on tr "3 ZEUS138 88901204 01/10/2025 21:28:45 DANTZO DEDY ISNANTO SEABANK 901237097441…" at bounding box center [474, 347] width 929 height 53
copy tr "DANTZO"
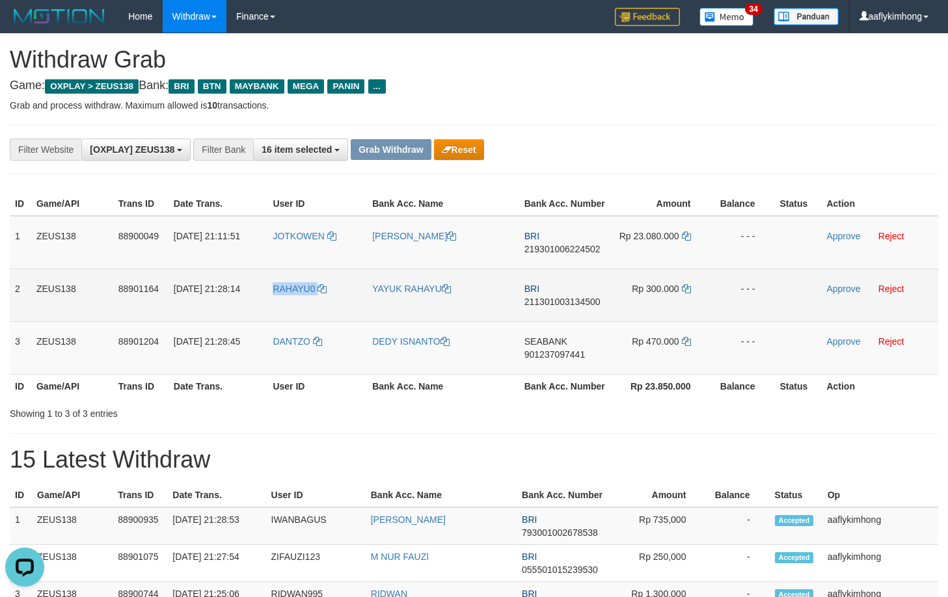
drag, startPoint x: 282, startPoint y: 299, endPoint x: 318, endPoint y: 297, distance: 35.2
click at [318, 297] on td "RAHAYU0" at bounding box center [317, 295] width 100 height 53
copy link "RAHAYU0"
click at [254, 313] on td "[DATE] 21:28:14" at bounding box center [219, 295] width 100 height 53
drag, startPoint x: 267, startPoint y: 303, endPoint x: 342, endPoint y: 310, distance: 75.8
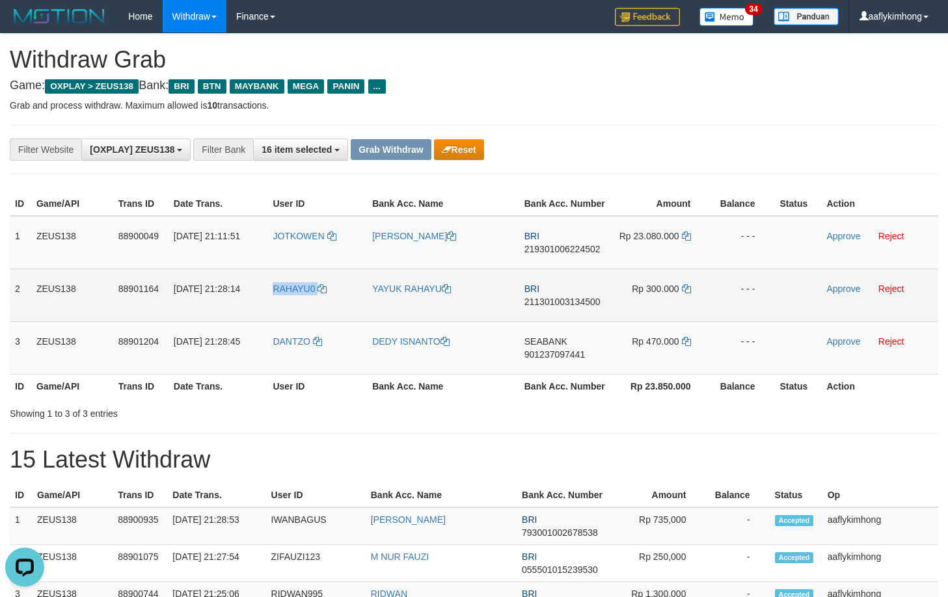
click at [342, 310] on tr "2 ZEUS138 88901164 [DATE] 21:28:14 RAHAYU0 YAYUK RAHAYU BRI 211301003134500 Rp …" at bounding box center [474, 295] width 929 height 53
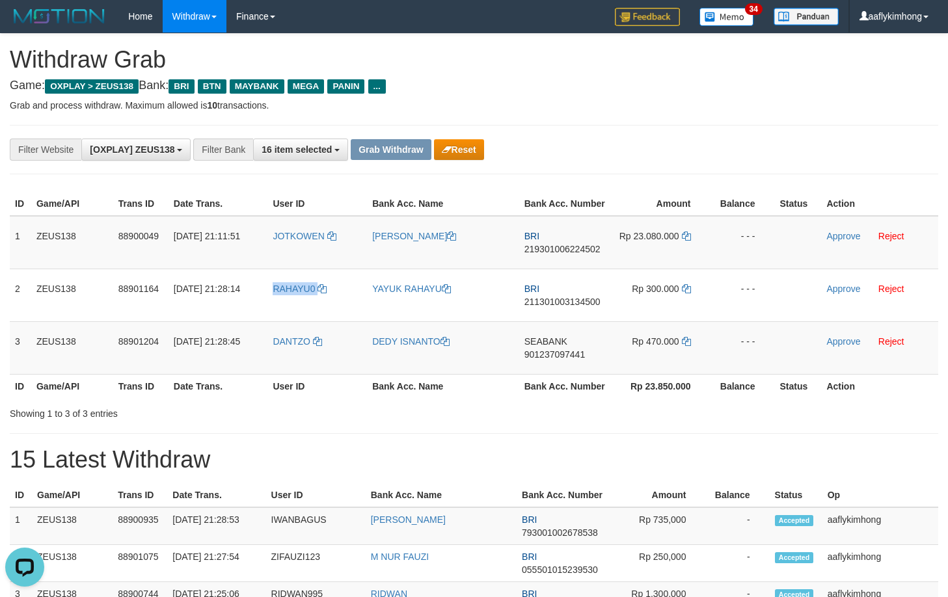
copy tr "RAHAYU0"
drag, startPoint x: 265, startPoint y: 353, endPoint x: 333, endPoint y: 353, distance: 67.0
click at [333, 353] on tr "3 ZEUS138 88901204 01/10/2025 21:28:45 DANTZO DEDY ISNANTO SEABANK 901237097441…" at bounding box center [474, 347] width 929 height 53
copy tr "DANTZO"
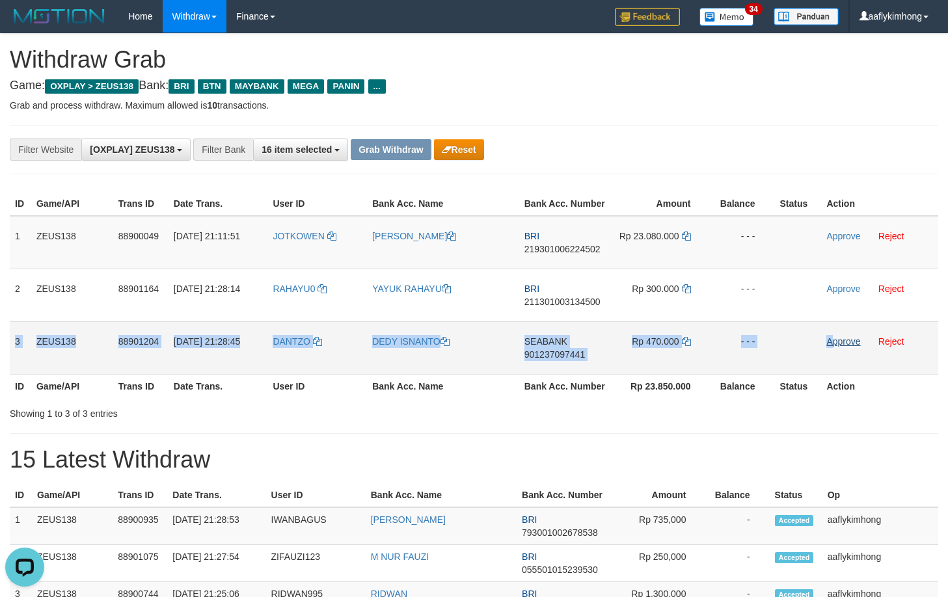
copy tr "3 ZEUS138 88901204 01/10/2025 21:28:45 DANTZO DEDY ISNANTO SEABANK 901237097441…"
drag, startPoint x: 14, startPoint y: 334, endPoint x: 830, endPoint y: 338, distance: 816.0
click at [830, 338] on tr "3 ZEUS138 88901204 01/10/2025 21:28:45 DANTZO DEDY ISNANTO SEABANK 901237097441…" at bounding box center [474, 347] width 929 height 53
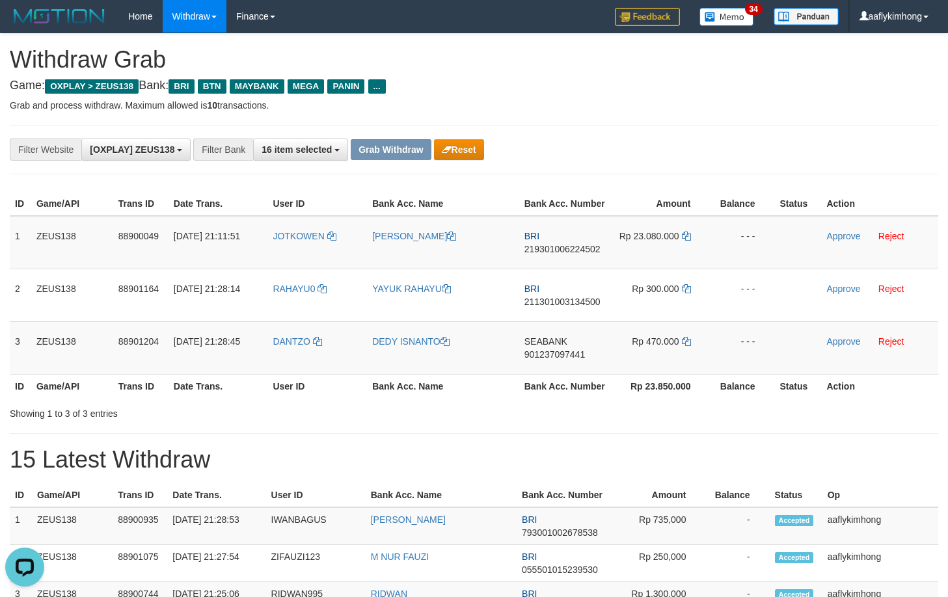
click at [483, 388] on th "Bank Acc. Name" at bounding box center [443, 386] width 152 height 24
copy span "SEABANK"
drag, startPoint x: 524, startPoint y: 331, endPoint x: 567, endPoint y: 333, distance: 42.3
click at [567, 333] on td "SEABANK 901237097441" at bounding box center [566, 347] width 94 height 53
click at [559, 353] on span "901237097441" at bounding box center [554, 354] width 61 height 10
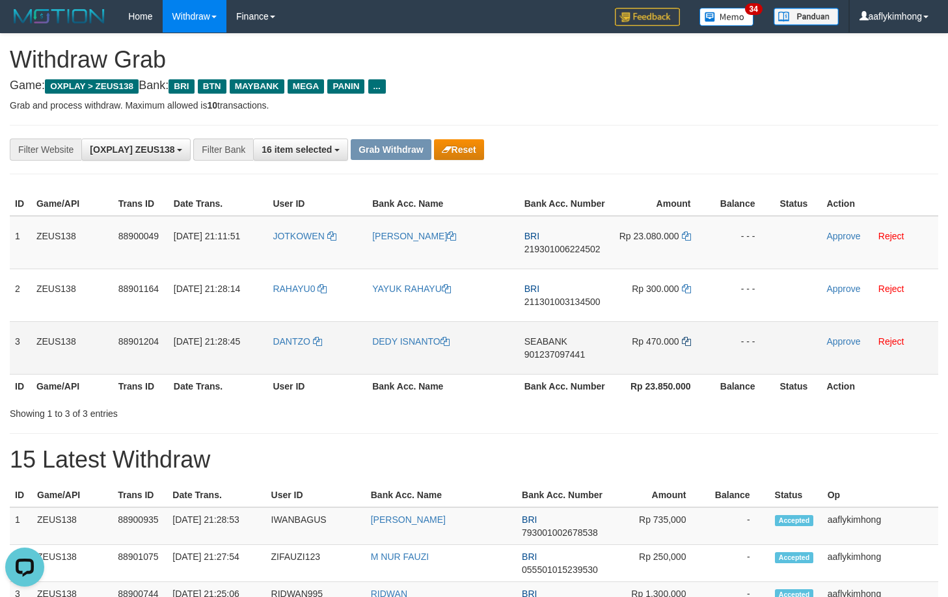
click at [685, 336] on td "Rp 470.000" at bounding box center [662, 347] width 98 height 53
click at [685, 344] on icon at bounding box center [686, 341] width 9 height 9
click at [685, 337] on icon at bounding box center [686, 341] width 9 height 9
click at [684, 341] on icon at bounding box center [686, 341] width 9 height 9
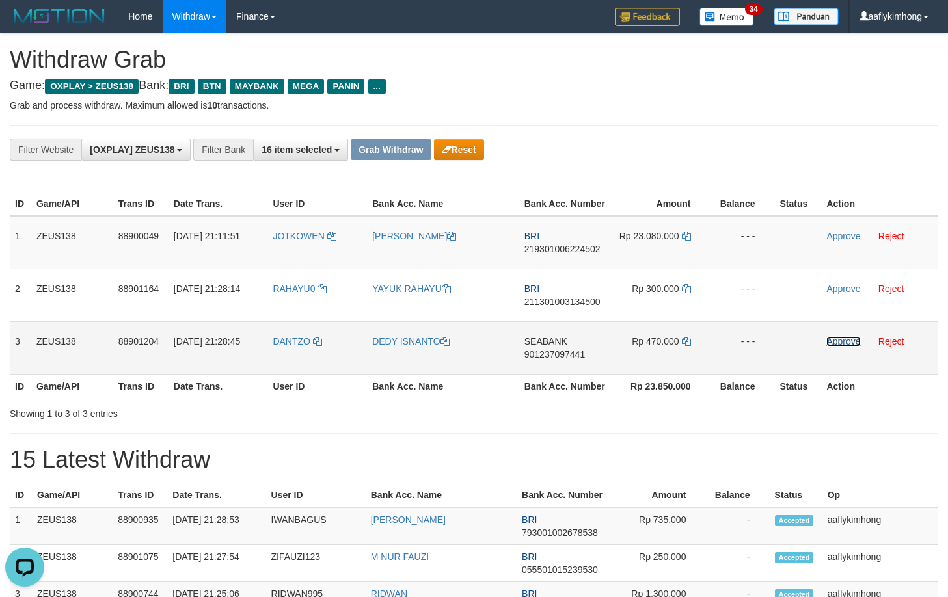
click at [830, 342] on link "Approve" at bounding box center [843, 341] width 34 height 10
click at [834, 171] on div "**********" at bounding box center [474, 149] width 929 height 49
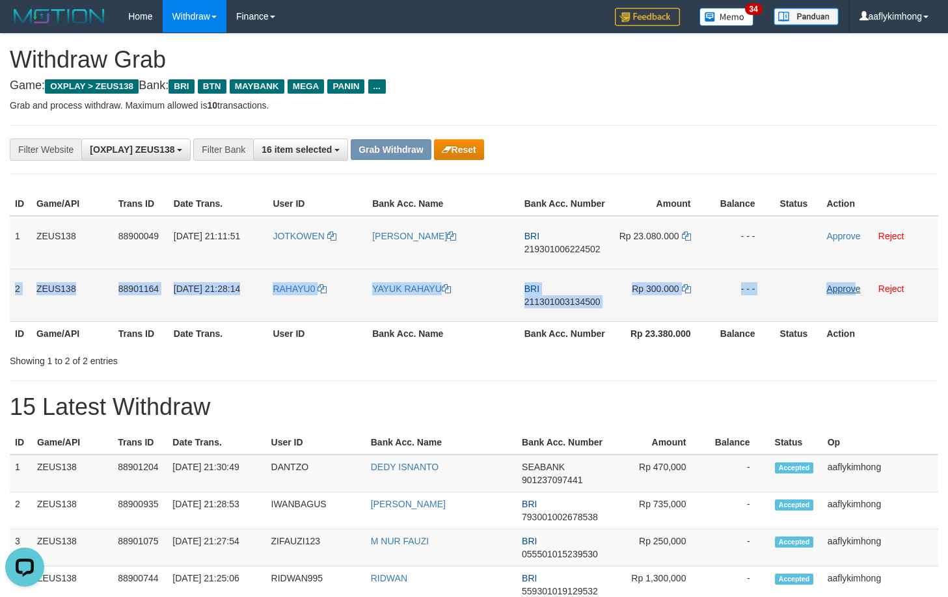
copy tr "2 ZEUS138 88901164 [DATE] 21:28:14 RAHAYU0 YAYUK RAHAYU BRI 211301003134500 Rp …"
drag, startPoint x: 12, startPoint y: 286, endPoint x: 856, endPoint y: 292, distance: 844.0
click at [856, 292] on tr "2 ZEUS138 88901164 [DATE] 21:28:14 RAHAYU0 YAYUK RAHAYU BRI 211301003134500 Rp …" at bounding box center [474, 295] width 929 height 53
click at [556, 296] on td "BRI 211301003134500" at bounding box center [566, 295] width 94 height 53
click at [553, 300] on span "211301003134500" at bounding box center [562, 302] width 76 height 10
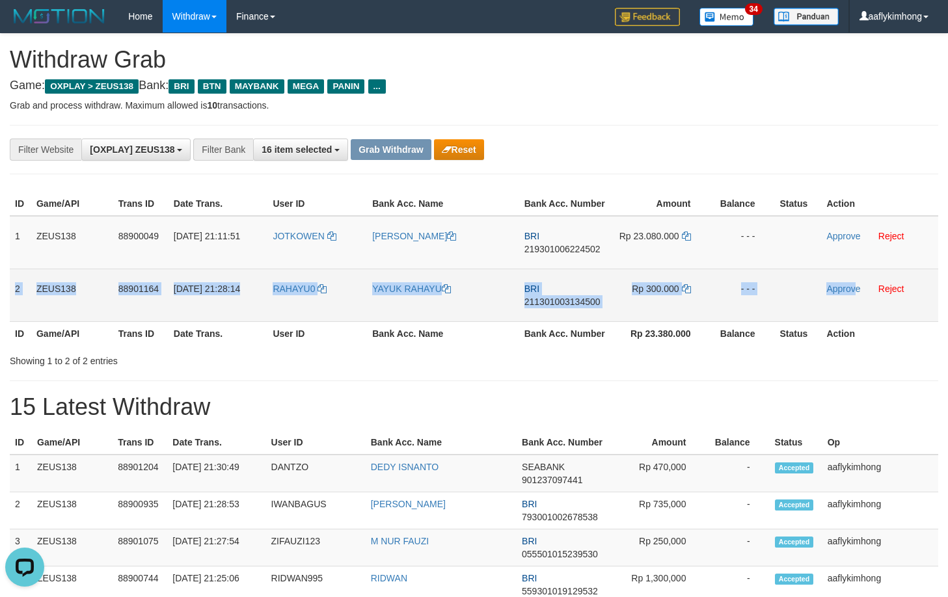
copy tr "2 ZEUS138 88901164 [DATE] 21:28:14 RAHAYU0 YAYUK RAHAYU BRI 211301003134500 Rp …"
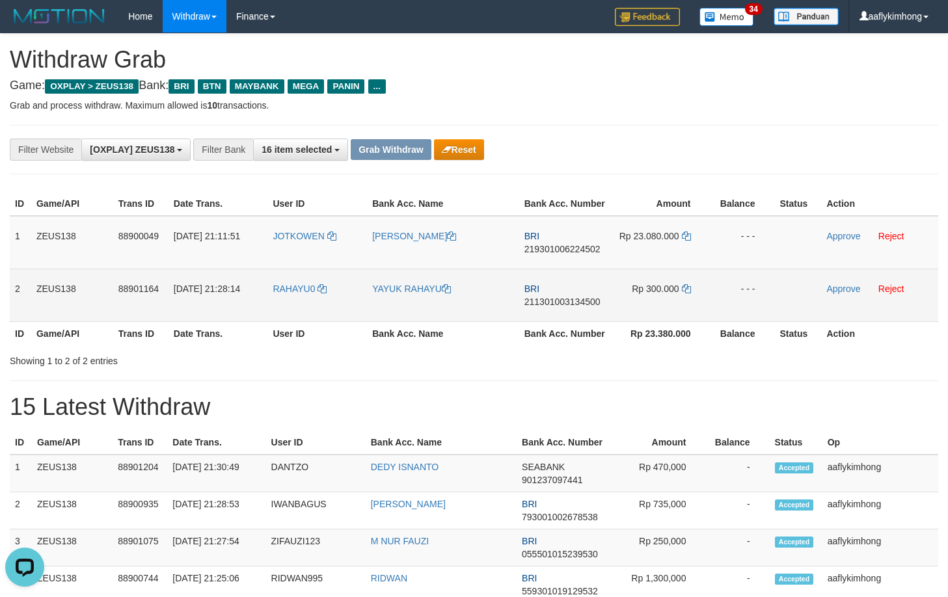
click at [693, 288] on td "Rp 300.000" at bounding box center [662, 295] width 98 height 53
click at [686, 285] on icon at bounding box center [686, 288] width 9 height 9
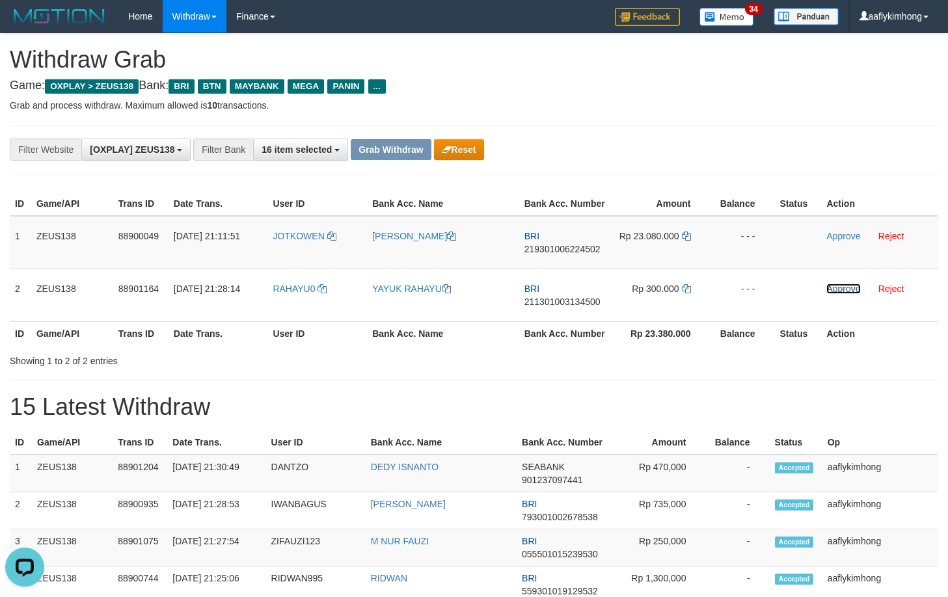
drag, startPoint x: 834, startPoint y: 286, endPoint x: 539, endPoint y: 135, distance: 331.2
click at [834, 286] on link "Approve" at bounding box center [843, 289] width 34 height 10
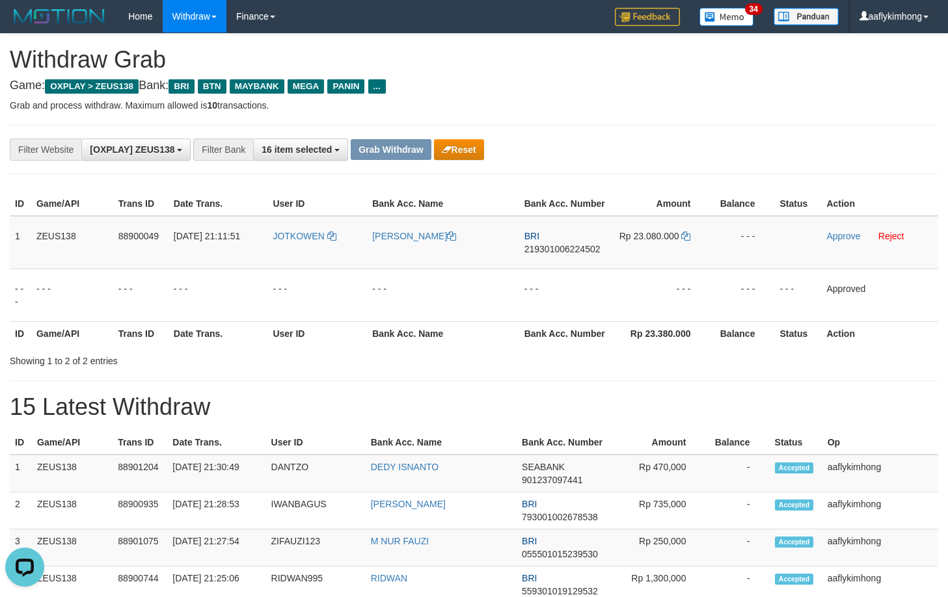
click at [705, 111] on p "Grab and process withdraw. Maximum allowed is 10 transactions." at bounding box center [474, 105] width 929 height 13
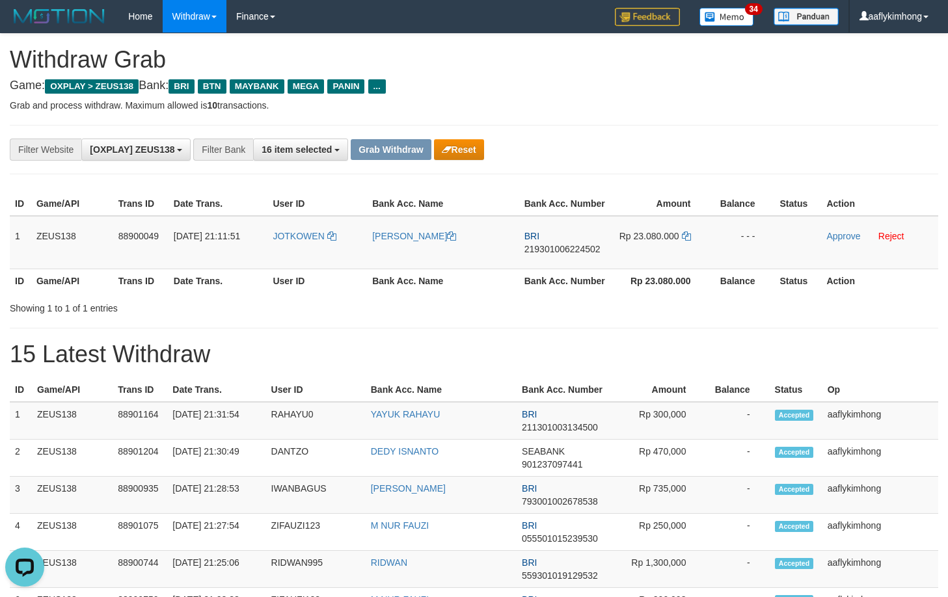
drag, startPoint x: 612, startPoint y: 372, endPoint x: 612, endPoint y: 359, distance: 13.0
click at [604, 386] on th "Bank Acc. Number" at bounding box center [563, 390] width 92 height 24
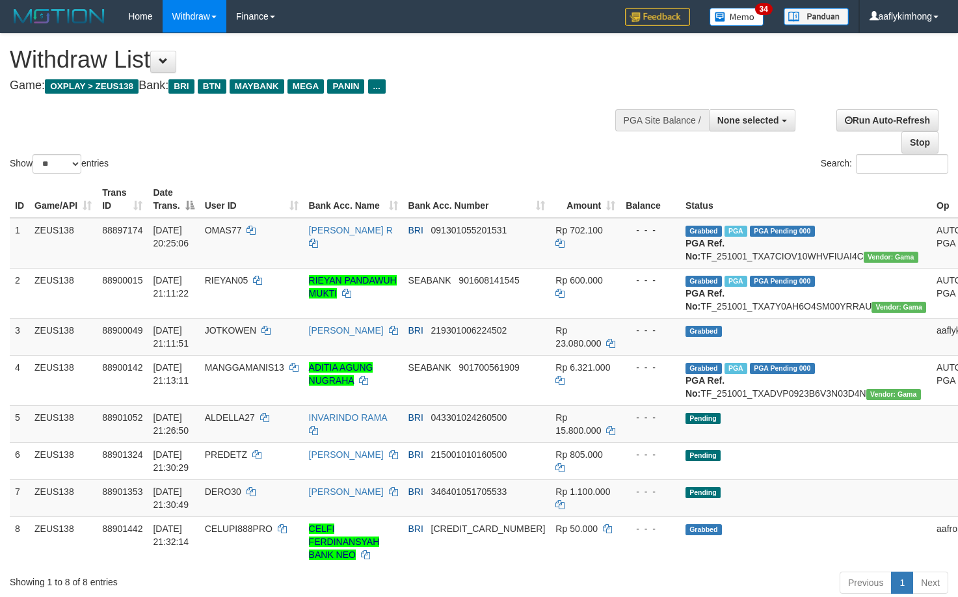
select select
select select "**"
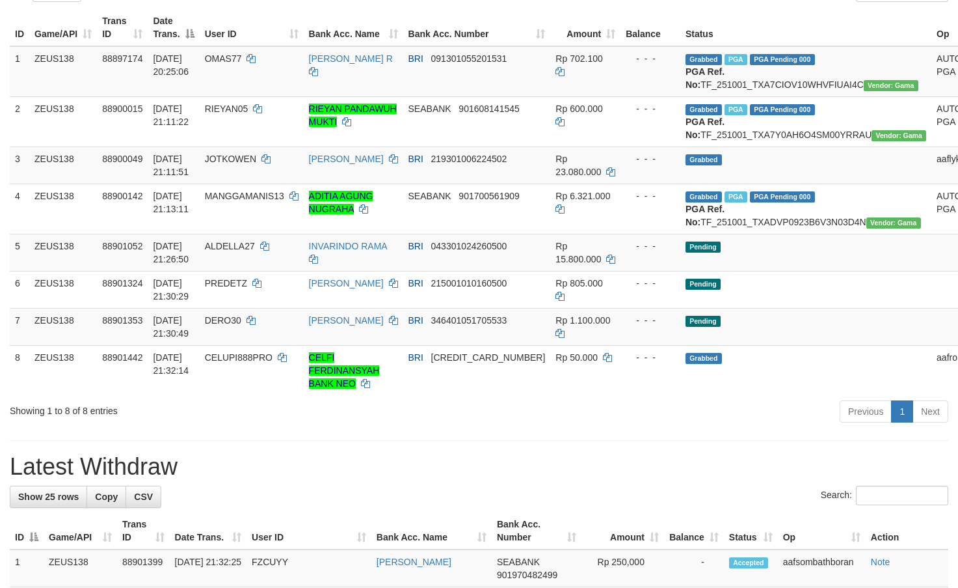
scroll to position [195, 0]
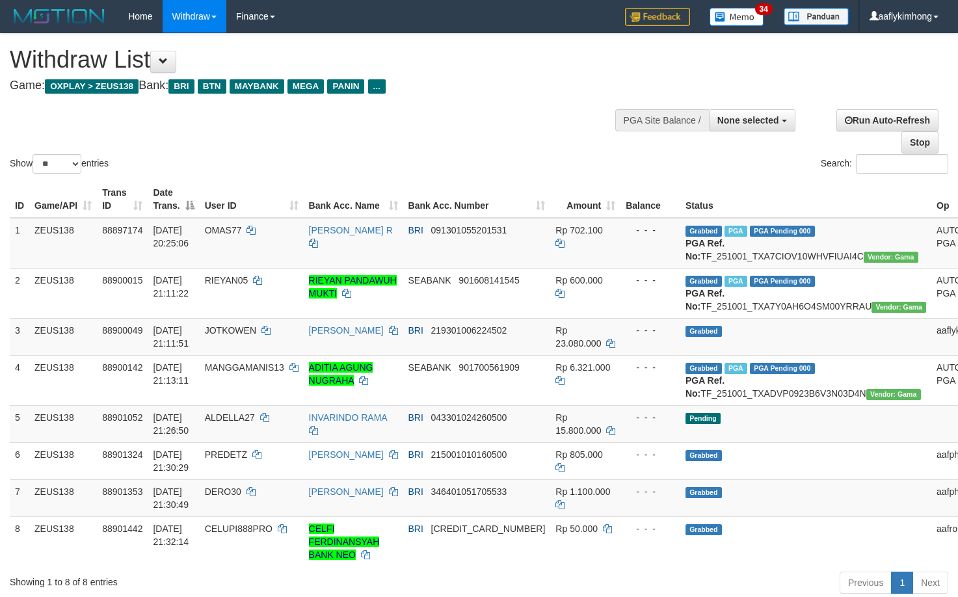
select select
select select "**"
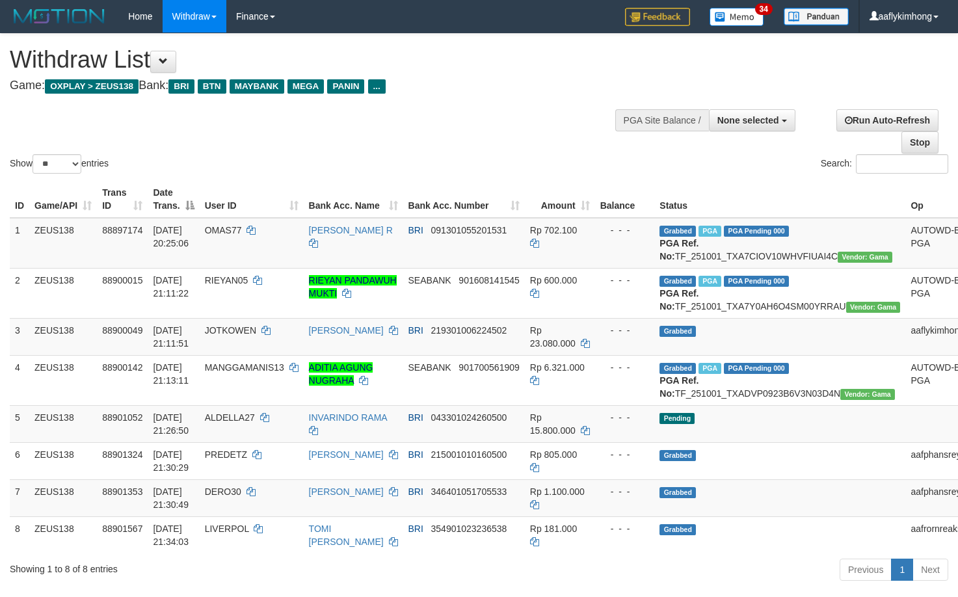
select select
select select "**"
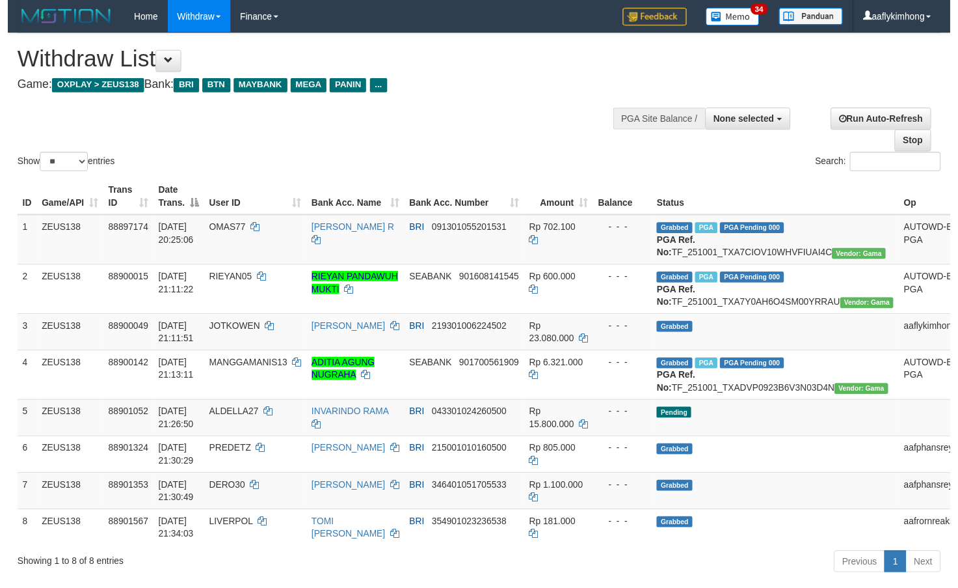
scroll to position [204, 0]
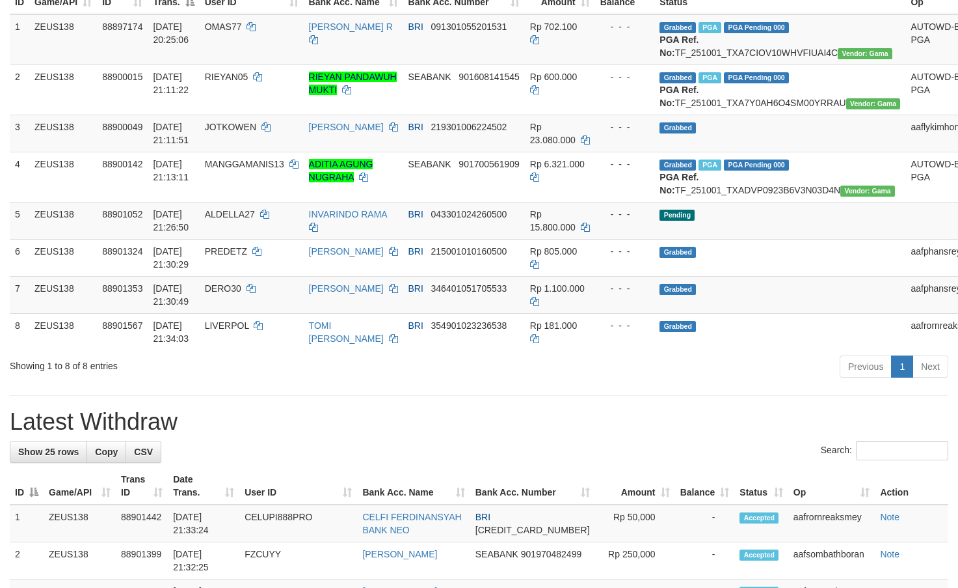
click at [234, 382] on div "Showing 1 to 8 of 8 entries Previous 1 Next" at bounding box center [479, 368] width 958 height 28
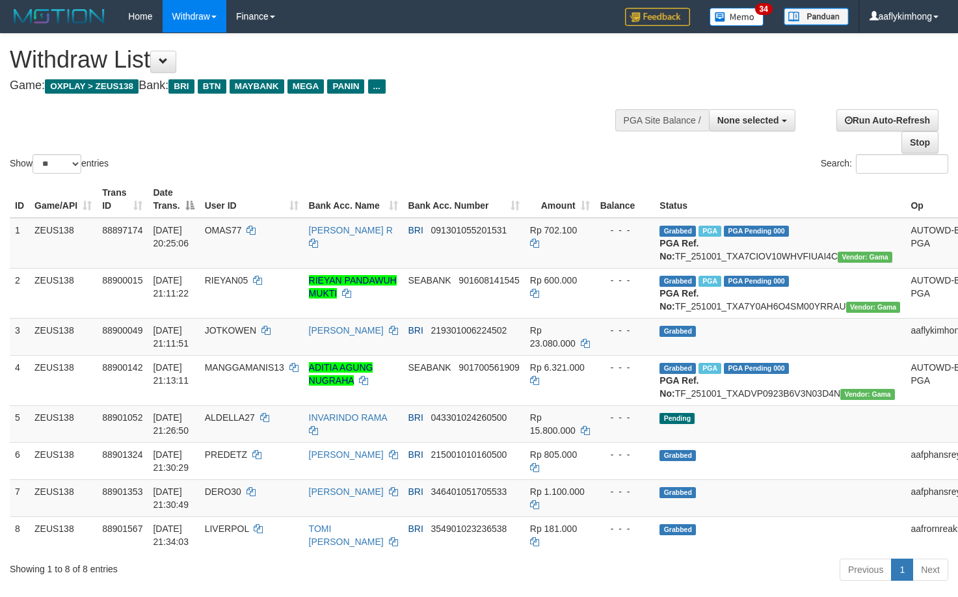
select select
select select "**"
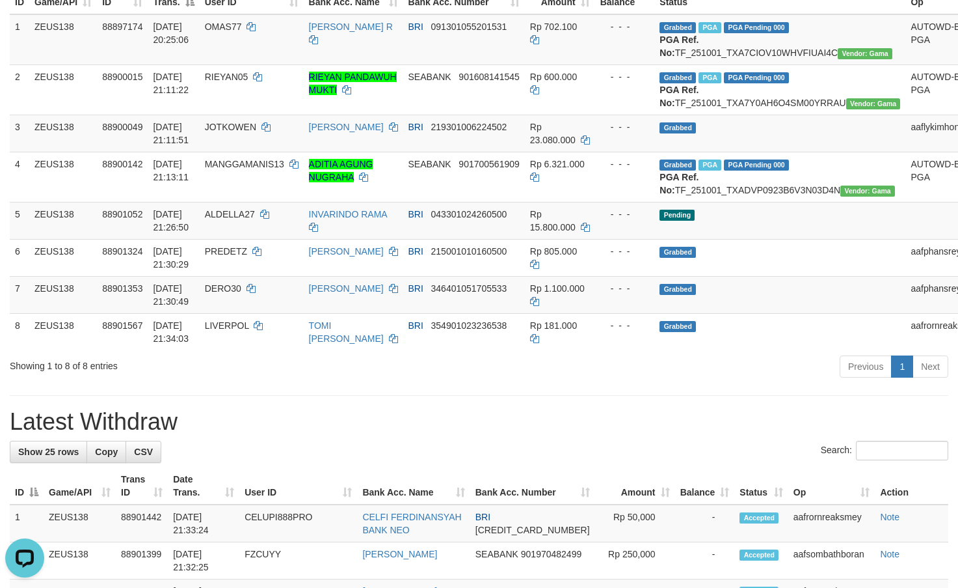
click at [273, 372] on div "Showing 1 to 8 of 8 entries" at bounding box center [200, 363] width 380 height 18
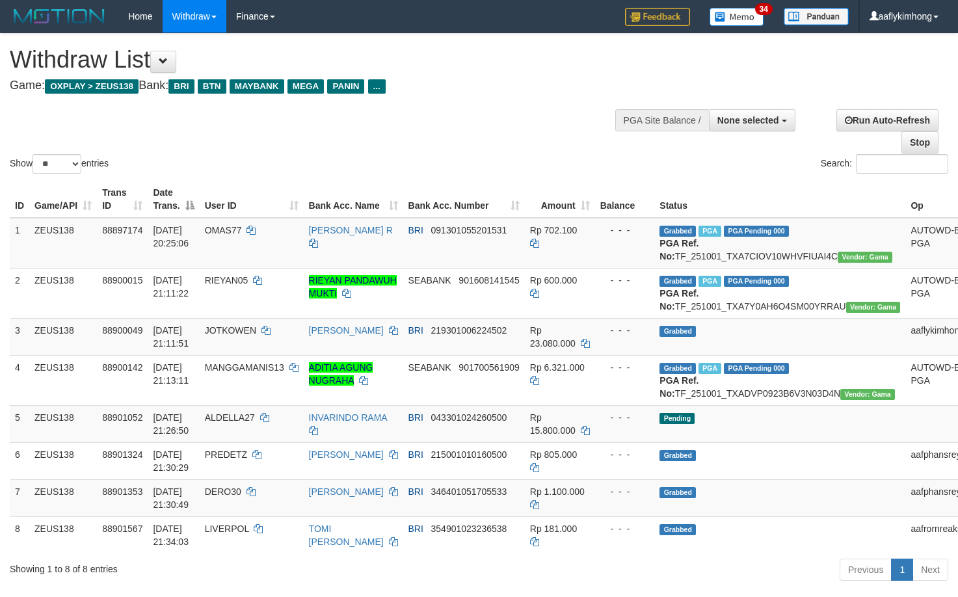
select select
select select "**"
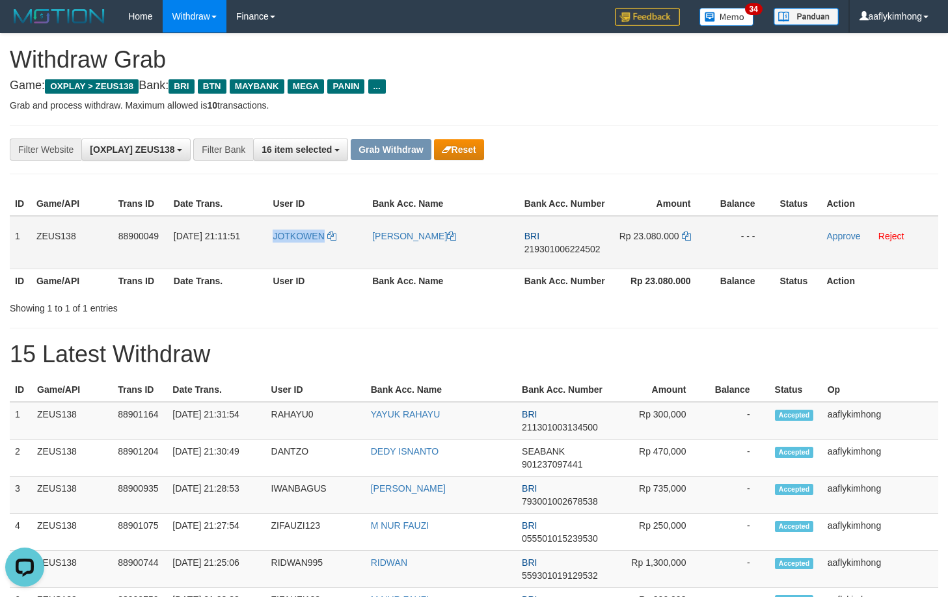
drag, startPoint x: 310, startPoint y: 244, endPoint x: 322, endPoint y: 244, distance: 11.7
click at [322, 244] on tr "1 ZEUS138 88900049 01/10/2025 21:11:51 JOTKOWEN FIZZA ARYANTO BRI 2193010062245…" at bounding box center [474, 242] width 929 height 53
click at [435, 154] on button "Reset" at bounding box center [459, 149] width 50 height 21
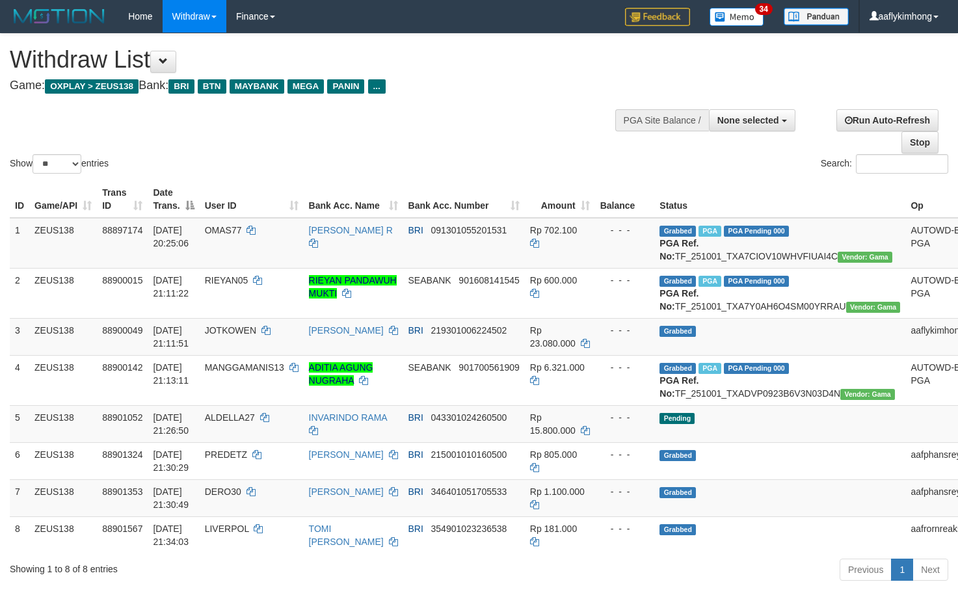
select select
select select "**"
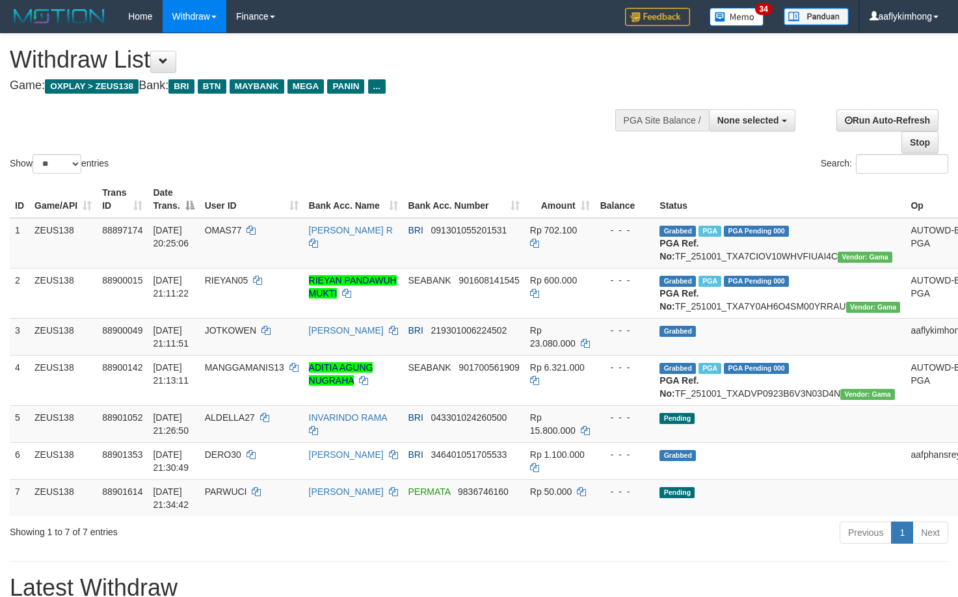
select select
select select "**"
select select
select select "**"
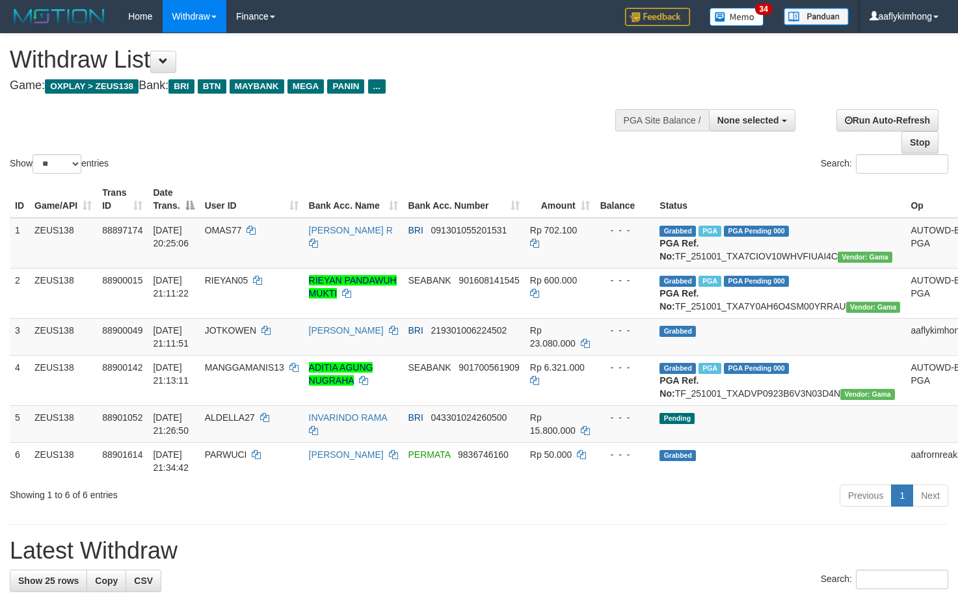
select select
select select "**"
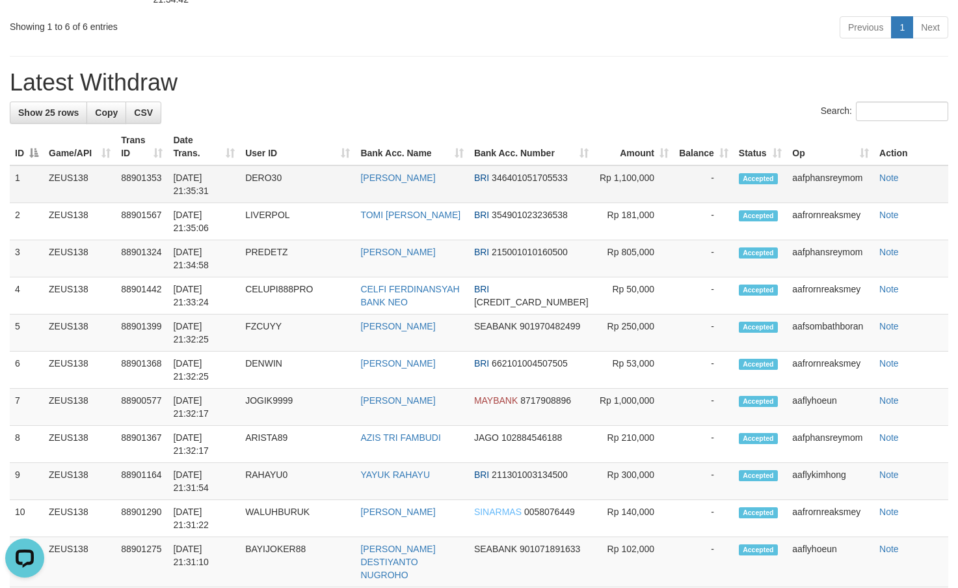
click at [340, 203] on td "DERO30" at bounding box center [297, 184] width 115 height 38
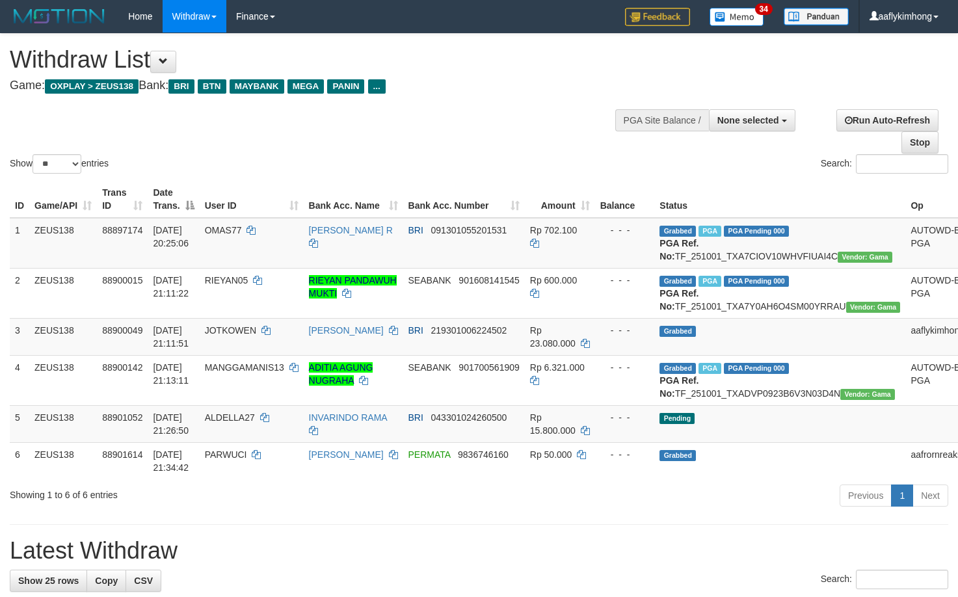
select select
select select "**"
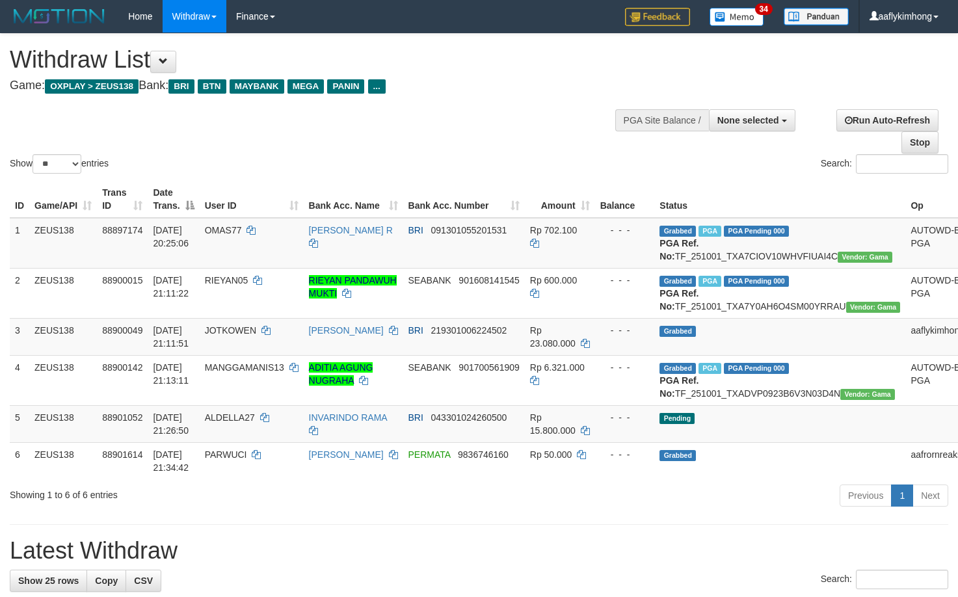
select select
select select "**"
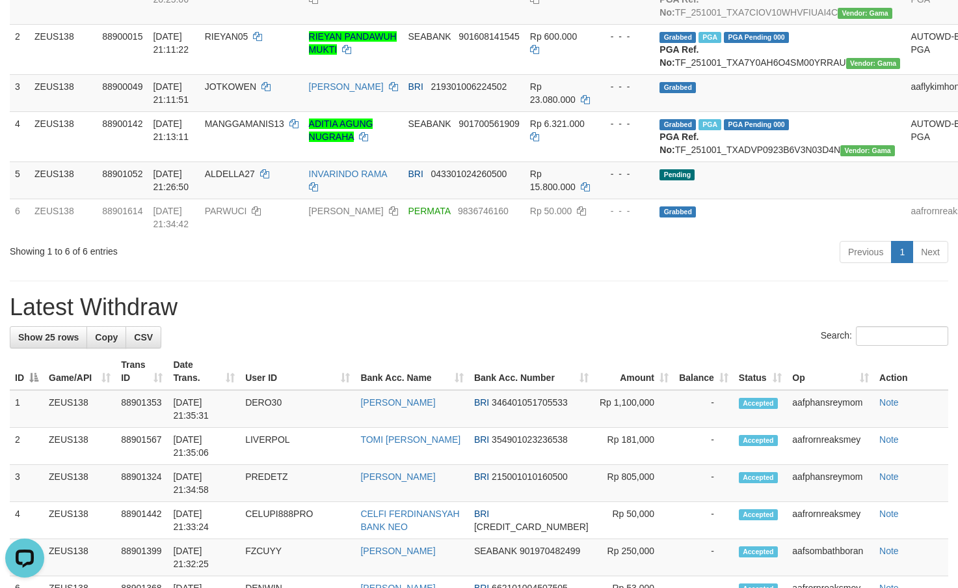
click at [286, 267] on div "Showing 1 to 6 of 6 entries Previous 1 Next" at bounding box center [479, 253] width 958 height 28
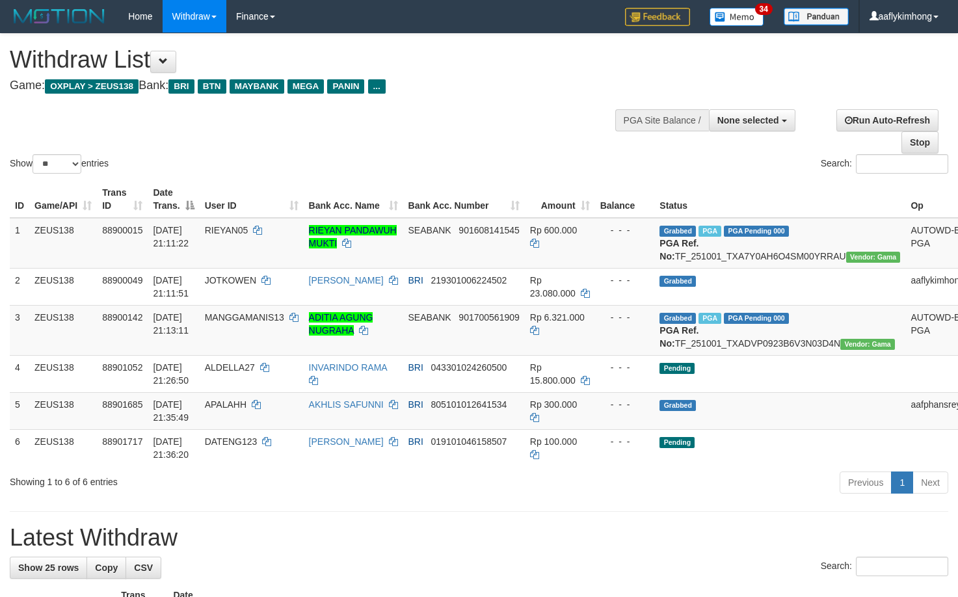
select select
select select "**"
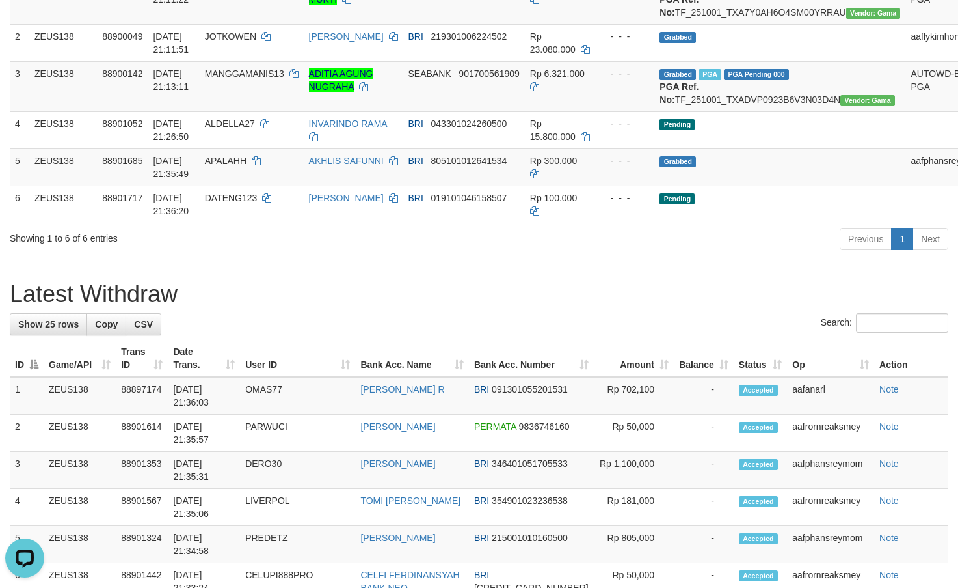
click at [404, 377] on th "Bank Acc. Name" at bounding box center [411, 358] width 113 height 37
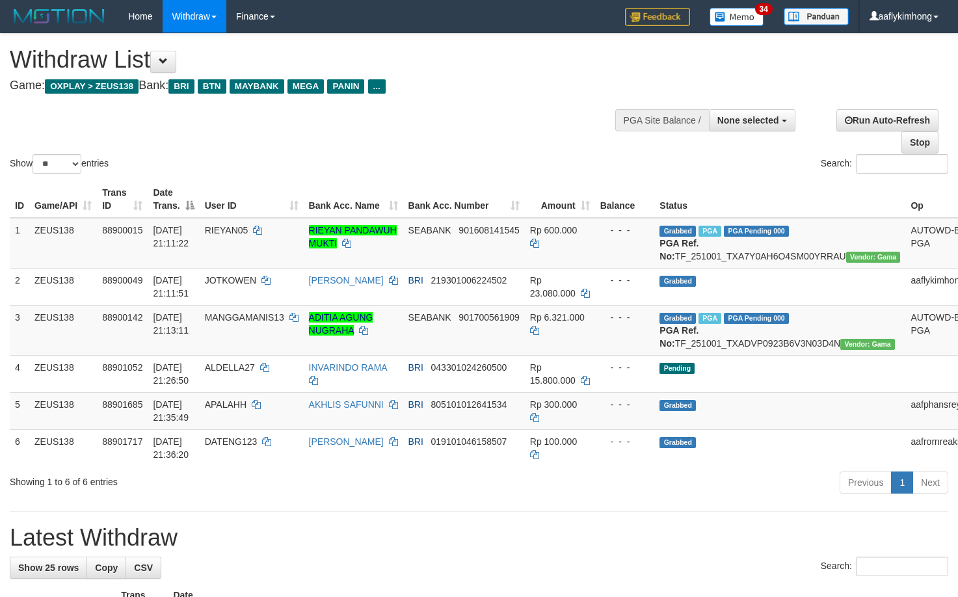
select select
select select "**"
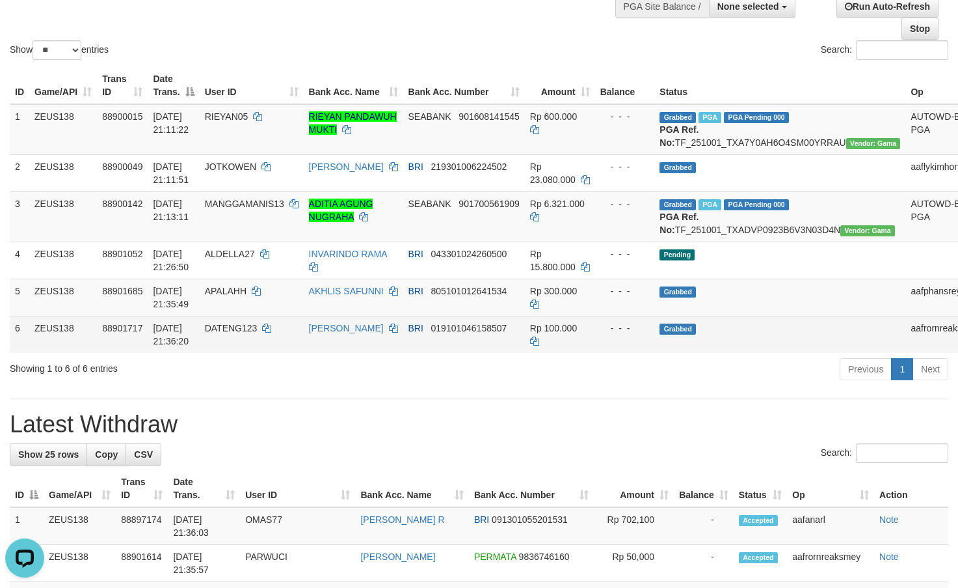
click at [295, 353] on td "DATENG123" at bounding box center [252, 334] width 104 height 37
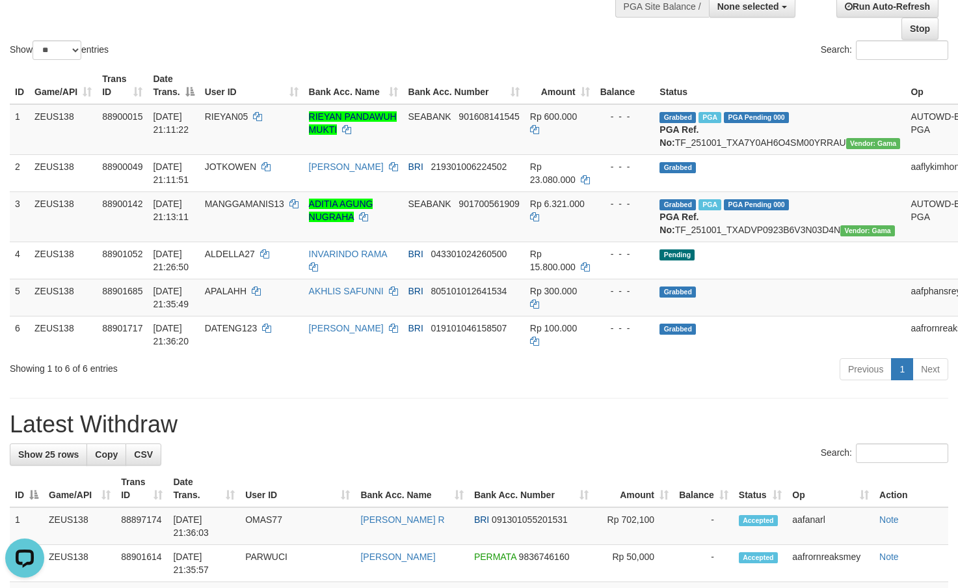
click at [269, 375] on div "Showing 1 to 6 of 6 entries" at bounding box center [200, 366] width 380 height 18
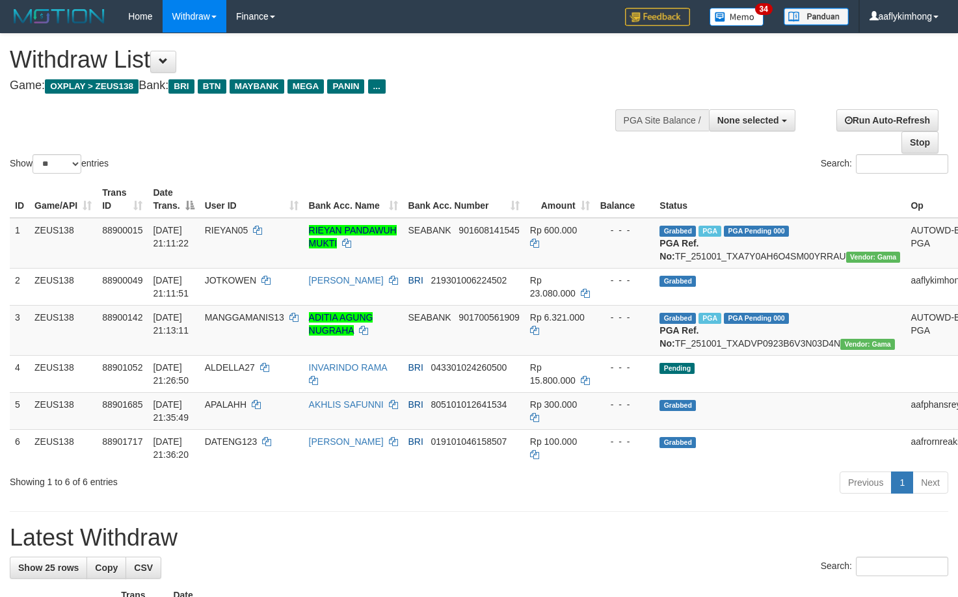
select select
select select "**"
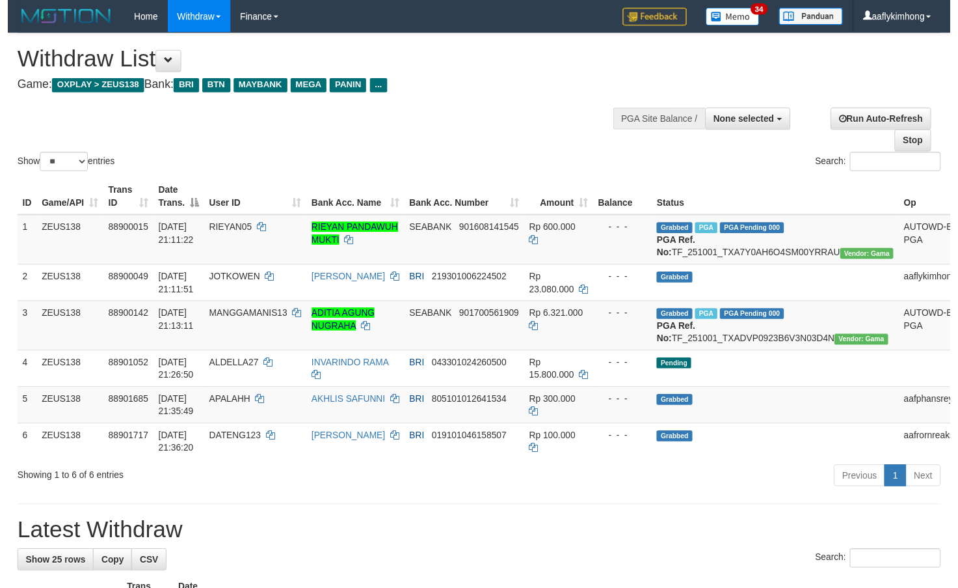
scroll to position [114, 0]
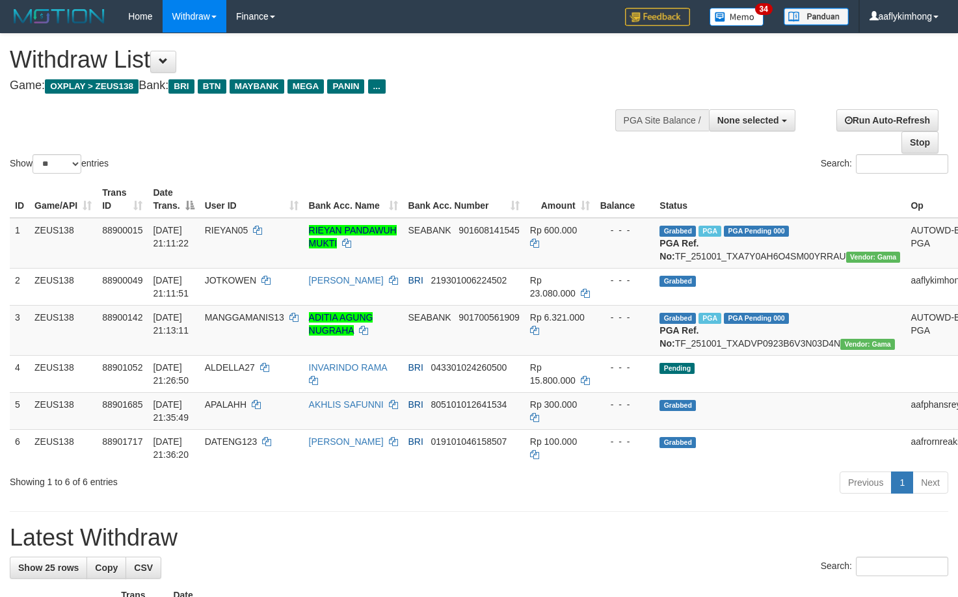
select select
select select "**"
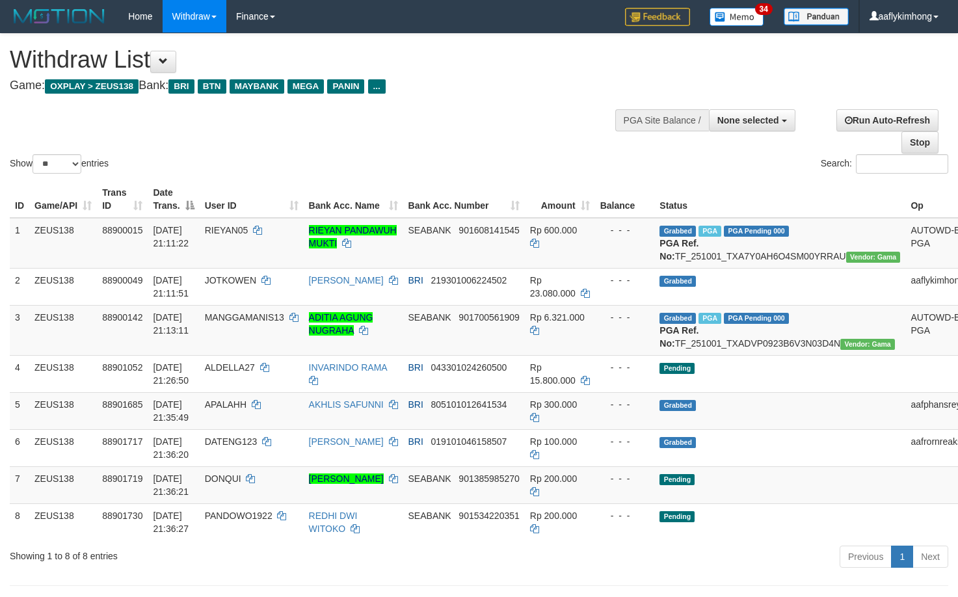
select select
select select "**"
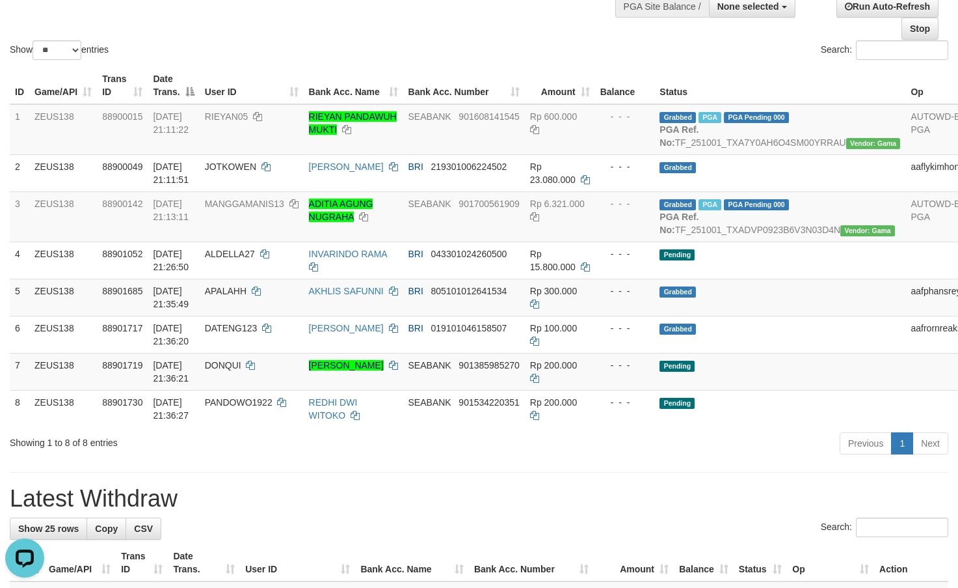
click at [220, 459] on div "Showing 1 to 8 of 8 entries Previous 1 Next" at bounding box center [479, 445] width 958 height 28
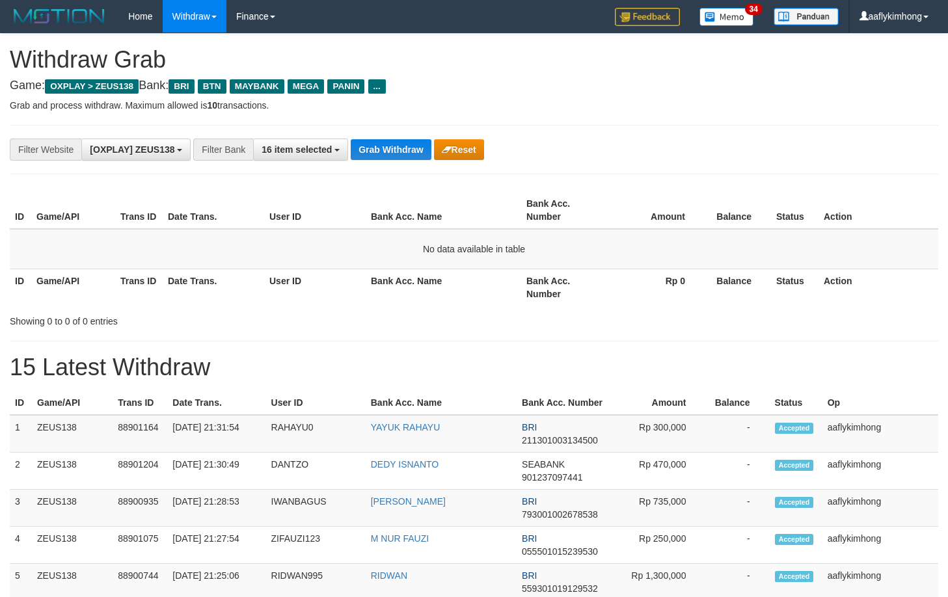
click at [397, 153] on button "Grab Withdraw" at bounding box center [391, 149] width 80 height 21
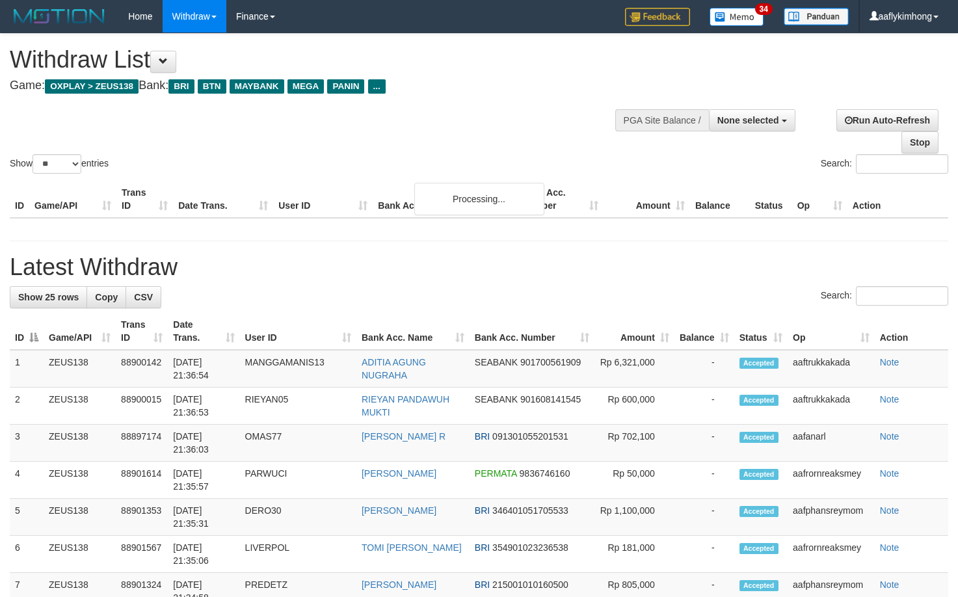
select select
select select "**"
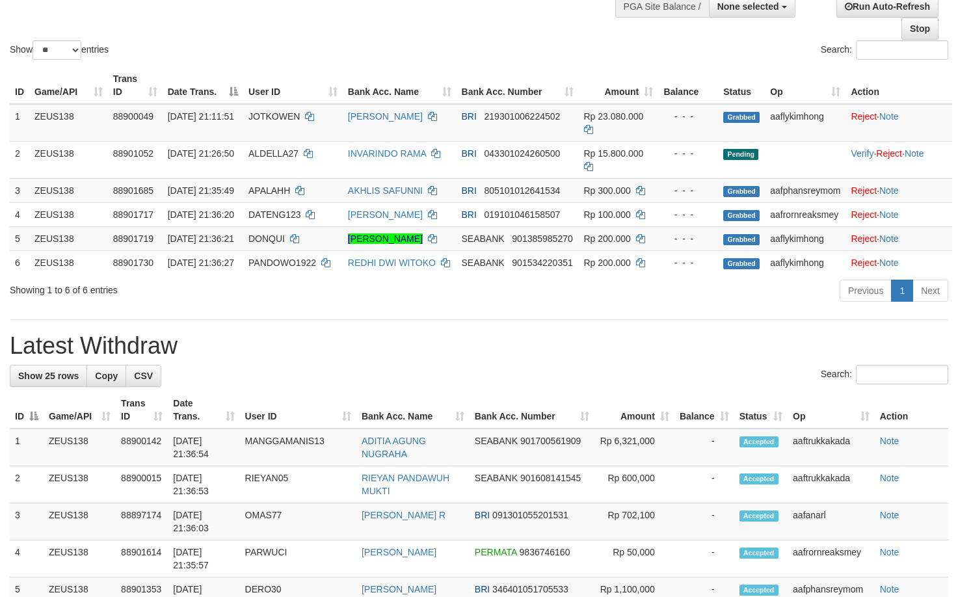
click at [441, 429] on th "Bank Acc. Name" at bounding box center [413, 410] width 113 height 37
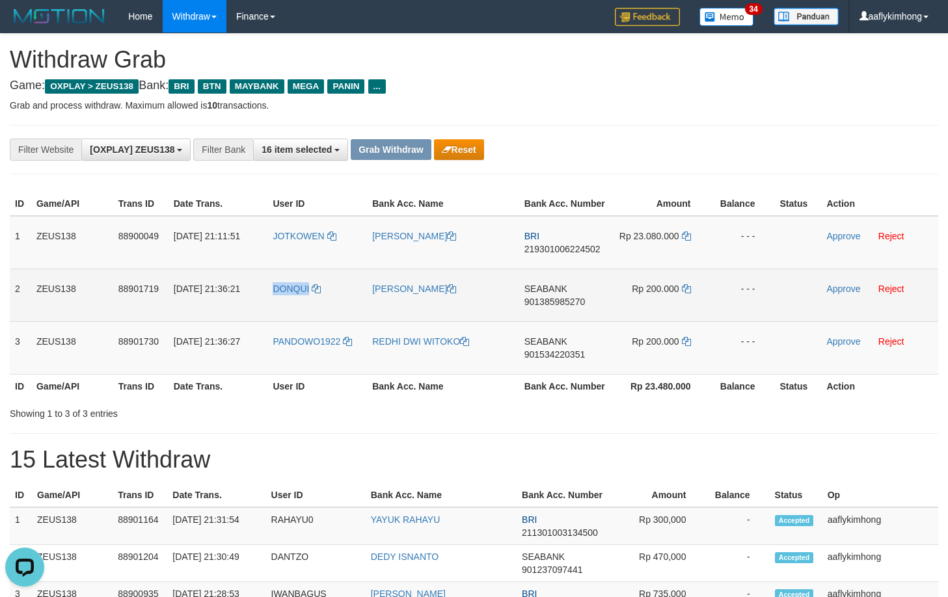
drag, startPoint x: 270, startPoint y: 313, endPoint x: 312, endPoint y: 302, distance: 43.7
click at [310, 302] on td "DONQUI" at bounding box center [317, 295] width 100 height 53
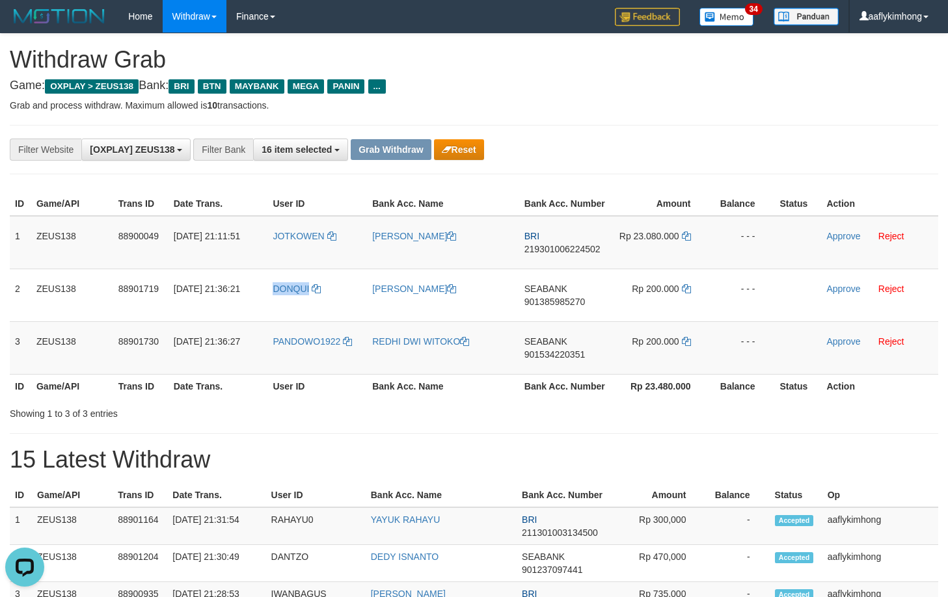
copy span "DONQUI"
copy tr "PANDOWO1922"
drag, startPoint x: 267, startPoint y: 356, endPoint x: 343, endPoint y: 351, distance: 76.3
click at [343, 351] on tr "3 ZEUS138 88901730 [DATE] 21:36:27 PANDOWO1922 REDHI DWI WITOKO SEABANK 9015342…" at bounding box center [474, 347] width 929 height 53
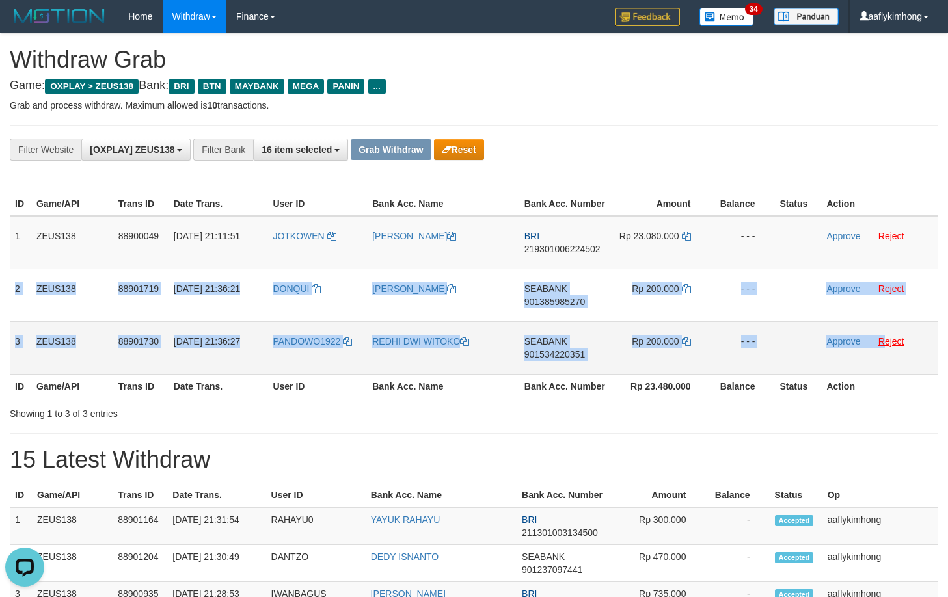
copy tbody "2 ZEUS138 88901719 [DATE] 21:36:21 DONQUI FUAD MUZAKKAR BATUBARA SEABANK 901385…"
drag, startPoint x: 10, startPoint y: 284, endPoint x: 891, endPoint y: 339, distance: 882.1
click at [891, 339] on tbody "1 ZEUS138 88900049 [DATE] 21:11:51 [GEOGRAPHIC_DATA] [PERSON_NAME] BRI 21930100…" at bounding box center [474, 295] width 929 height 159
copy tbody "2 ZEUS138 88901719 [DATE] 21:36:21 DONQUI FUAD MUZAKKAR BATUBARA SEABANK 901385…"
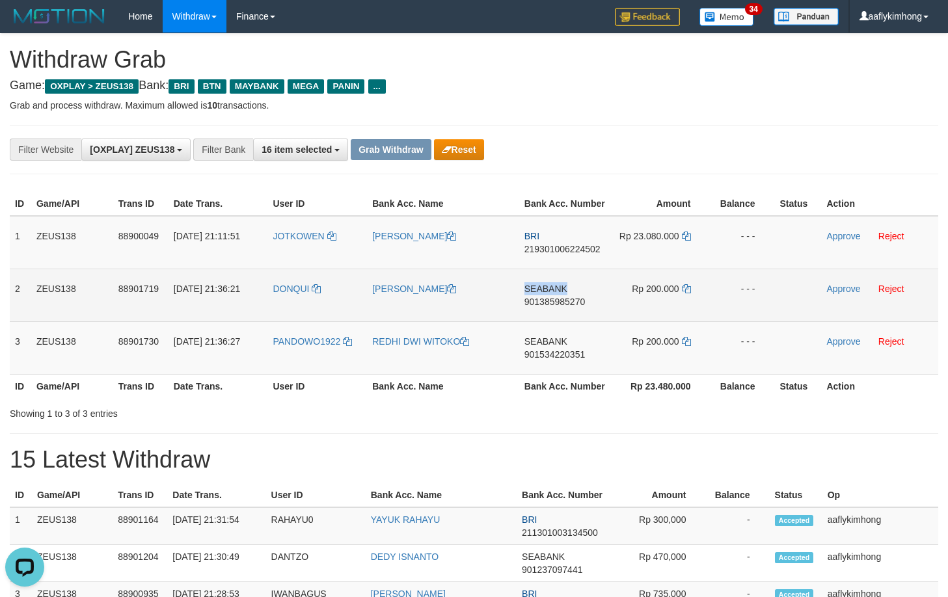
copy span "SEABANK"
drag, startPoint x: 524, startPoint y: 280, endPoint x: 568, endPoint y: 277, distance: 43.7
click at [568, 277] on td "SEABANK 901385985270" at bounding box center [566, 295] width 94 height 53
click at [543, 306] on span "901385985270" at bounding box center [554, 302] width 61 height 10
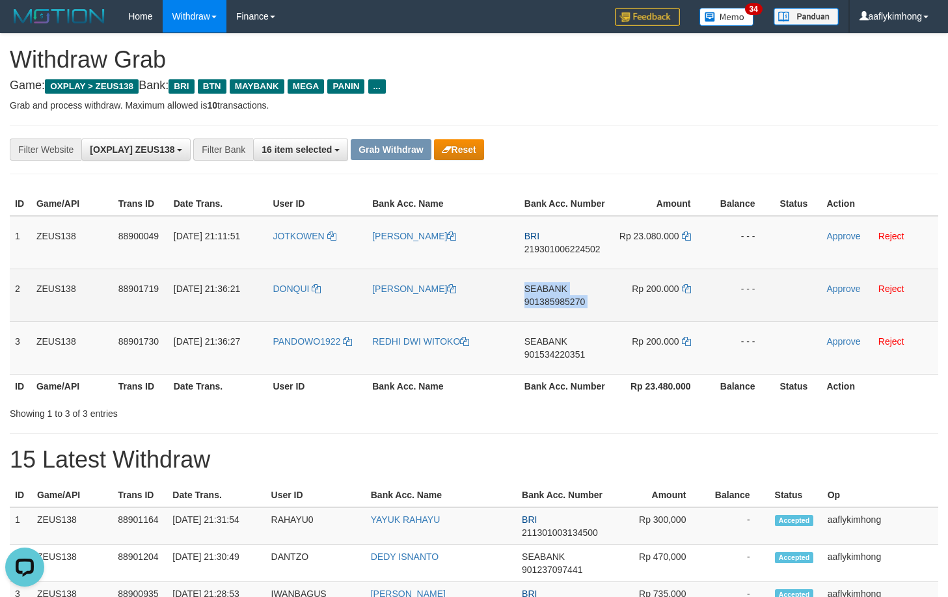
click at [543, 305] on span "901385985270" at bounding box center [554, 302] width 61 height 10
click at [688, 280] on td "Rp 200.000" at bounding box center [662, 295] width 98 height 53
click at [687, 284] on icon at bounding box center [686, 288] width 9 height 9
click at [687, 285] on icon at bounding box center [686, 288] width 9 height 9
click at [687, 286] on icon at bounding box center [686, 288] width 9 height 9
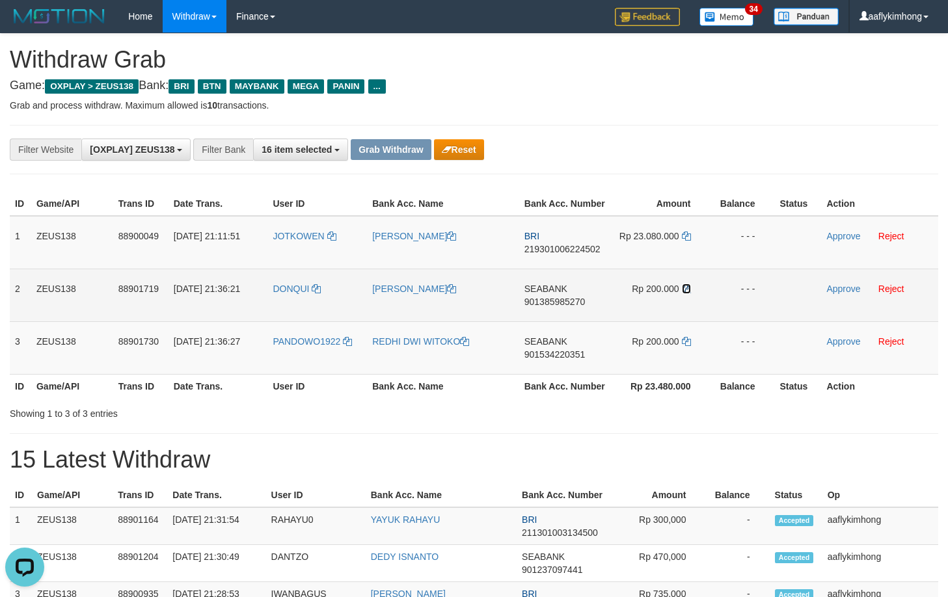
click at [686, 286] on icon at bounding box center [686, 288] width 9 height 9
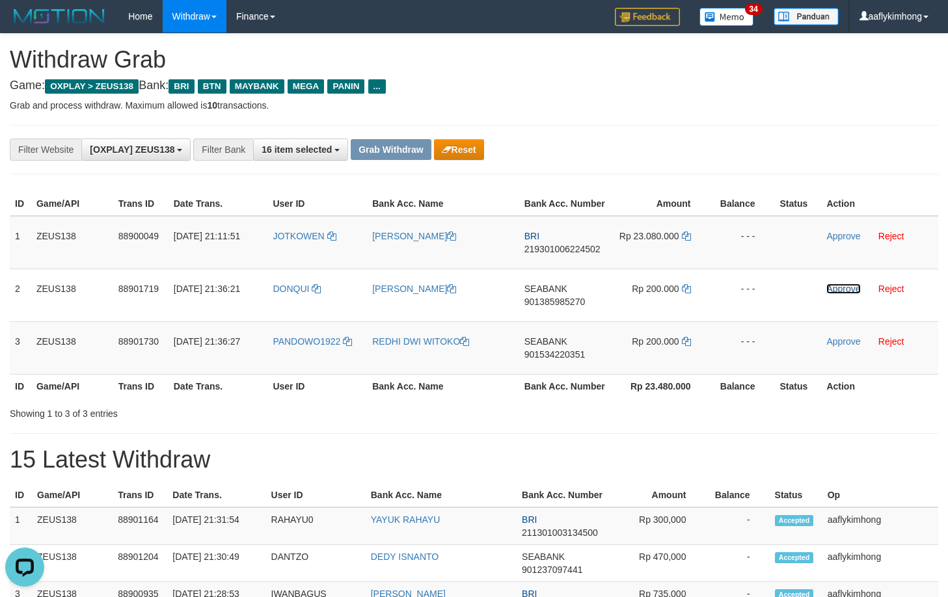
drag, startPoint x: 838, startPoint y: 285, endPoint x: 532, endPoint y: 138, distance: 339.3
click at [838, 285] on link "Approve" at bounding box center [843, 289] width 34 height 10
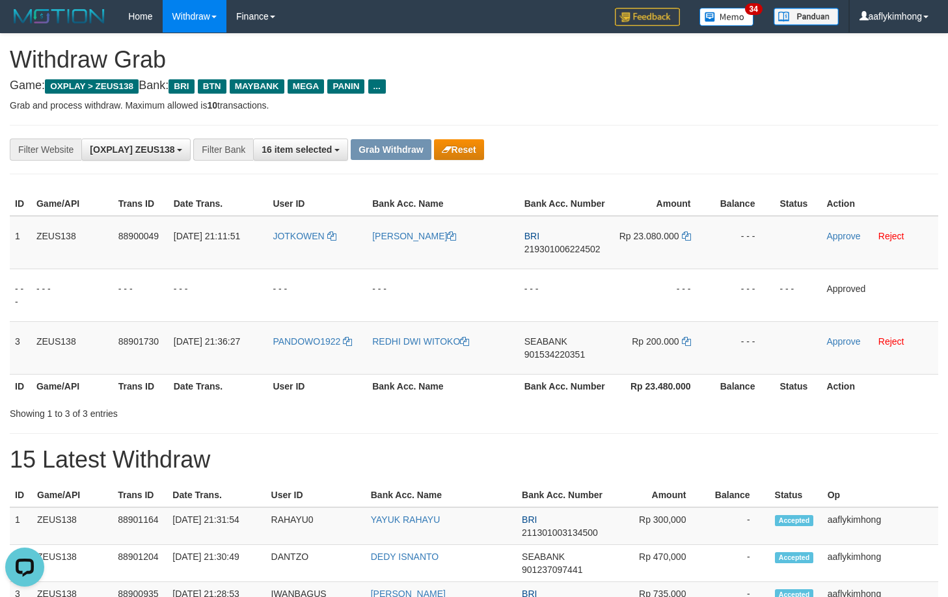
click at [518, 389] on th "Bank Acc. Name" at bounding box center [443, 386] width 152 height 24
drag, startPoint x: 543, startPoint y: 336, endPoint x: 578, endPoint y: 338, distance: 35.8
click at [578, 338] on td "SEABANK 901534220351" at bounding box center [566, 347] width 94 height 53
copy span "SEABANK"
click at [546, 349] on td "SEABANK 901534220351" at bounding box center [566, 347] width 94 height 53
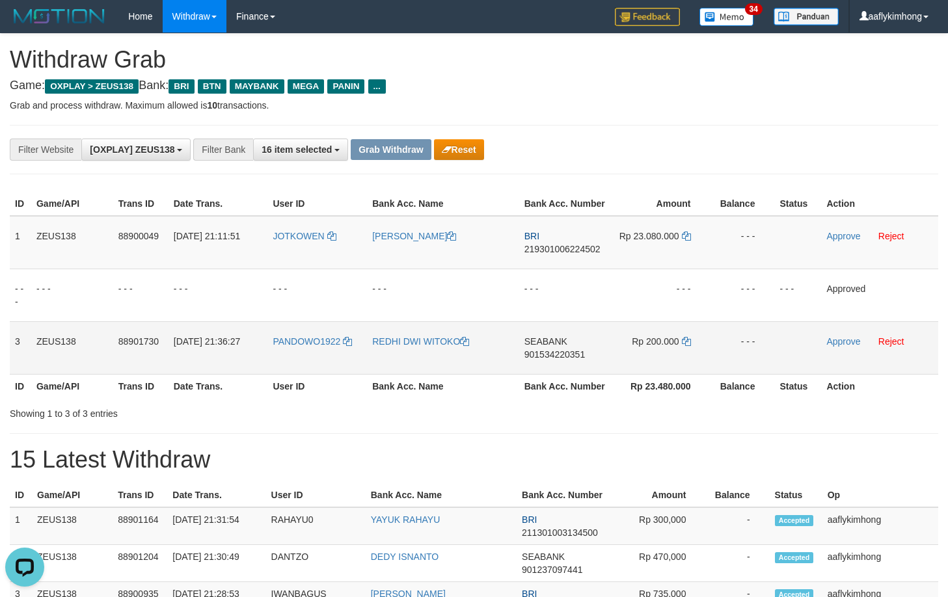
click at [545, 350] on span "901534220351" at bounding box center [554, 354] width 61 height 10
click at [682, 331] on td "Rp 200.000" at bounding box center [662, 347] width 98 height 53
click at [686, 336] on td "Rp 200.000" at bounding box center [662, 347] width 98 height 53
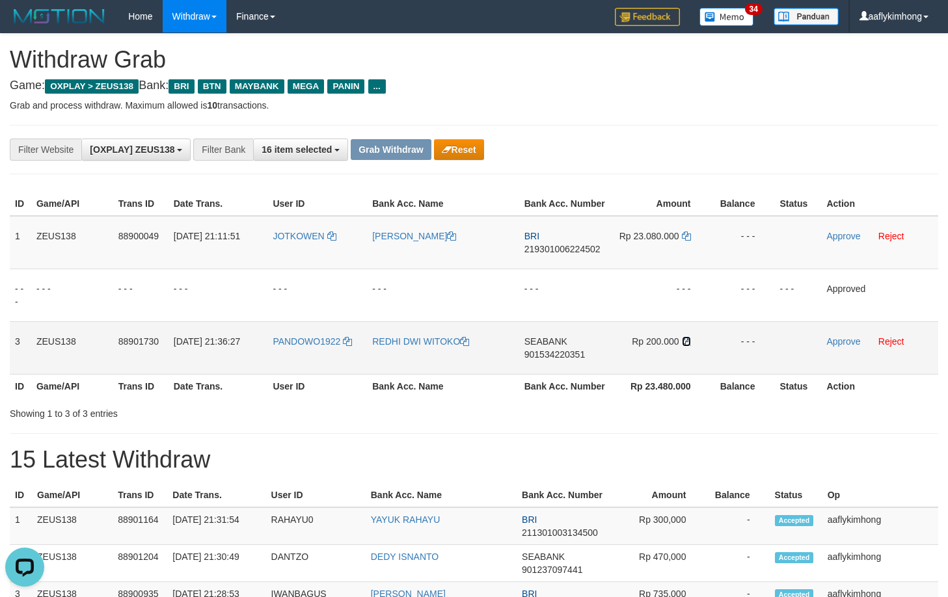
click at [686, 340] on icon at bounding box center [686, 341] width 9 height 9
click at [686, 337] on icon at bounding box center [686, 341] width 9 height 9
drag, startPoint x: 833, startPoint y: 340, endPoint x: 536, endPoint y: 128, distance: 364.4
click at [833, 340] on link "Approve" at bounding box center [843, 341] width 34 height 10
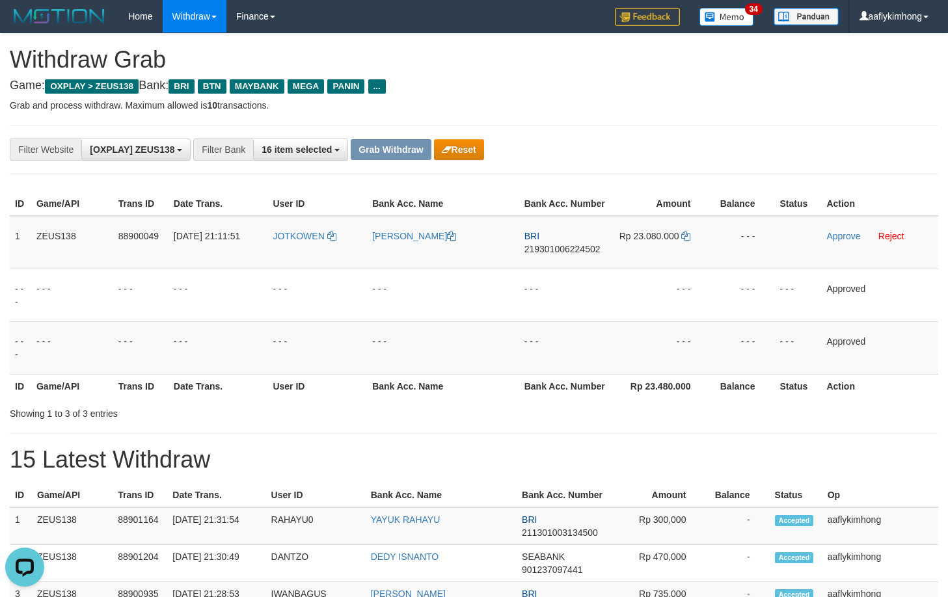
click at [686, 413] on div "Showing 1 to 3 of 3 entries" at bounding box center [474, 411] width 948 height 18
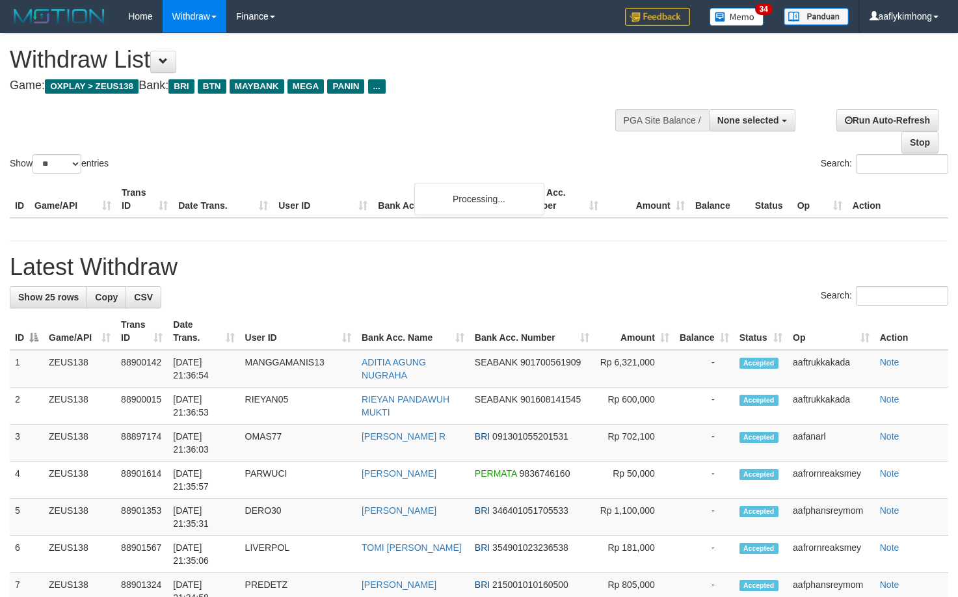
select select
select select "**"
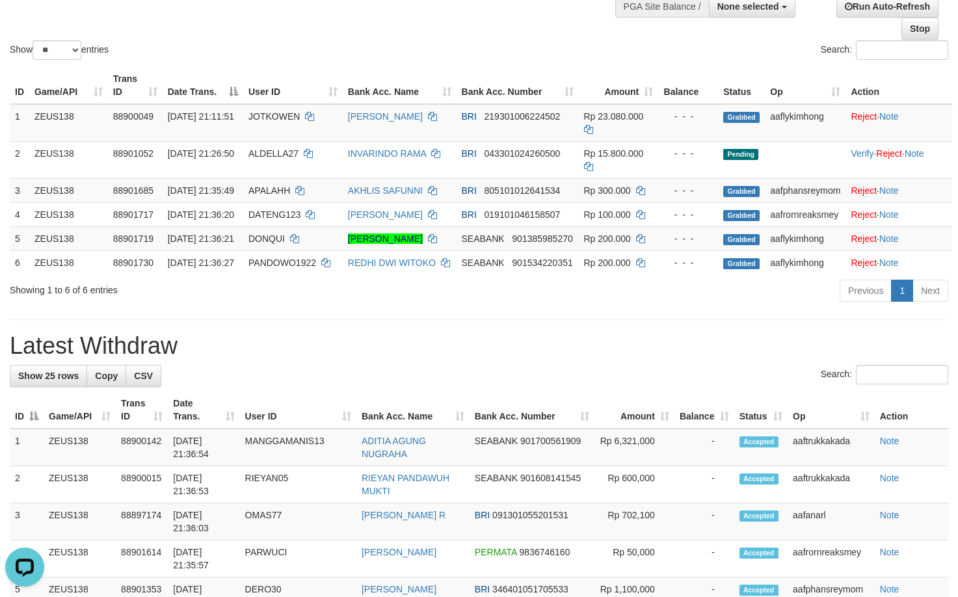
click at [232, 359] on h1 "Latest Withdraw" at bounding box center [479, 346] width 939 height 26
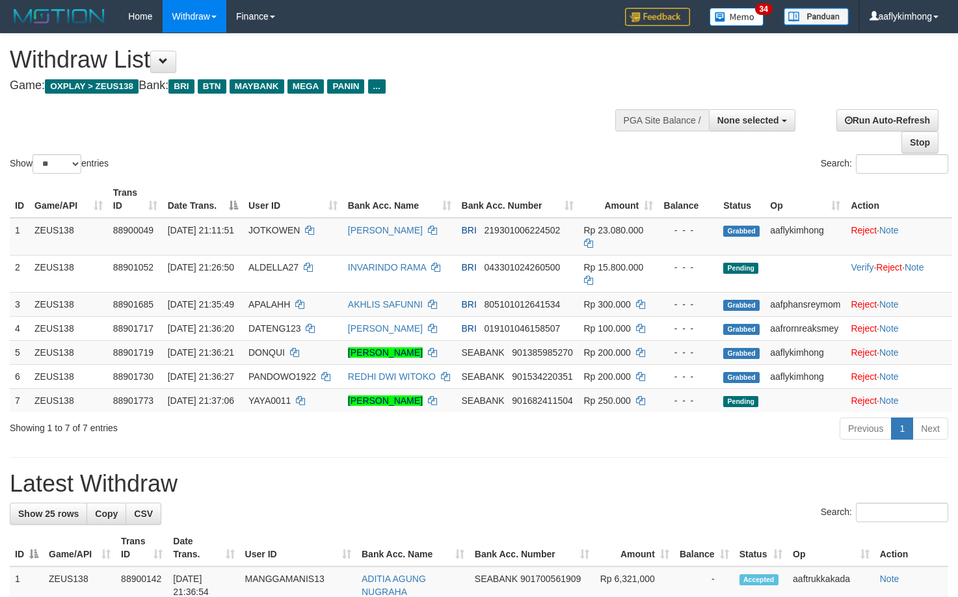
select select
select select "**"
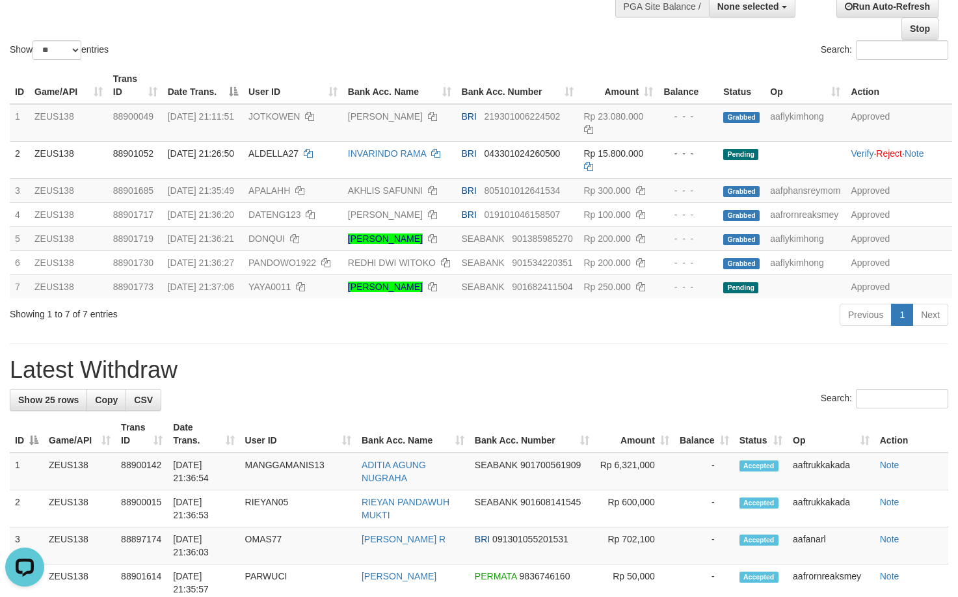
click at [268, 321] on div "Showing 1 to 7 of 7 entries" at bounding box center [200, 312] width 380 height 18
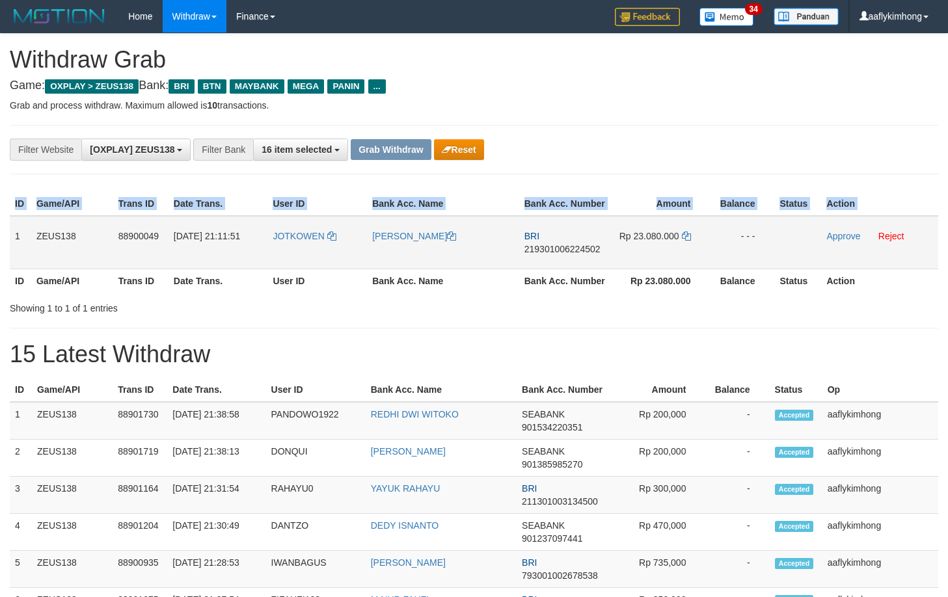
click at [10, 235] on div "ID Game/API Trans ID Date Trans. User ID Bank Acc. Name Bank Acc. Number Amount…" at bounding box center [474, 242] width 948 height 109
click at [14, 230] on td "1" at bounding box center [20, 242] width 21 height 53
drag, startPoint x: 14, startPoint y: 229, endPoint x: 35, endPoint y: 224, distance: 22.0
click at [35, 224] on tr "1 ZEUS138 88900049 01/10/2025 21:11:51 JOTKOWEN FIZZA ARYANTO BRI 2193010062245…" at bounding box center [474, 242] width 929 height 53
click at [16, 230] on td "1" at bounding box center [20, 242] width 21 height 53
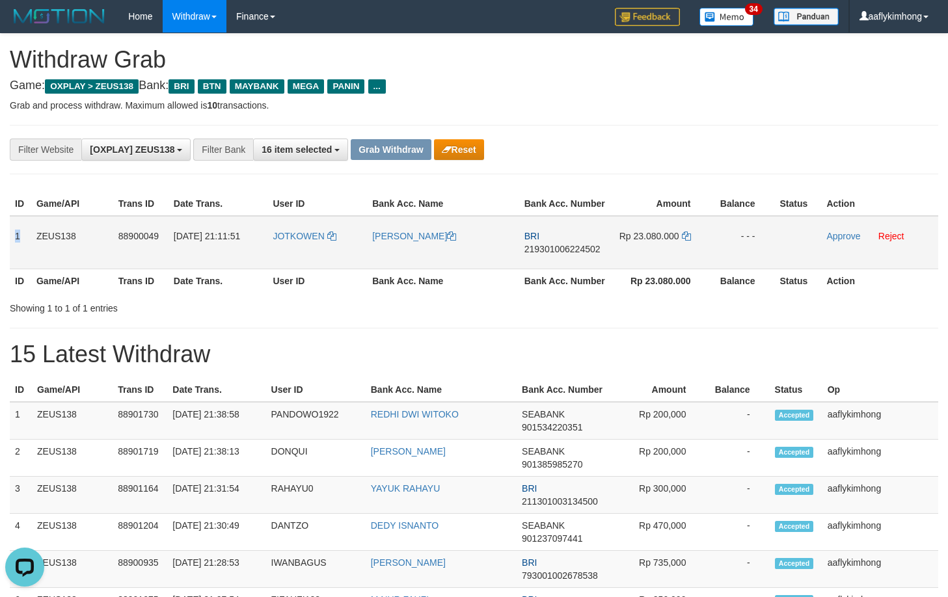
click at [16, 230] on td "1" at bounding box center [20, 242] width 21 height 53
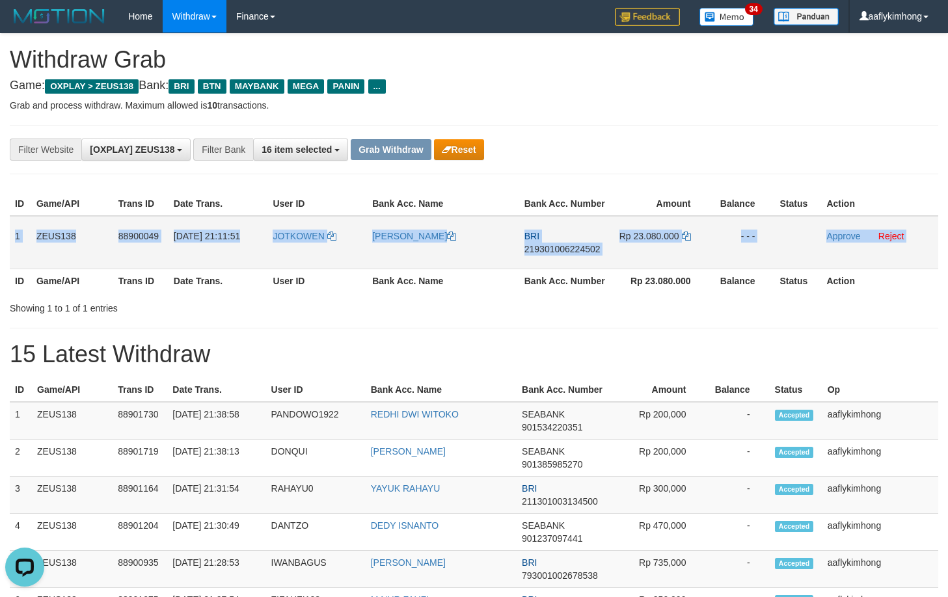
drag, startPoint x: 16, startPoint y: 230, endPoint x: 887, endPoint y: 248, distance: 871.5
click at [887, 248] on tr "1 ZEUS138 88900049 01/10/2025 21:11:51 JOTKOWEN FIZZA ARYANTO BRI 2193010062245…" at bounding box center [474, 242] width 929 height 53
click at [543, 245] on span "219301006224502" at bounding box center [562, 249] width 76 height 10
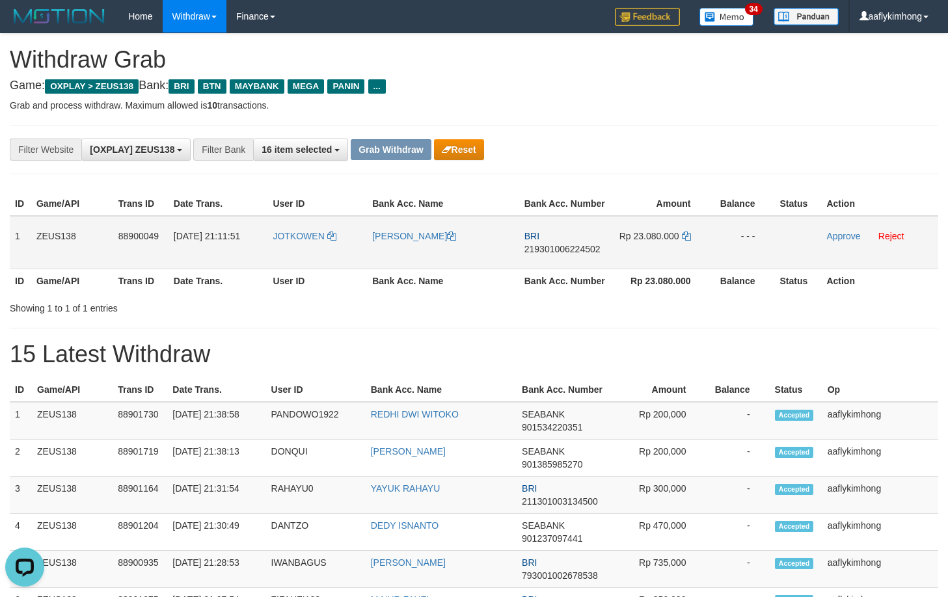
click at [543, 245] on span "219301006224502" at bounding box center [562, 249] width 76 height 10
click at [692, 234] on td "Rp 23.080.000" at bounding box center [662, 242] width 98 height 53
click at [685, 233] on icon at bounding box center [686, 236] width 9 height 9
click at [685, 232] on icon at bounding box center [686, 236] width 9 height 9
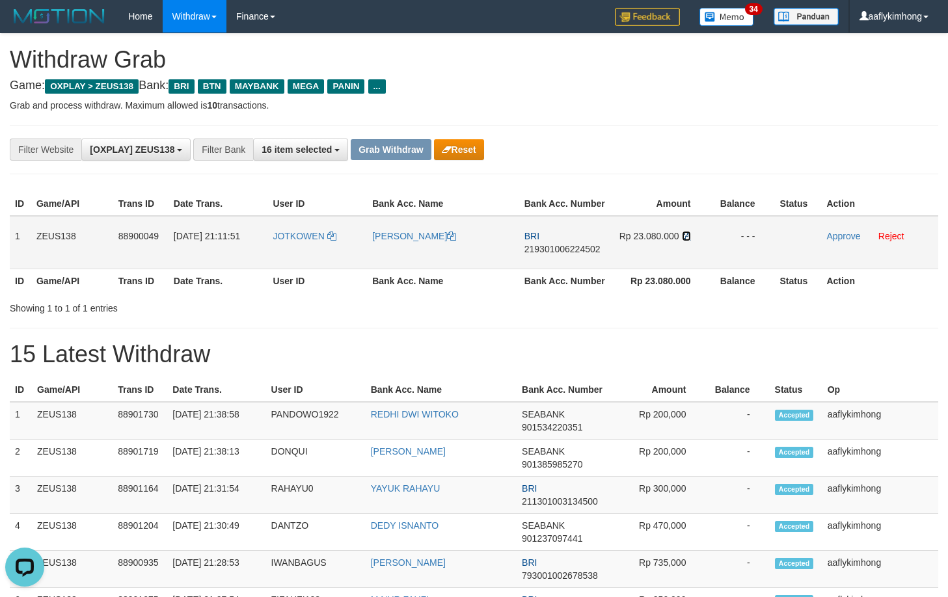
click at [685, 232] on icon at bounding box center [686, 236] width 9 height 9
drag, startPoint x: 260, startPoint y: 249, endPoint x: 340, endPoint y: 243, distance: 80.3
click at [340, 243] on tr "1 ZEUS138 88900049 01/10/2025 21:11:51 JOTKOWEN FIZZA ARYANTO BRI 2193010062245…" at bounding box center [474, 242] width 929 height 53
copy tr "JOTKOWEN"
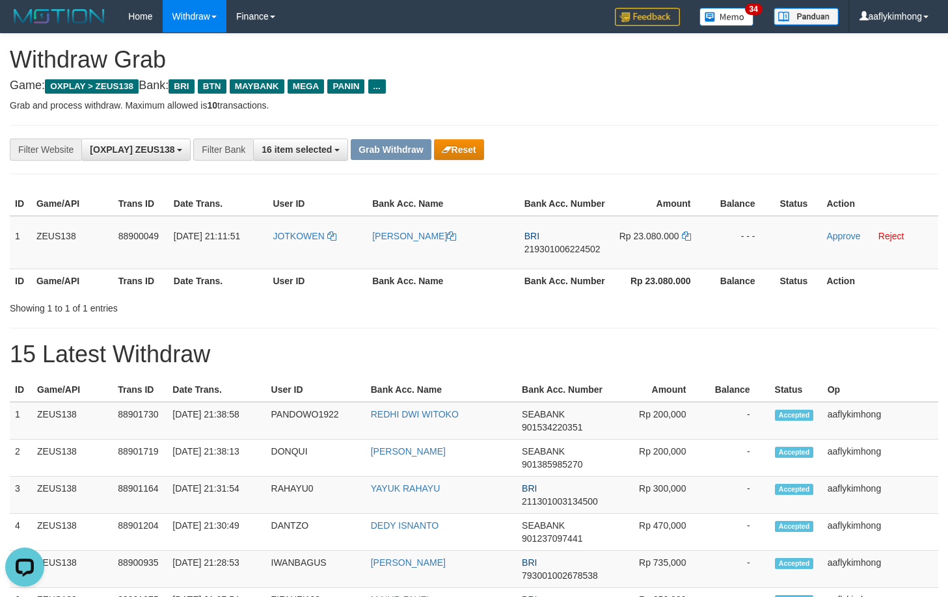
click at [540, 357] on h1 "15 Latest Withdraw" at bounding box center [474, 355] width 929 height 26
click at [528, 388] on th "Bank Acc. Number" at bounding box center [563, 390] width 92 height 24
click at [835, 234] on link "Approve" at bounding box center [843, 236] width 34 height 10
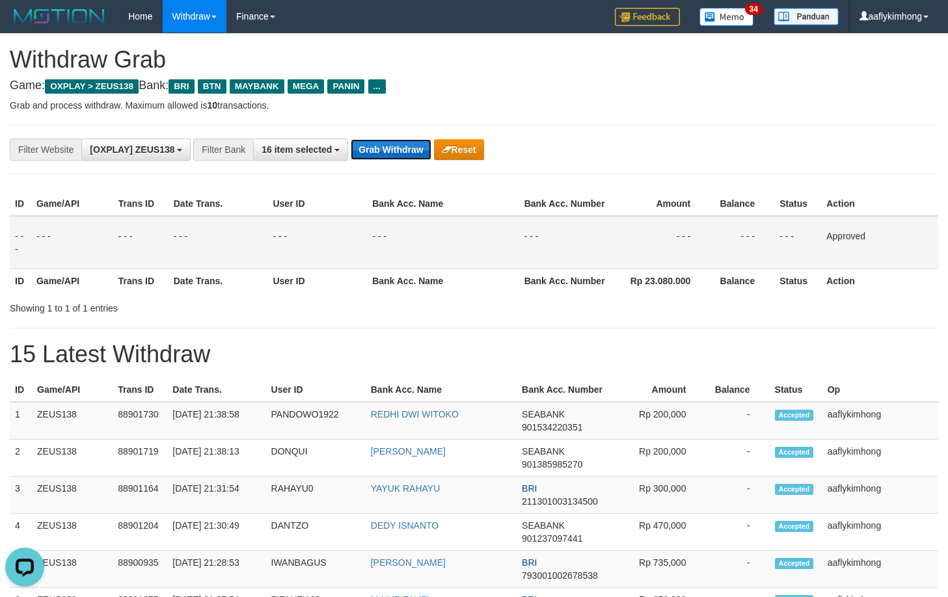
click at [386, 157] on button "Grab Withdraw" at bounding box center [391, 149] width 80 height 21
click at [385, 157] on button "Grab Withdraw" at bounding box center [391, 149] width 80 height 21
click at [385, 156] on button "Grab Withdraw" at bounding box center [391, 149] width 80 height 21
click at [386, 154] on button "Grab Withdraw" at bounding box center [391, 149] width 80 height 21
click at [387, 150] on button "Grab Withdraw" at bounding box center [391, 149] width 80 height 21
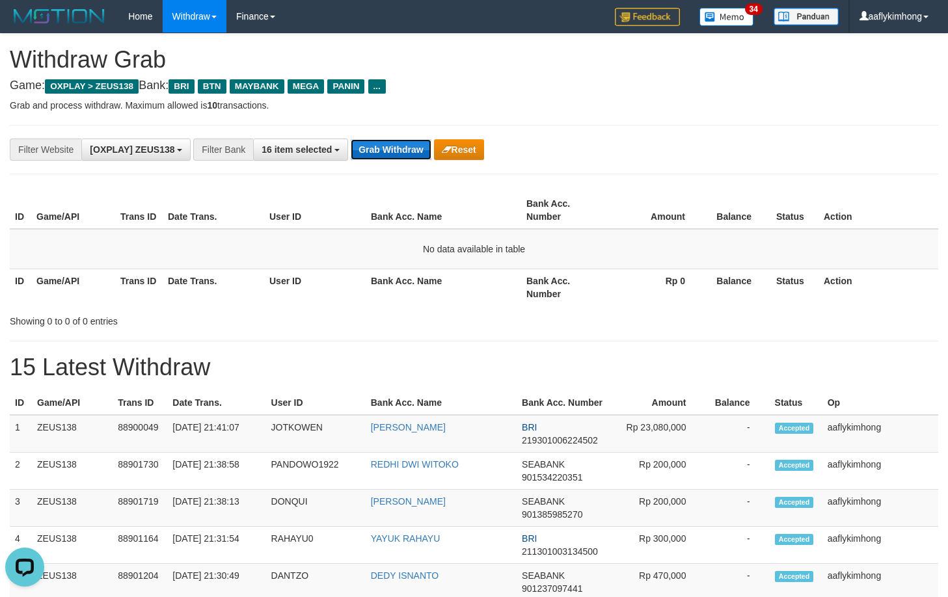
click at [385, 151] on button "Grab Withdraw" at bounding box center [391, 149] width 80 height 21
click at [383, 149] on button "Grab Withdraw" at bounding box center [391, 149] width 80 height 21
click at [388, 150] on button "Grab Withdraw" at bounding box center [391, 149] width 80 height 21
click at [409, 145] on button "Grab Withdraw" at bounding box center [391, 149] width 80 height 21
click at [407, 145] on button "Grab Withdraw" at bounding box center [391, 149] width 80 height 21
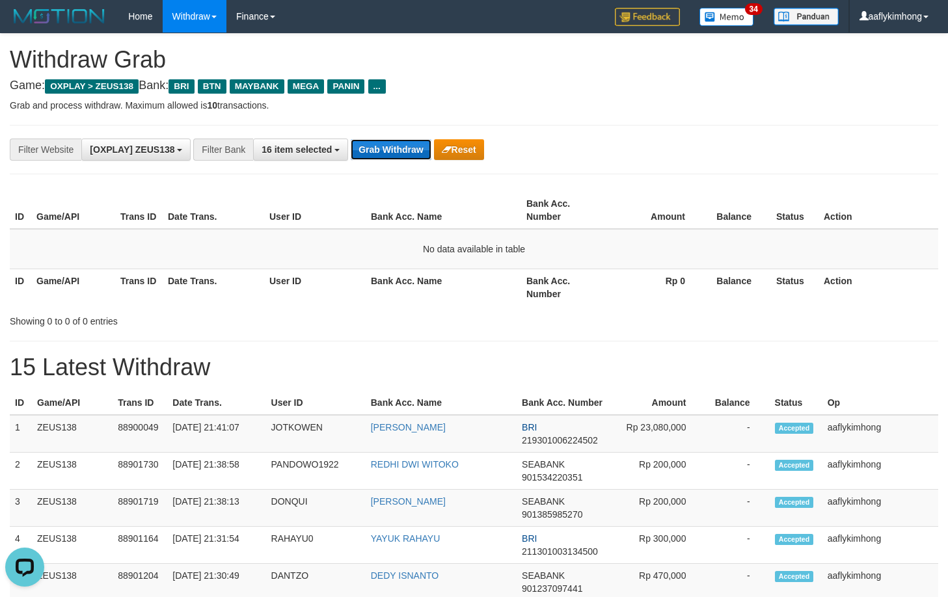
click at [407, 145] on button "Grab Withdraw" at bounding box center [391, 149] width 80 height 21
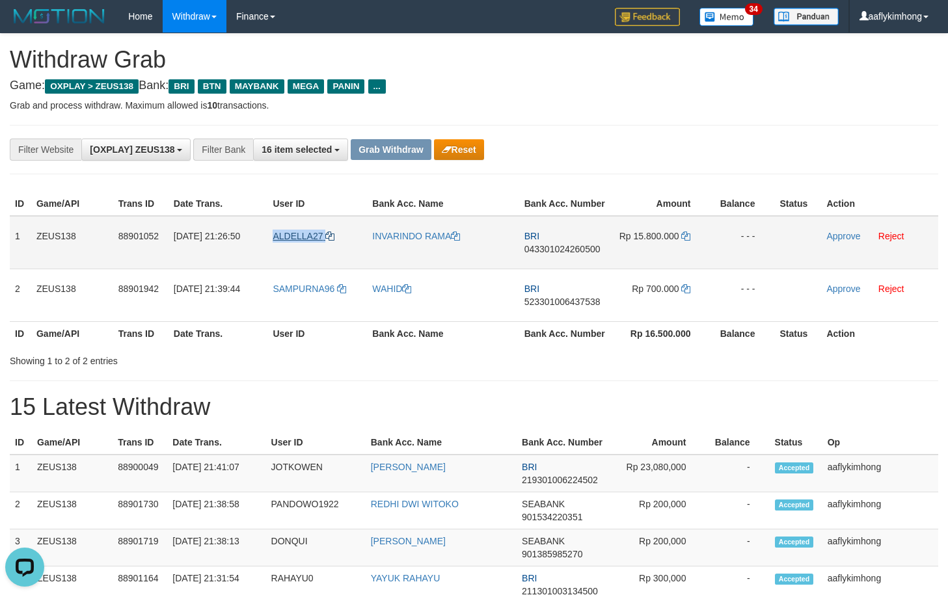
copy link "ALDELLA27"
drag, startPoint x: 270, startPoint y: 256, endPoint x: 328, endPoint y: 240, distance: 60.0
click at [328, 240] on td "ALDELLA27" at bounding box center [317, 242] width 100 height 53
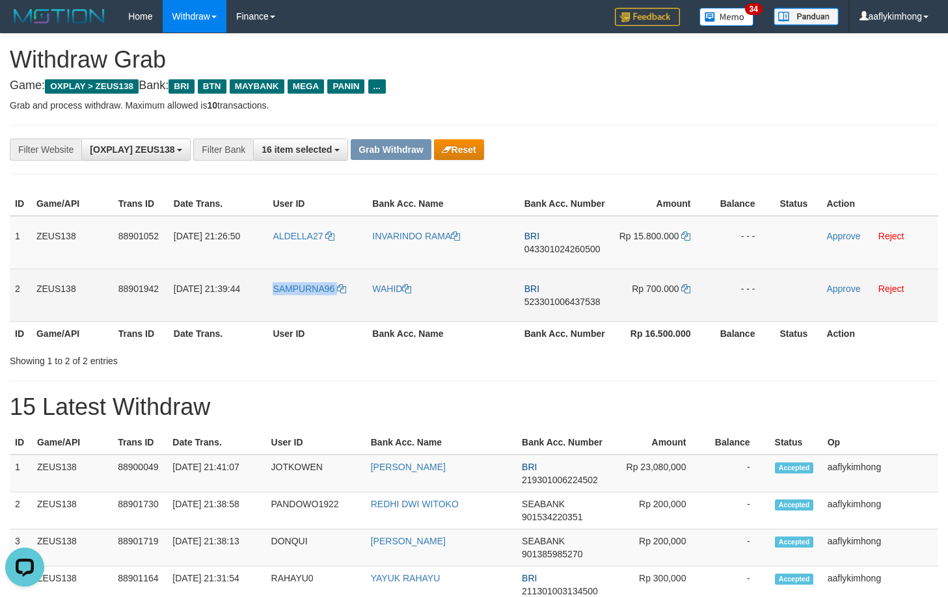
drag, startPoint x: 273, startPoint y: 300, endPoint x: 344, endPoint y: 300, distance: 70.3
click at [344, 300] on tr "2 ZEUS138 88901942 01/10/2025 21:39:44 SAMPURNA96 WAHID BRI 523301006437538 Rp …" at bounding box center [474, 295] width 929 height 53
copy tr "SAMPURNA96"
copy tr "2 ZEUS138 88901942 01/10/2025 21:39:44 SAMPURNA96 WAHID BRI 523301006437538 Rp …"
drag, startPoint x: 14, startPoint y: 278, endPoint x: 841, endPoint y: 289, distance: 827.8
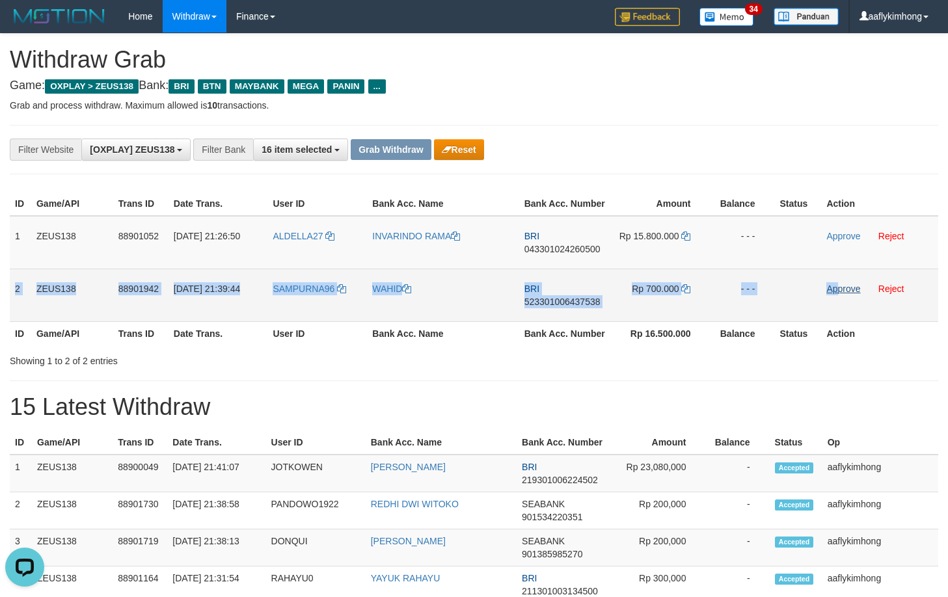
click at [837, 289] on tr "2 ZEUS138 88901942 01/10/2025 21:39:44 SAMPURNA96 WAHID BRI 523301006437538 Rp …" at bounding box center [474, 295] width 929 height 53
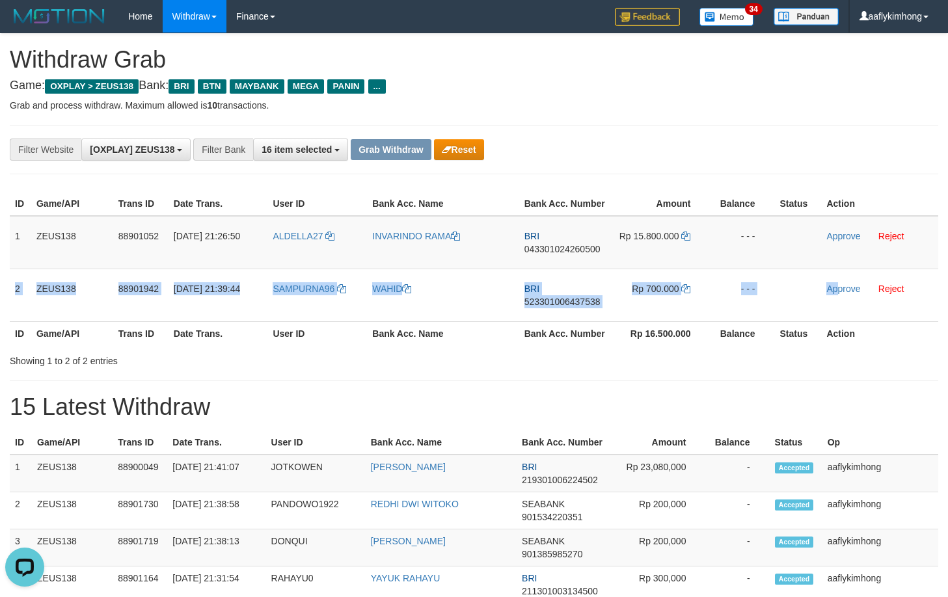
copy tr "2 ZEUS138 88901942 01/10/2025 21:39:44 SAMPURNA96 WAHID BRI 523301006437538 Rp …"
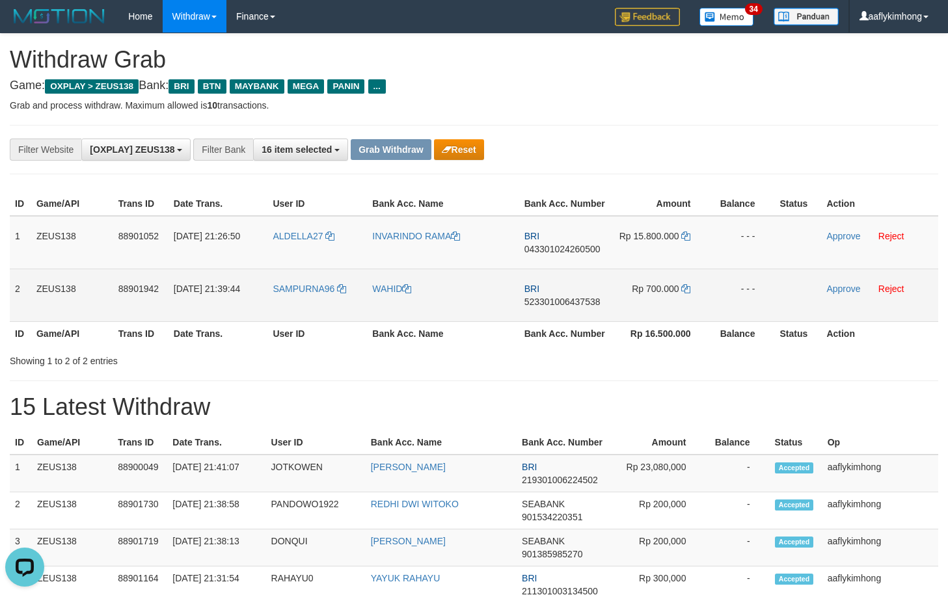
click at [562, 310] on td "BRI 523301006437538" at bounding box center [566, 295] width 94 height 53
click at [561, 308] on td "BRI 523301006437538" at bounding box center [566, 295] width 94 height 53
click at [560, 303] on span "523301006437538" at bounding box center [562, 302] width 76 height 10
click at [688, 284] on icon at bounding box center [685, 288] width 9 height 9
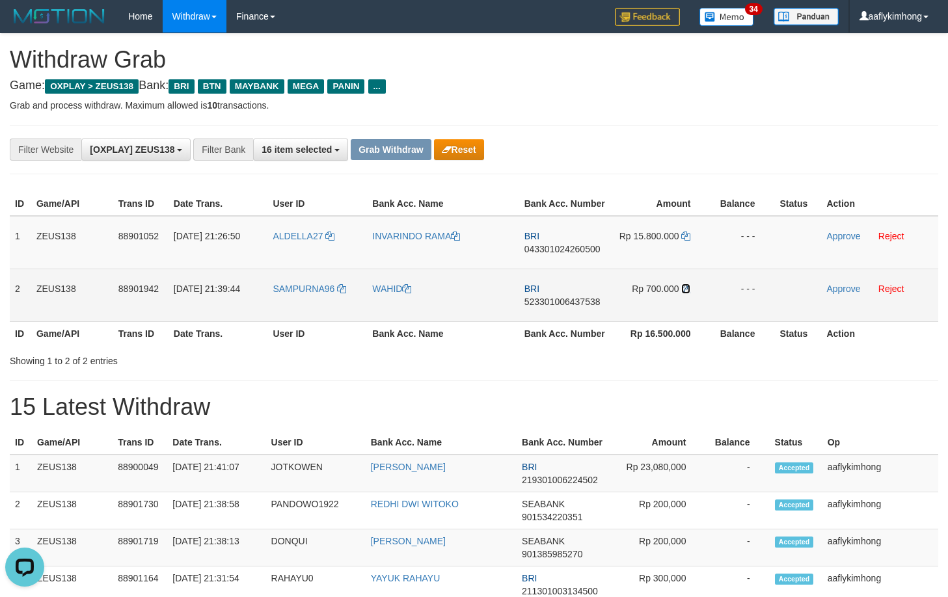
click at [688, 284] on icon at bounding box center [685, 288] width 9 height 9
click at [687, 285] on icon at bounding box center [685, 288] width 9 height 9
click at [839, 291] on link "Approve" at bounding box center [843, 289] width 34 height 10
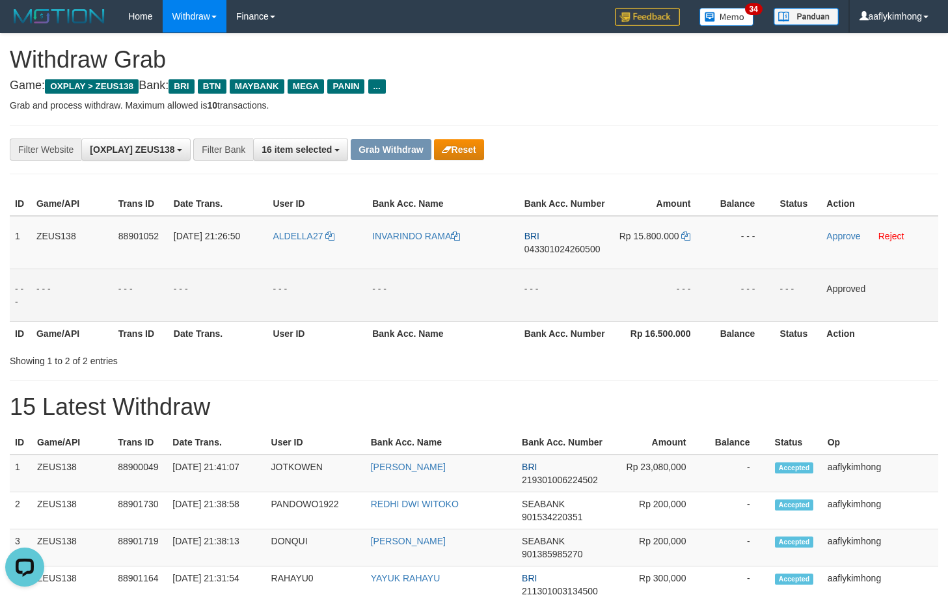
click at [655, 103] on p "Grab and process withdraw. Maximum allowed is 10 transactions." at bounding box center [474, 105] width 929 height 13
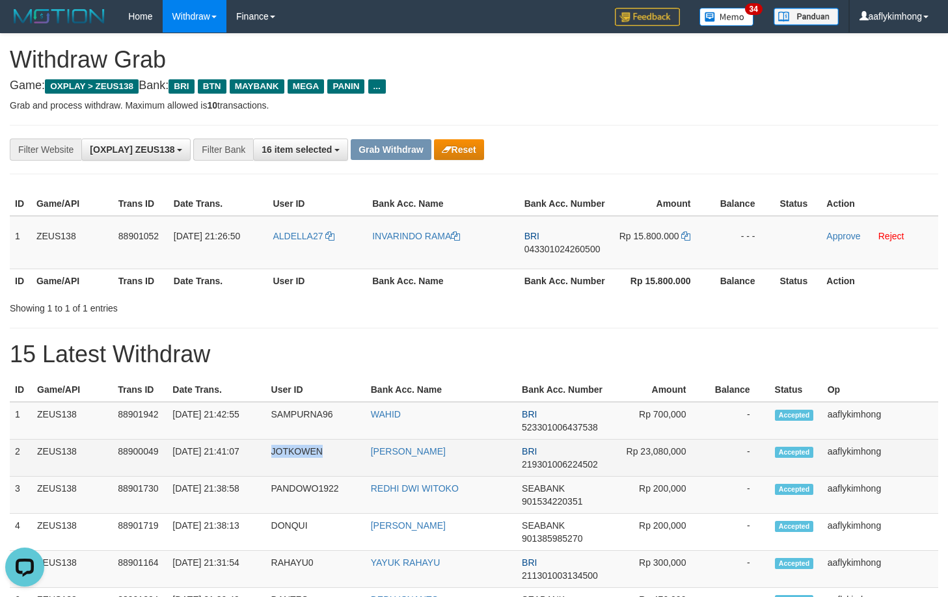
copy td "JOTKOWEN"
drag, startPoint x: 271, startPoint y: 461, endPoint x: 339, endPoint y: 470, distance: 69.0
click at [339, 470] on td "JOTKOWEN" at bounding box center [316, 458] width 100 height 37
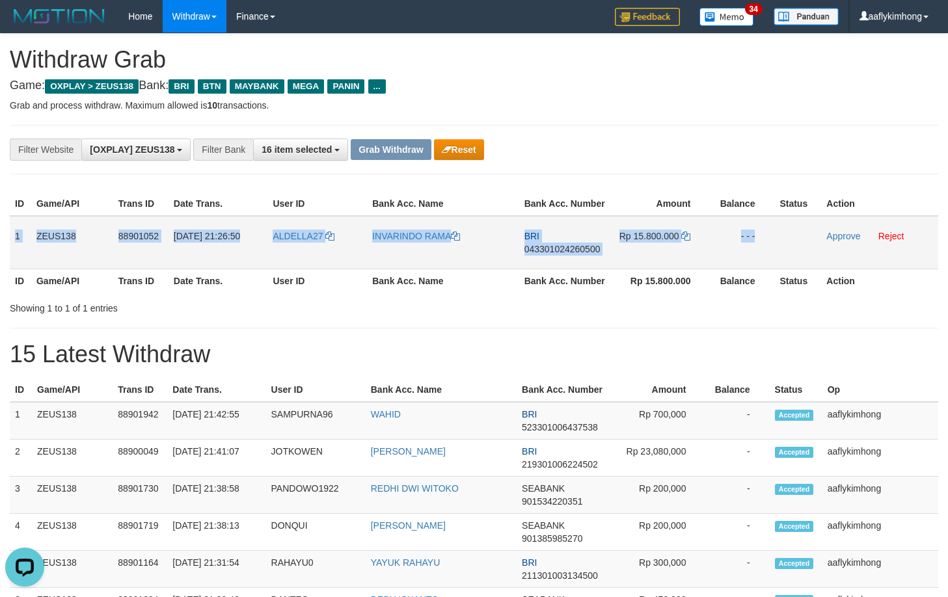
copy tr "1 ZEUS138 88901052 01/10/2025 21:26:50 ALDELLA27 INVARINDO RAMA BRI 04330102426…"
drag, startPoint x: 14, startPoint y: 239, endPoint x: 838, endPoint y: 246, distance: 823.8
click at [838, 246] on tr "1 ZEUS138 88901052 01/10/2025 21:26:50 ALDELLA27 INVARINDO RAMA BRI 04330102426…" at bounding box center [474, 242] width 929 height 53
copy tr "1 ZEUS138 88901052 01/10/2025 21:26:50 ALDELLA27 INVARINDO RAMA BRI 04330102426…"
click at [566, 240] on td "BRI 043301024260500" at bounding box center [566, 242] width 94 height 53
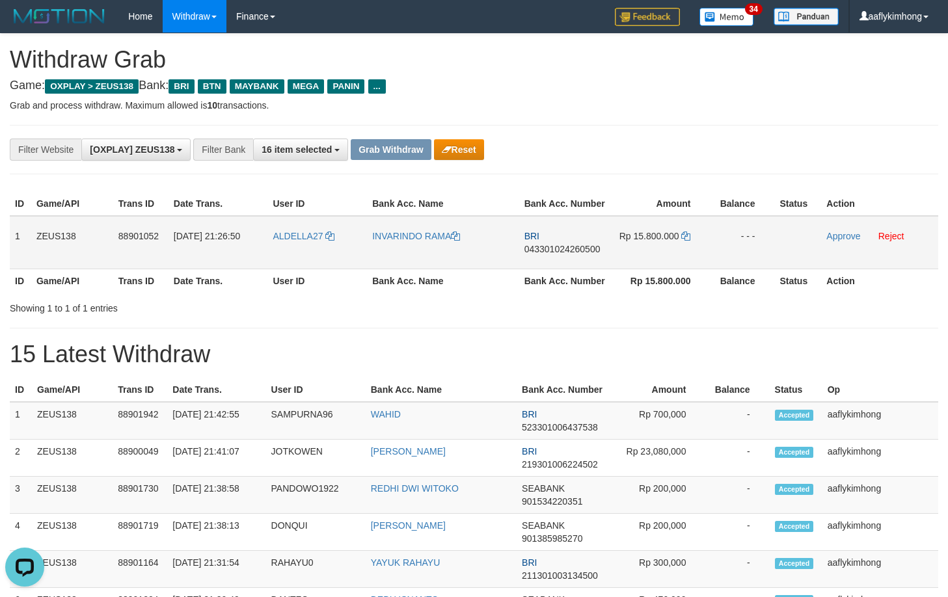
click at [560, 251] on span "043301024260500" at bounding box center [562, 249] width 76 height 10
click at [682, 228] on td "Rp 15.800.000" at bounding box center [662, 242] width 98 height 53
click at [686, 234] on icon at bounding box center [685, 236] width 9 height 9
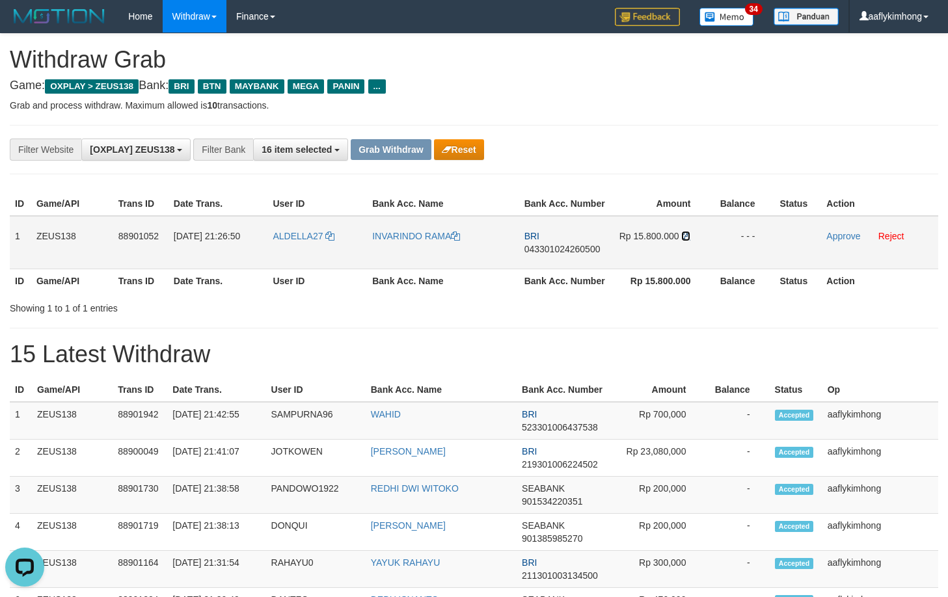
click at [686, 234] on icon at bounding box center [685, 236] width 9 height 9
drag, startPoint x: 305, startPoint y: 247, endPoint x: 349, endPoint y: 244, distance: 44.3
click at [349, 244] on td "ALDELLA27" at bounding box center [317, 242] width 100 height 53
click at [666, 351] on h1 "15 Latest Withdraw" at bounding box center [474, 355] width 929 height 26
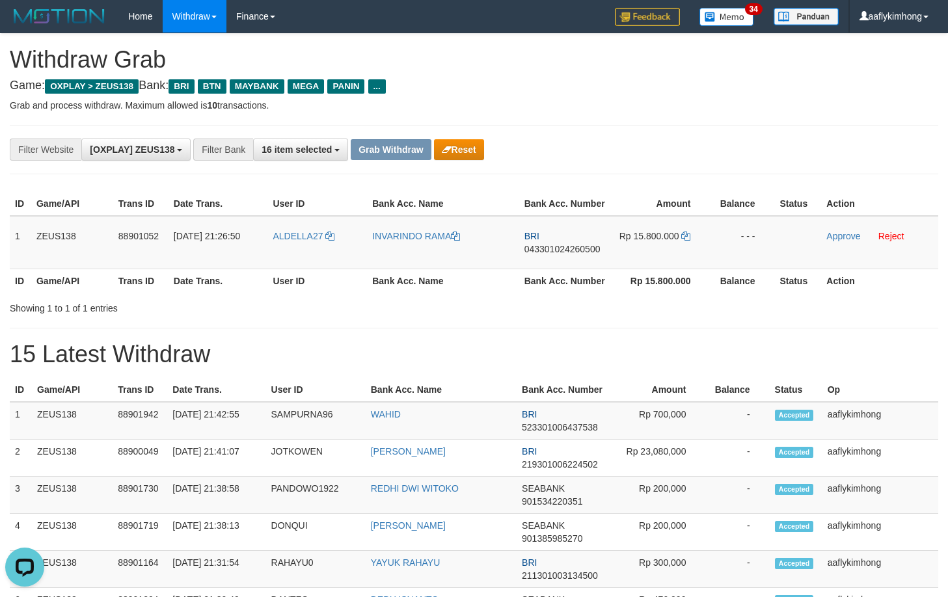
click at [709, 346] on h1 "15 Latest Withdraw" at bounding box center [474, 355] width 929 height 26
click at [588, 357] on h1 "15 Latest Withdraw" at bounding box center [474, 355] width 929 height 26
copy link "ALDELLA27"
drag, startPoint x: 271, startPoint y: 254, endPoint x: 326, endPoint y: 251, distance: 54.8
click at [326, 251] on td "ALDELLA27" at bounding box center [317, 242] width 100 height 53
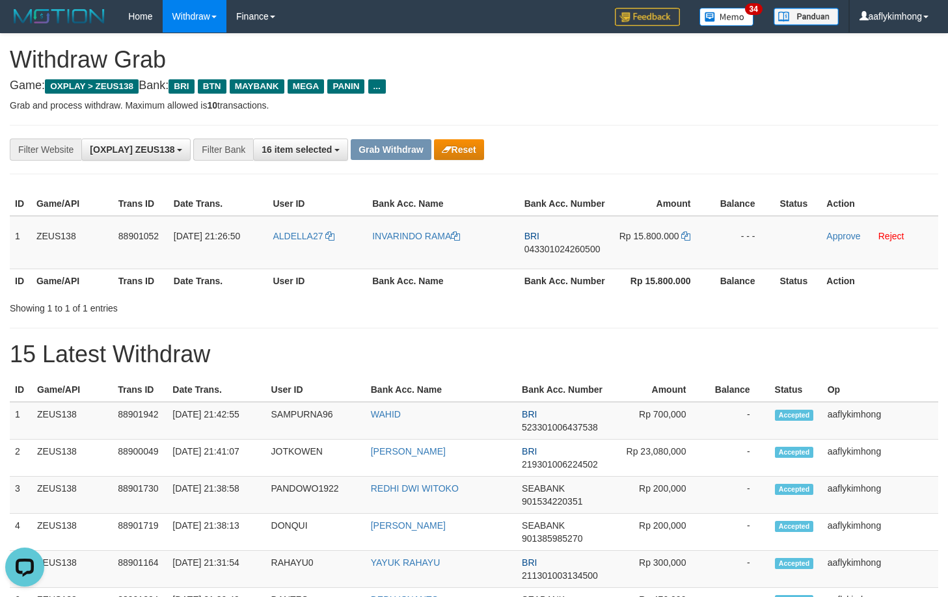
click at [701, 344] on h1 "15 Latest Withdraw" at bounding box center [474, 355] width 929 height 26
drag, startPoint x: 838, startPoint y: 238, endPoint x: 529, endPoint y: 137, distance: 325.1
click at [838, 238] on link "Approve" at bounding box center [843, 236] width 34 height 10
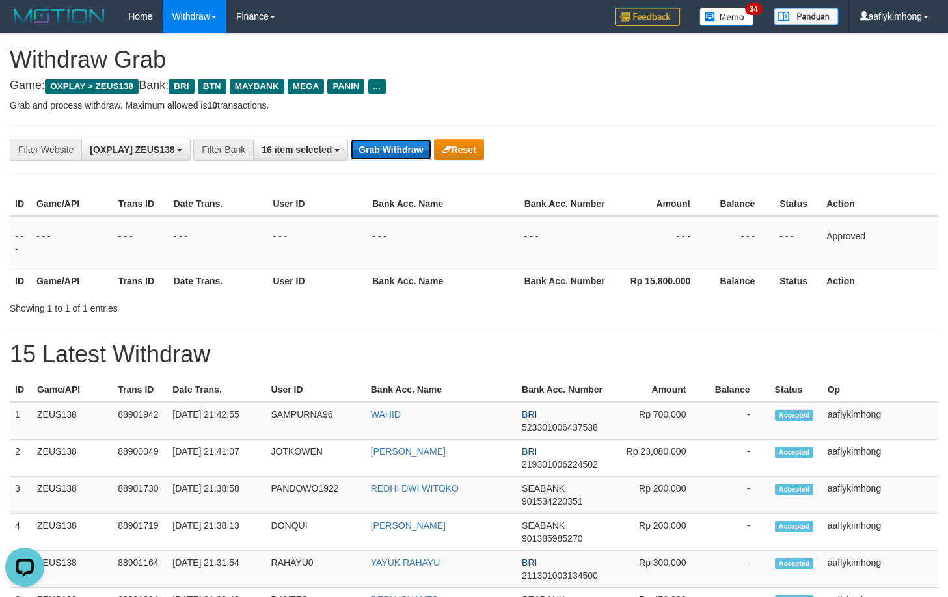
click at [407, 143] on button "Grab Withdraw" at bounding box center [391, 149] width 80 height 21
click at [405, 143] on button "Grab Withdraw" at bounding box center [391, 149] width 80 height 21
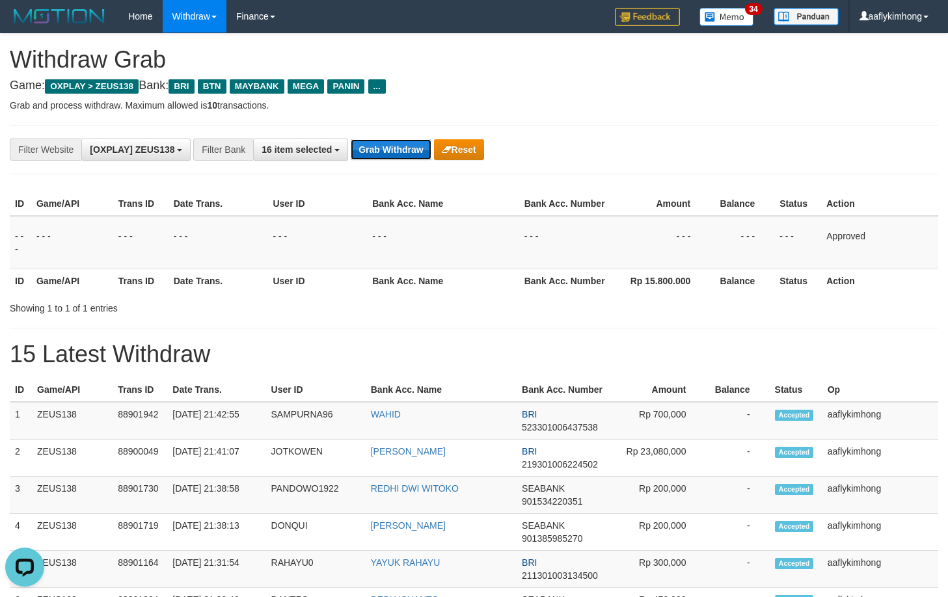
click at [405, 143] on button "Grab Withdraw" at bounding box center [391, 149] width 80 height 21
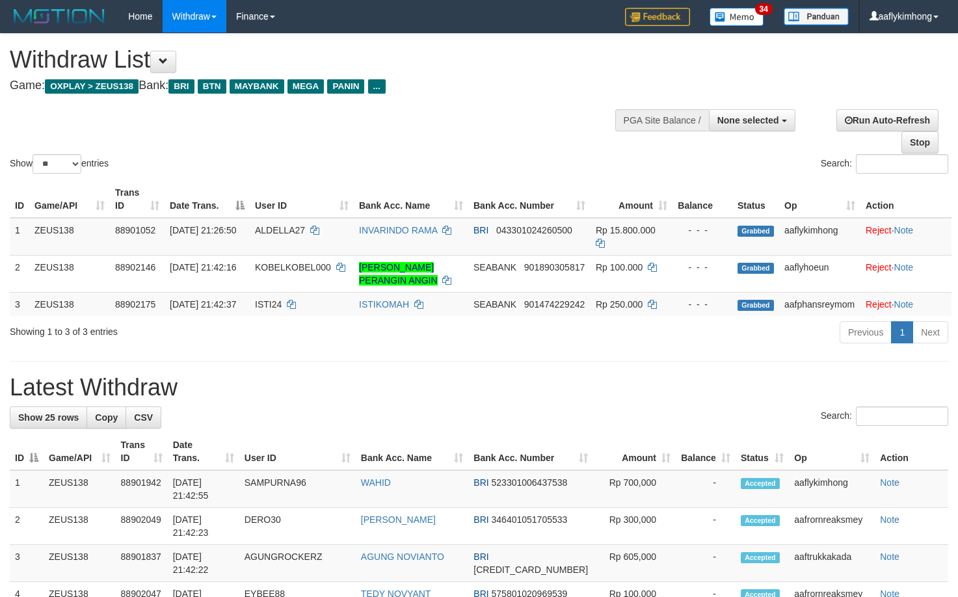
select select
select select "**"
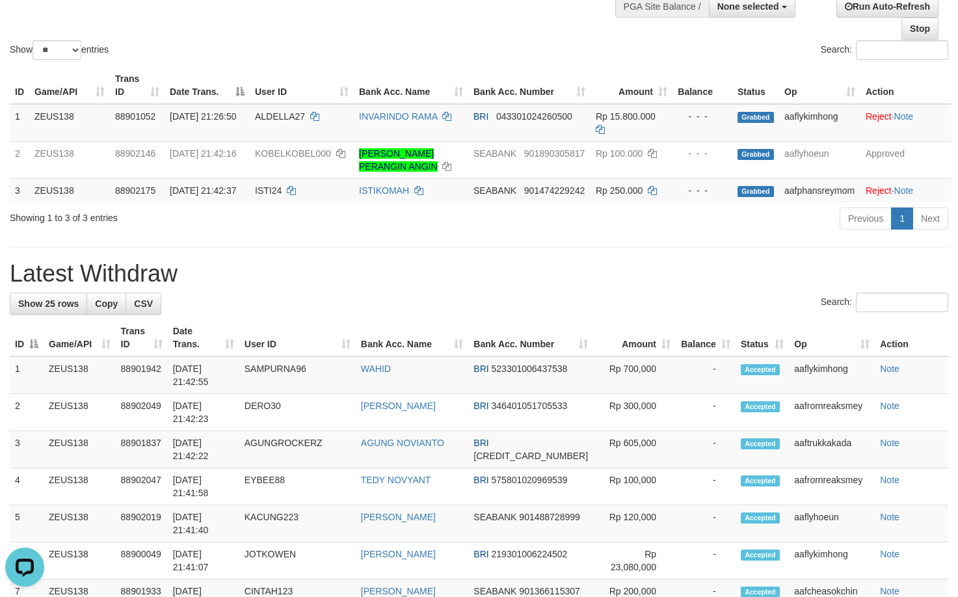
click at [280, 316] on div "Search:" at bounding box center [479, 304] width 939 height 23
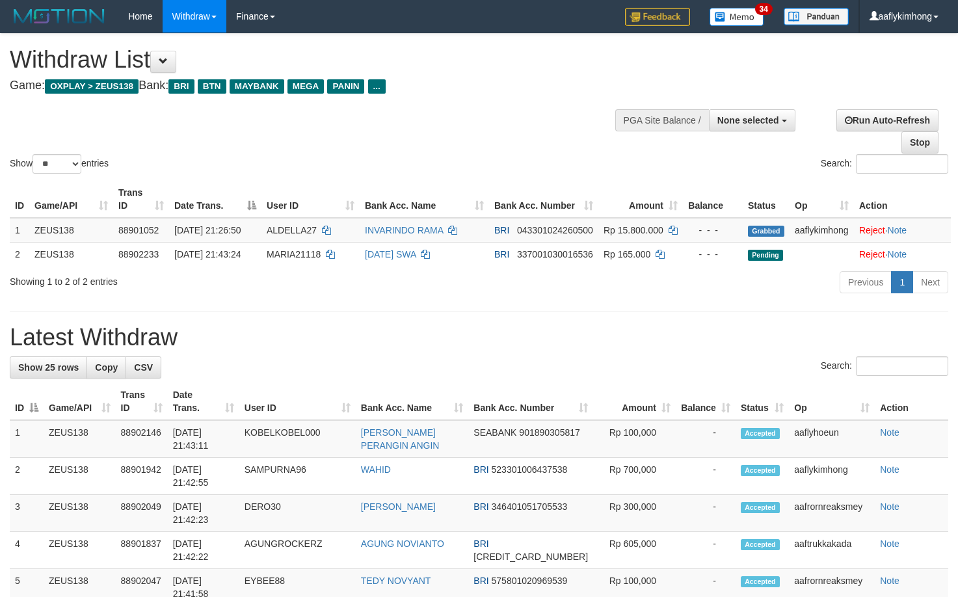
select select
select select "**"
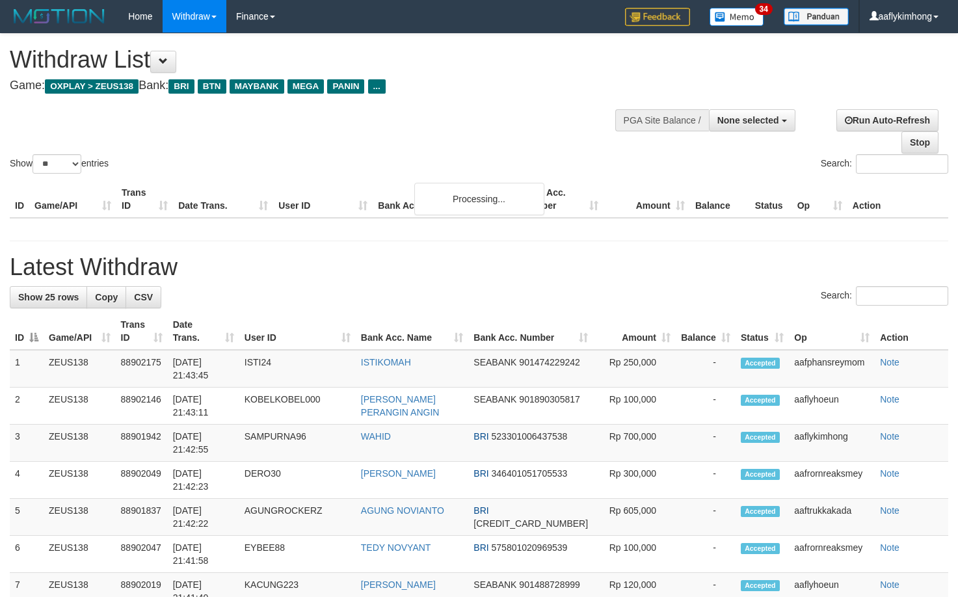
select select
select select "**"
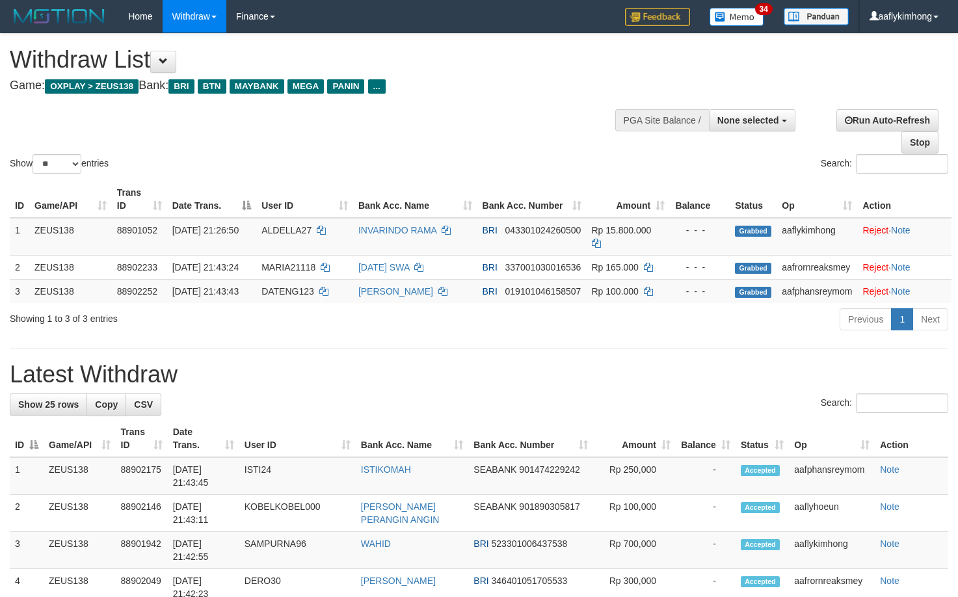
select select
select select "**"
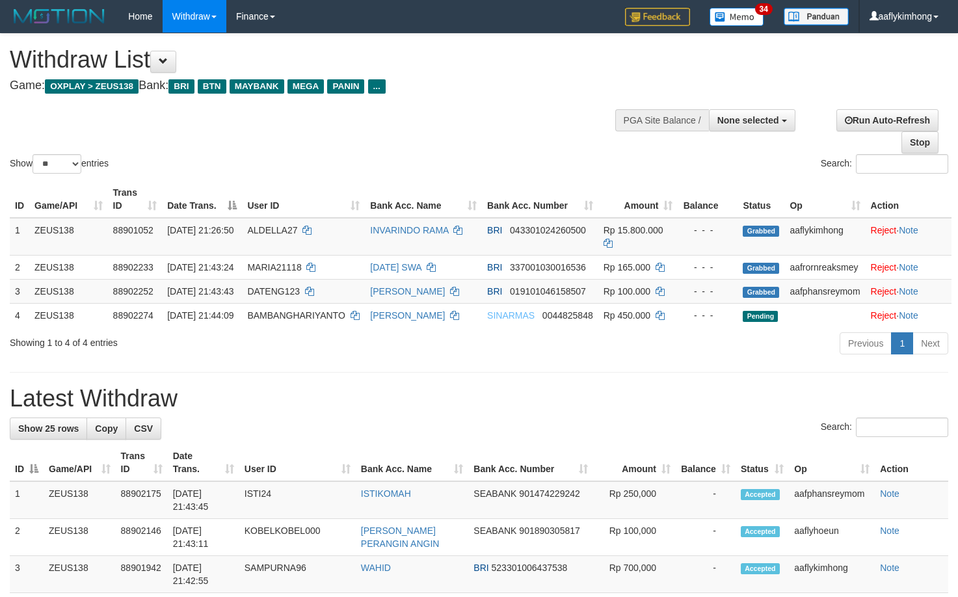
select select
select select "**"
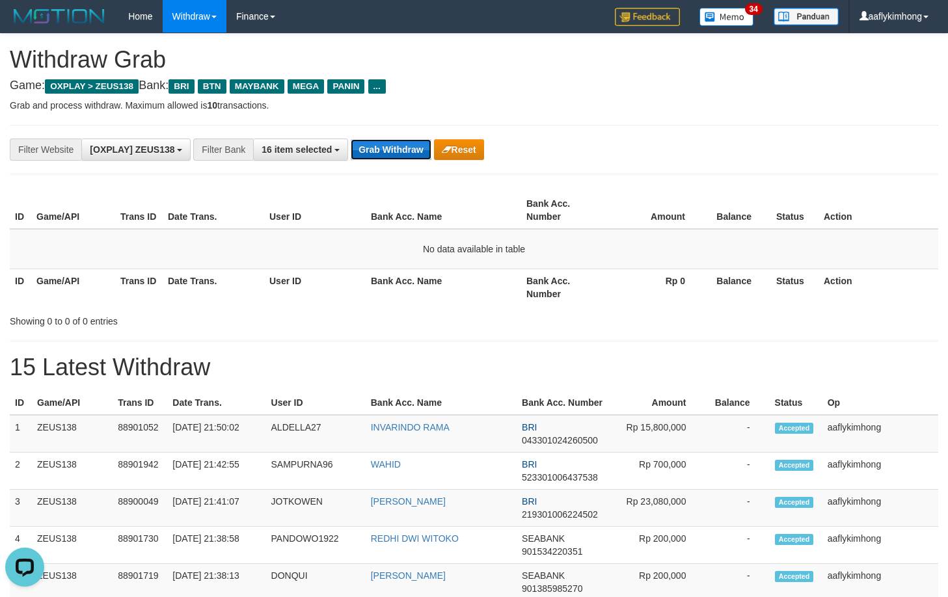
click at [384, 148] on button "Grab Withdraw" at bounding box center [391, 149] width 80 height 21
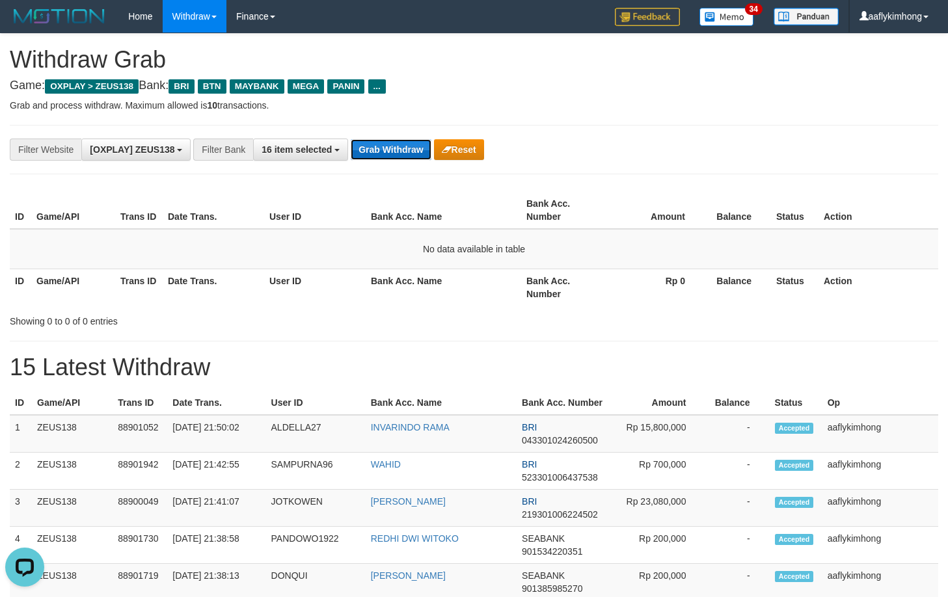
click at [384, 148] on button "Grab Withdraw" at bounding box center [391, 149] width 80 height 21
drag, startPoint x: 425, startPoint y: 175, endPoint x: 396, endPoint y: 147, distance: 40.0
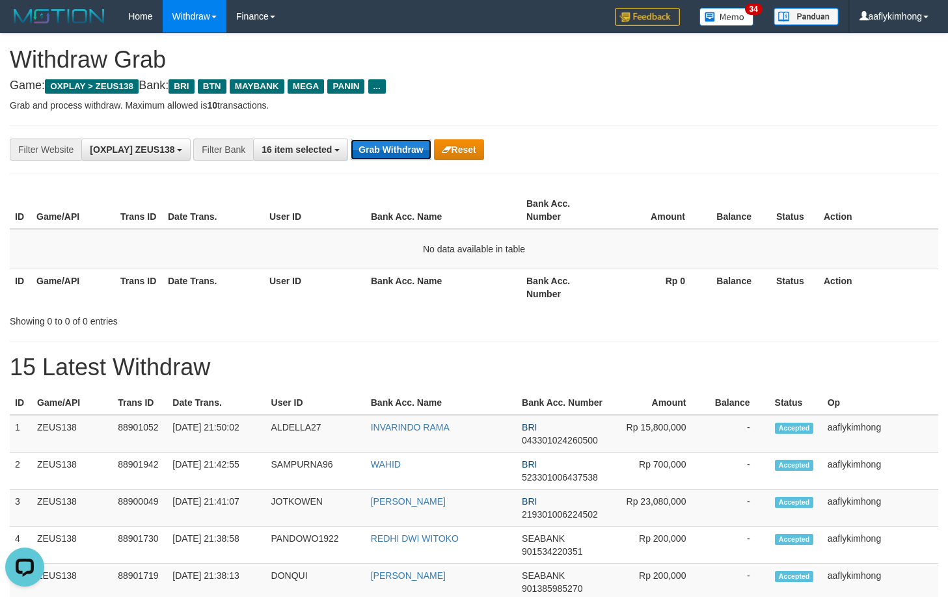
click at [396, 146] on button "Grab Withdraw" at bounding box center [391, 149] width 80 height 21
click at [395, 146] on button "Grab Withdraw" at bounding box center [391, 149] width 80 height 21
drag, startPoint x: 354, startPoint y: 146, endPoint x: 385, endPoint y: 143, distance: 31.3
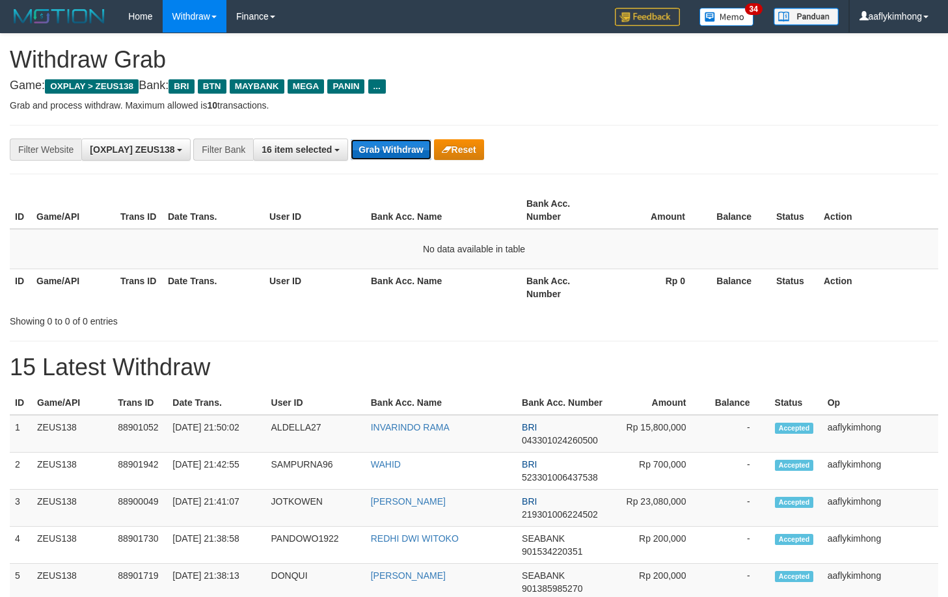
click at [370, 144] on button "Grab Withdraw" at bounding box center [391, 149] width 80 height 21
click at [386, 143] on button "Grab Withdraw" at bounding box center [391, 149] width 80 height 21
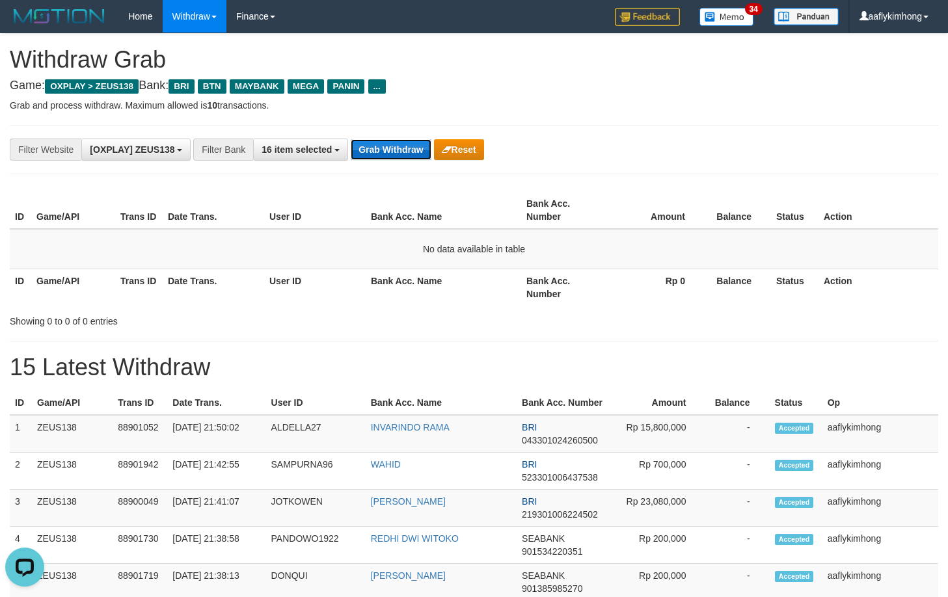
click at [386, 143] on button "Grab Withdraw" at bounding box center [391, 149] width 80 height 21
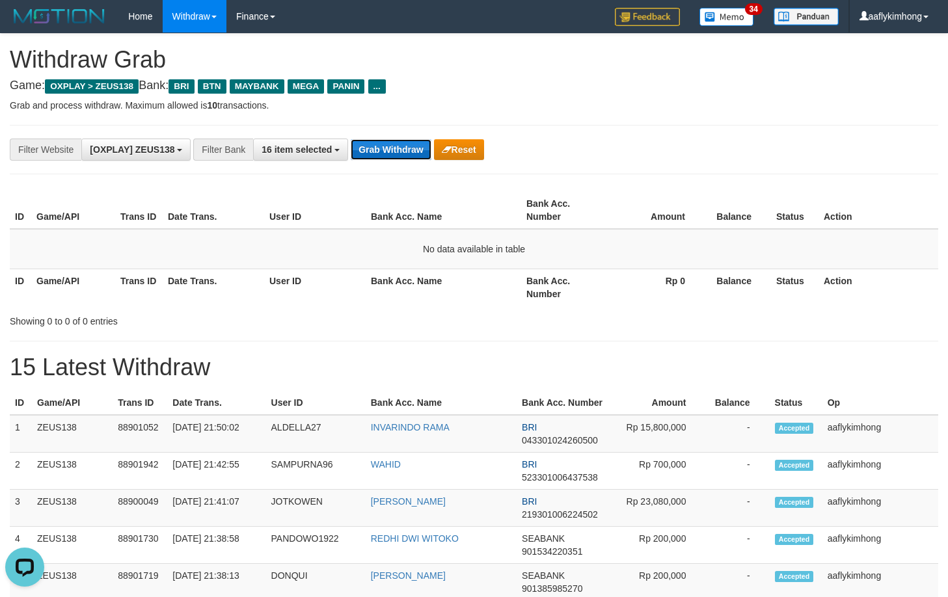
click at [386, 143] on button "Grab Withdraw" at bounding box center [391, 149] width 80 height 21
click at [383, 142] on button "Grab Withdraw" at bounding box center [391, 149] width 80 height 21
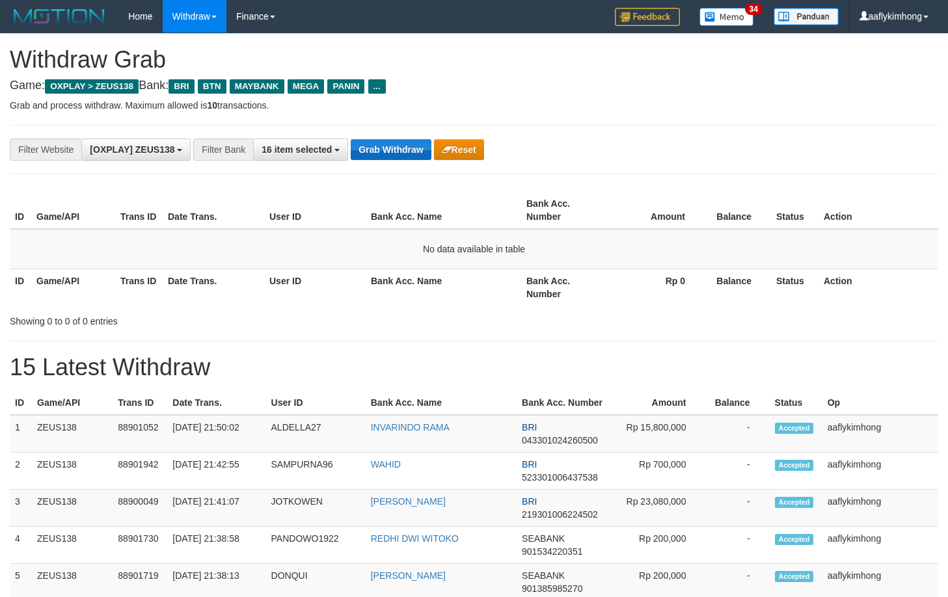
click at [383, 142] on button "Grab Withdraw" at bounding box center [391, 149] width 80 height 21
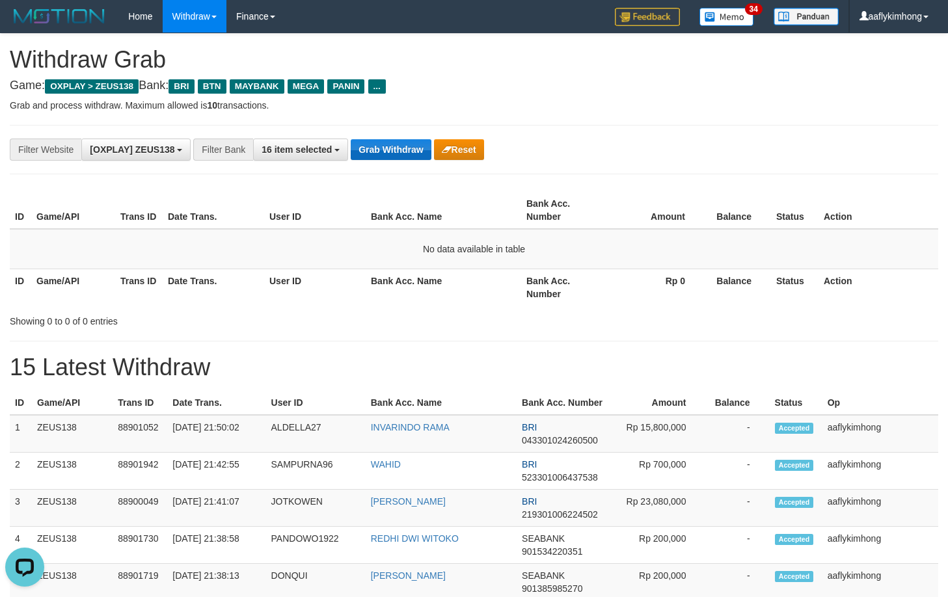
click at [383, 142] on button "Grab Withdraw" at bounding box center [391, 149] width 80 height 21
click at [400, 146] on button "Grab Withdraw" at bounding box center [391, 149] width 80 height 21
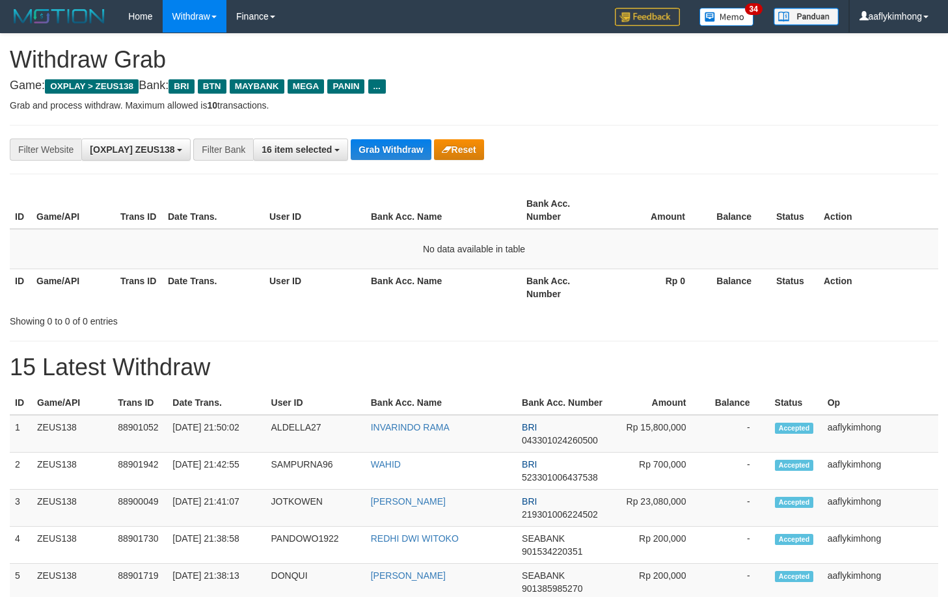
click at [400, 146] on button "Grab Withdraw" at bounding box center [391, 149] width 80 height 21
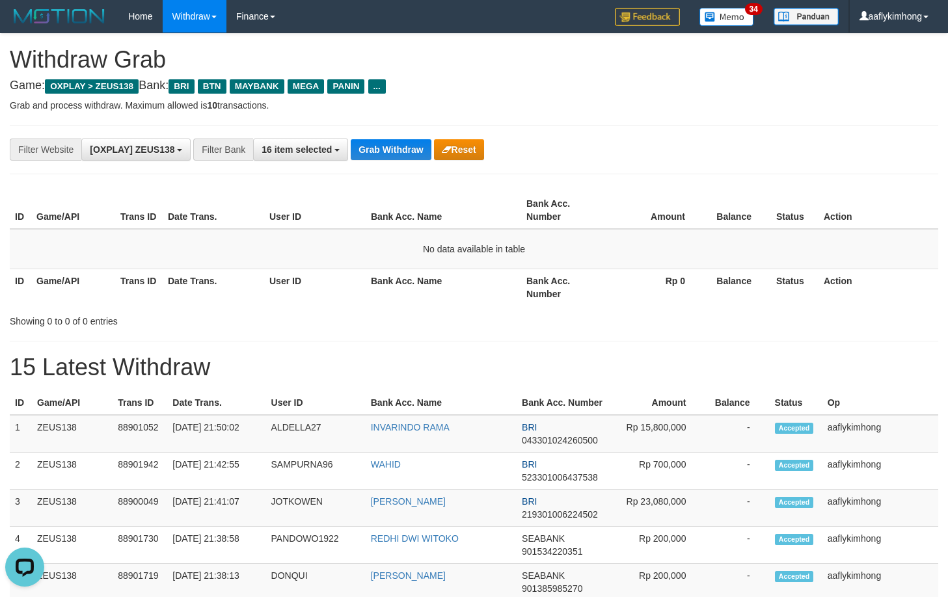
click at [400, 146] on button "Grab Withdraw" at bounding box center [391, 149] width 80 height 21
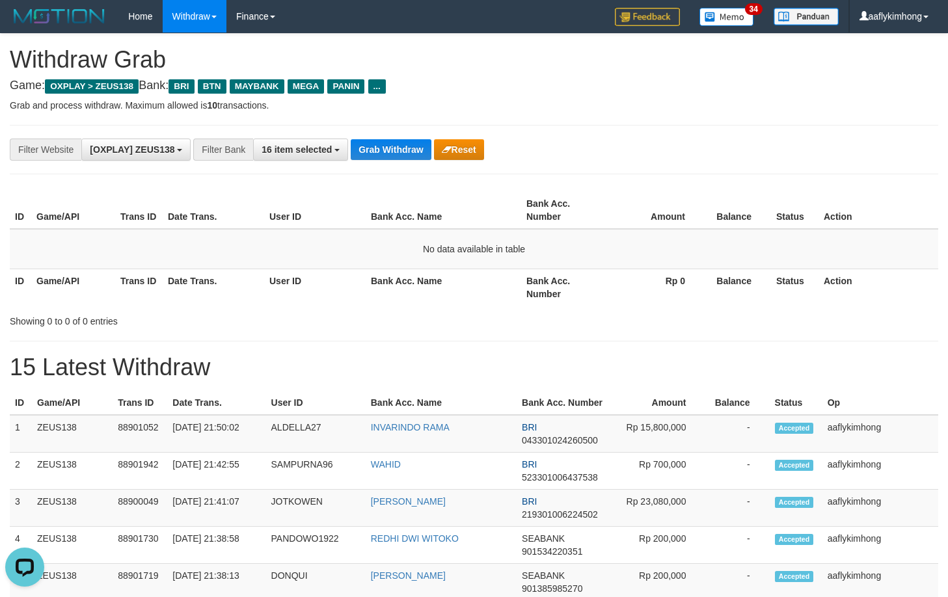
click at [400, 146] on button "Grab Withdraw" at bounding box center [391, 149] width 80 height 21
drag, startPoint x: 0, startPoint y: 0, endPoint x: 400, endPoint y: 146, distance: 425.9
click at [400, 146] on button "Grab Withdraw" at bounding box center [391, 149] width 80 height 21
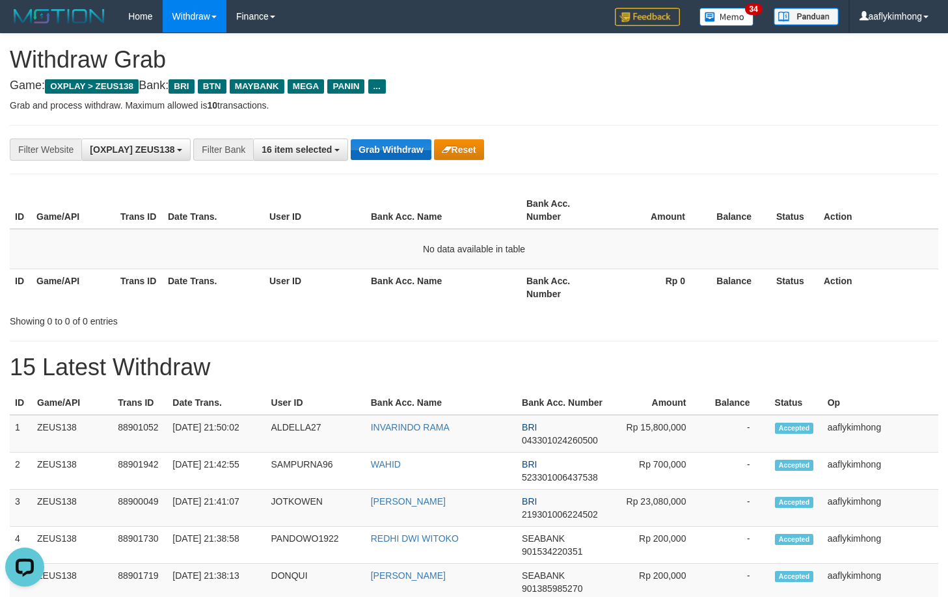
click at [400, 146] on button "Grab Withdraw" at bounding box center [391, 149] width 80 height 21
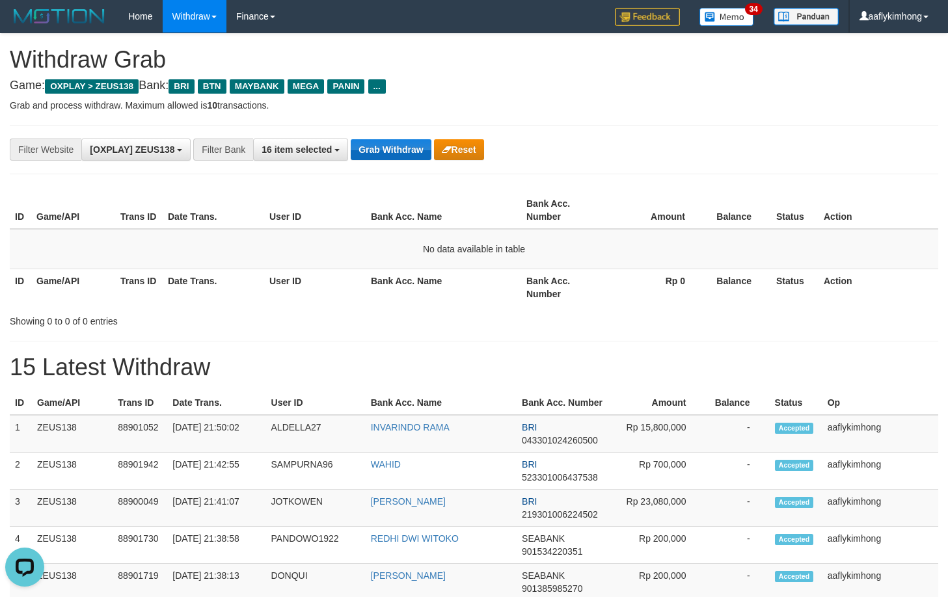
click at [400, 146] on button "Grab Withdraw" at bounding box center [391, 149] width 80 height 21
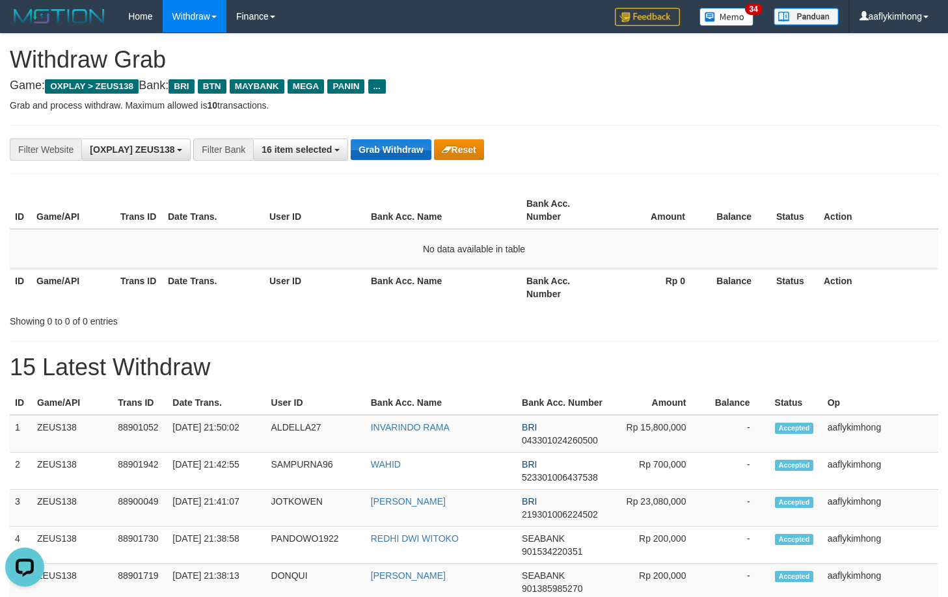
click at [400, 146] on button "Grab Withdraw" at bounding box center [391, 149] width 80 height 21
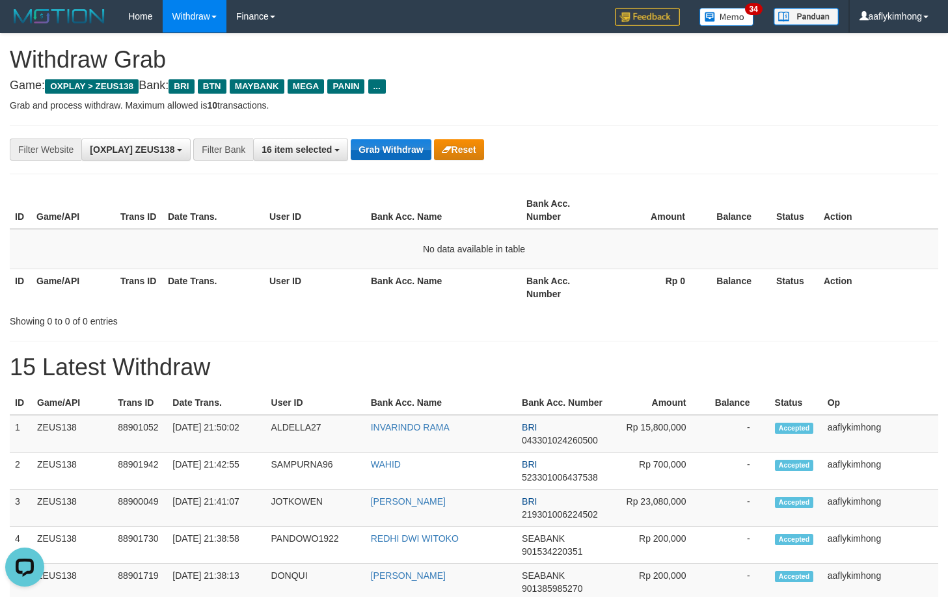
click at [400, 146] on button "Grab Withdraw" at bounding box center [391, 149] width 80 height 21
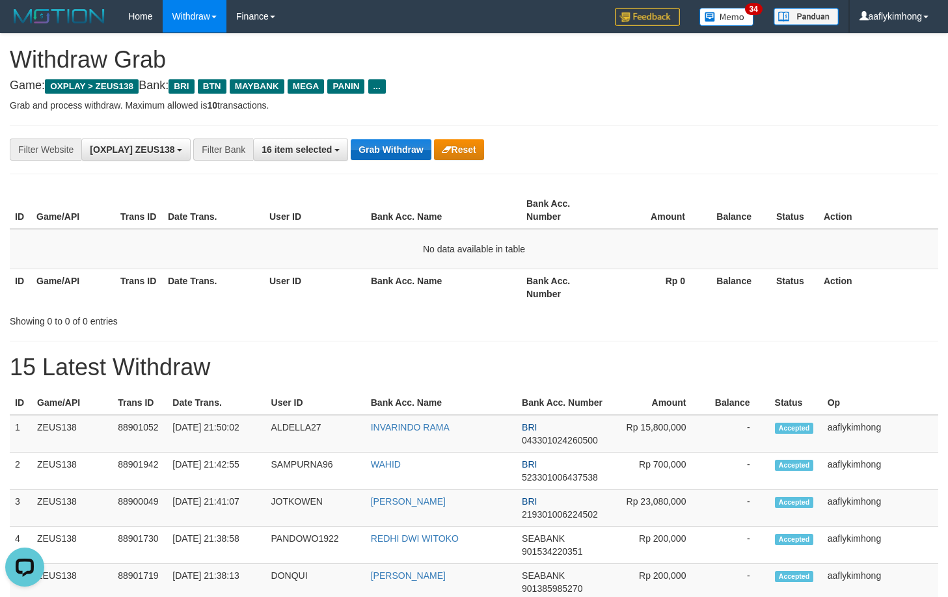
click at [400, 146] on button "Grab Withdraw" at bounding box center [391, 149] width 80 height 21
click at [385, 146] on button "Grab Withdraw" at bounding box center [391, 149] width 80 height 21
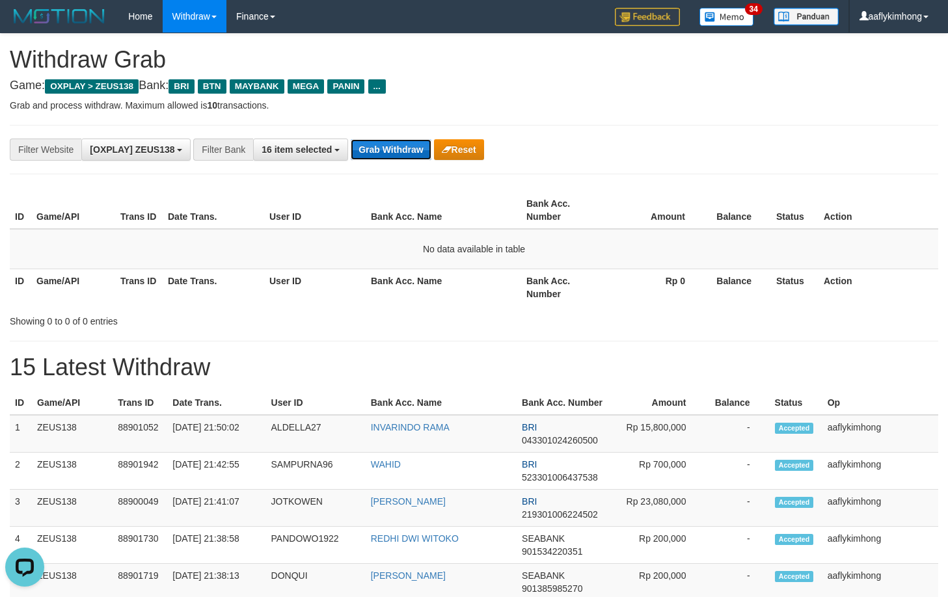
click at [385, 146] on button "Grab Withdraw" at bounding box center [391, 149] width 80 height 21
click at [403, 133] on div "**********" at bounding box center [474, 149] width 929 height 49
click at [405, 141] on button "Grab Withdraw" at bounding box center [391, 149] width 80 height 21
click at [400, 161] on div "**********" at bounding box center [474, 149] width 929 height 49
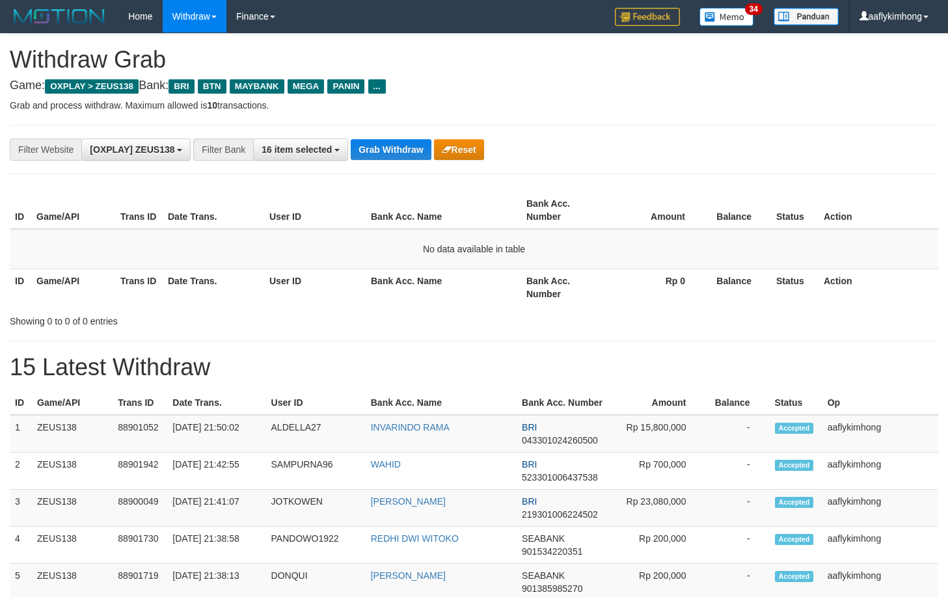
click at [400, 161] on div "**********" at bounding box center [474, 149] width 929 height 49
drag, startPoint x: 380, startPoint y: 216, endPoint x: 398, endPoint y: 157, distance: 61.3
click at [379, 214] on th "Bank Acc. Name" at bounding box center [444, 210] width 156 height 37
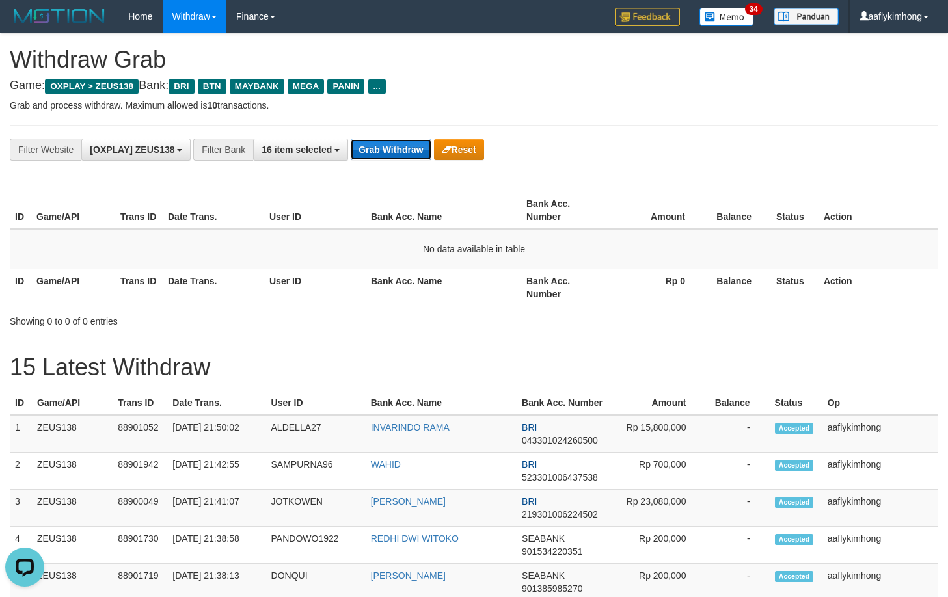
click at [398, 157] on button "Grab Withdraw" at bounding box center [391, 149] width 80 height 21
click at [418, 163] on div "**********" at bounding box center [474, 149] width 929 height 49
click at [396, 143] on button "Grab Withdraw" at bounding box center [391, 149] width 80 height 21
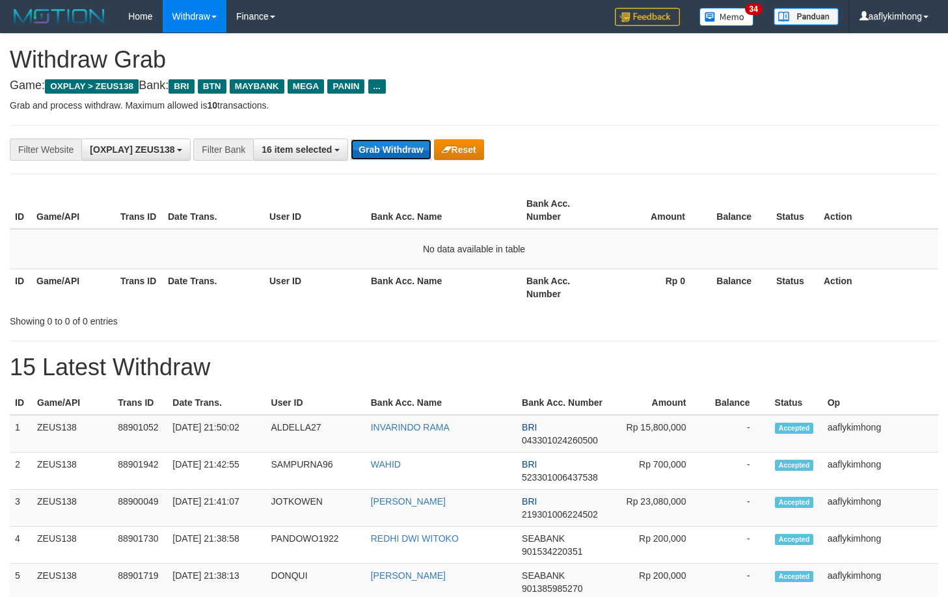
click at [396, 143] on button "Grab Withdraw" at bounding box center [391, 149] width 80 height 21
drag, startPoint x: 407, startPoint y: 163, endPoint x: 401, endPoint y: 153, distance: 11.6
click at [406, 162] on div "**********" at bounding box center [474, 149] width 929 height 49
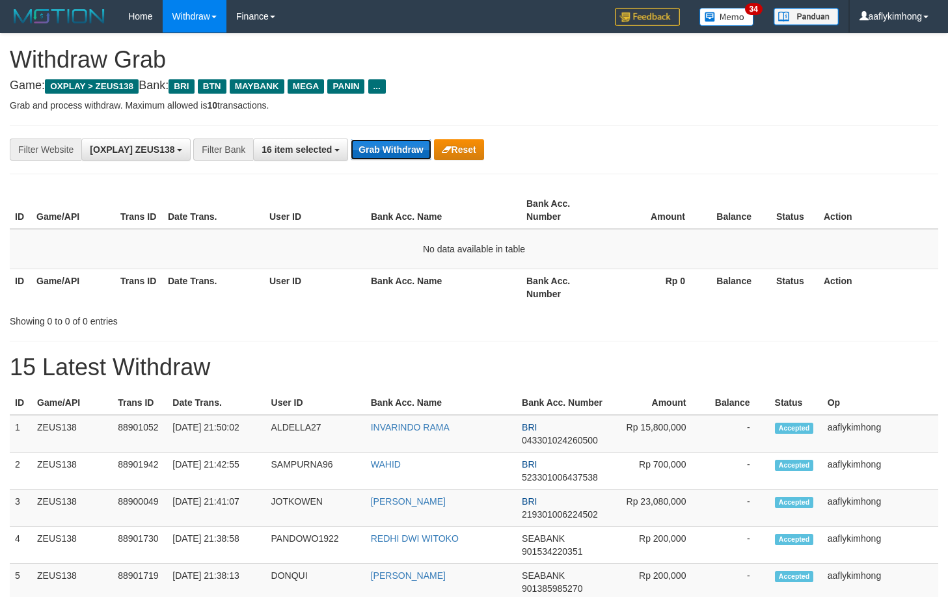
click at [401, 153] on button "Grab Withdraw" at bounding box center [391, 149] width 80 height 21
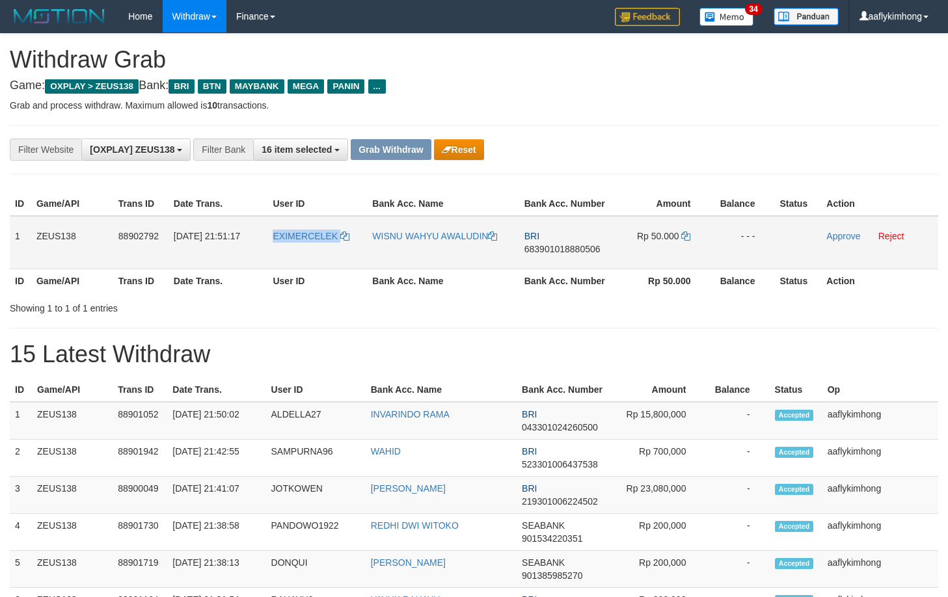
drag, startPoint x: 269, startPoint y: 262, endPoint x: 358, endPoint y: 254, distance: 89.5
click at [358, 254] on td "EXIMERCELEK" at bounding box center [317, 242] width 100 height 53
copy link "EXIMERCELEK"
click at [15, 229] on td "1" at bounding box center [20, 242] width 21 height 53
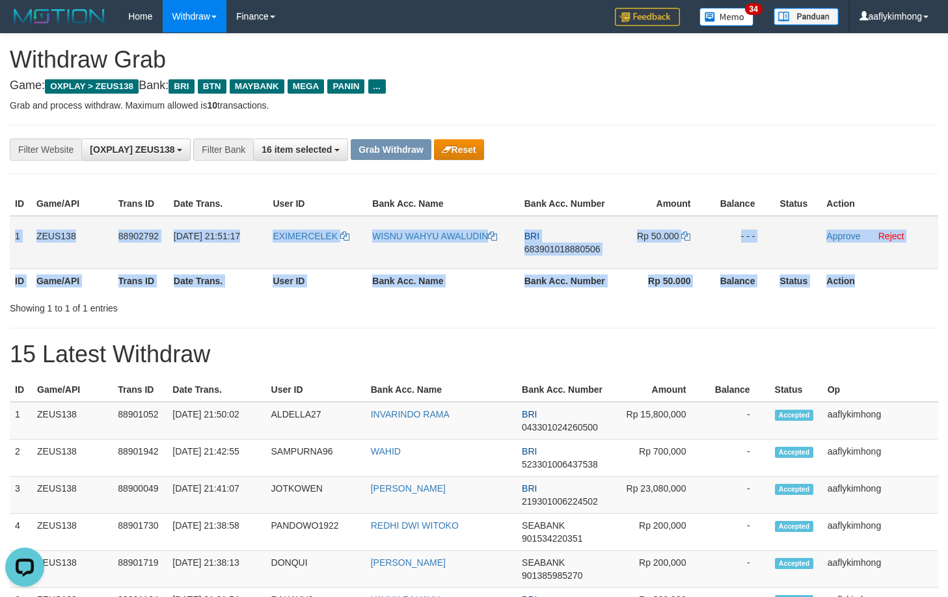
copy table "1 ZEUS138 88902792 [DATE] 21:51:17 EXIMERCELEK WISNU WAHYU AWALUDIN BRI 6839010…"
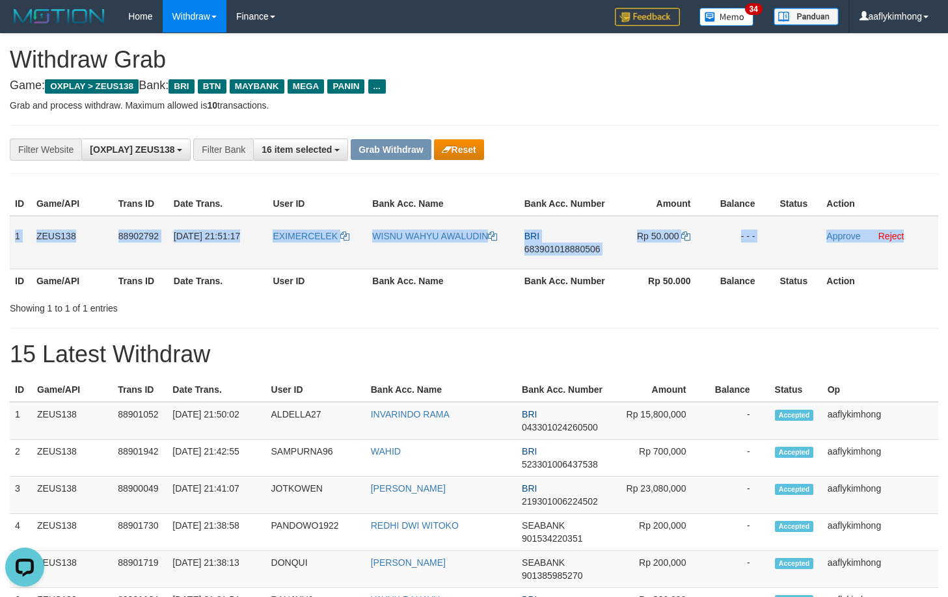
drag, startPoint x: 15, startPoint y: 229, endPoint x: 905, endPoint y: 245, distance: 890.3
click at [905, 245] on tr "1 ZEUS138 88902792 [DATE] 21:51:17 EXIMERCELEK WISNU WAHYU AWALUDIN BRI 6839010…" at bounding box center [474, 242] width 929 height 53
copy tr "1 ZEUS138 88902792 [DATE] 21:51:17 EXIMERCELEK WISNU WAHYU AWALUDIN BRI 6839010…"
click at [578, 250] on span "683901018880506" at bounding box center [562, 249] width 76 height 10
copy tr "1 ZEUS138 88902792 [DATE] 21:51:17 EXIMERCELEK WISNU WAHYU AWALUDIN BRI 6839010…"
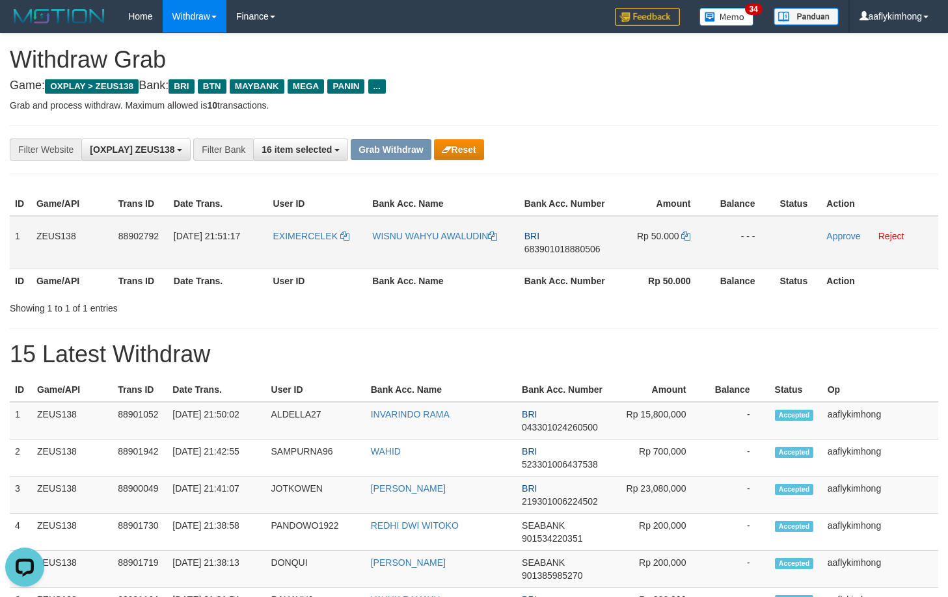
click at [578, 250] on span "683901018880506" at bounding box center [562, 249] width 76 height 10
click at [681, 231] on td "Rp 50.000" at bounding box center [662, 242] width 98 height 53
click at [687, 233] on icon at bounding box center [685, 236] width 9 height 9
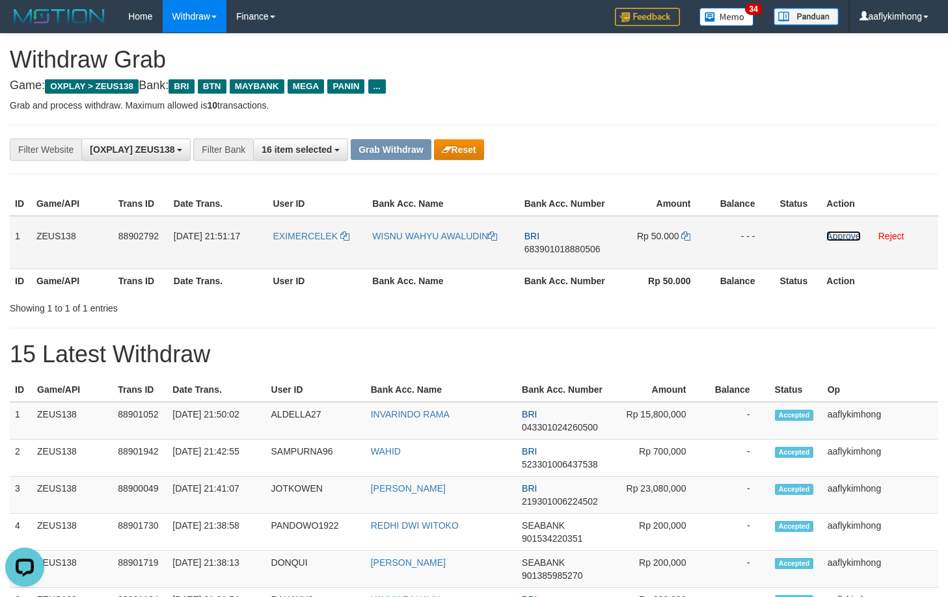
click at [835, 239] on link "Approve" at bounding box center [843, 236] width 34 height 10
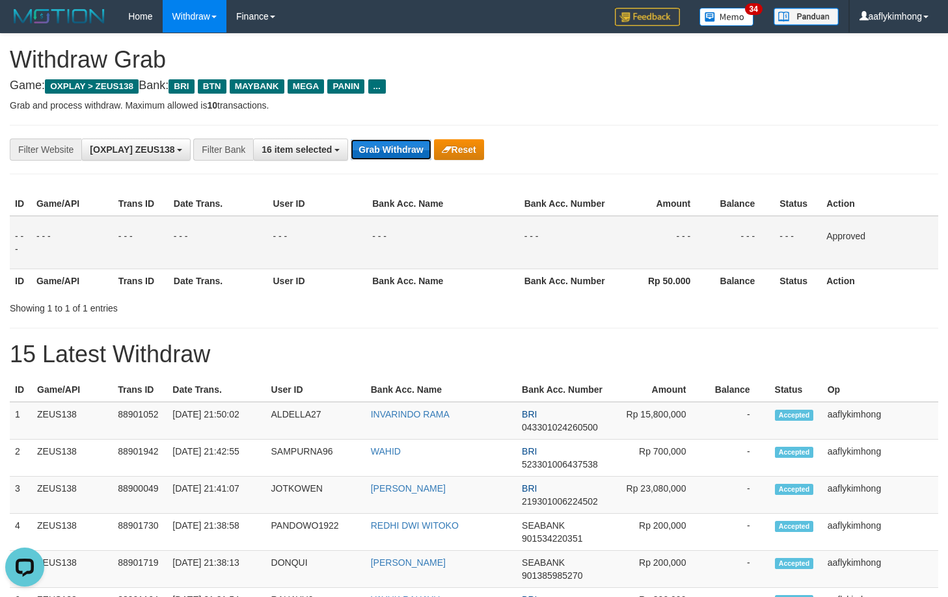
click at [394, 141] on button "Grab Withdraw" at bounding box center [391, 149] width 80 height 21
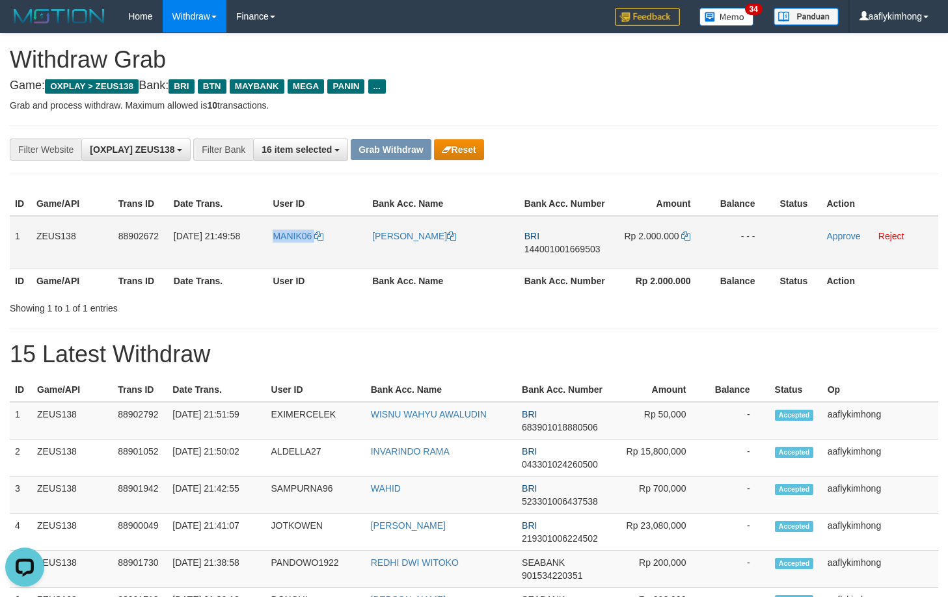
copy link "MANIK06"
drag, startPoint x: 269, startPoint y: 245, endPoint x: 322, endPoint y: 246, distance: 53.4
click at [322, 246] on td "MANIK06" at bounding box center [317, 242] width 100 height 53
click at [11, 223] on td "1" at bounding box center [20, 242] width 21 height 53
copy tr "1 ZEUS138 88902672 [DATE] 21:49:58 MANIK06 [PERSON_NAME] BRI 144001001669503 Rp…"
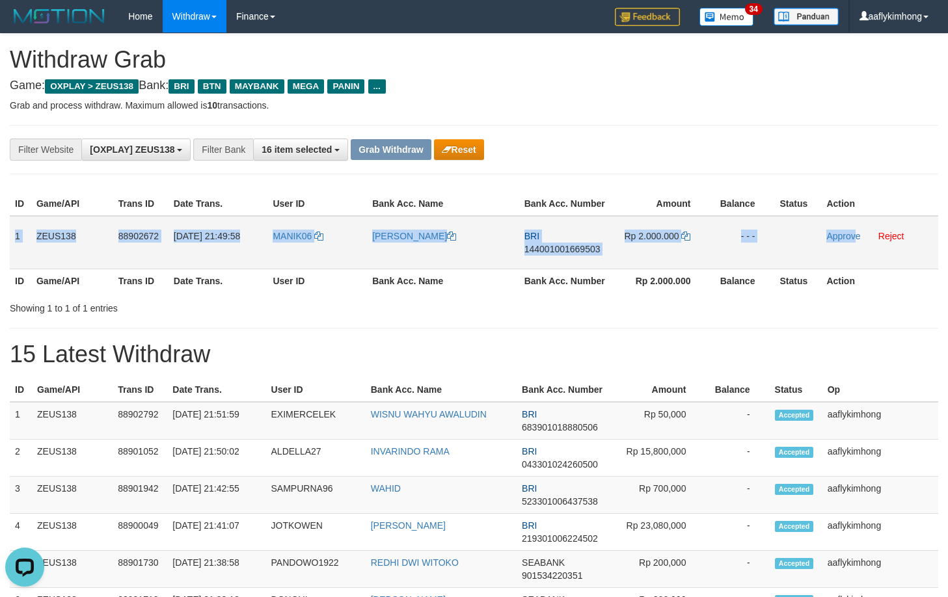
drag, startPoint x: 12, startPoint y: 223, endPoint x: 856, endPoint y: 261, distance: 845.5
click at [856, 261] on tr "1 ZEUS138 88902672 [DATE] 21:49:58 MANIK06 [PERSON_NAME] BRI 144001001669503 Rp…" at bounding box center [474, 242] width 929 height 53
copy tr "1 ZEUS138 88902672 [DATE] 21:49:58 MANIK06 [PERSON_NAME] BRI 144001001669503 Rp…"
click at [560, 248] on span "144001001669503" at bounding box center [562, 249] width 76 height 10
copy tr "1 ZEUS138 88902672 [DATE] 21:49:58 MANIK06 [PERSON_NAME] BRI 144001001669503 Rp…"
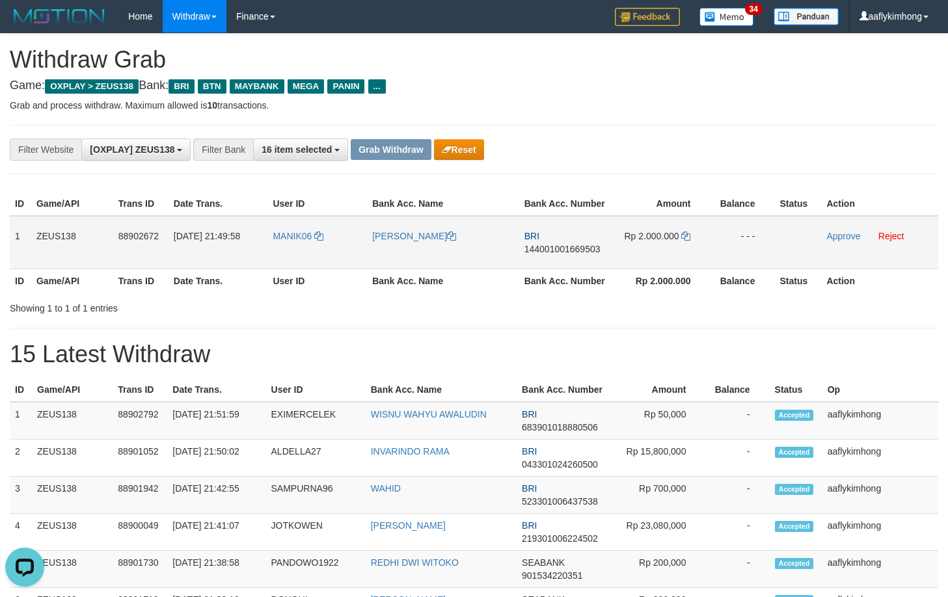
click at [560, 248] on span "144001001669503" at bounding box center [562, 249] width 76 height 10
click at [681, 234] on td "Rp 2.000.000" at bounding box center [662, 242] width 98 height 53
click at [684, 233] on icon at bounding box center [685, 236] width 9 height 9
click at [838, 237] on link "Approve" at bounding box center [843, 236] width 34 height 10
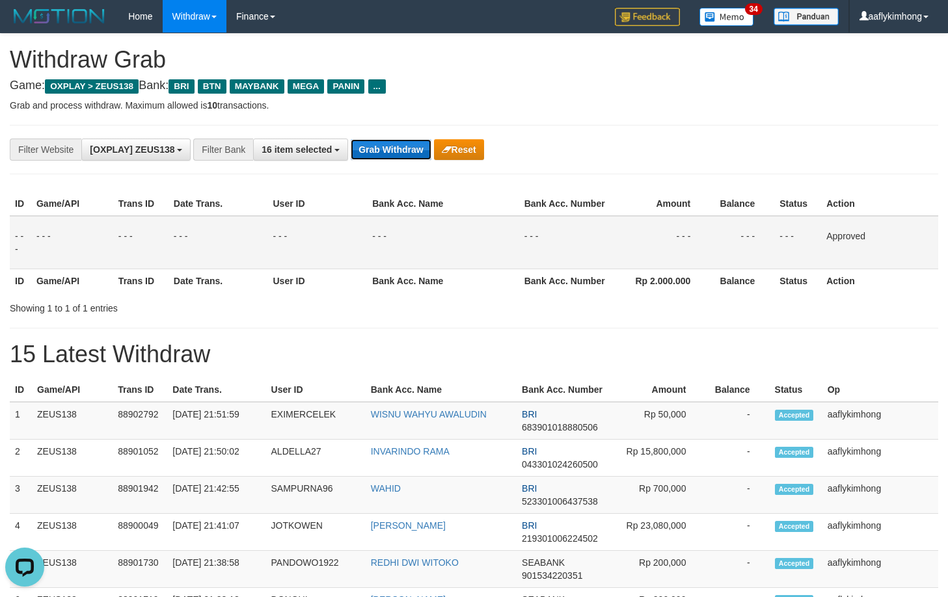
click at [392, 142] on button "Grab Withdraw" at bounding box center [391, 149] width 80 height 21
click at [391, 142] on button "Grab Withdraw" at bounding box center [391, 149] width 80 height 21
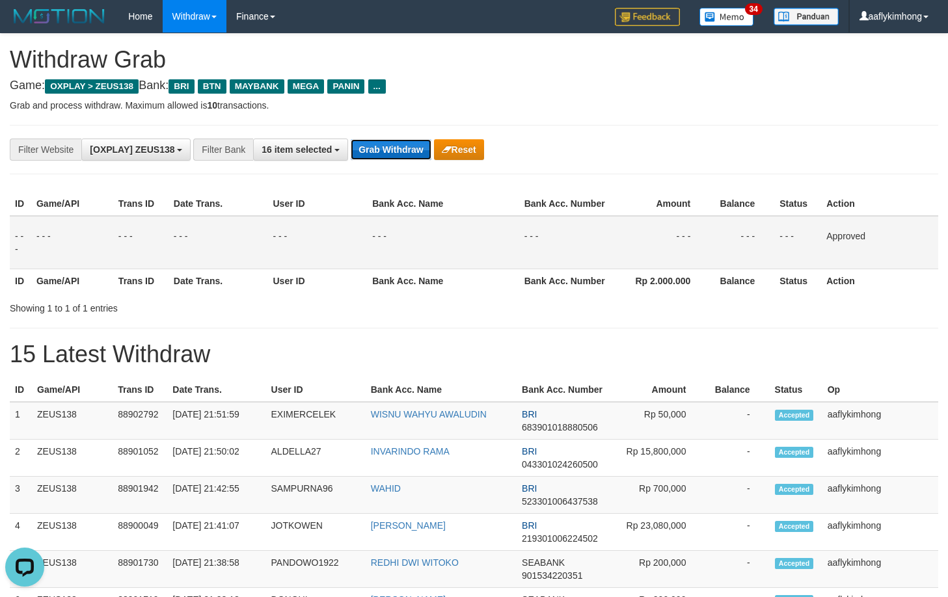
click at [391, 142] on button "Grab Withdraw" at bounding box center [391, 149] width 80 height 21
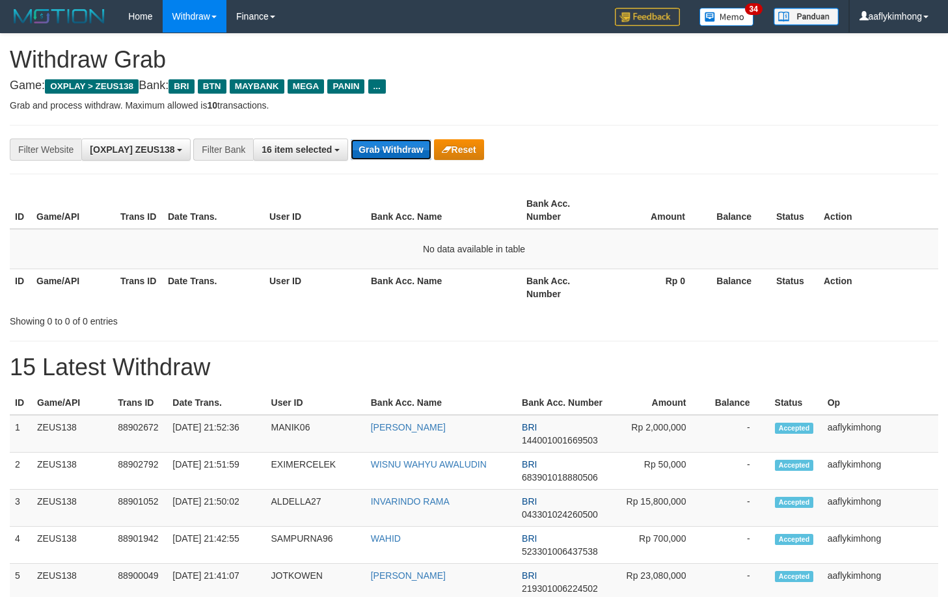
click at [377, 143] on button "Grab Withdraw" at bounding box center [391, 149] width 80 height 21
click at [375, 143] on button "Grab Withdraw" at bounding box center [391, 149] width 80 height 21
click at [371, 139] on button "Grab Withdraw" at bounding box center [391, 149] width 80 height 21
click at [409, 139] on button "Grab Withdraw" at bounding box center [391, 149] width 80 height 21
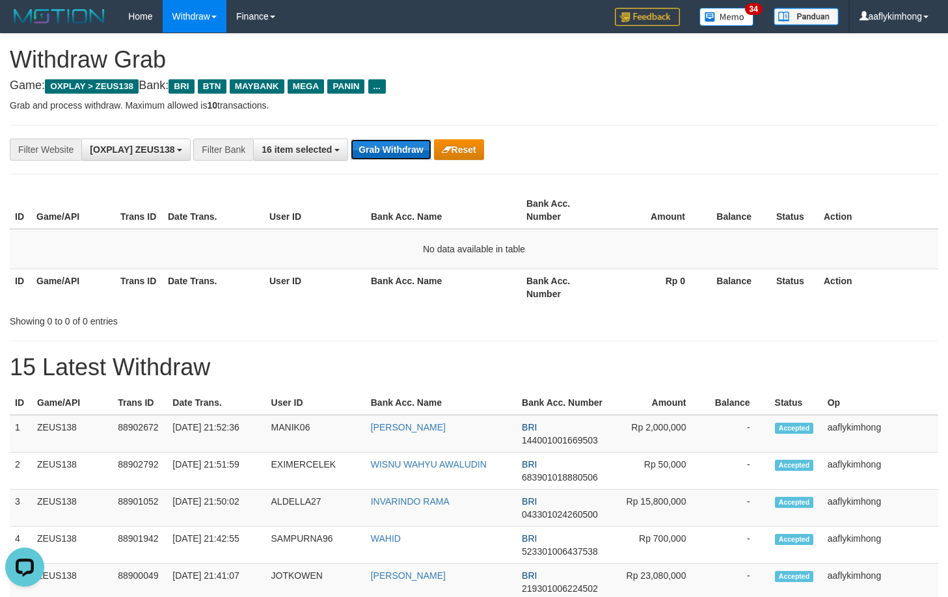
click at [409, 139] on button "Grab Withdraw" at bounding box center [391, 149] width 80 height 21
click at [426, 142] on button "Grab Withdraw" at bounding box center [391, 149] width 80 height 21
click at [416, 142] on button "Grab Withdraw" at bounding box center [391, 149] width 80 height 21
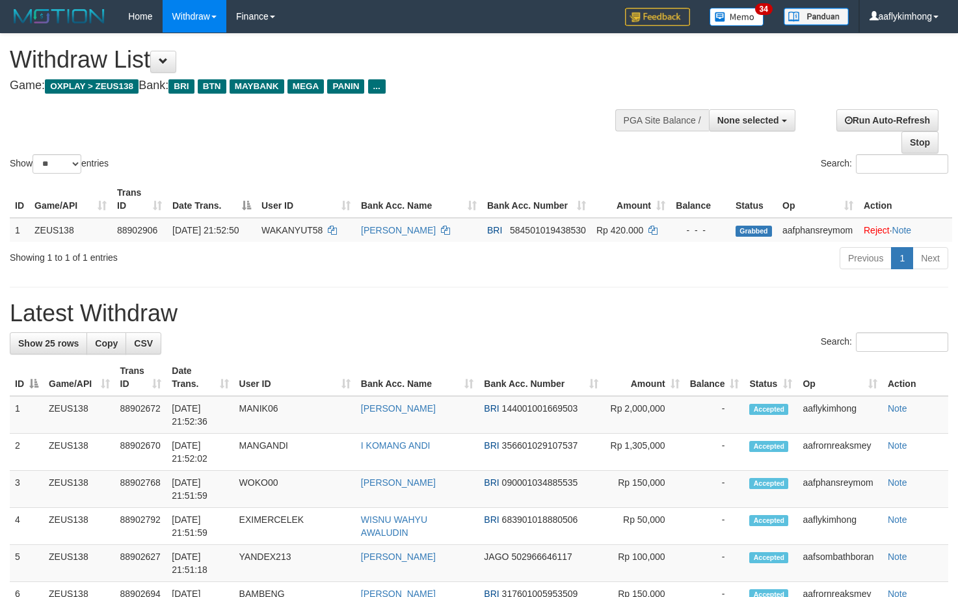
select select
select select "**"
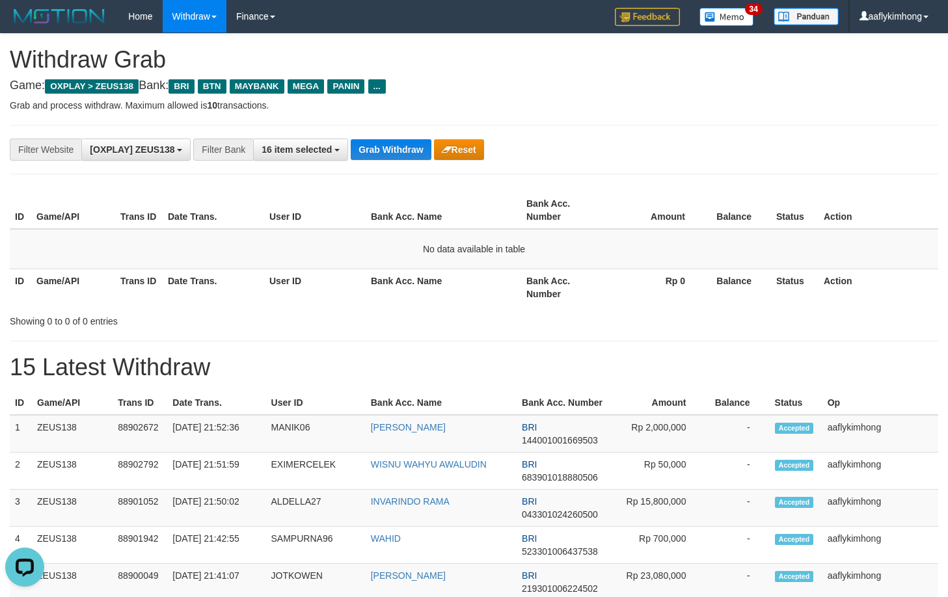
click at [393, 137] on div "**********" at bounding box center [474, 149] width 929 height 49
click at [392, 139] on div "**********" at bounding box center [395, 150] width 790 height 22
click at [390, 139] on button "Grab Withdraw" at bounding box center [391, 149] width 80 height 21
click at [386, 169] on div "**********" at bounding box center [474, 149] width 929 height 49
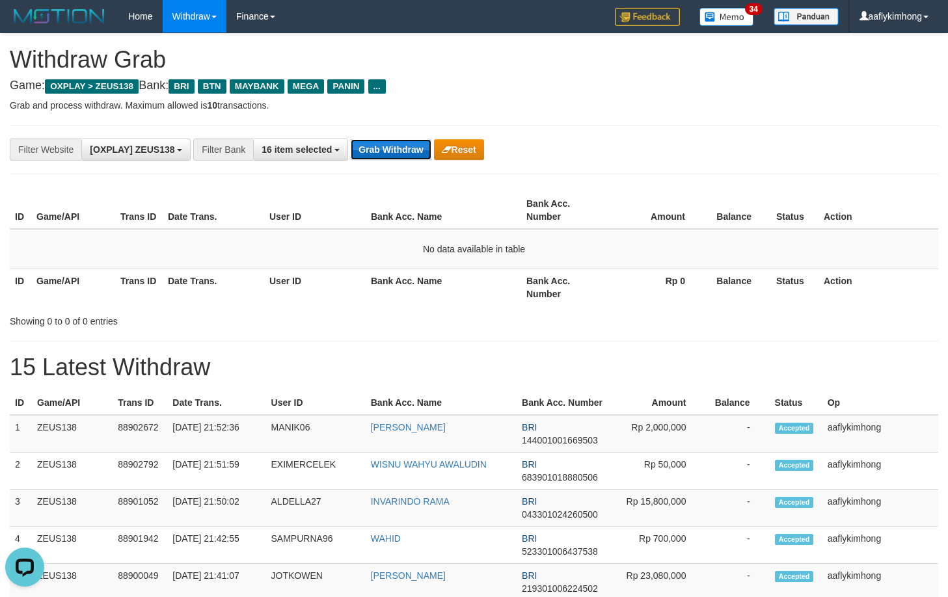
click at [385, 152] on button "Grab Withdraw" at bounding box center [391, 149] width 80 height 21
drag, startPoint x: 406, startPoint y: 129, endPoint x: 392, endPoint y: 135, distance: 15.1
click at [403, 129] on div "**********" at bounding box center [474, 149] width 929 height 49
click at [392, 135] on div "**********" at bounding box center [474, 149] width 929 height 49
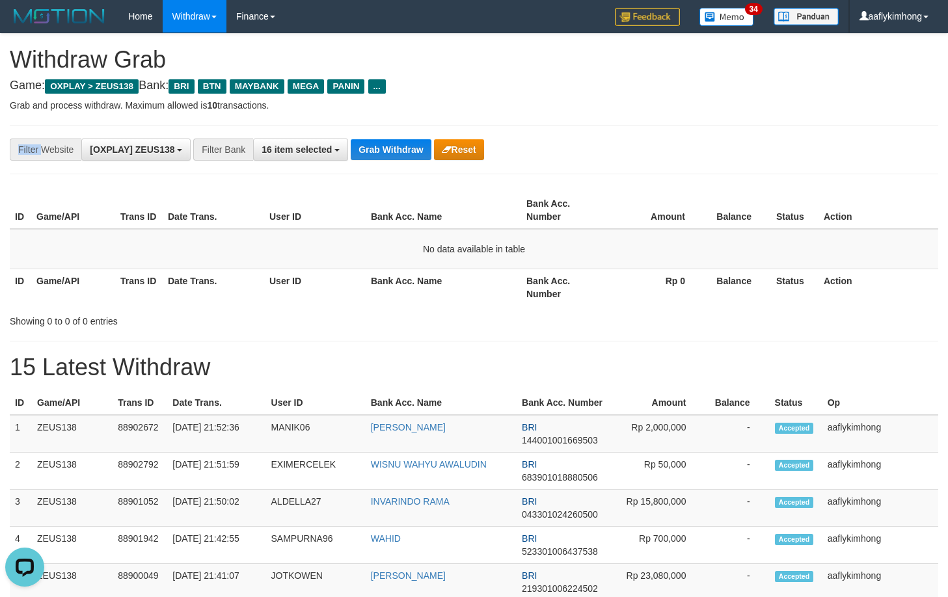
click at [392, 135] on div "**********" at bounding box center [474, 149] width 929 height 49
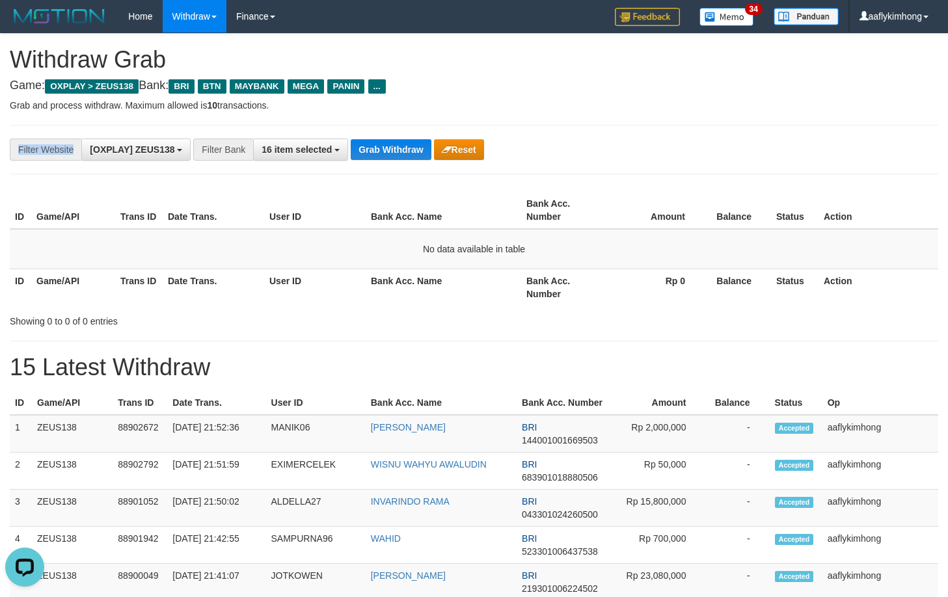
click at [392, 135] on div "**********" at bounding box center [474, 149] width 929 height 49
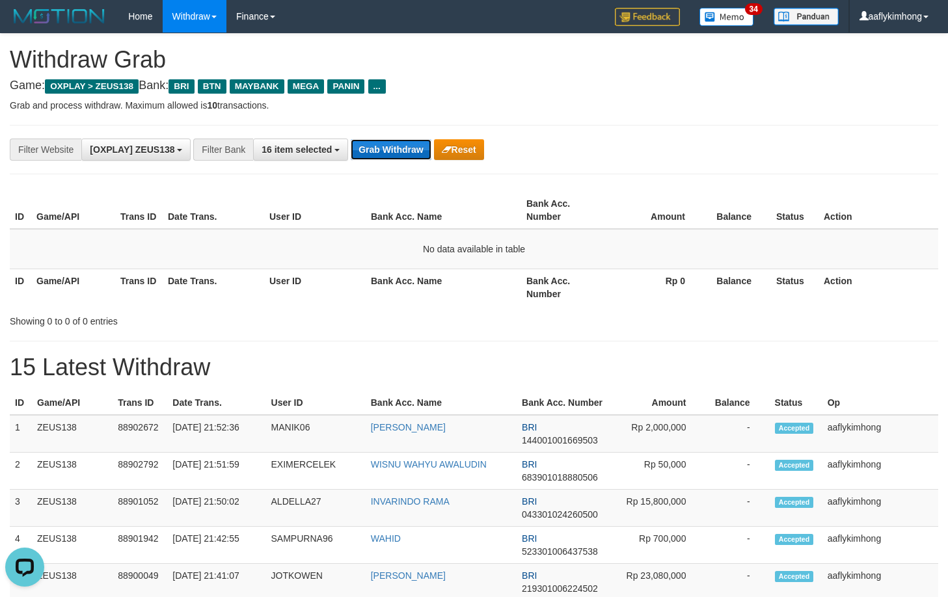
click at [388, 140] on button "Grab Withdraw" at bounding box center [391, 149] width 80 height 21
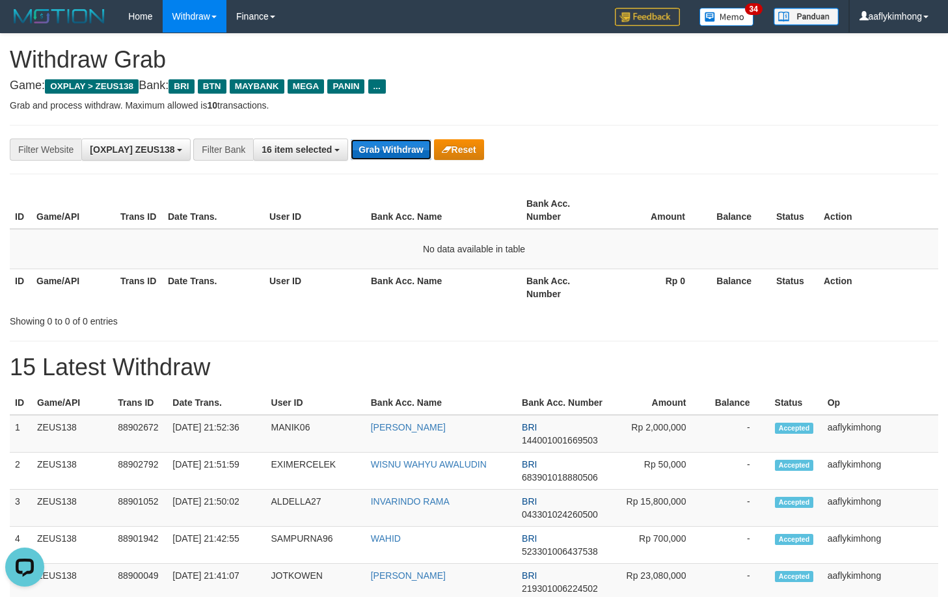
click at [388, 140] on button "Grab Withdraw" at bounding box center [391, 149] width 80 height 21
click at [389, 140] on button "Grab Withdraw" at bounding box center [391, 149] width 80 height 21
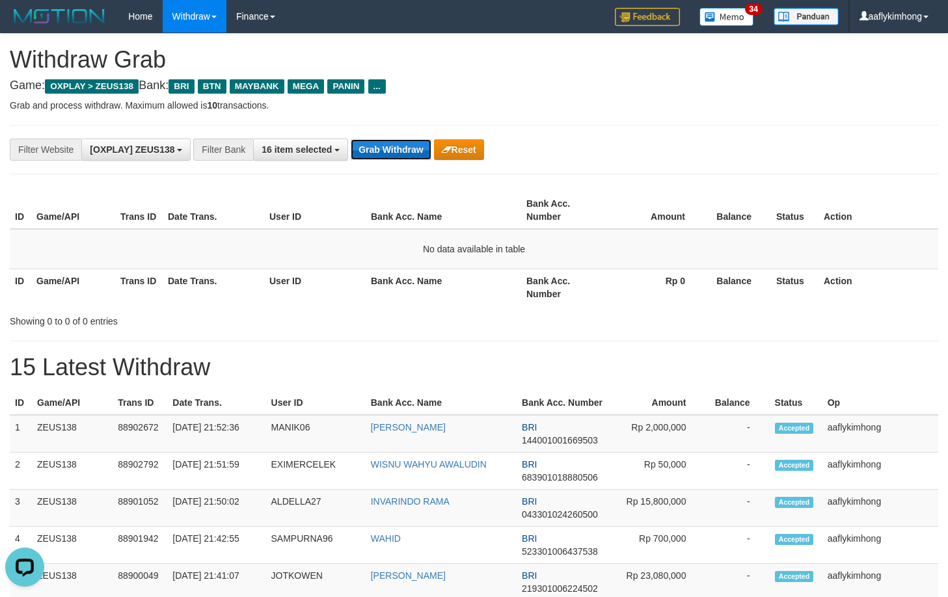
click at [389, 140] on button "Grab Withdraw" at bounding box center [391, 149] width 80 height 21
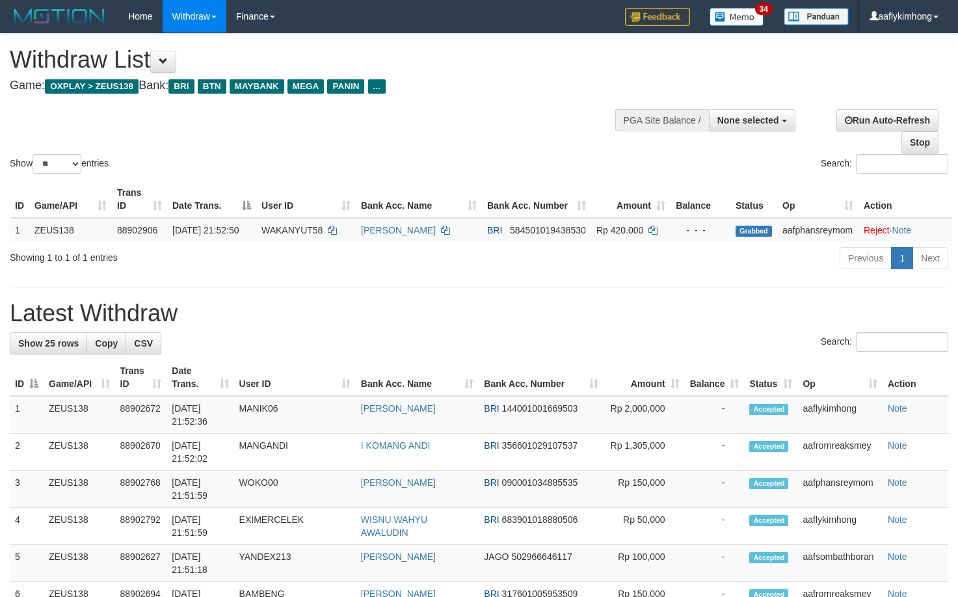
select select
select select "**"
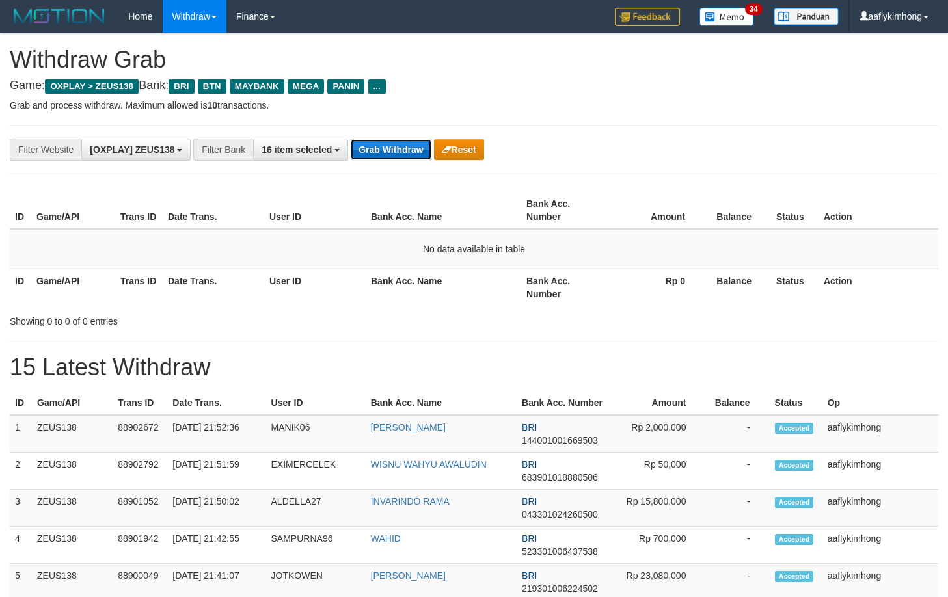
click at [424, 148] on button "Grab Withdraw" at bounding box center [391, 149] width 80 height 21
click at [401, 144] on button "Grab Withdraw" at bounding box center [391, 149] width 80 height 21
click at [400, 144] on button "Grab Withdraw" at bounding box center [391, 149] width 80 height 21
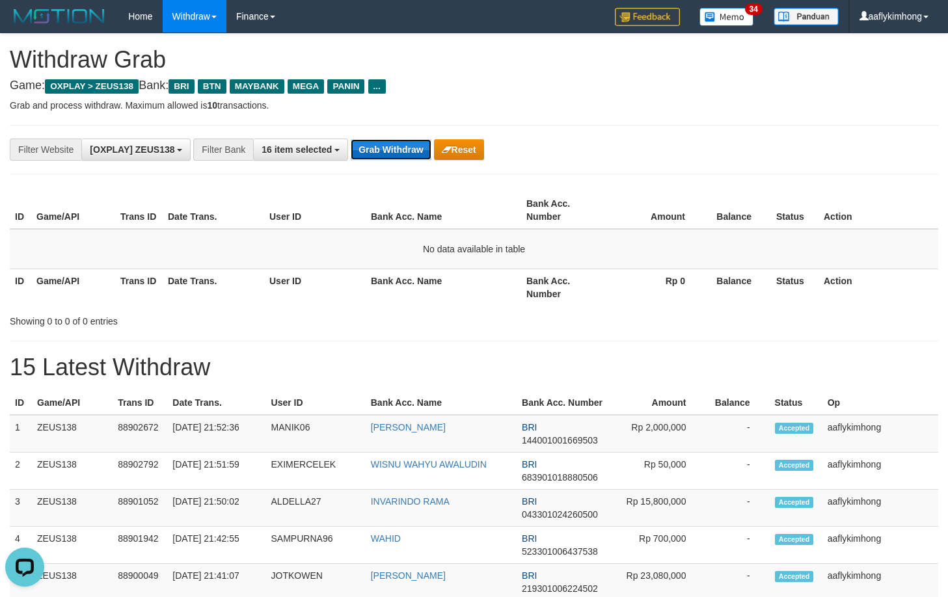
click at [400, 144] on button "Grab Withdraw" at bounding box center [391, 149] width 80 height 21
click at [400, 143] on button "Grab Withdraw" at bounding box center [391, 149] width 80 height 21
